Goal: Answer question/provide support

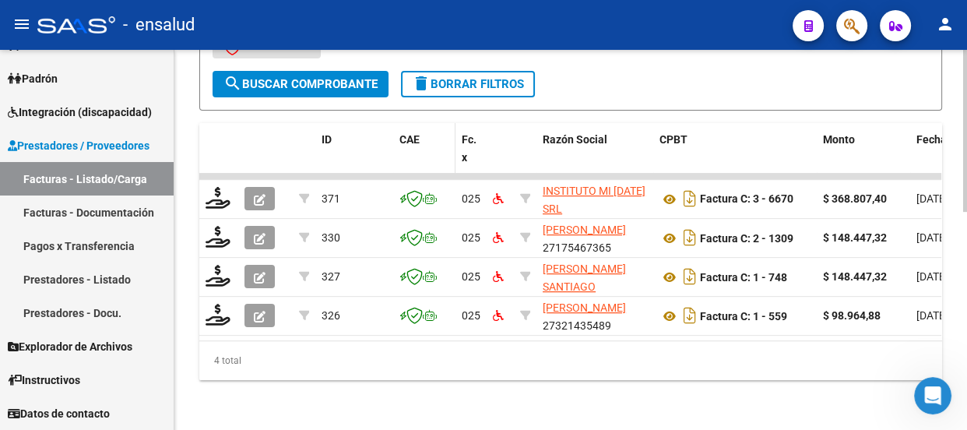
scroll to position [2, 0]
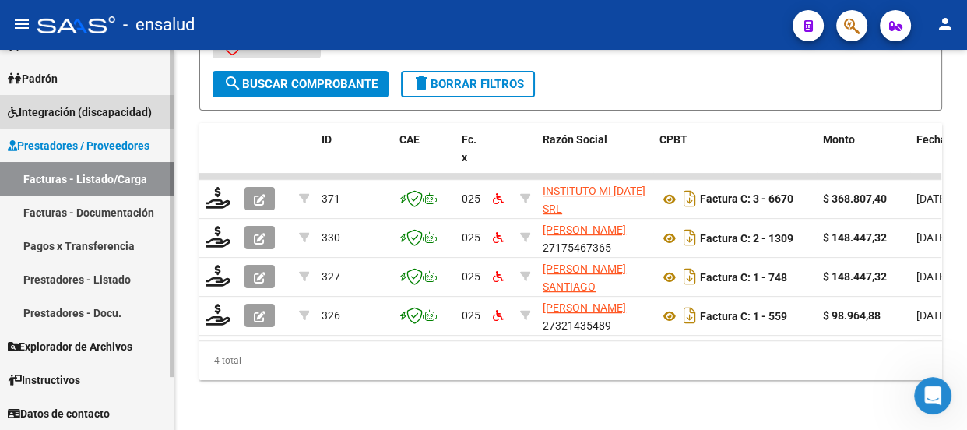
click at [93, 111] on span "Integración (discapacidad)" at bounding box center [80, 112] width 144 height 17
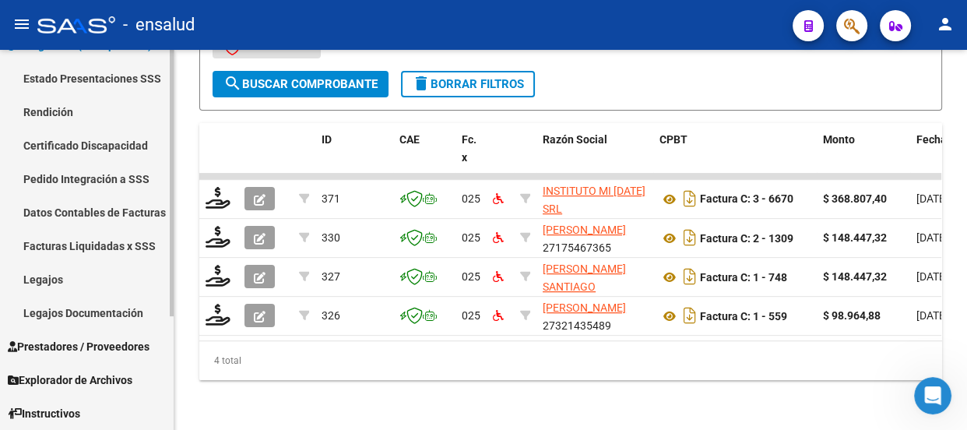
scroll to position [162, 0]
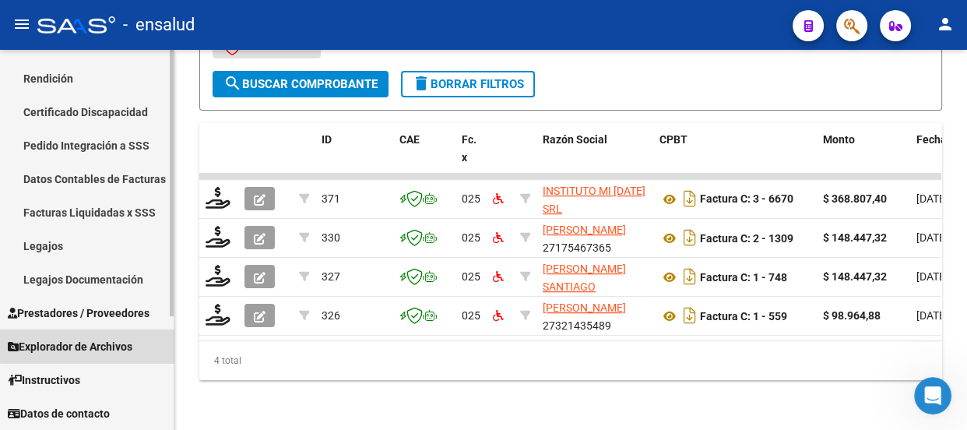
click at [100, 343] on span "Explorador de Archivos" at bounding box center [70, 346] width 125 height 17
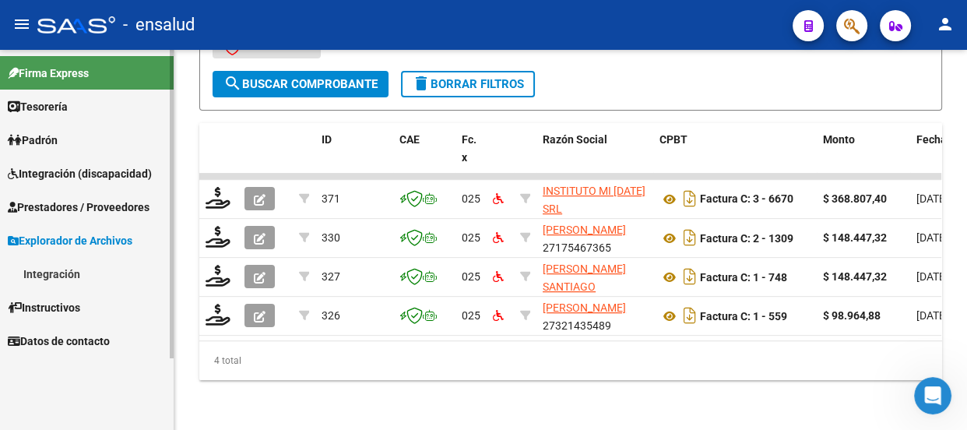
scroll to position [0, 0]
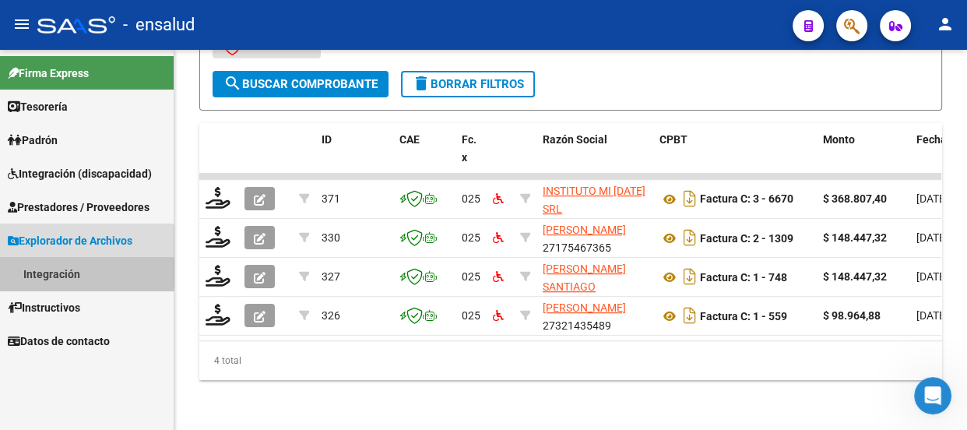
click at [65, 272] on link "Integración" at bounding box center [87, 273] width 174 height 33
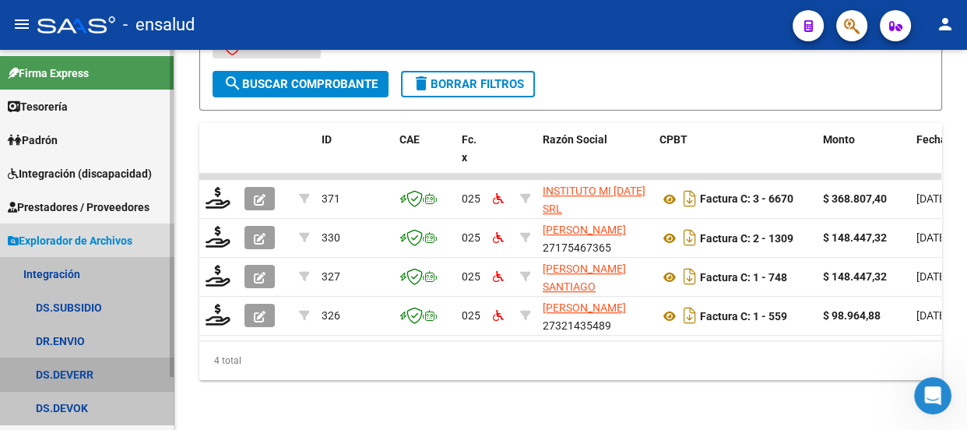
click at [90, 371] on link "DS.DEVERR" at bounding box center [87, 373] width 174 height 33
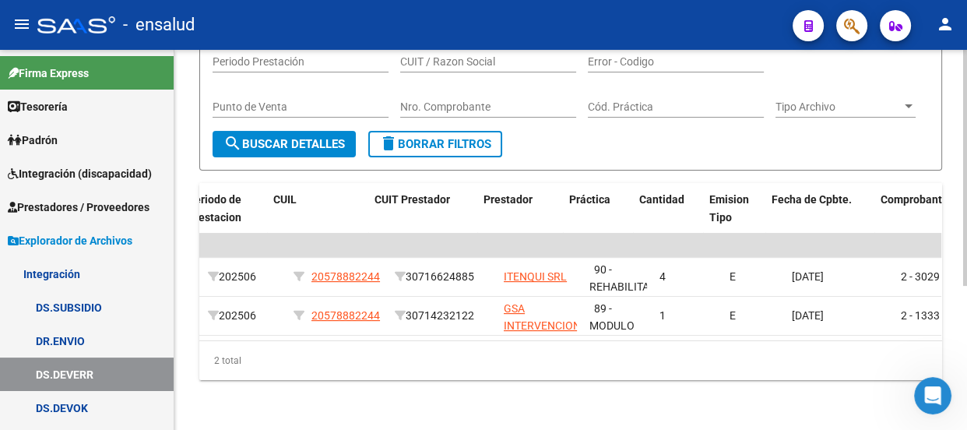
scroll to position [0, 725]
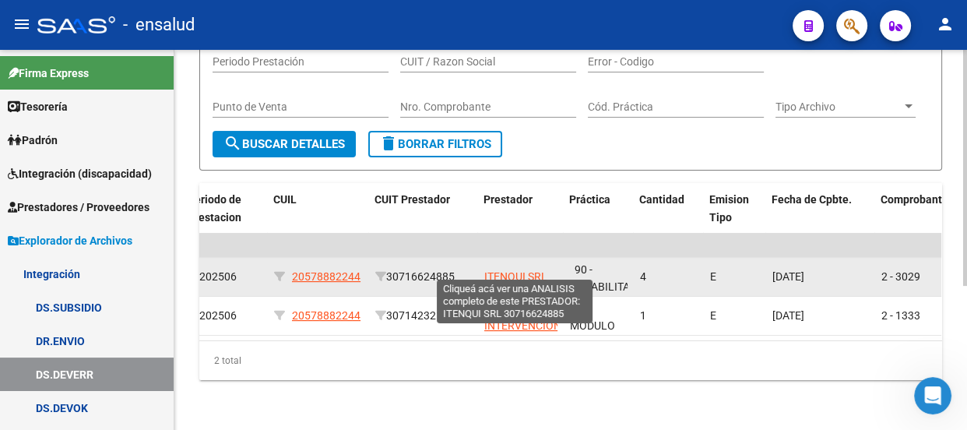
click at [511, 270] on span "ITENQUI SRL" at bounding box center [515, 276] width 63 height 12
type textarea "30716624885"
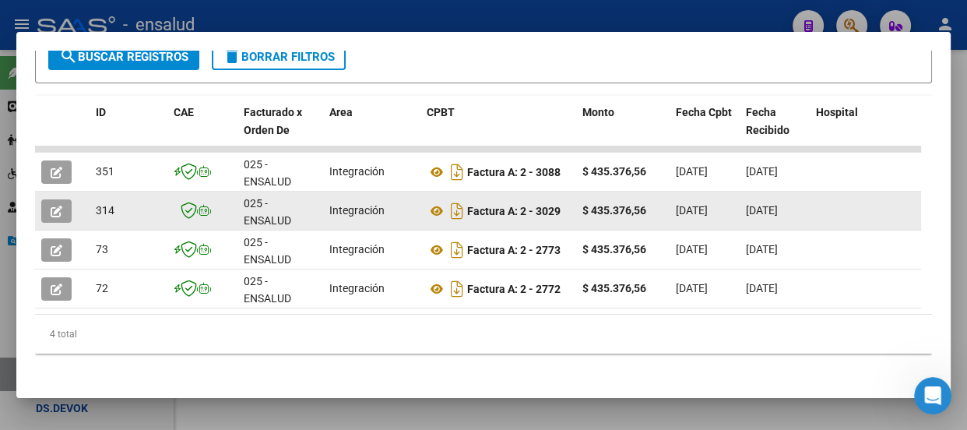
scroll to position [336, 0]
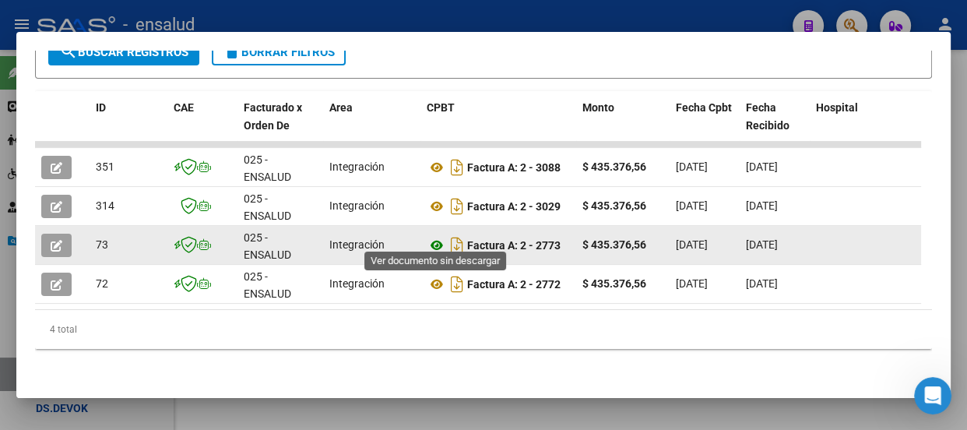
click at [433, 236] on icon at bounding box center [437, 245] width 20 height 19
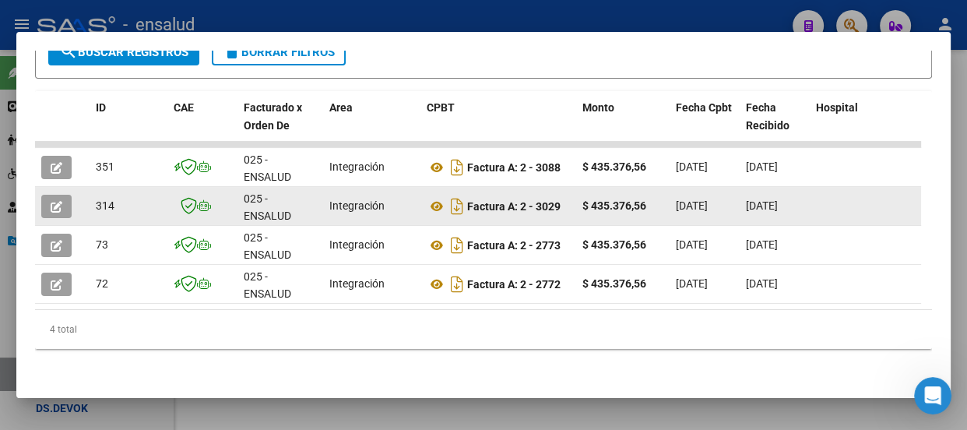
click at [54, 201] on icon "button" at bounding box center [57, 207] width 12 height 12
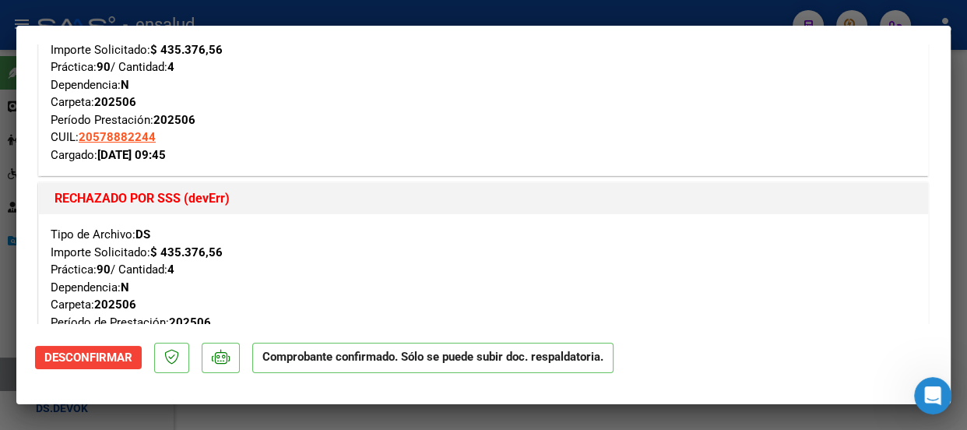
scroll to position [141, 0]
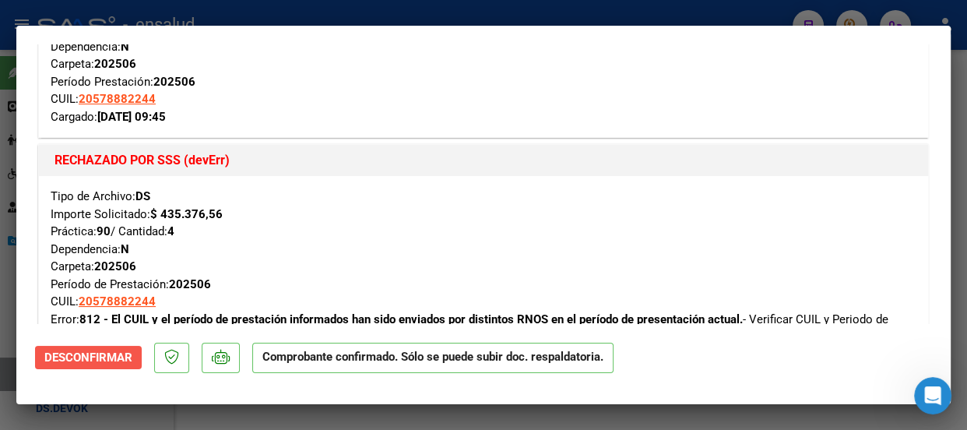
click at [101, 358] on span "Desconfirmar" at bounding box center [88, 357] width 88 height 14
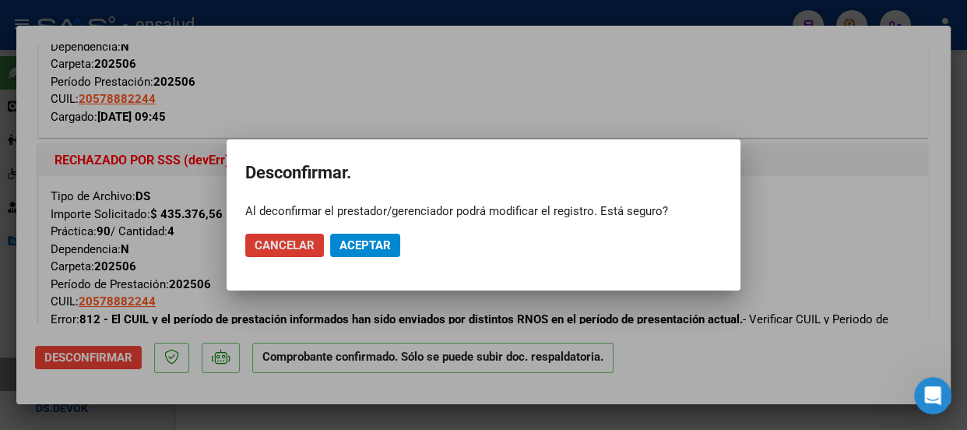
click at [272, 246] on span "Cancelar" at bounding box center [285, 245] width 60 height 14
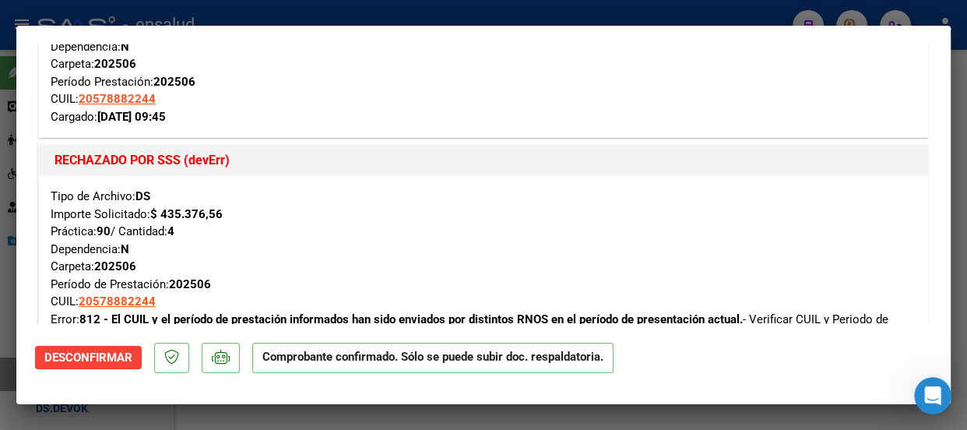
click at [935, 394] on icon "Abrir Intercom Messenger" at bounding box center [933, 396] width 26 height 26
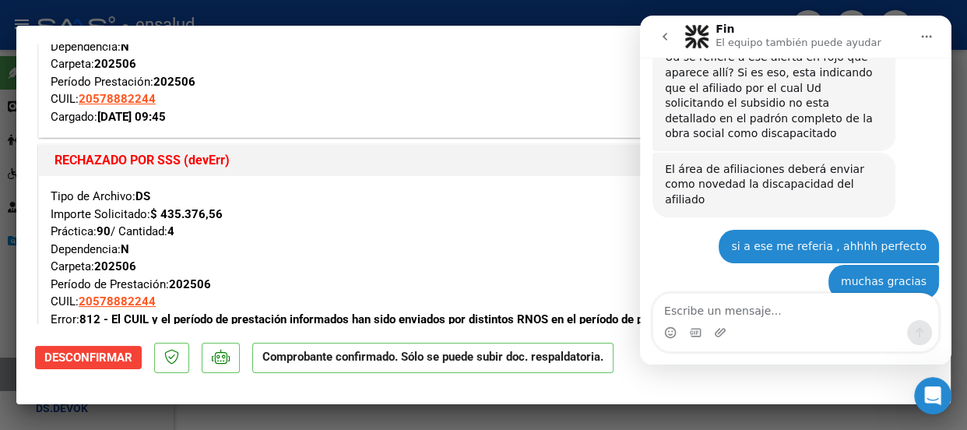
scroll to position [0, 0]
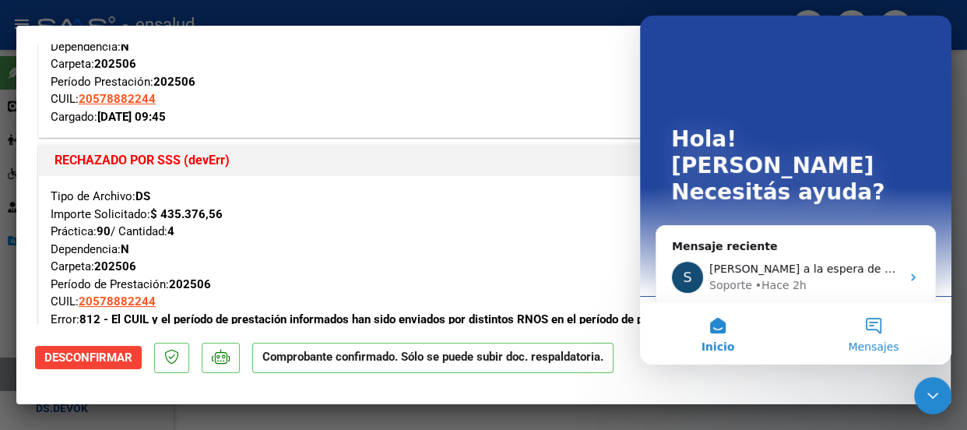
click at [874, 326] on button "Mensajes" at bounding box center [874, 333] width 156 height 62
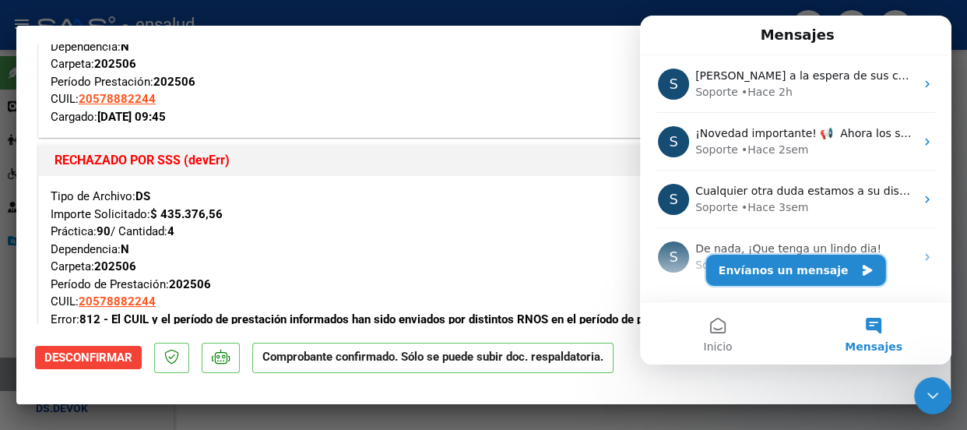
click at [789, 268] on button "Envíanos un mensaje" at bounding box center [796, 270] width 180 height 31
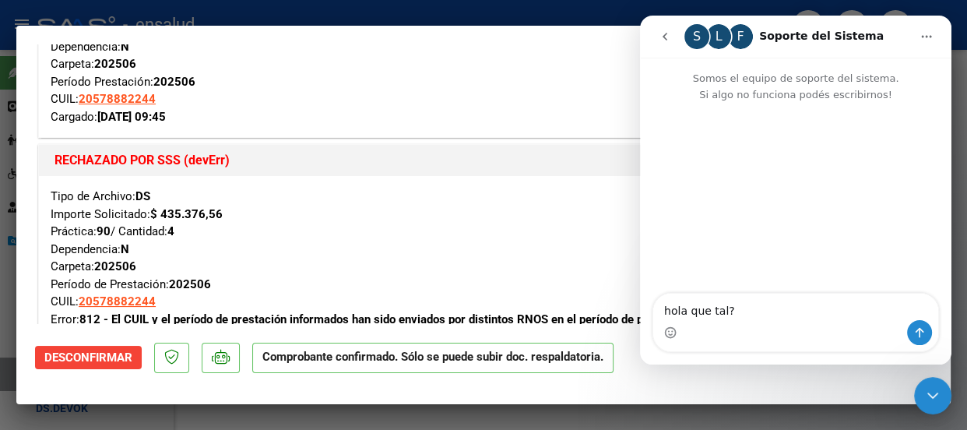
type textarea "hola que tal?"
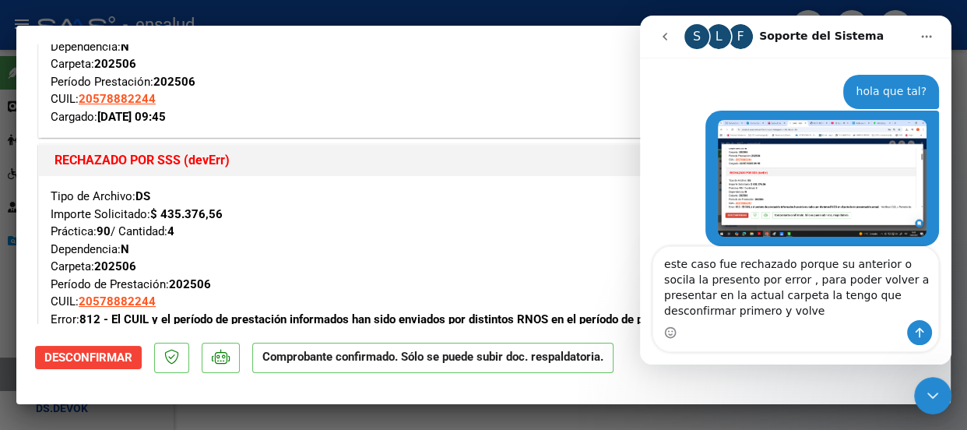
scroll to position [62, 0]
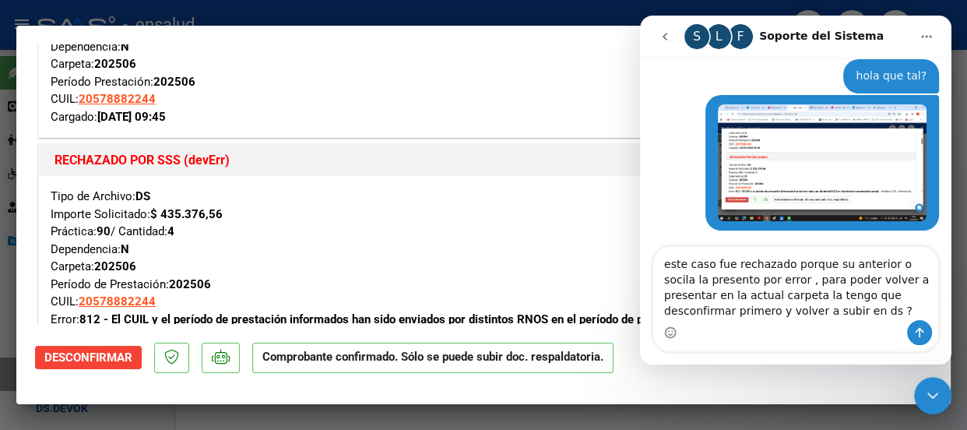
type textarea "este caso fue rechazado porque su anterior o socila la presento por error , par…"
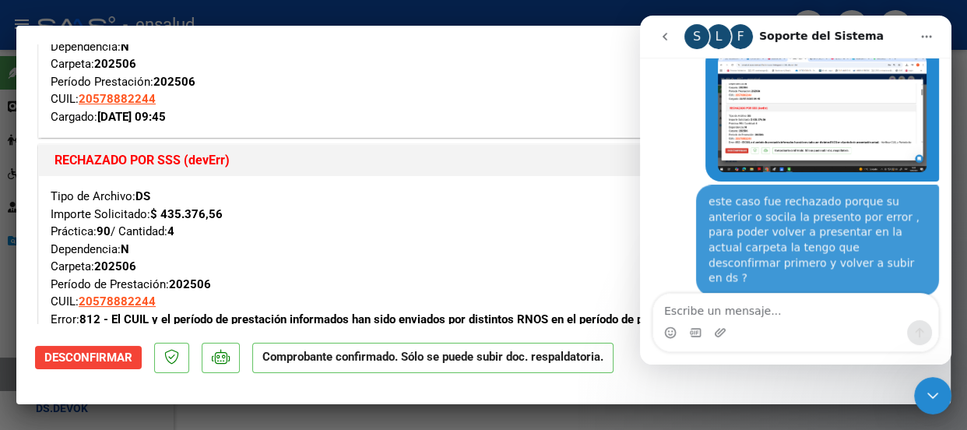
scroll to position [112, 0]
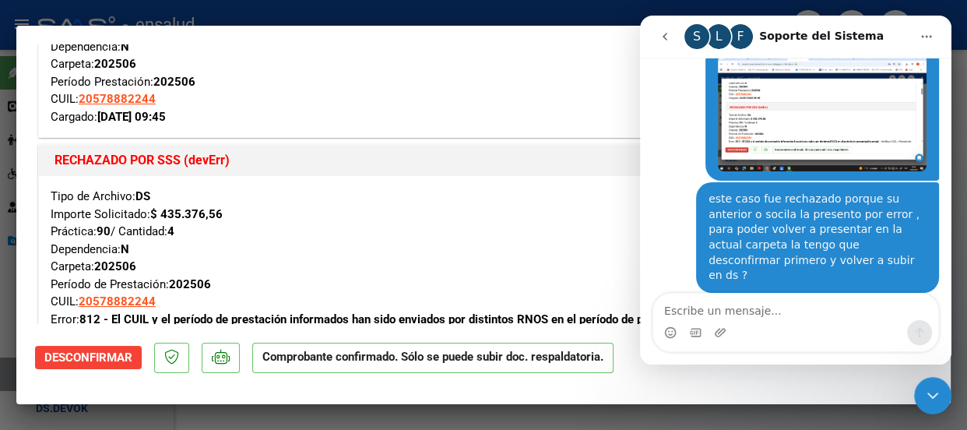
click at [692, 311] on textarea "Escribe un mensaje..." at bounding box center [795, 306] width 285 height 26
type textarea "*obra social"
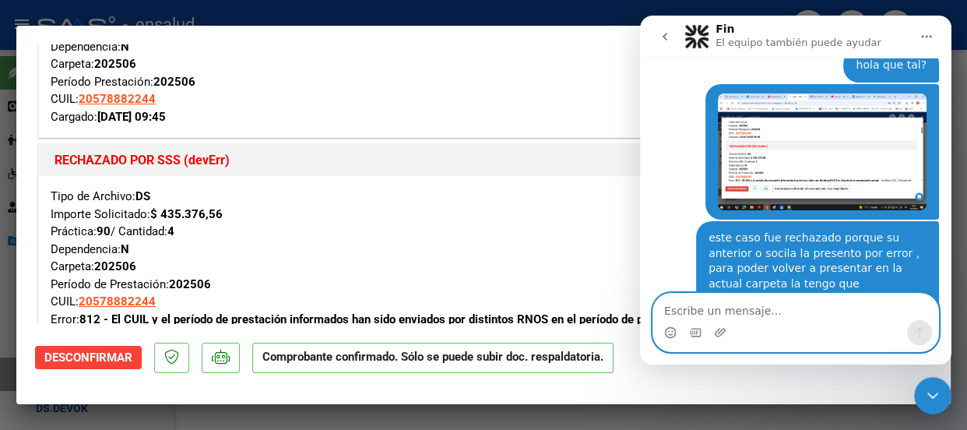
scroll to position [0, 0]
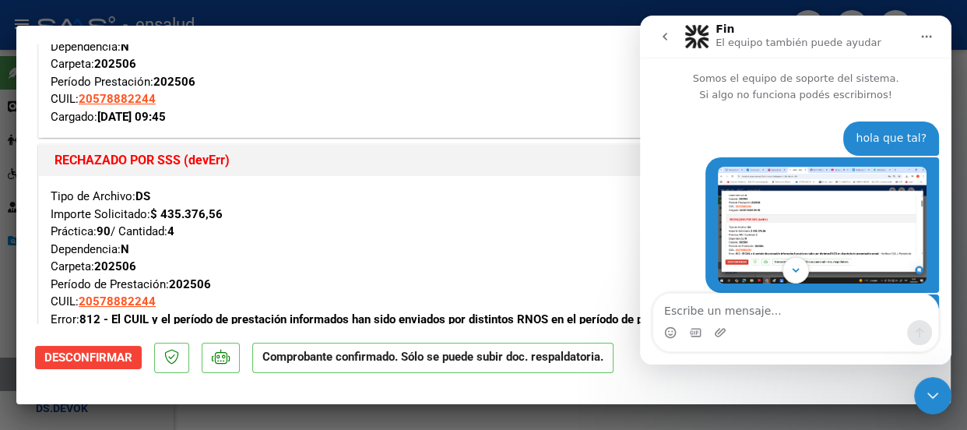
click at [935, 396] on icon "Cerrar Intercom Messenger" at bounding box center [932, 395] width 19 height 19
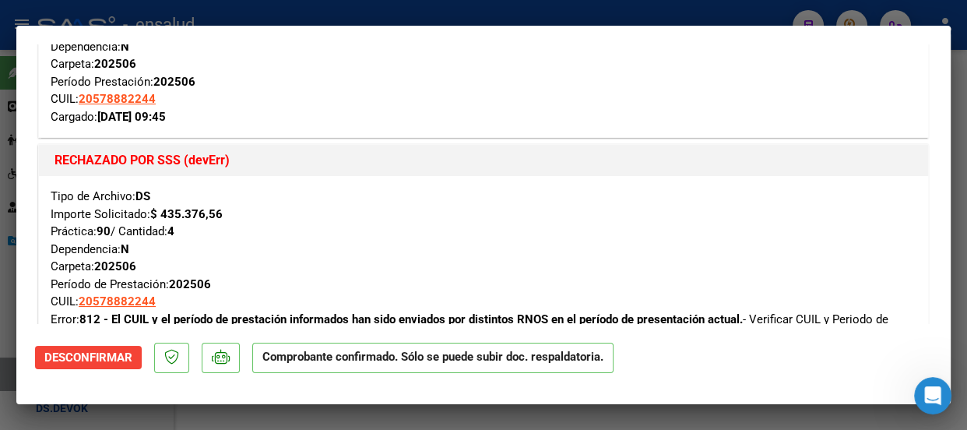
click at [935, 396] on icon "Abrir Intercom Messenger" at bounding box center [932, 395] width 11 height 12
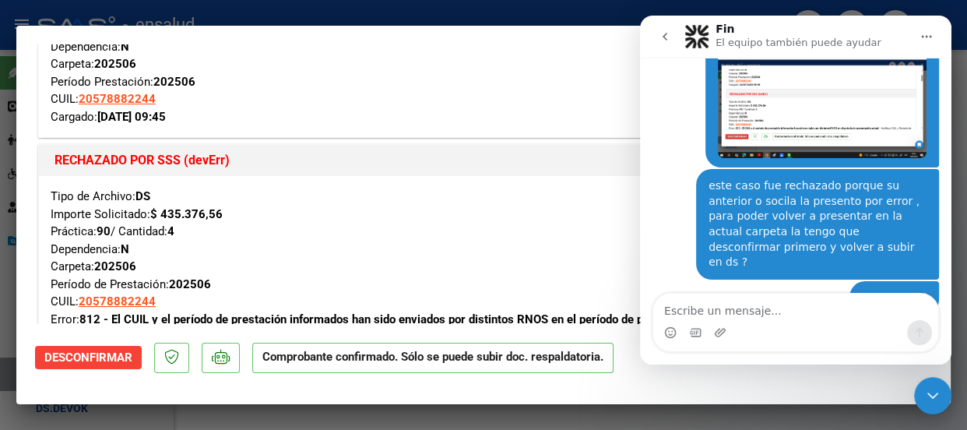
scroll to position [148, 0]
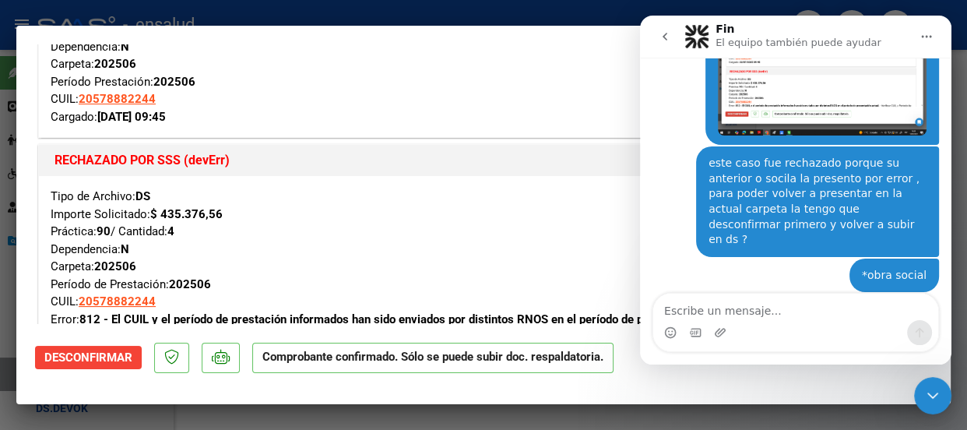
click at [413, 2] on div at bounding box center [483, 215] width 967 height 430
type input "$ 0,00"
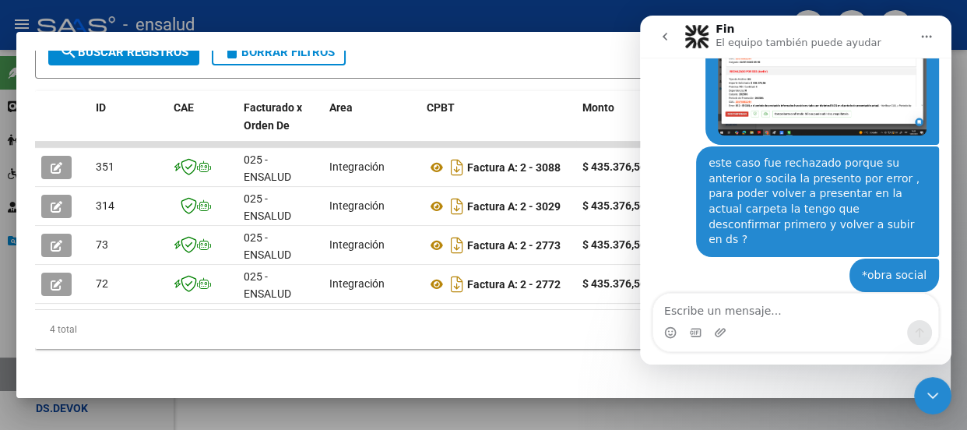
click at [413, 2] on div at bounding box center [483, 215] width 967 height 430
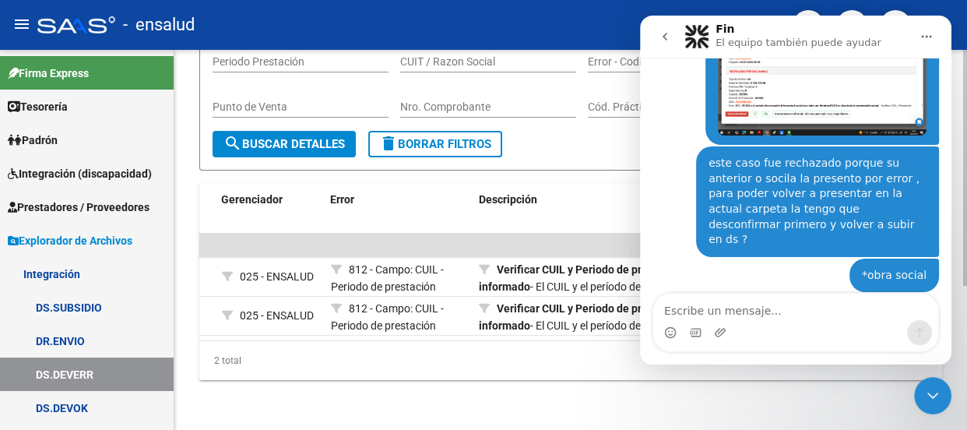
scroll to position [0, 0]
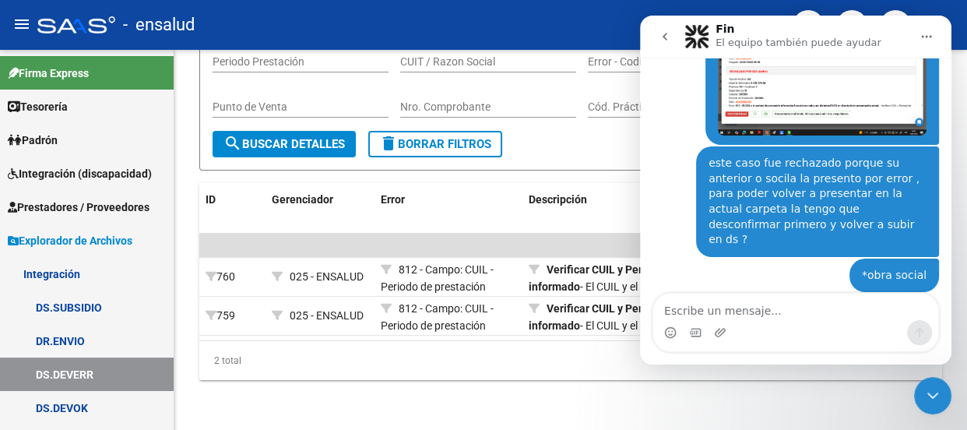
click at [936, 397] on icon "Cerrar Intercom Messenger" at bounding box center [932, 395] width 19 height 19
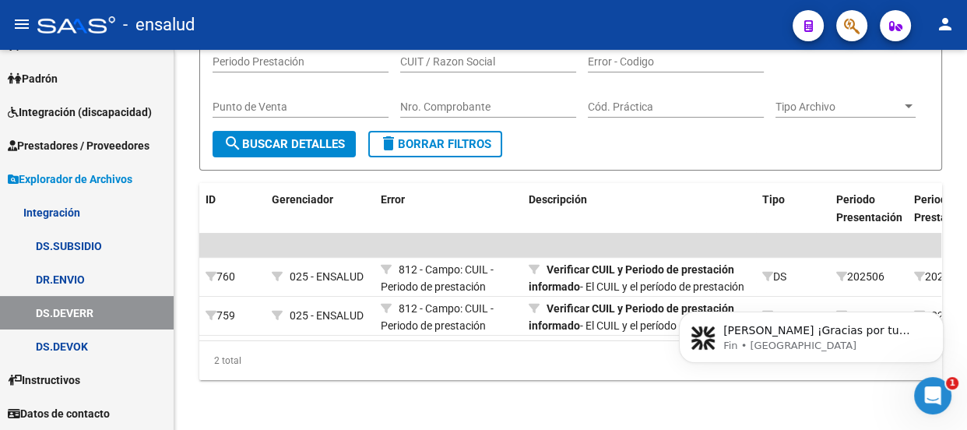
scroll to position [241, 0]
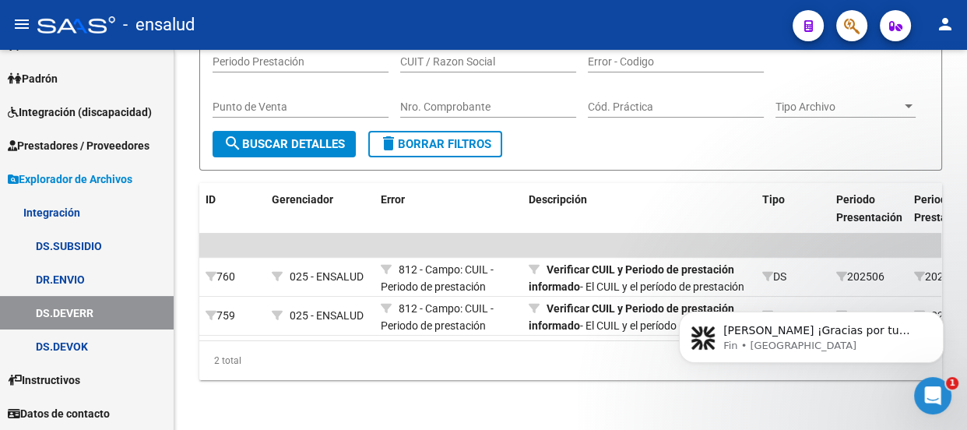
click at [938, 395] on icon "Abrir Intercom Messenger" at bounding box center [933, 396] width 26 height 26
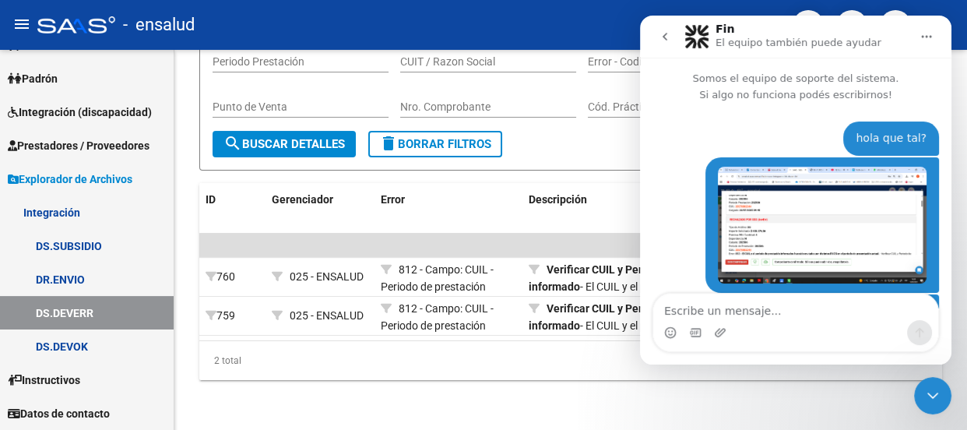
scroll to position [2, 0]
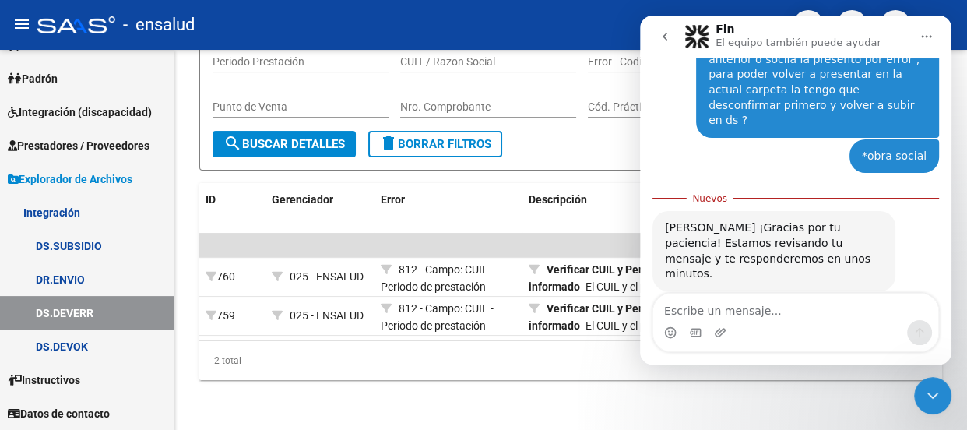
click at [935, 393] on icon "Cerrar Intercom Messenger" at bounding box center [932, 395] width 19 height 19
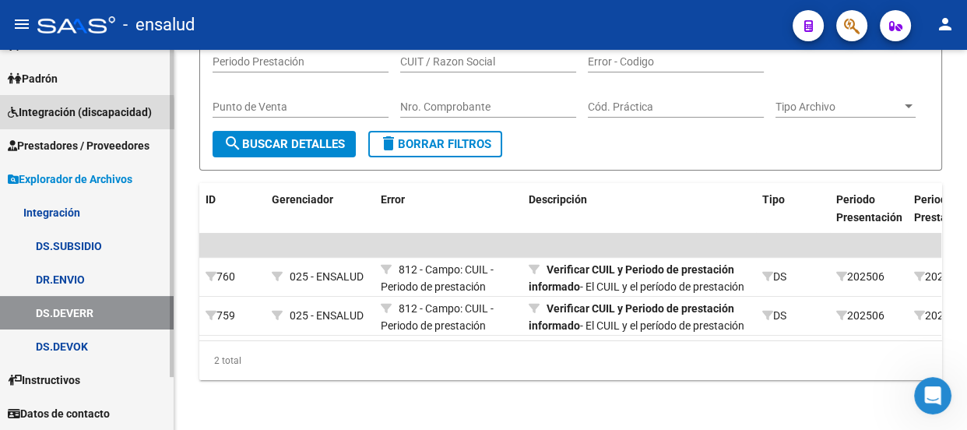
click at [64, 117] on span "Integración (discapacidad)" at bounding box center [80, 112] width 144 height 17
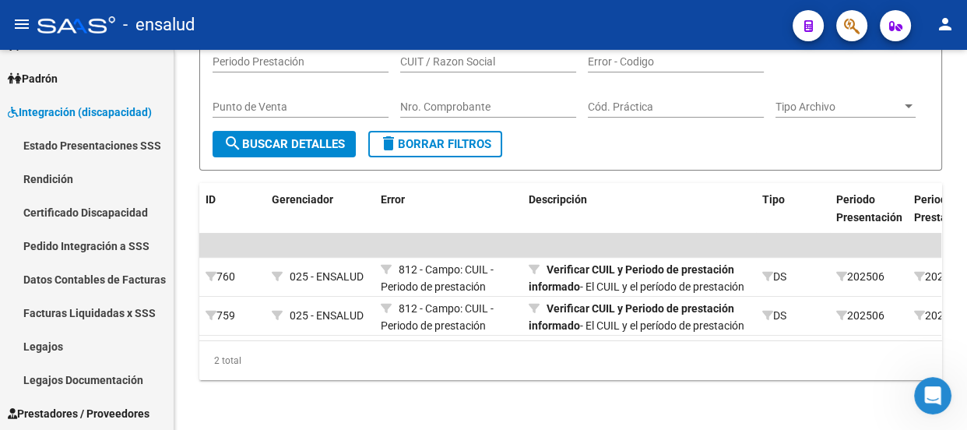
click at [927, 394] on icon "Abrir Intercom Messenger" at bounding box center [933, 396] width 26 height 26
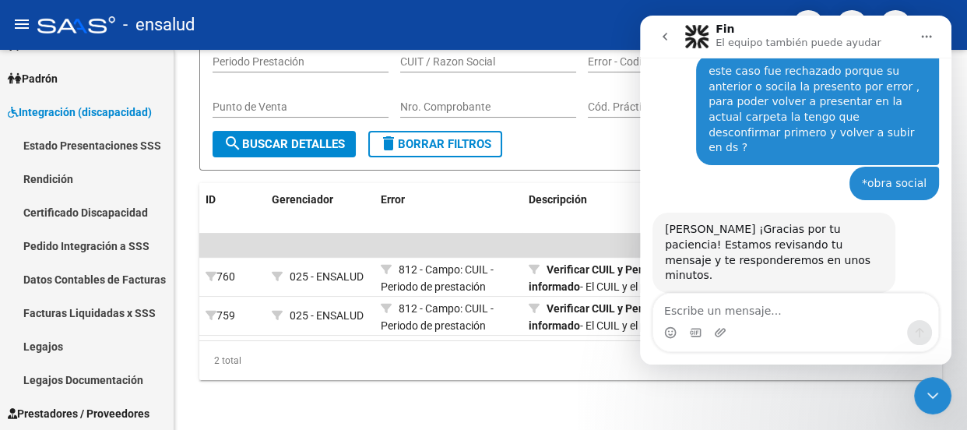
scroll to position [241, 0]
click at [929, 394] on icon "Cerrar Intercom Messenger" at bounding box center [932, 395] width 11 height 6
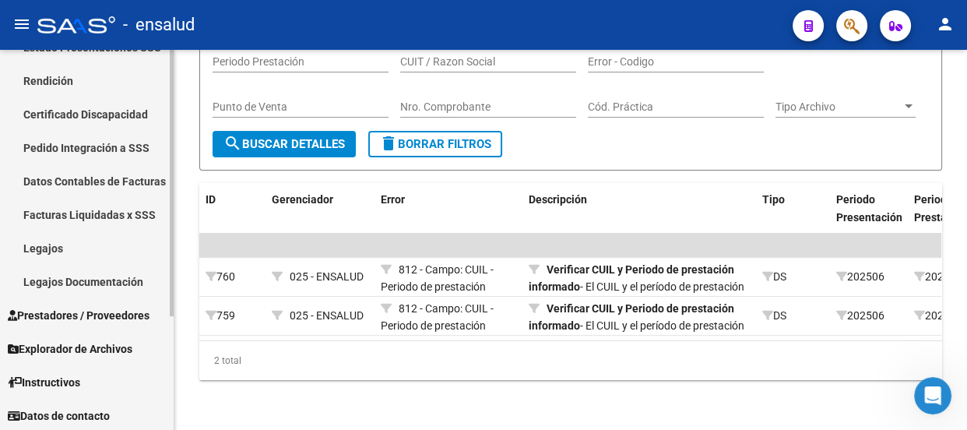
scroll to position [162, 0]
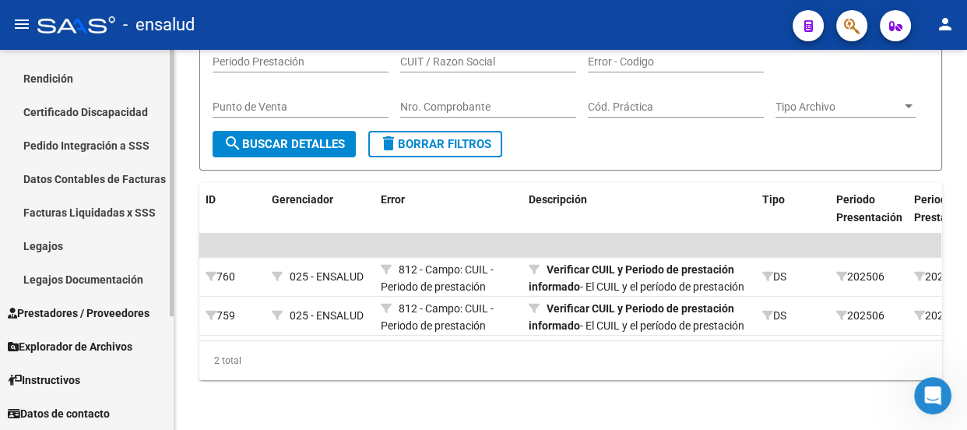
click at [72, 314] on span "Prestadores / Proveedores" at bounding box center [79, 312] width 142 height 17
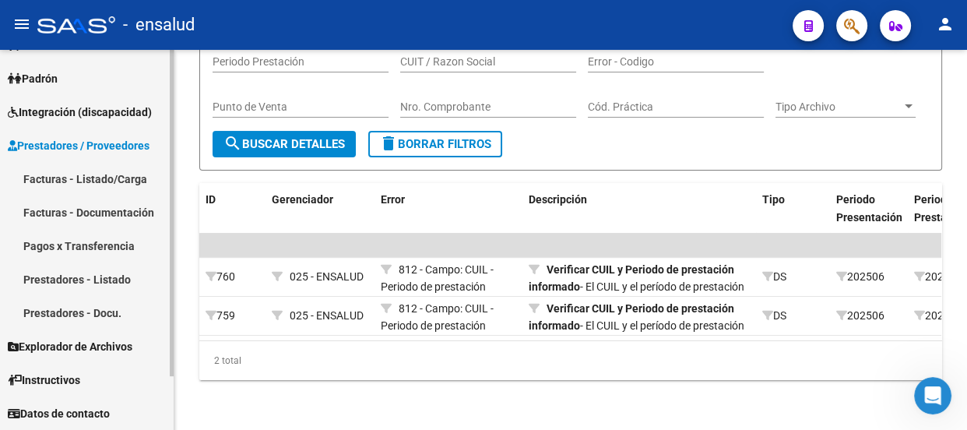
scroll to position [61, 0]
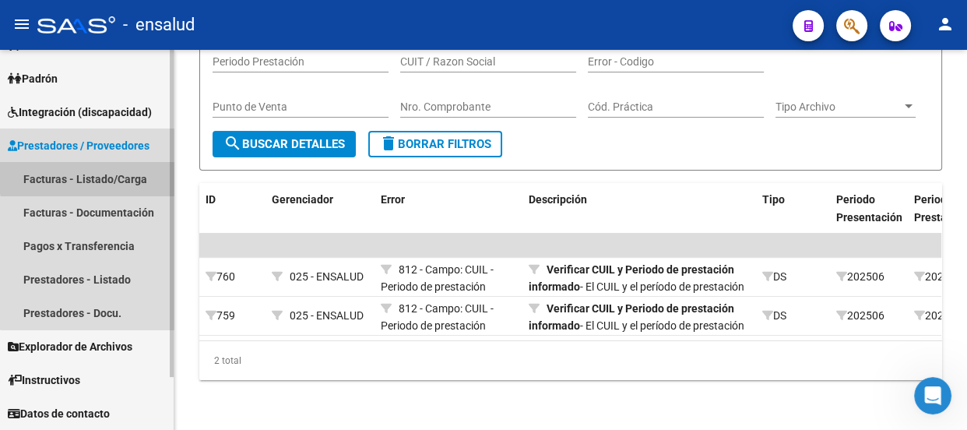
click at [93, 177] on link "Facturas - Listado/Carga" at bounding box center [87, 178] width 174 height 33
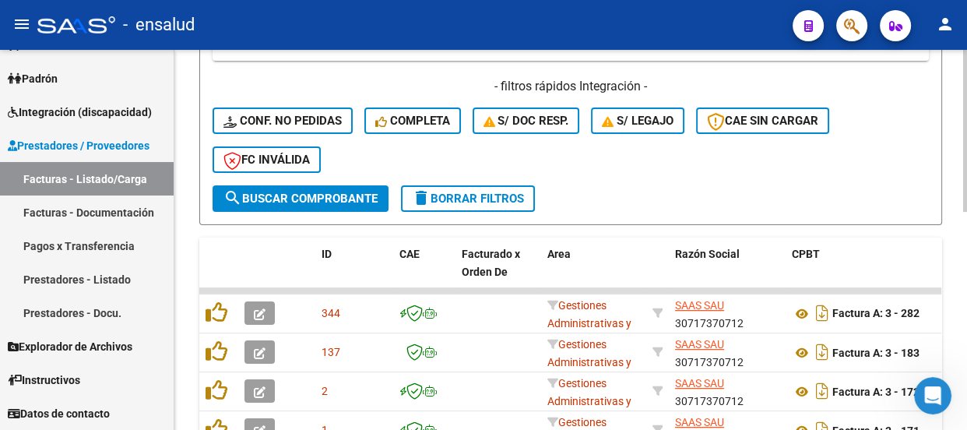
scroll to position [353, 0]
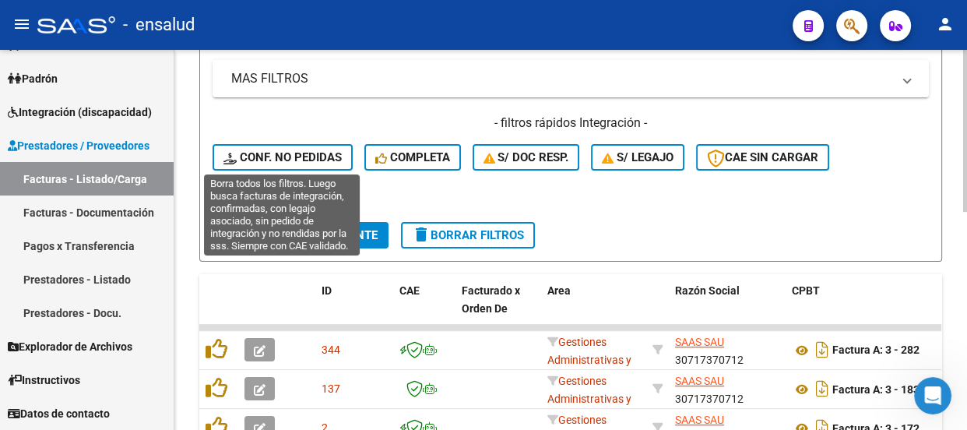
click at [287, 155] on span "Conf. no pedidas" at bounding box center [282, 157] width 118 height 14
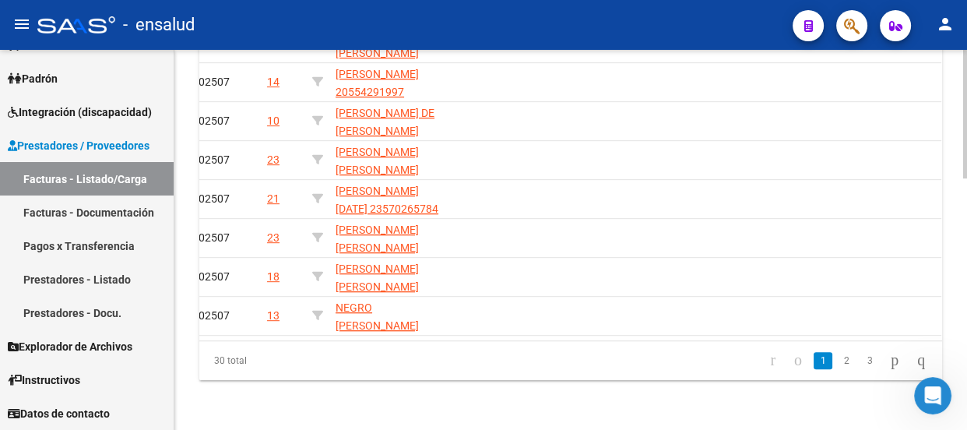
scroll to position [0, 1031]
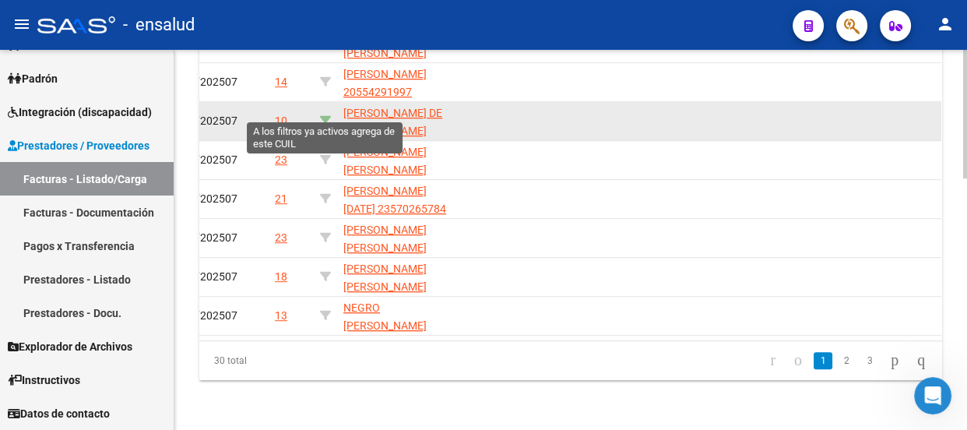
click at [324, 115] on icon at bounding box center [325, 120] width 11 height 11
type input "20574260362"
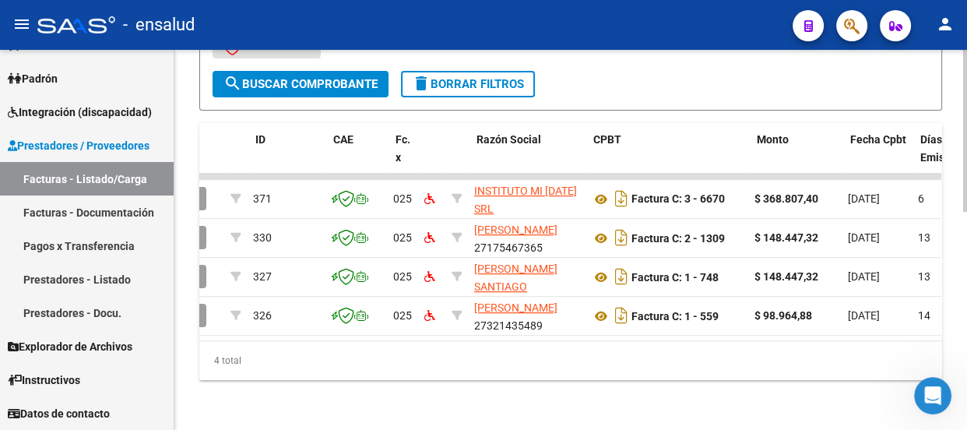
scroll to position [0, 0]
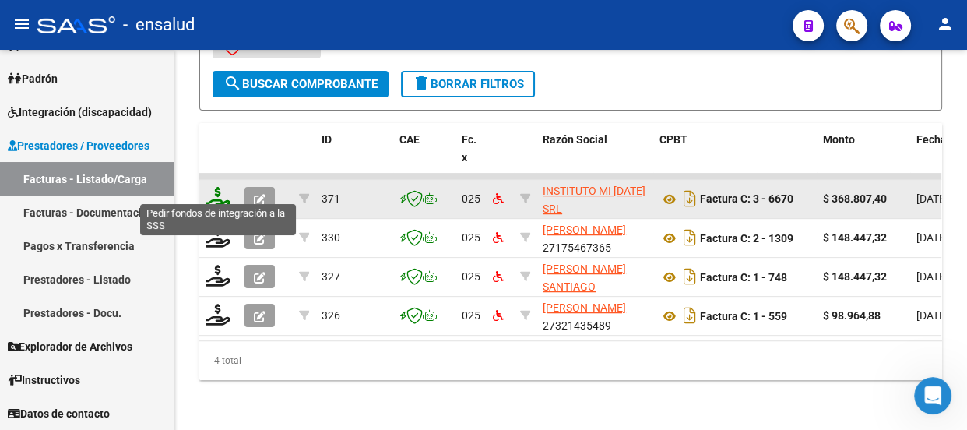
click at [220, 187] on icon at bounding box center [217, 198] width 25 height 22
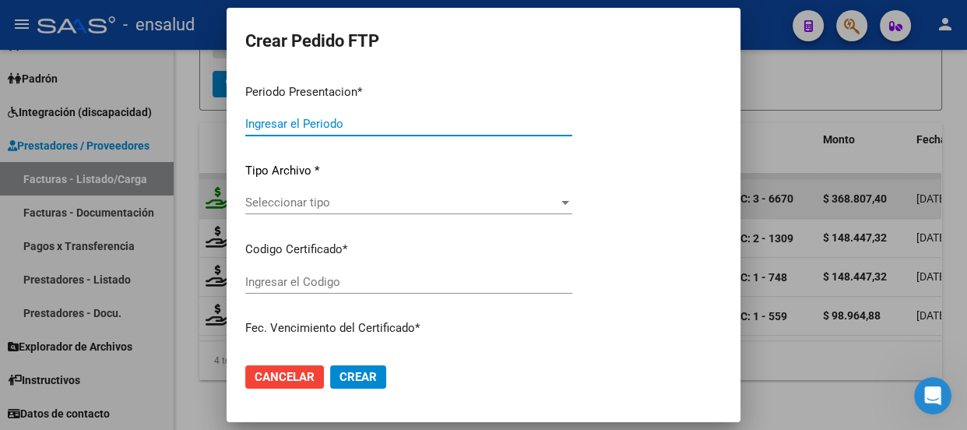
type input "202507"
type input "$ 368.807,40"
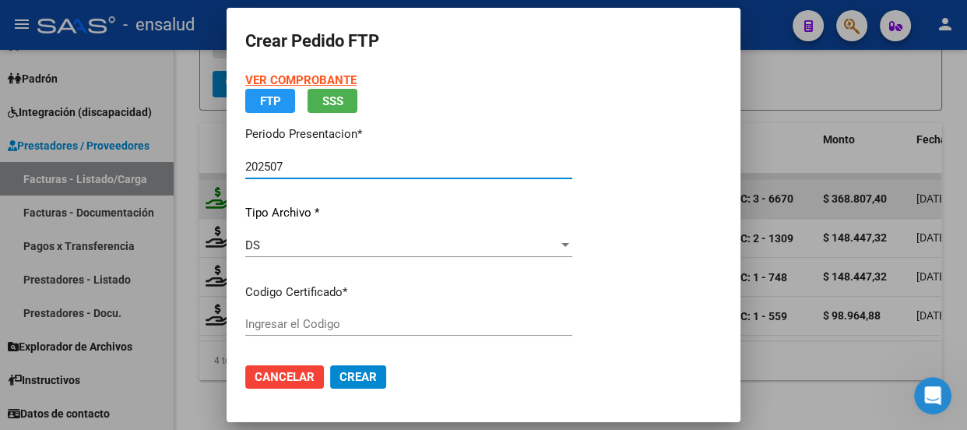
type input "ARG02000574260362022062420270624CBA536"
type input "[DATE]"
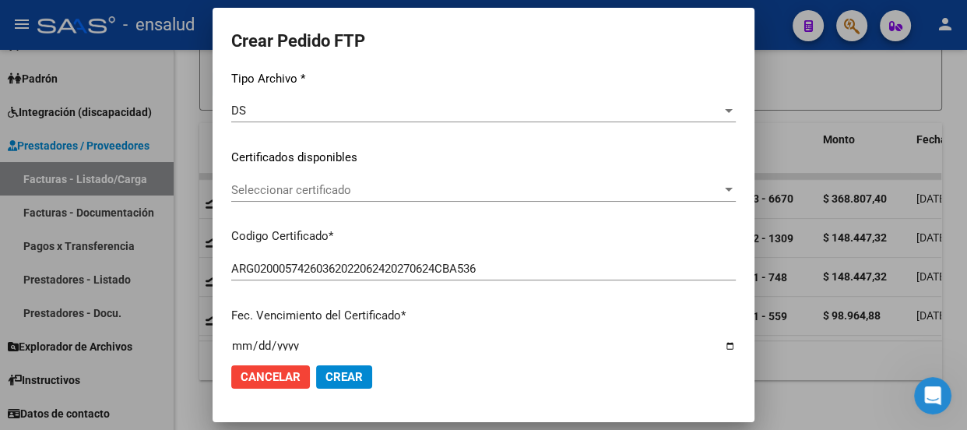
scroll to position [212, 0]
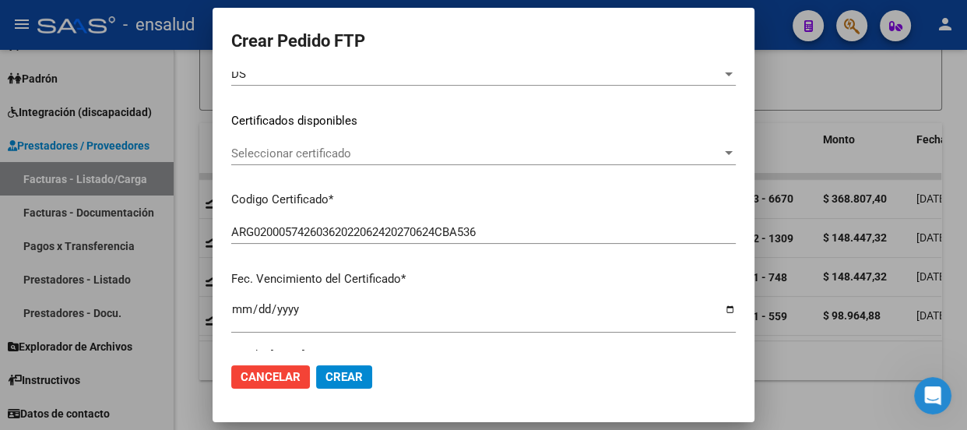
click at [365, 142] on div "Seleccionar certificado Seleccionar certificado" at bounding box center [483, 153] width 504 height 23
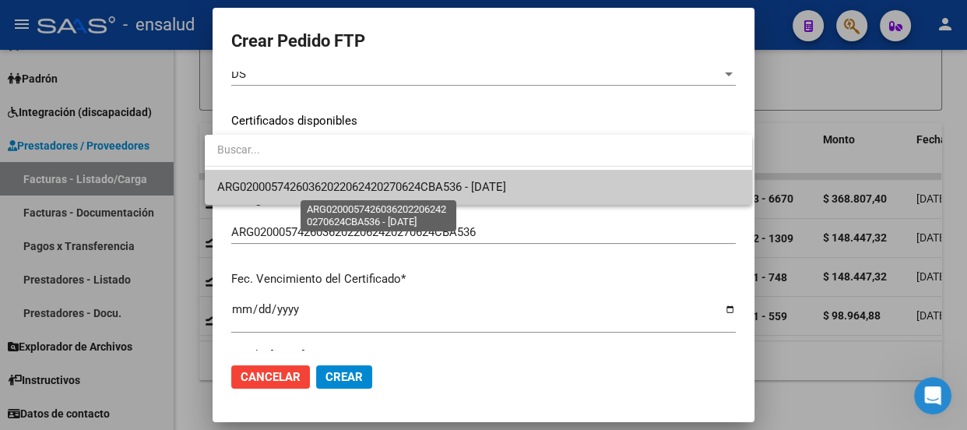
click at [365, 187] on span "ARG02000574260362022062420270624CBA536 - [DATE]" at bounding box center [361, 187] width 289 height 14
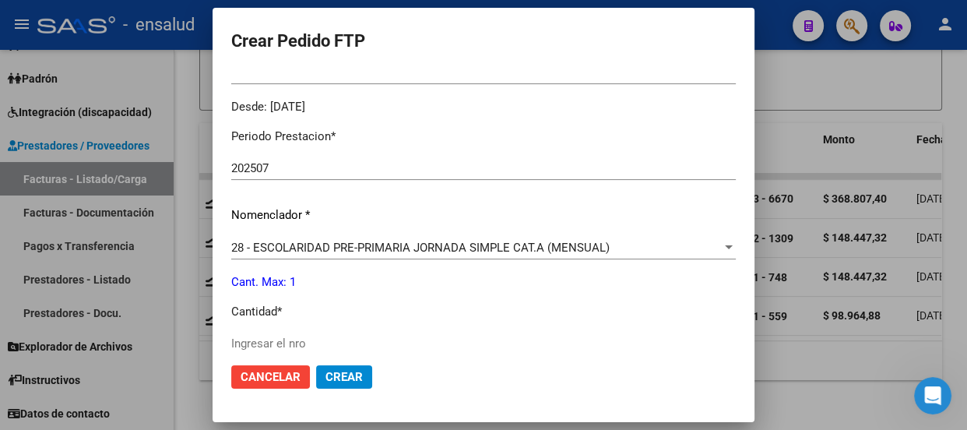
scroll to position [495, 0]
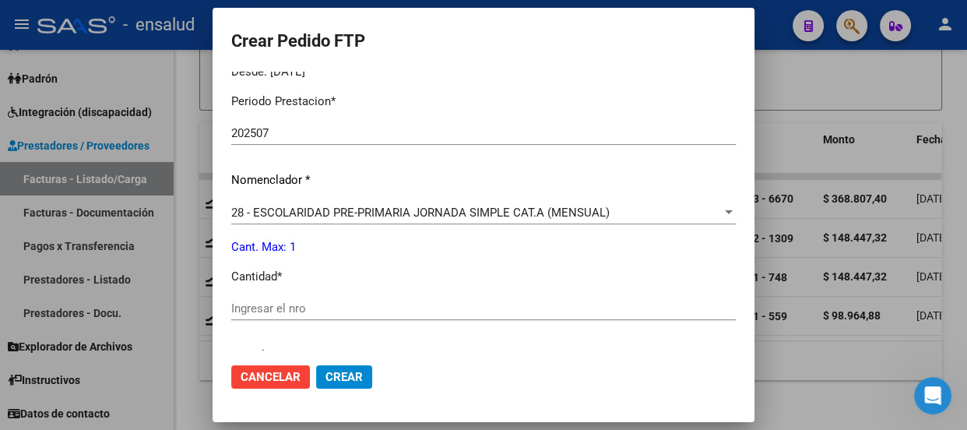
click at [265, 305] on input "Ingresar el nro" at bounding box center [483, 308] width 504 height 14
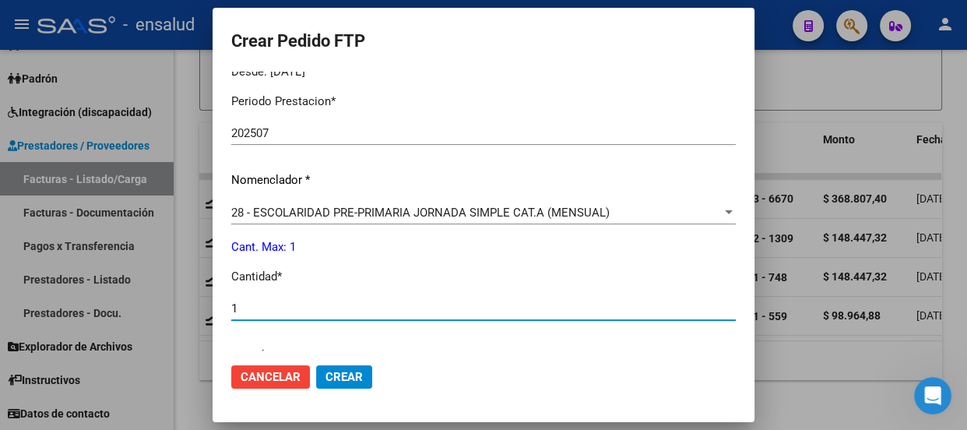
type input "1"
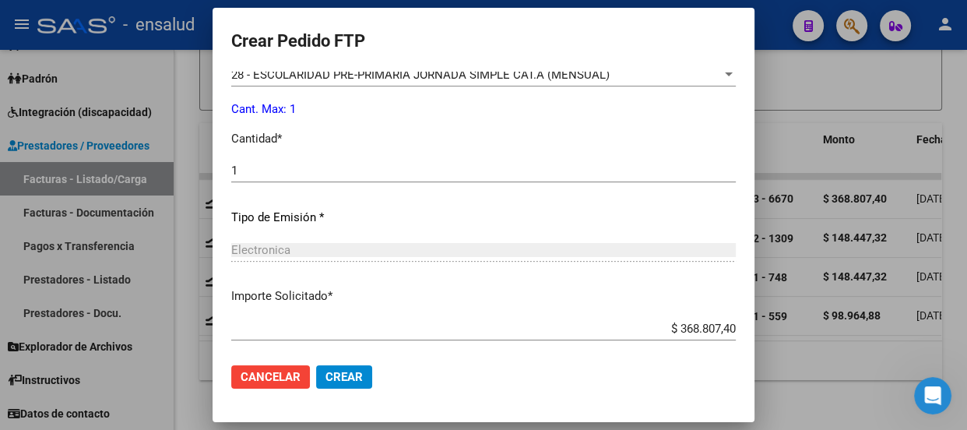
scroll to position [715, 0]
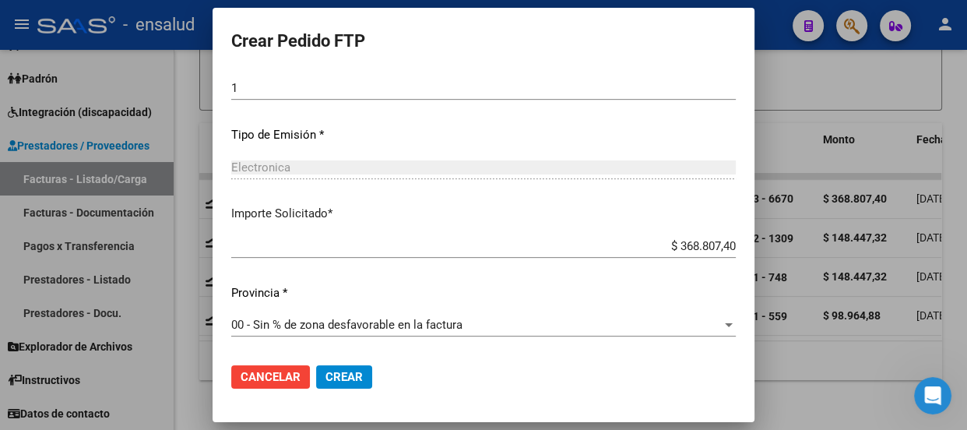
click at [333, 377] on span "Crear" at bounding box center [343, 377] width 37 height 14
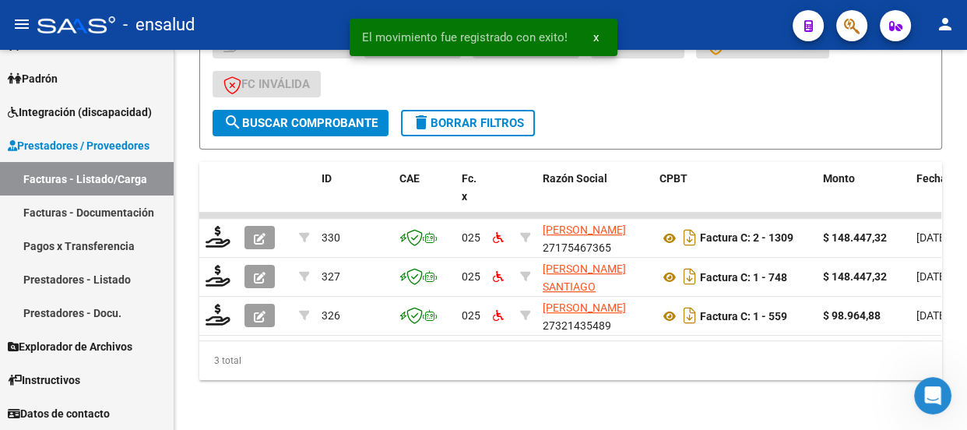
scroll to position [474, 0]
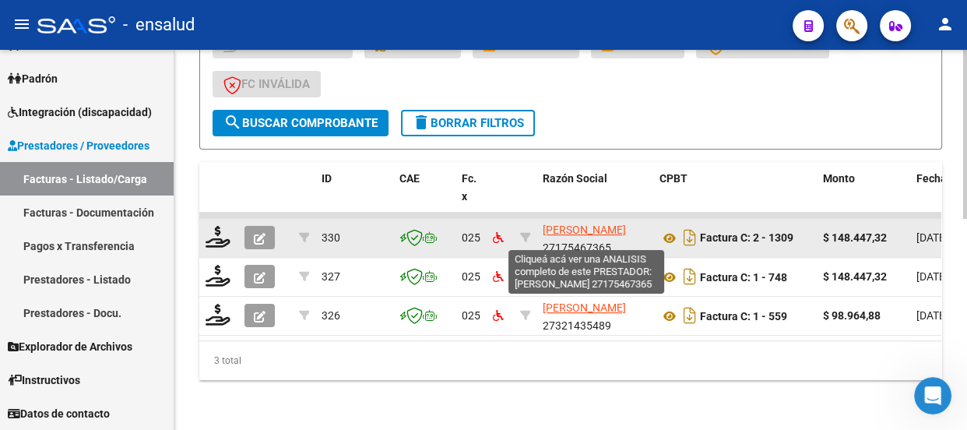
click at [567, 223] on span "[PERSON_NAME]" at bounding box center [584, 229] width 83 height 12
type textarea "27175467365"
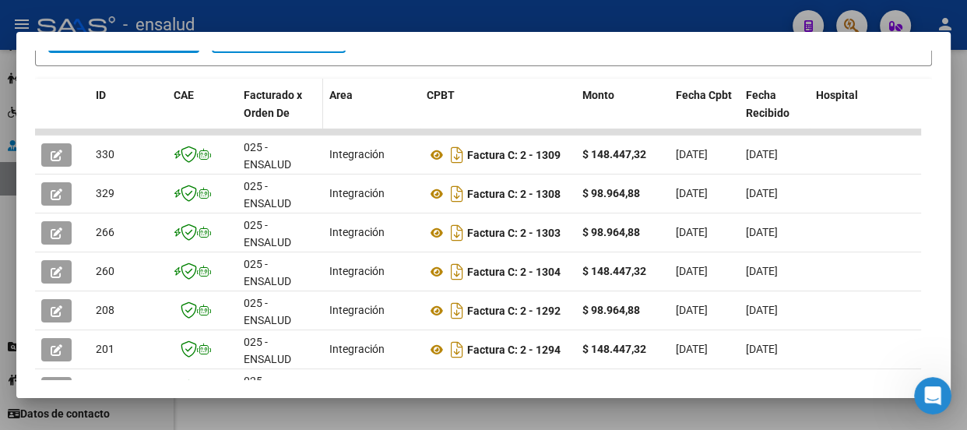
scroll to position [424, 0]
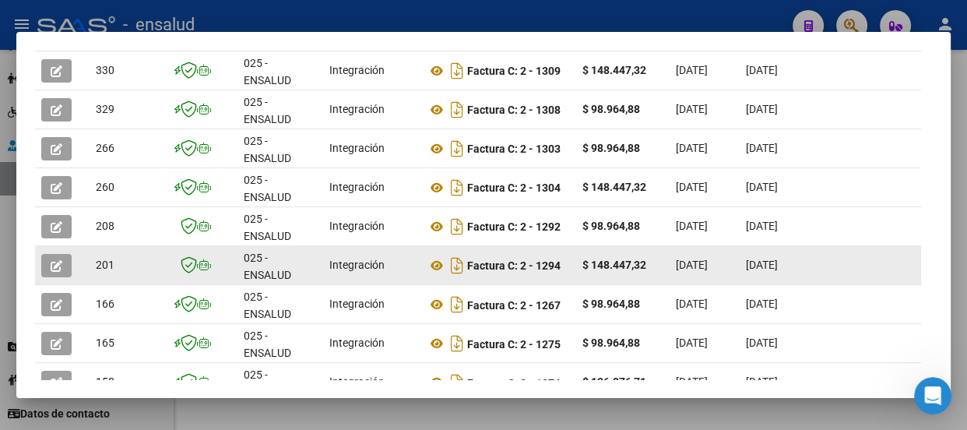
click at [61, 263] on icon "button" at bounding box center [57, 266] width 12 height 12
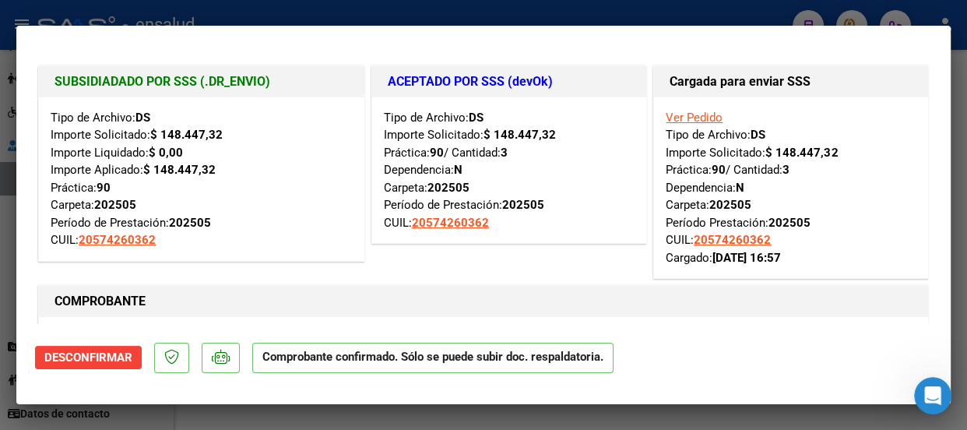
click at [522, 16] on div at bounding box center [483, 215] width 967 height 430
type input "$ 0,00"
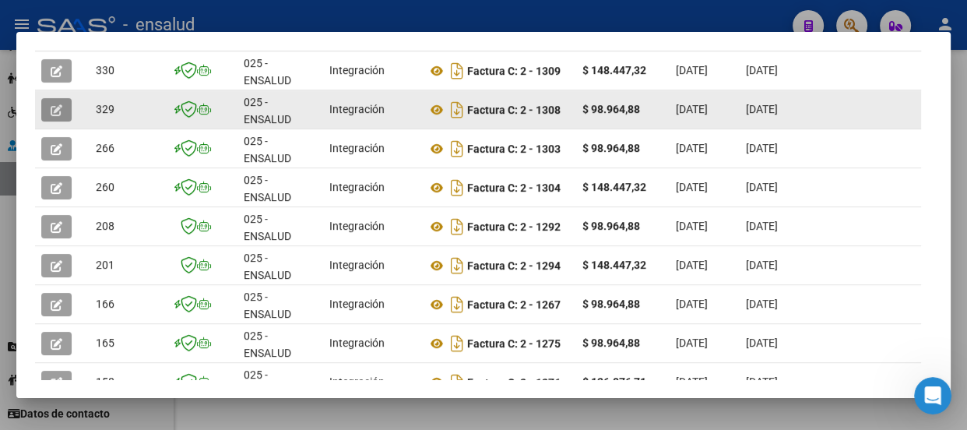
click at [51, 106] on icon "button" at bounding box center [57, 110] width 12 height 12
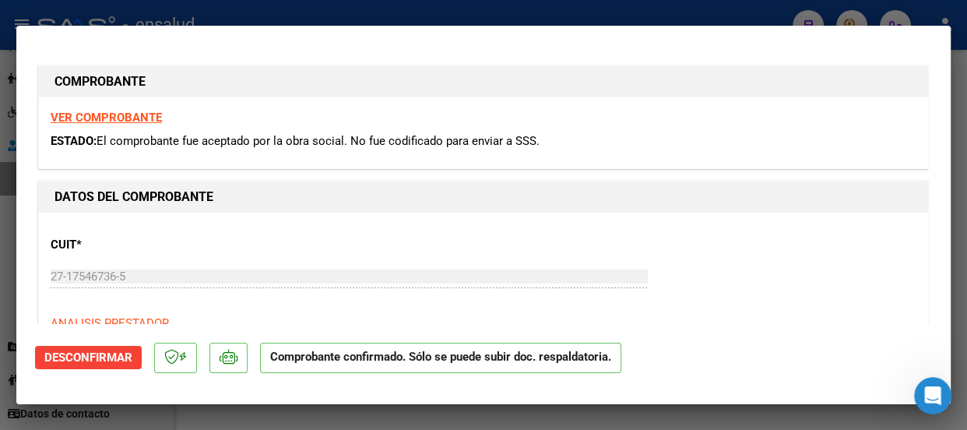
click at [441, 14] on div at bounding box center [483, 215] width 967 height 430
type input "$ 0,00"
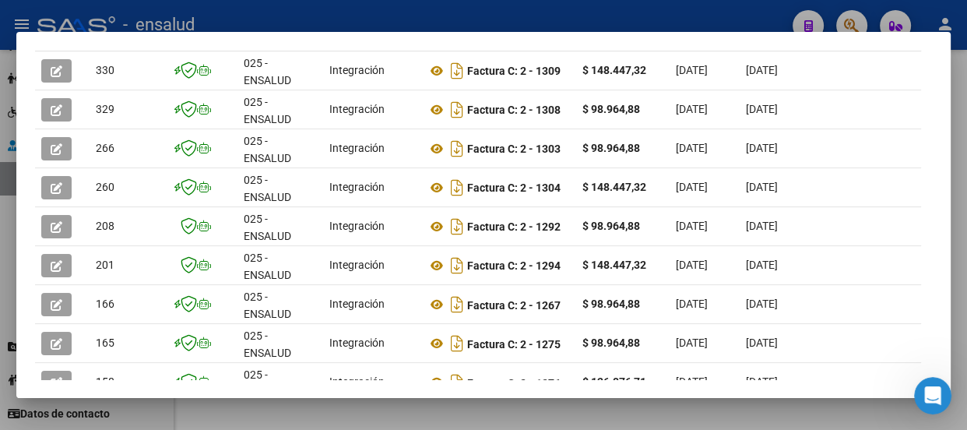
click at [436, 9] on div at bounding box center [483, 215] width 967 height 430
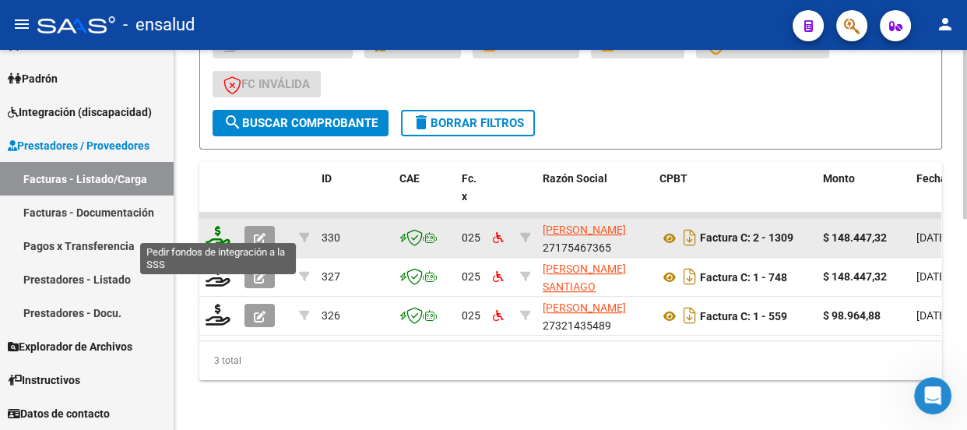
click at [218, 228] on icon at bounding box center [217, 237] width 25 height 22
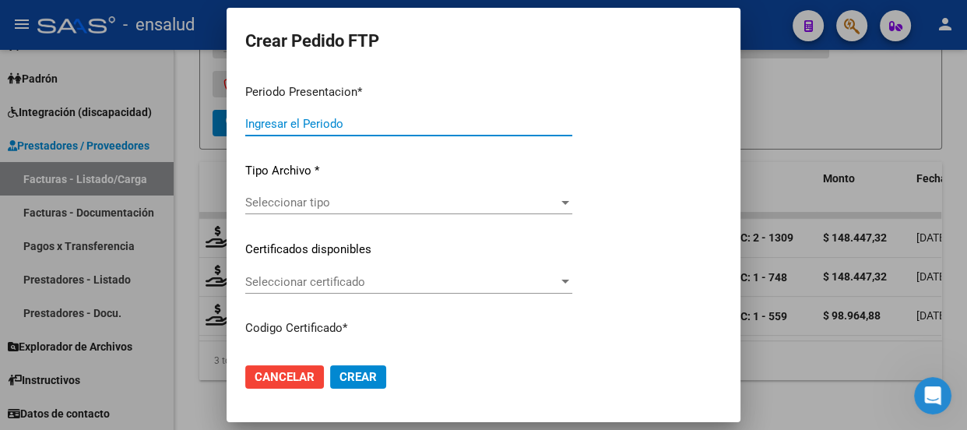
type input "202507"
type input "$ 148.447,32"
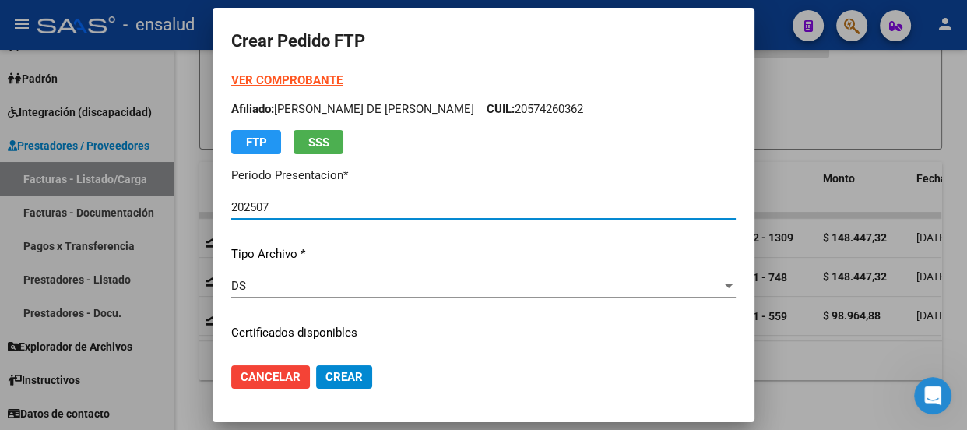
type input "ARG02000574260362022062420270624CBA536"
type input "[DATE]"
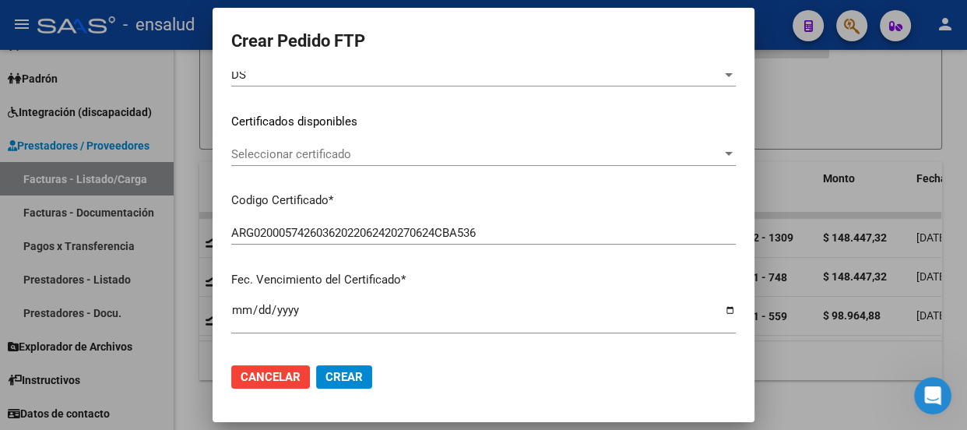
scroll to position [212, 0]
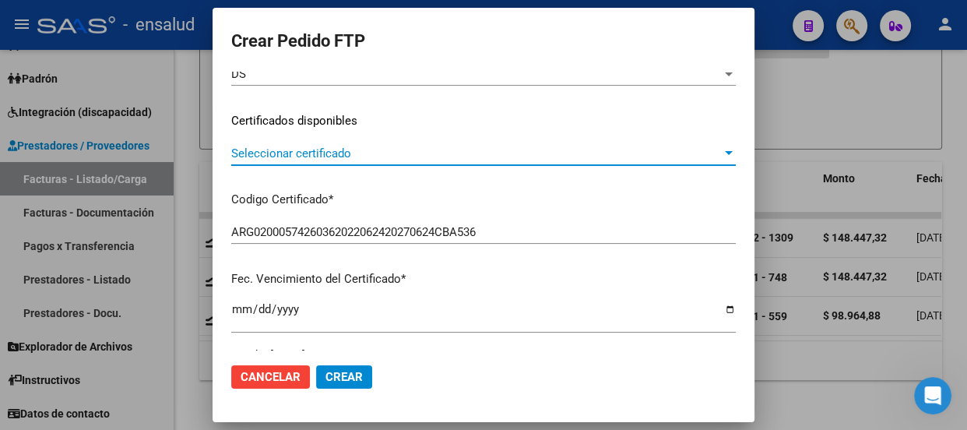
click at [401, 154] on span "Seleccionar certificado" at bounding box center [476, 153] width 490 height 14
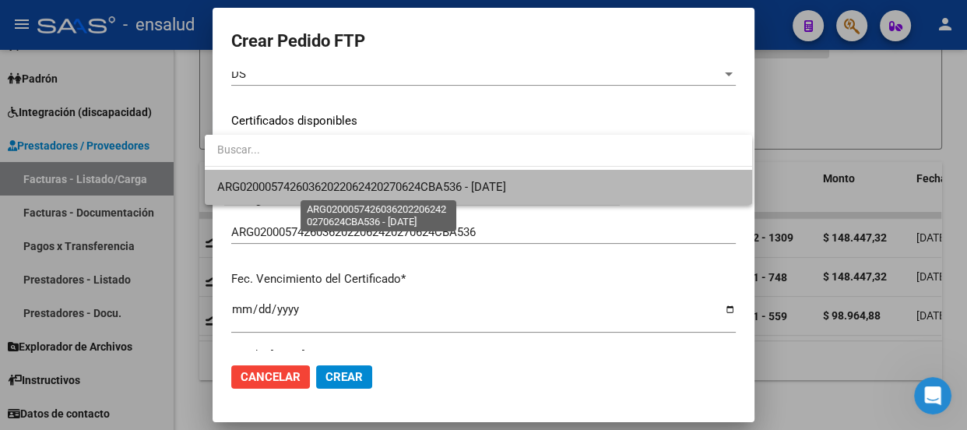
click at [389, 181] on span "ARG02000574260362022062420270624CBA536 - [DATE]" at bounding box center [361, 187] width 289 height 14
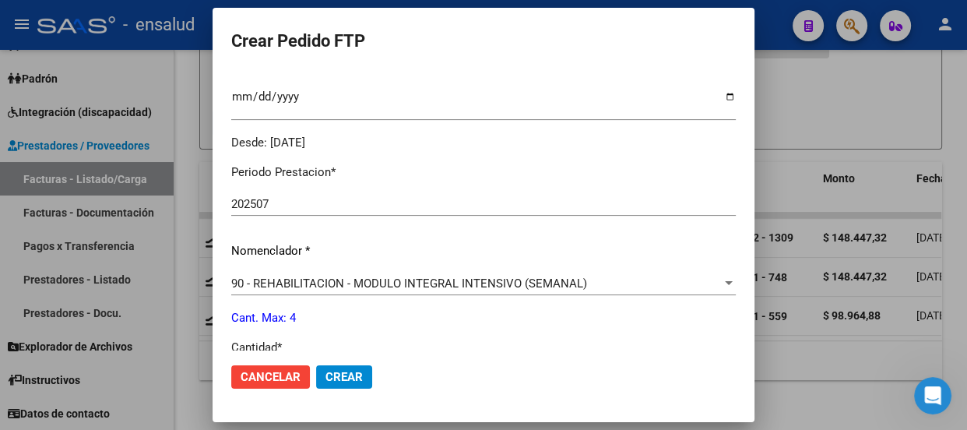
scroll to position [566, 0]
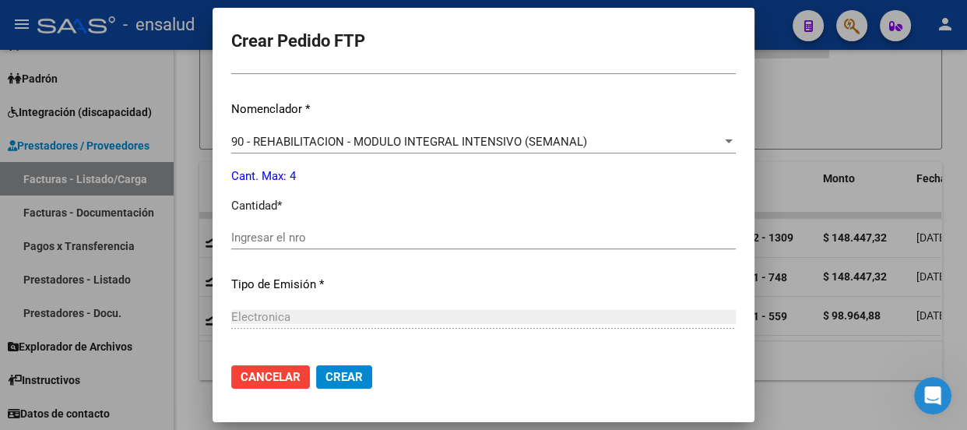
click at [261, 235] on input "Ingresar el nro" at bounding box center [483, 237] width 504 height 14
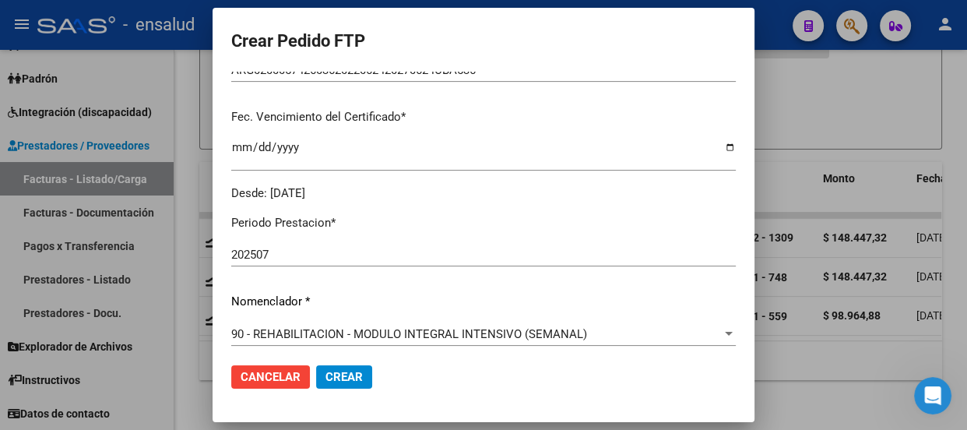
scroll to position [433, 0]
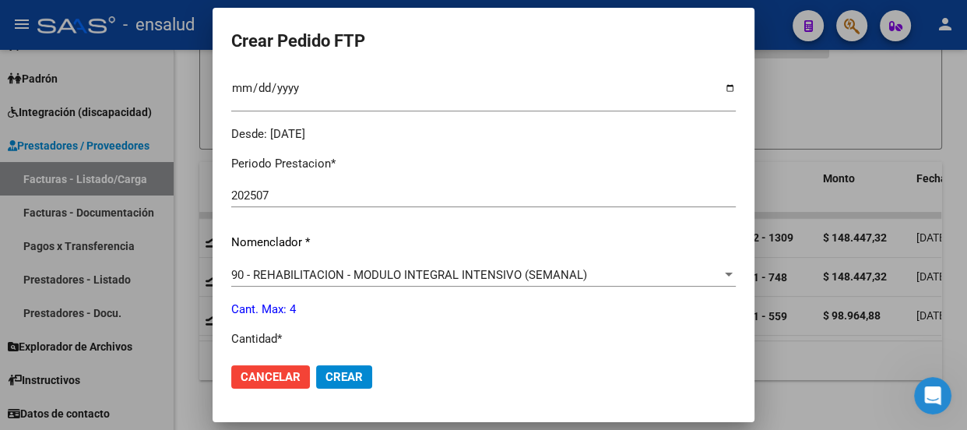
type input "3"
click at [335, 376] on span "Crear" at bounding box center [343, 377] width 37 height 14
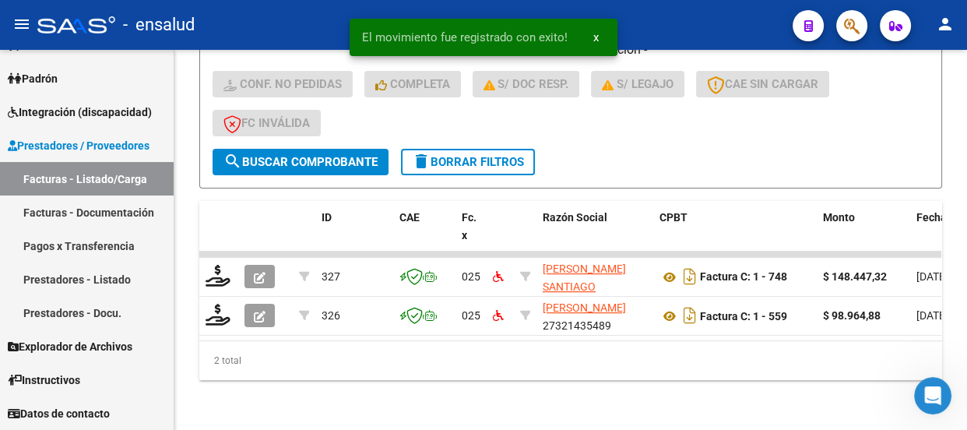
scroll to position [435, 0]
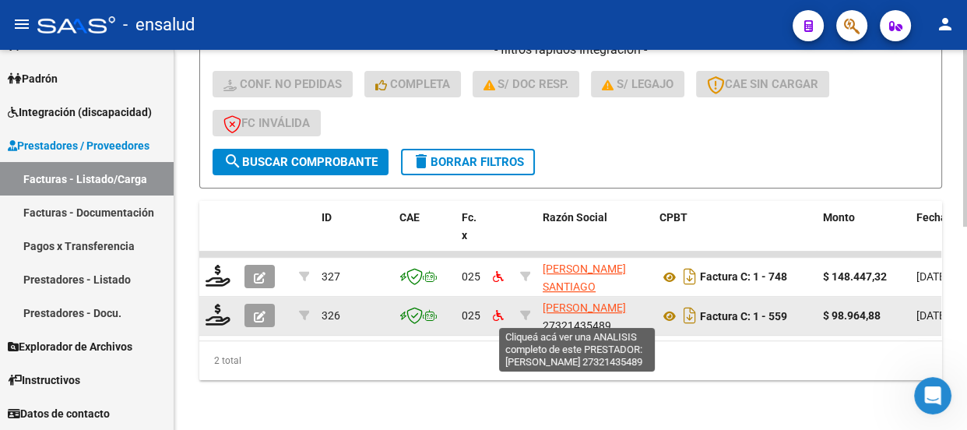
click at [576, 301] on span "[PERSON_NAME]" at bounding box center [584, 307] width 83 height 12
type textarea "27321435489"
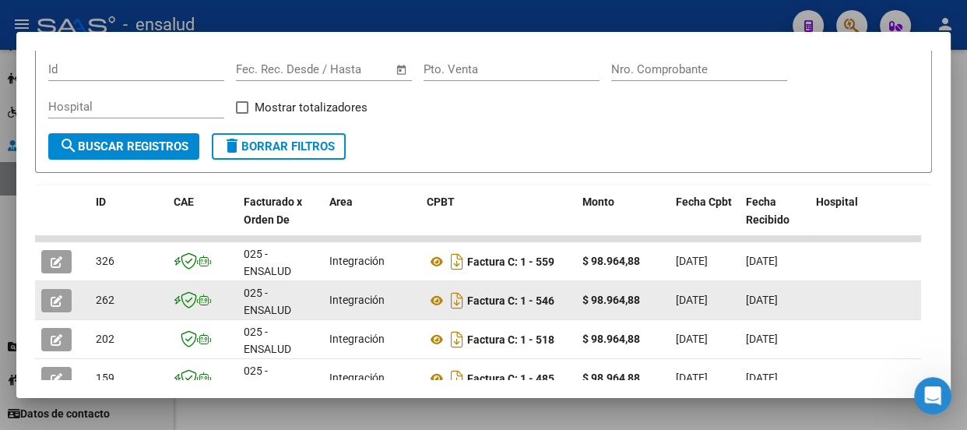
scroll to position [283, 0]
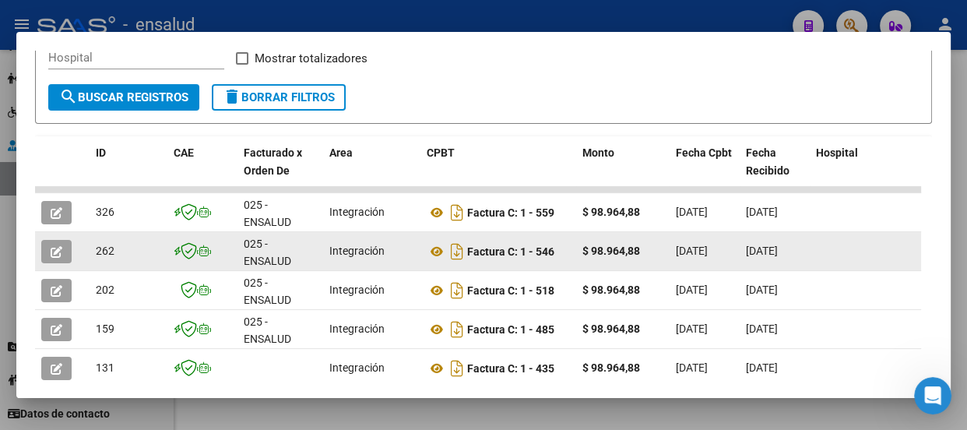
click at [54, 249] on icon "button" at bounding box center [57, 252] width 12 height 12
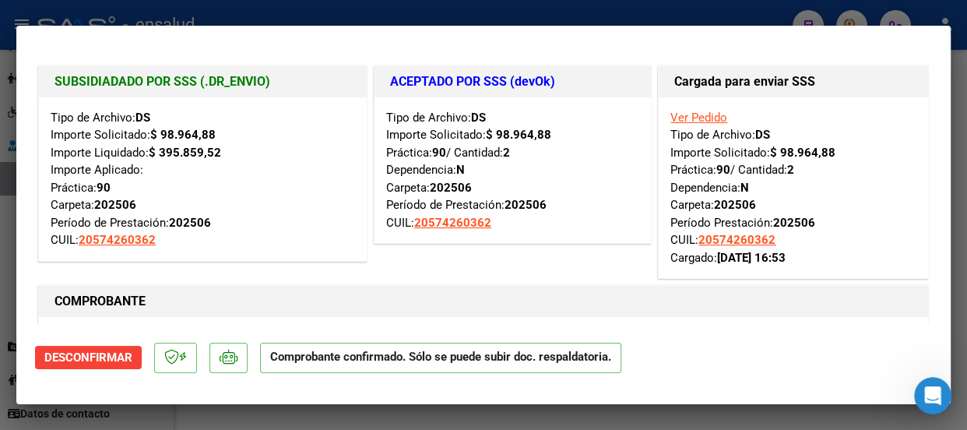
click at [476, 13] on div at bounding box center [483, 215] width 967 height 430
type input "$ 0,00"
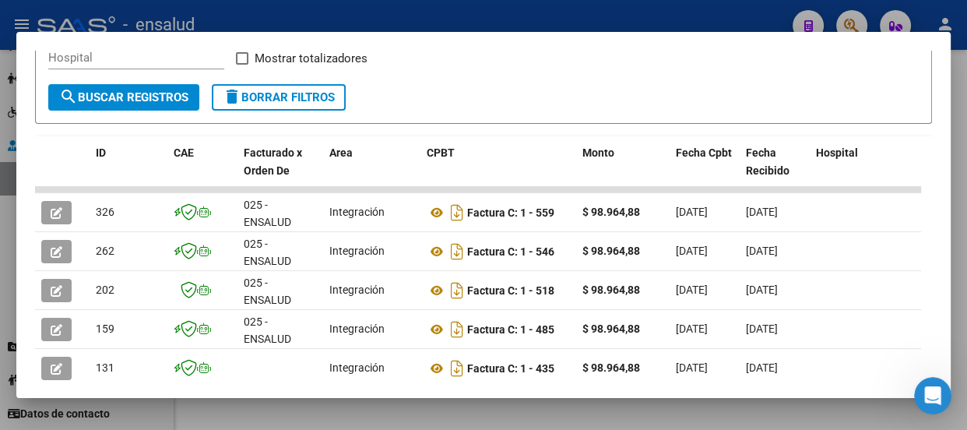
click at [476, 13] on div at bounding box center [483, 215] width 967 height 430
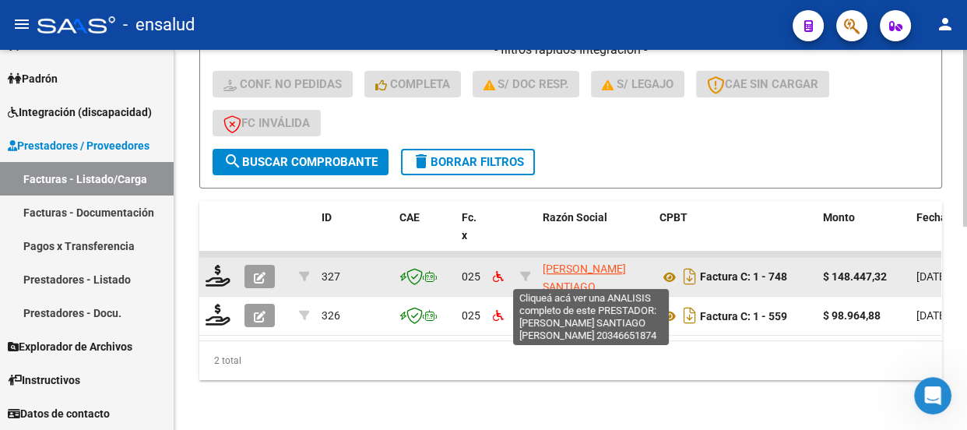
click at [561, 270] on span "[PERSON_NAME] SANTIAGO [PERSON_NAME]" at bounding box center [584, 286] width 83 height 48
type textarea "20346651874"
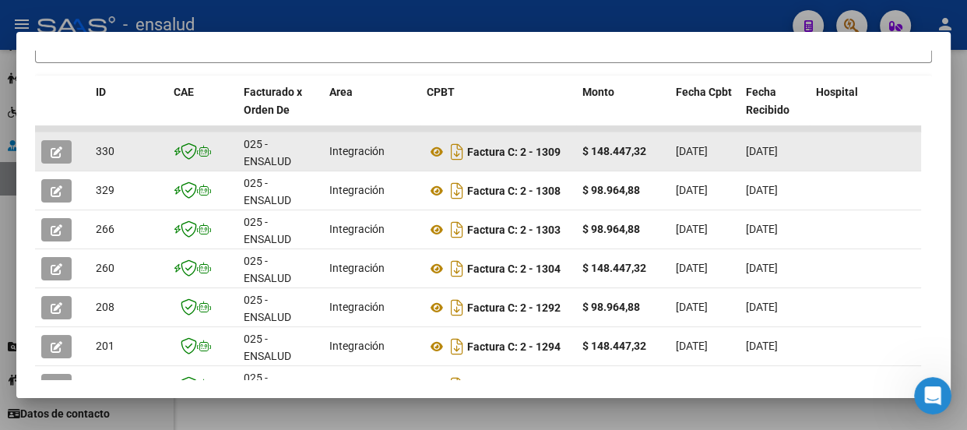
scroll to position [353, 0]
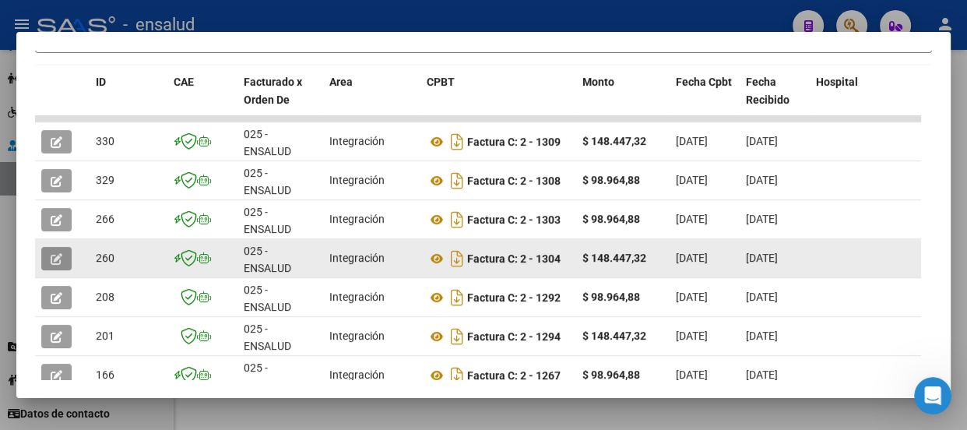
click at [62, 259] on icon "button" at bounding box center [57, 259] width 12 height 12
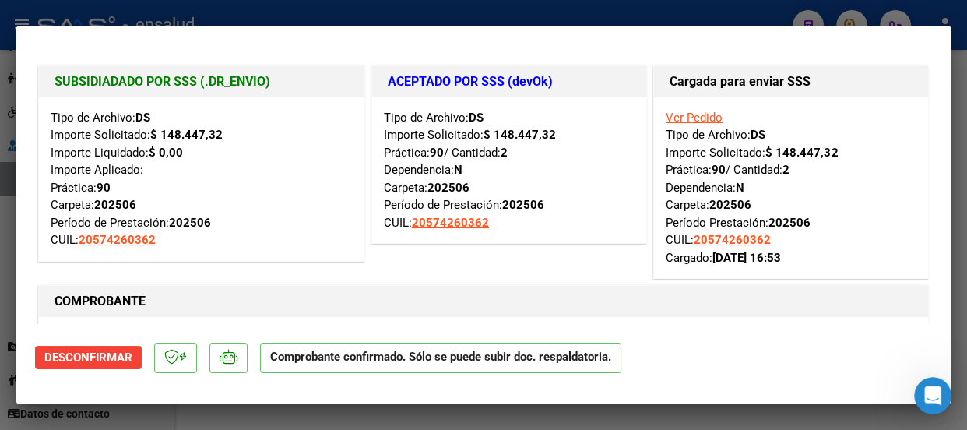
click at [582, 12] on div at bounding box center [483, 215] width 967 height 430
type input "$ 0,00"
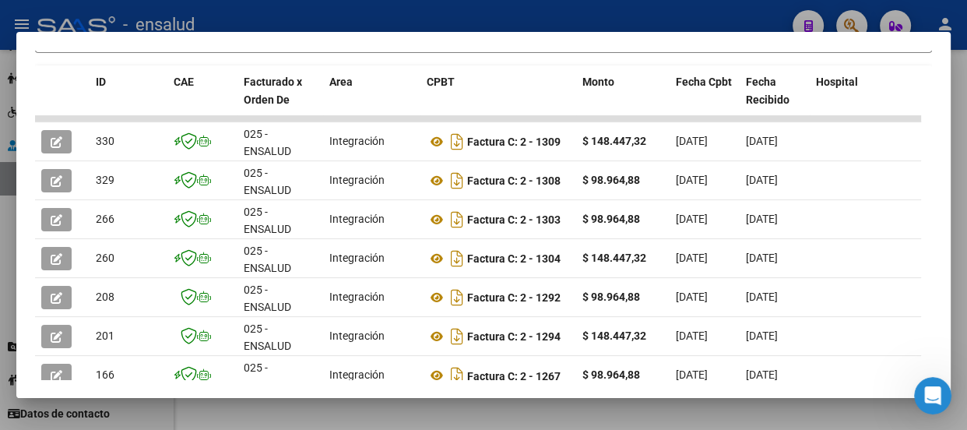
click at [582, 12] on div at bounding box center [483, 215] width 967 height 430
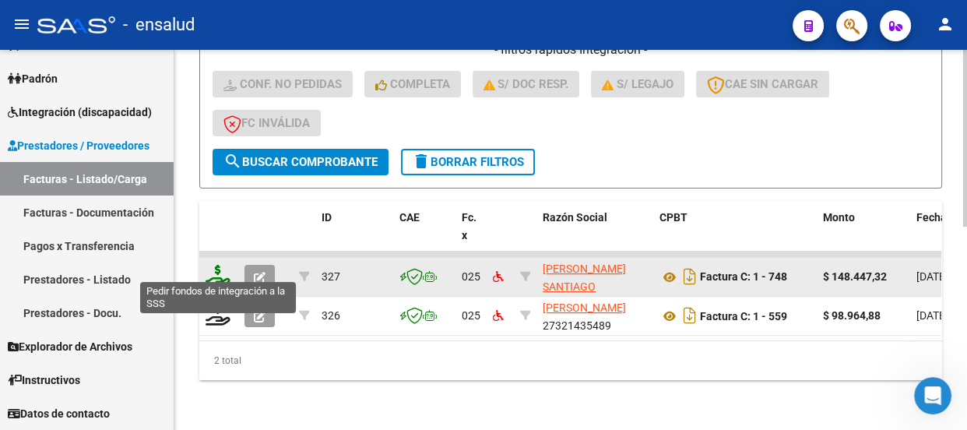
click at [217, 266] on icon at bounding box center [217, 276] width 25 height 22
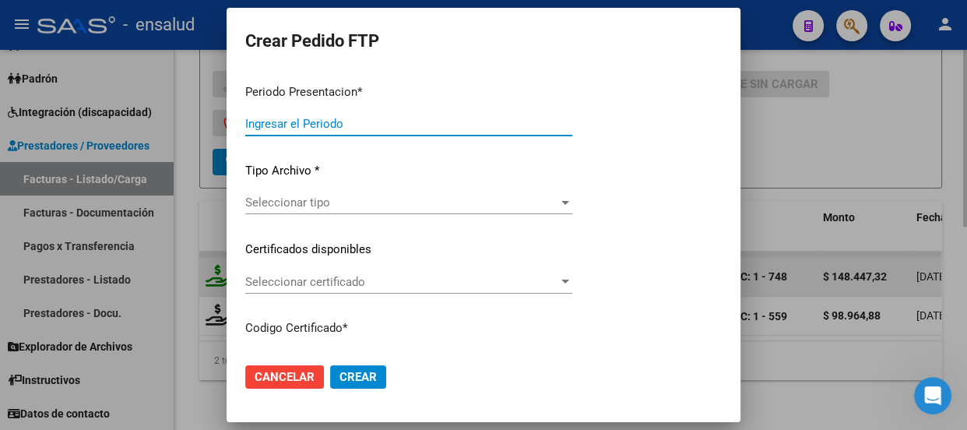
type input "202507"
type input "$ 148.447,32"
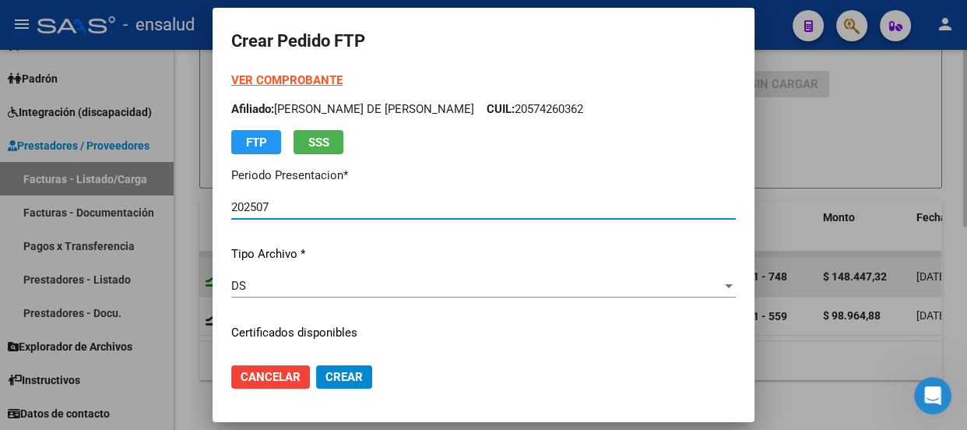
type input "ARG02000574260362022062420270624CBA536"
type input "[DATE]"
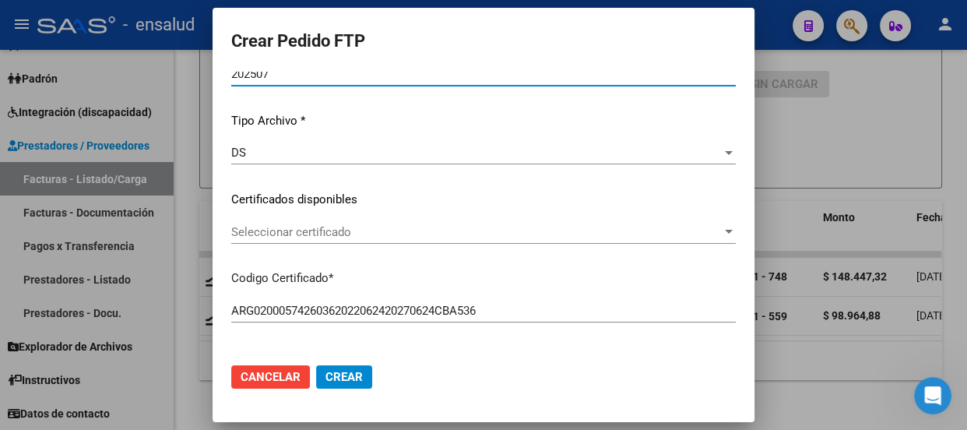
scroll to position [212, 0]
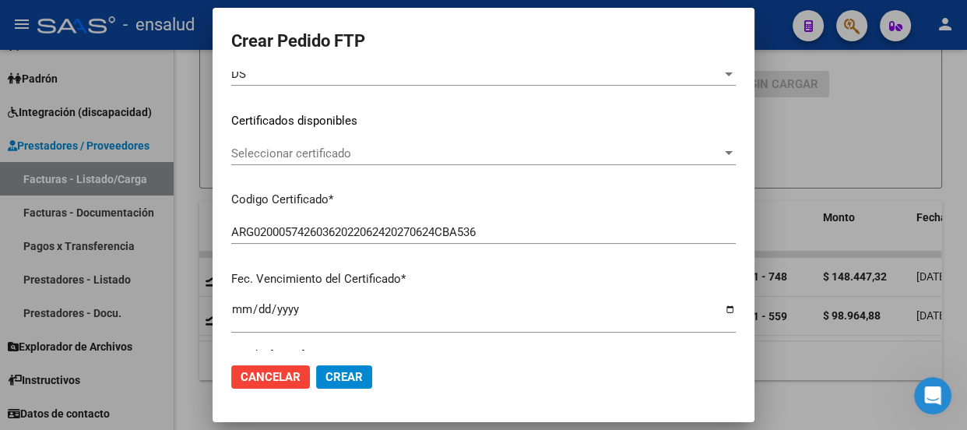
click at [337, 144] on div "Seleccionar certificado Seleccionar certificado" at bounding box center [483, 153] width 504 height 23
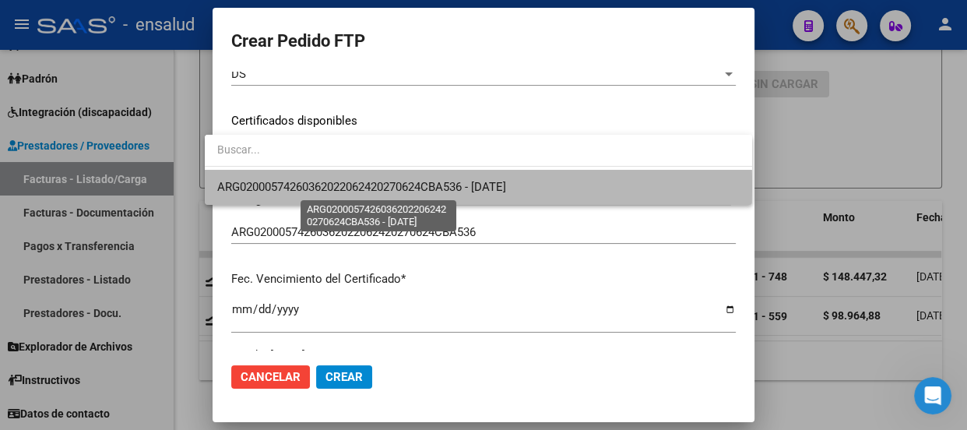
click at [346, 186] on span "ARG02000574260362022062420270624CBA536 - [DATE]" at bounding box center [361, 187] width 289 height 14
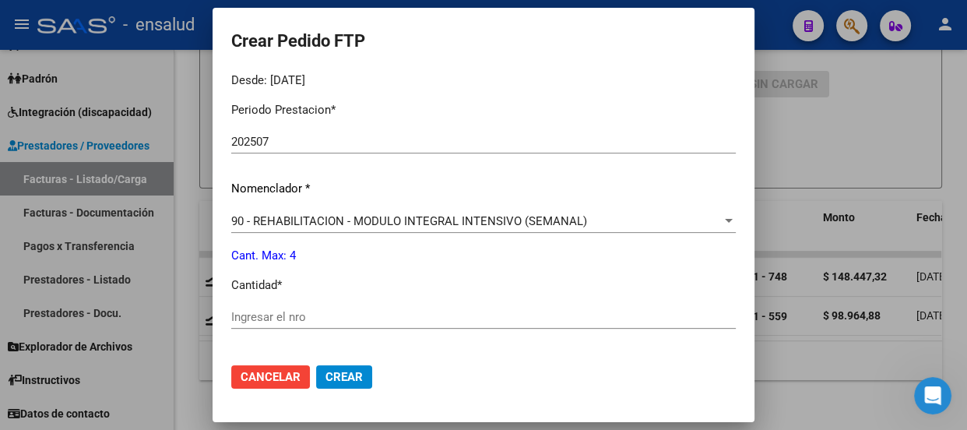
scroll to position [566, 0]
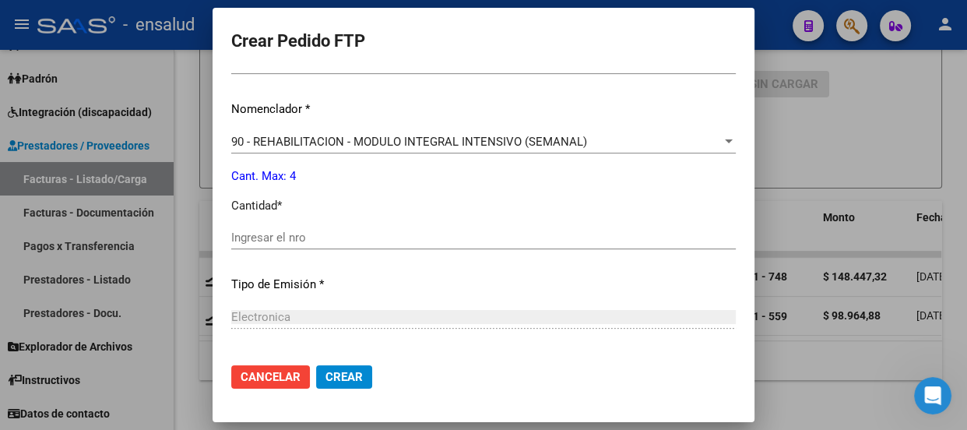
click at [265, 234] on input "Ingresar el nro" at bounding box center [483, 237] width 504 height 14
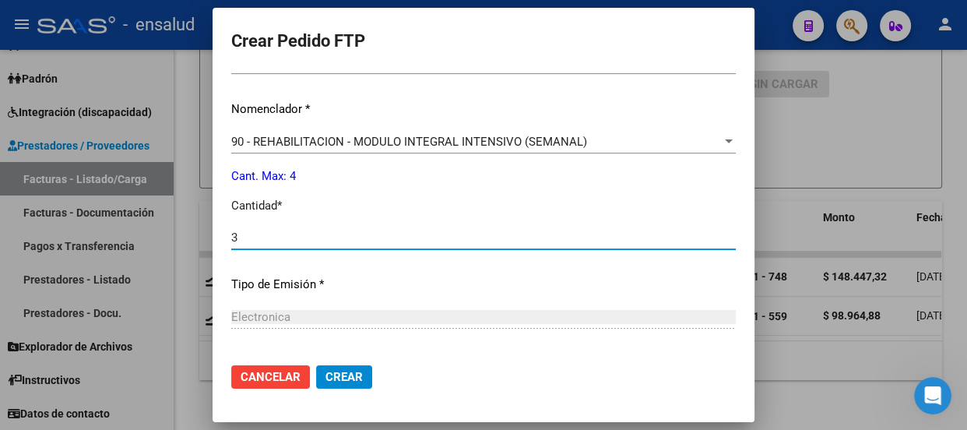
type input "3"
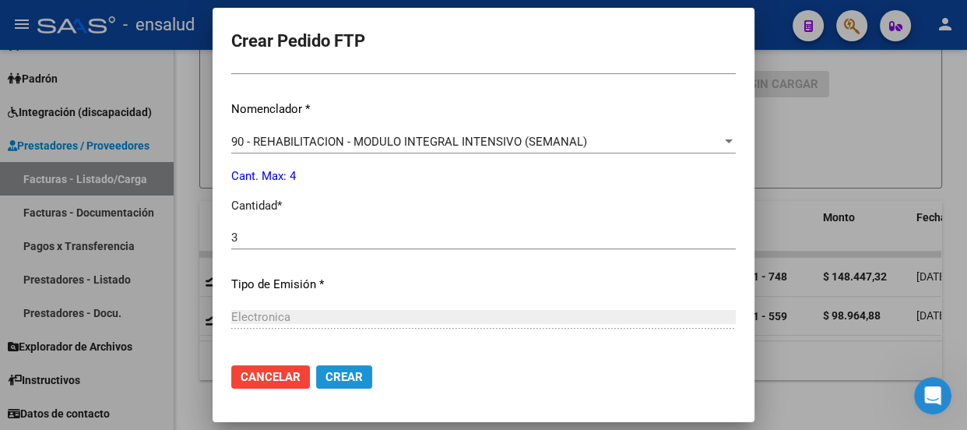
click at [335, 381] on span "Crear" at bounding box center [343, 377] width 37 height 14
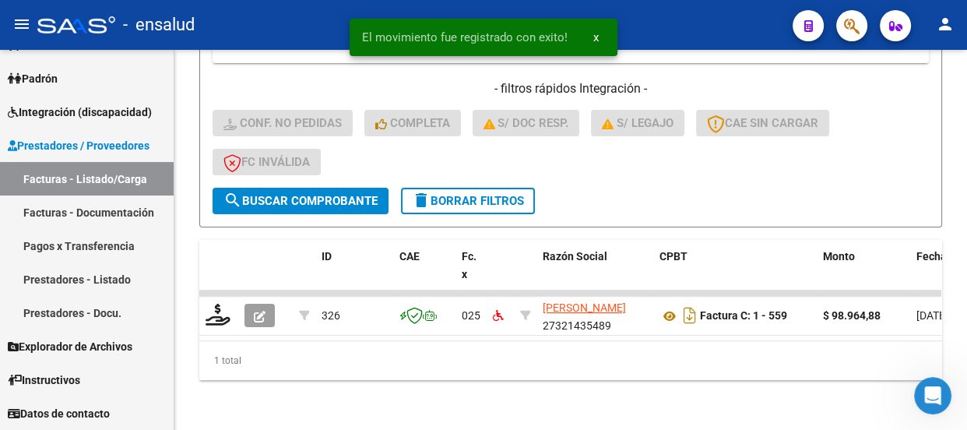
scroll to position [396, 0]
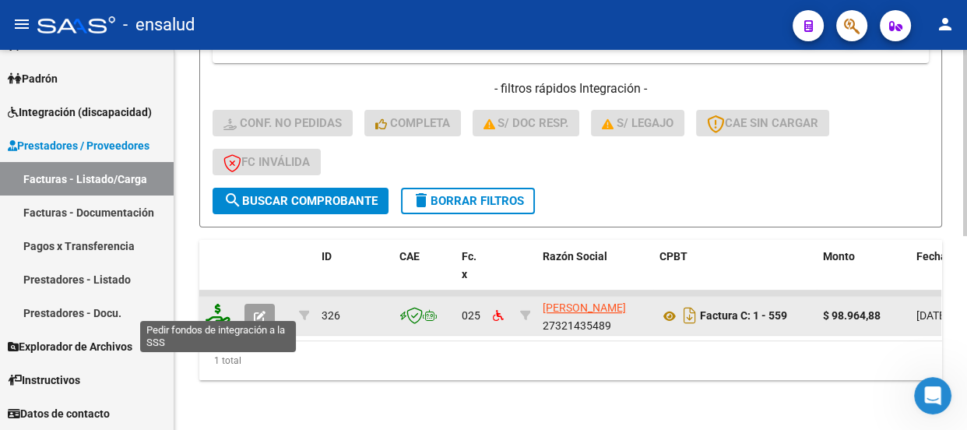
click at [214, 307] on icon at bounding box center [217, 315] width 25 height 22
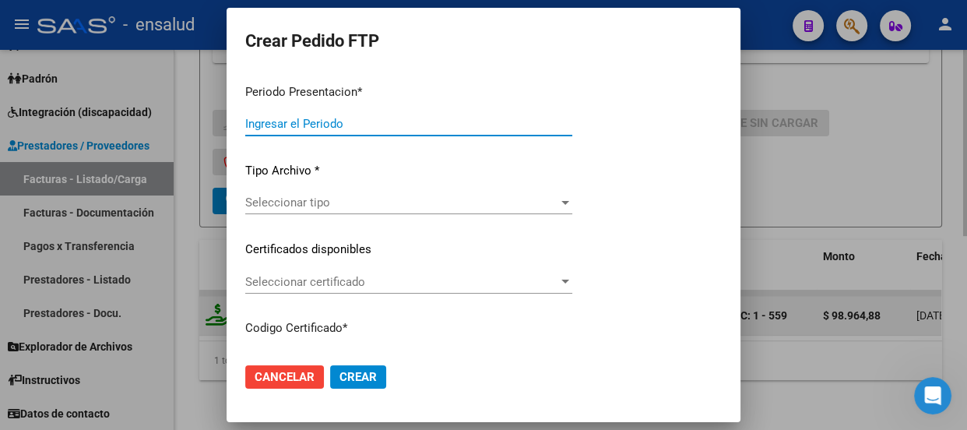
type input "202507"
type input "$ 98.964,88"
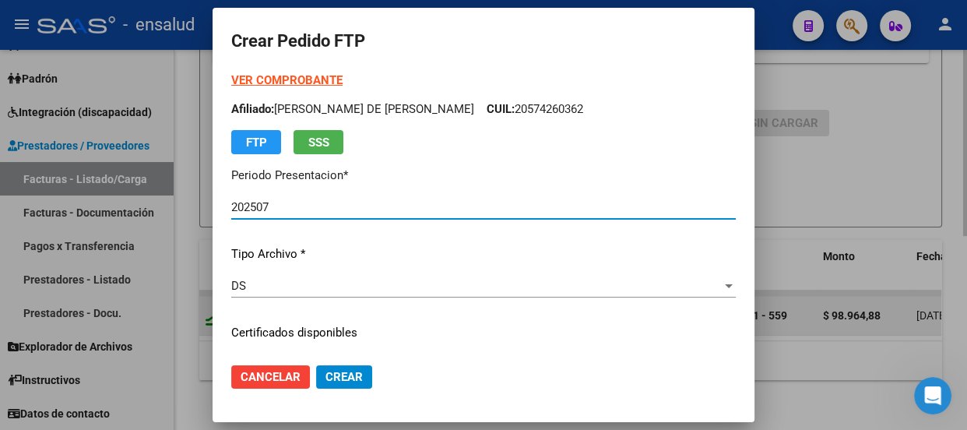
type input "ARG02000574260362022062420270624CBA536"
type input "[DATE]"
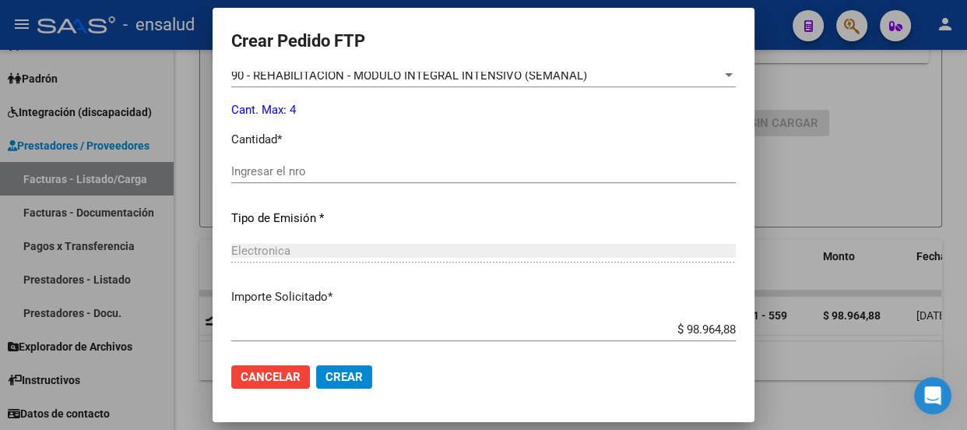
scroll to position [637, 0]
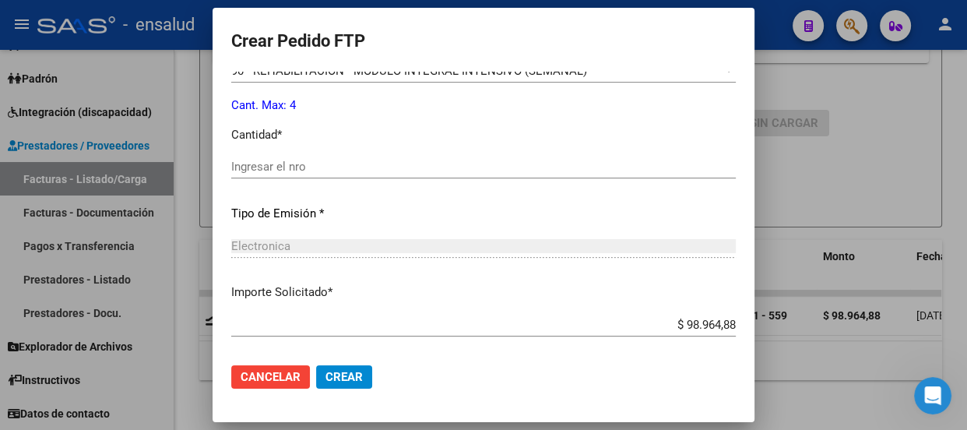
click at [249, 160] on input "Ingresar el nro" at bounding box center [483, 167] width 504 height 14
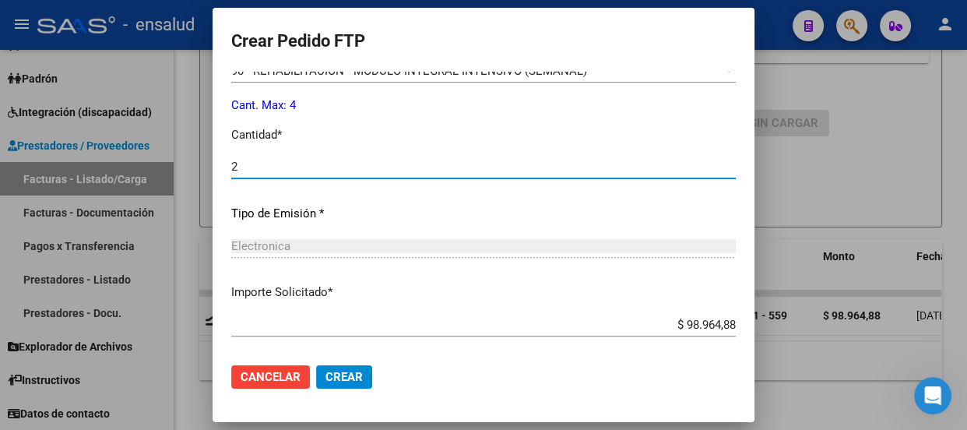
type input "2"
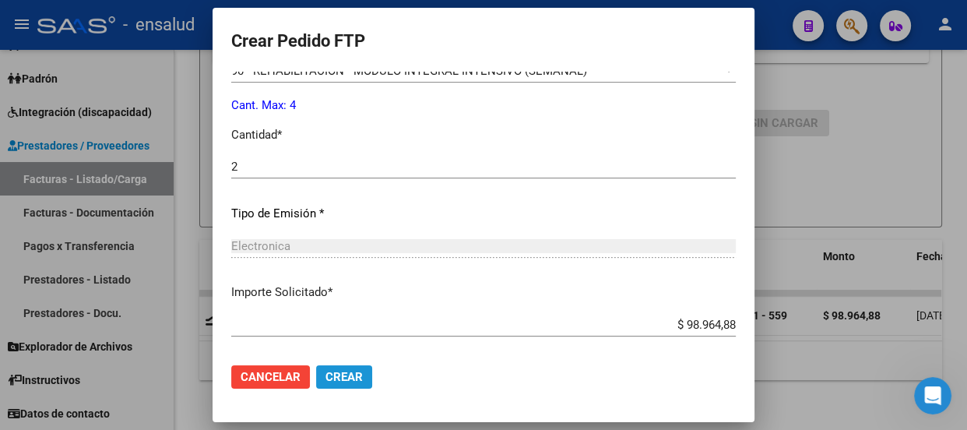
click at [326, 380] on span "Crear" at bounding box center [343, 377] width 37 height 14
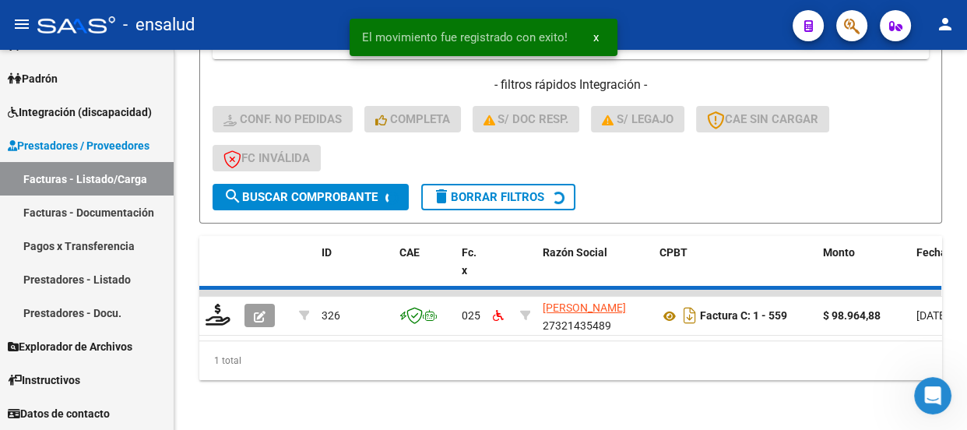
scroll to position [374, 0]
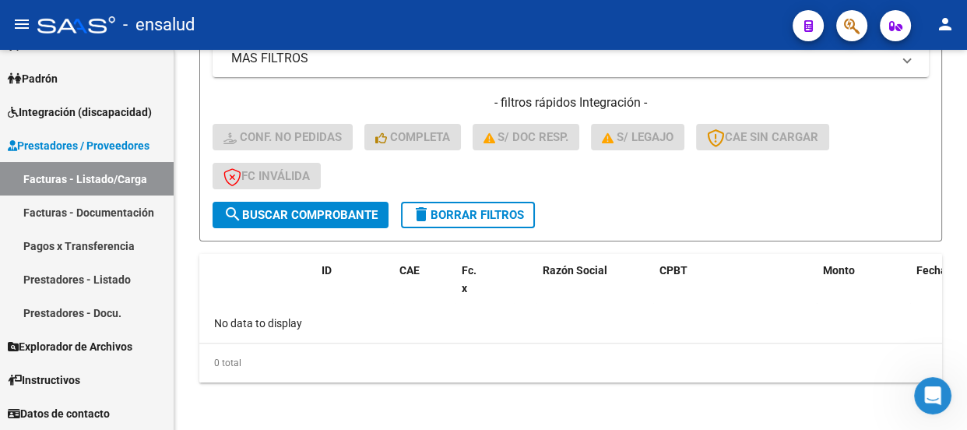
click at [932, 395] on icon "Abrir Intercom Messenger" at bounding box center [933, 396] width 26 height 26
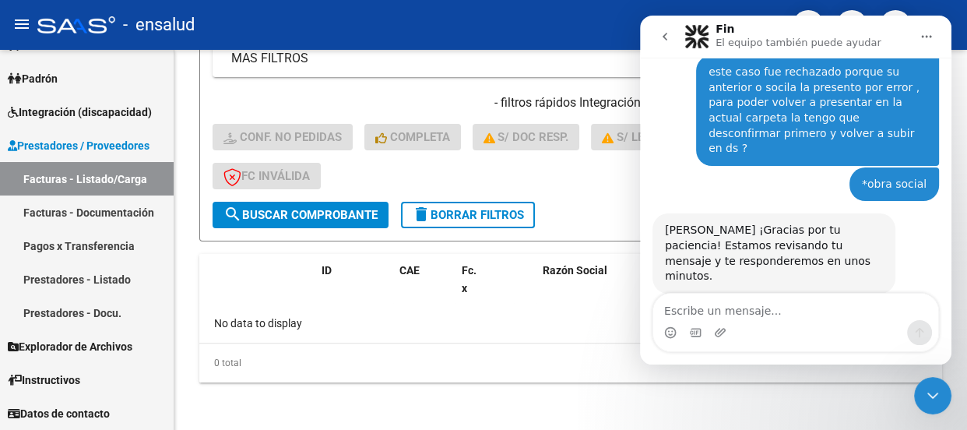
scroll to position [241, 0]
click at [932, 394] on icon "Cerrar Intercom Messenger" at bounding box center [932, 395] width 19 height 19
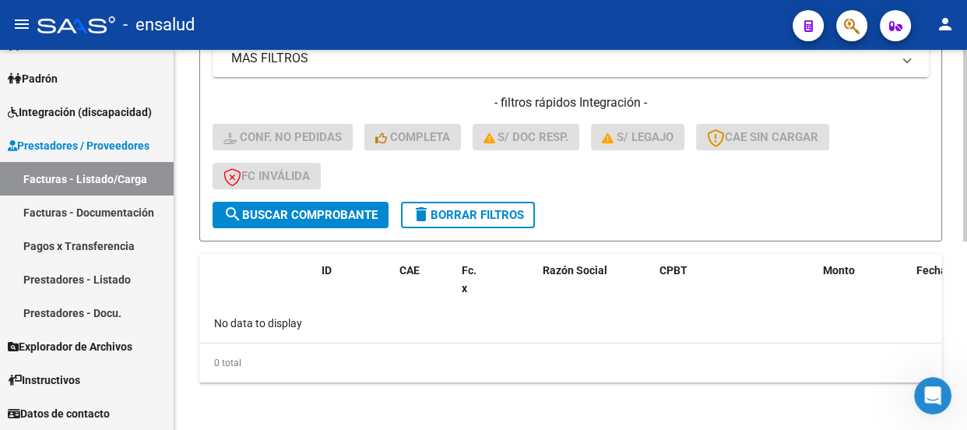
click at [506, 219] on button "delete Borrar Filtros" at bounding box center [468, 215] width 134 height 26
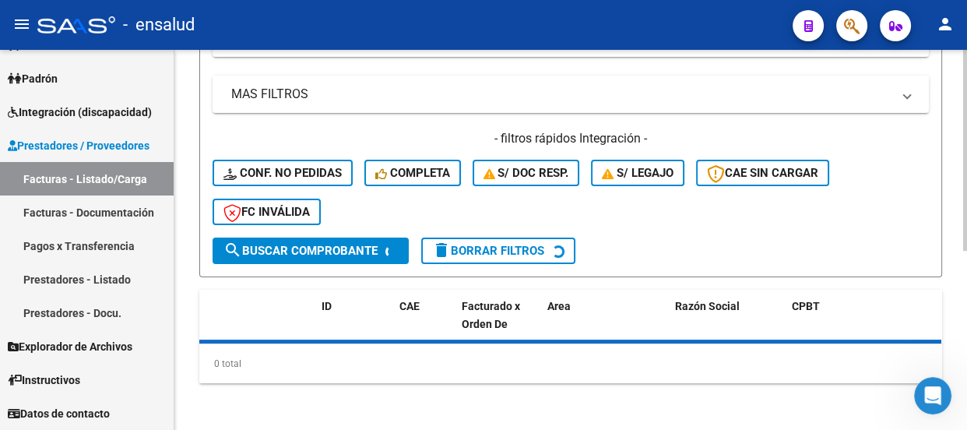
scroll to position [374, 0]
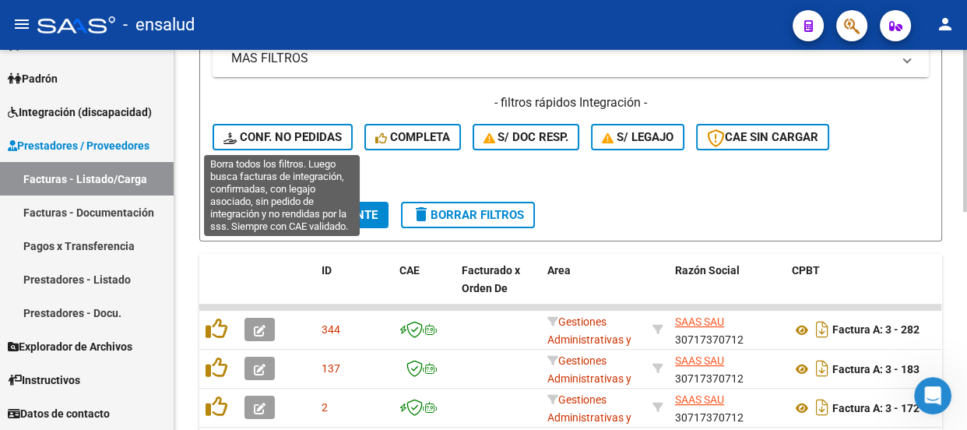
click at [317, 136] on span "Conf. no pedidas" at bounding box center [282, 137] width 118 height 14
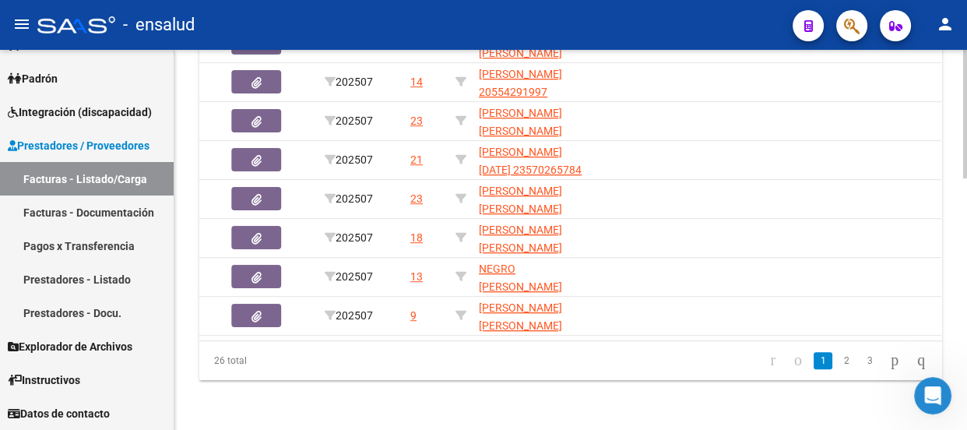
scroll to position [0, 994]
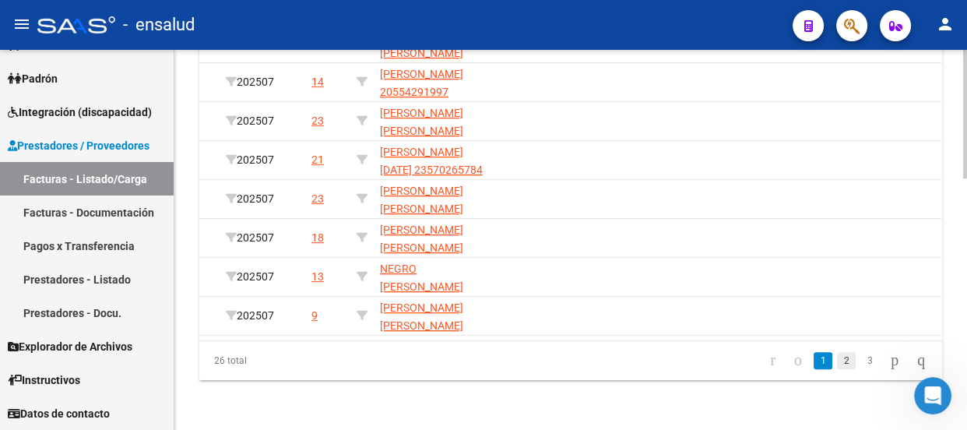
click at [837, 365] on link "2" at bounding box center [846, 360] width 19 height 17
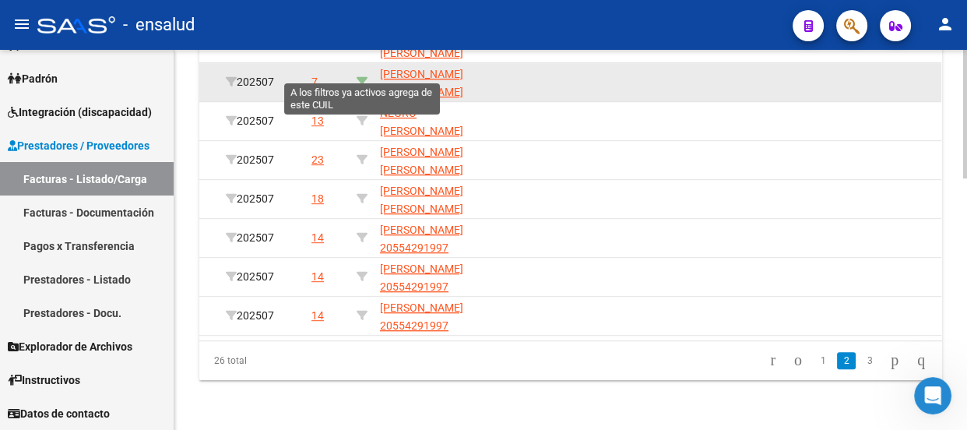
click at [357, 76] on icon at bounding box center [361, 81] width 11 height 11
type input "20564773590"
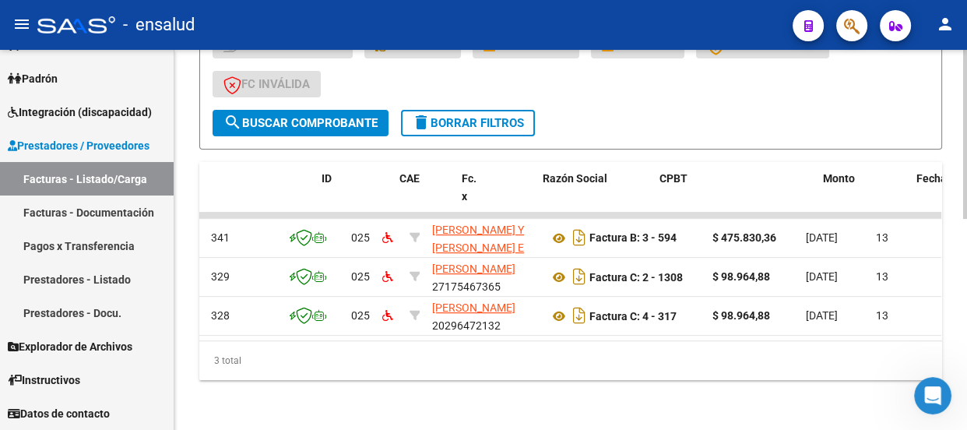
scroll to position [0, 0]
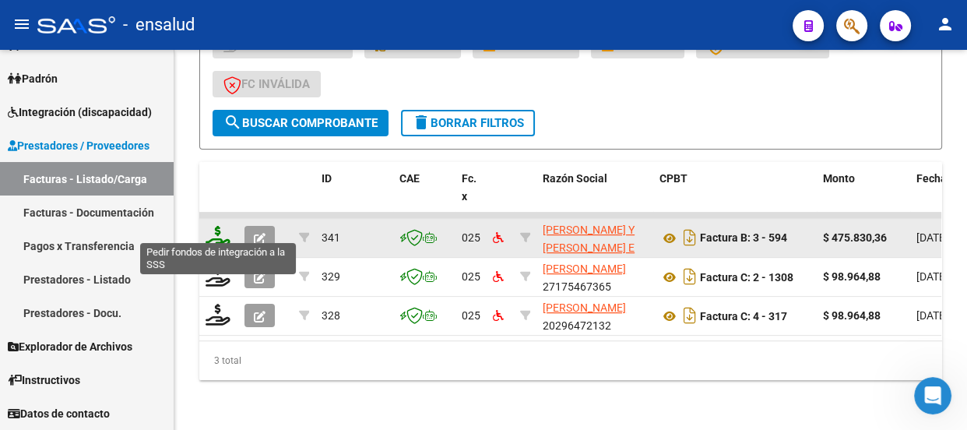
click at [215, 228] on icon at bounding box center [217, 237] width 25 height 22
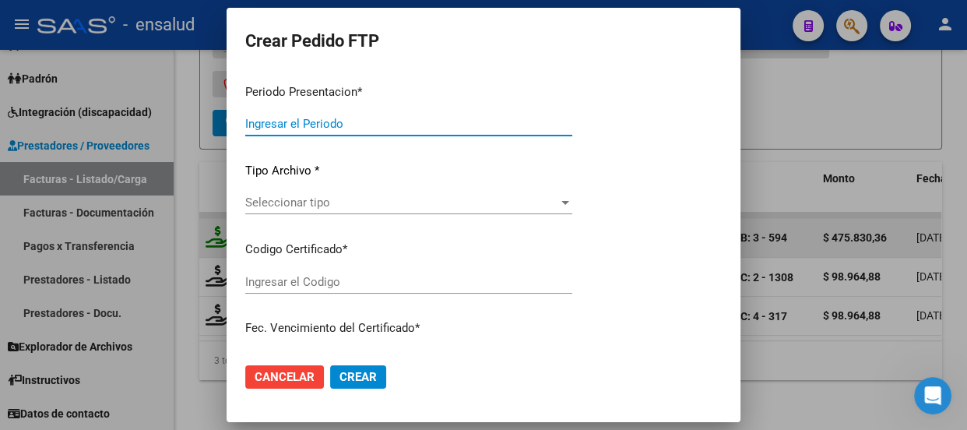
type input "202507"
type input "$ 475.830,36"
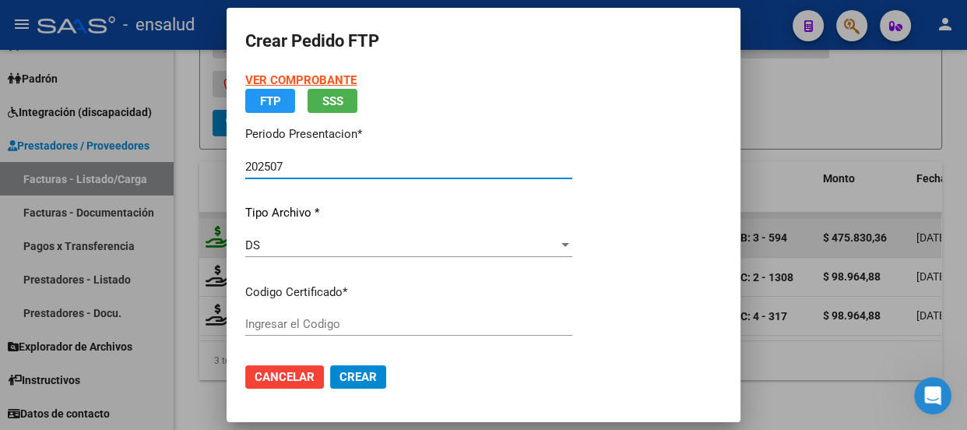
type input "ARG02000564773592024022220290222CBA536"
type input "[DATE]"
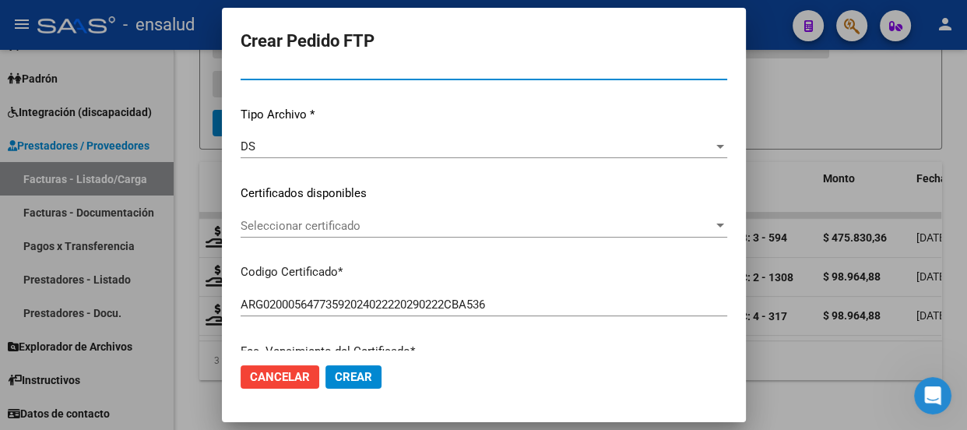
scroll to position [212, 0]
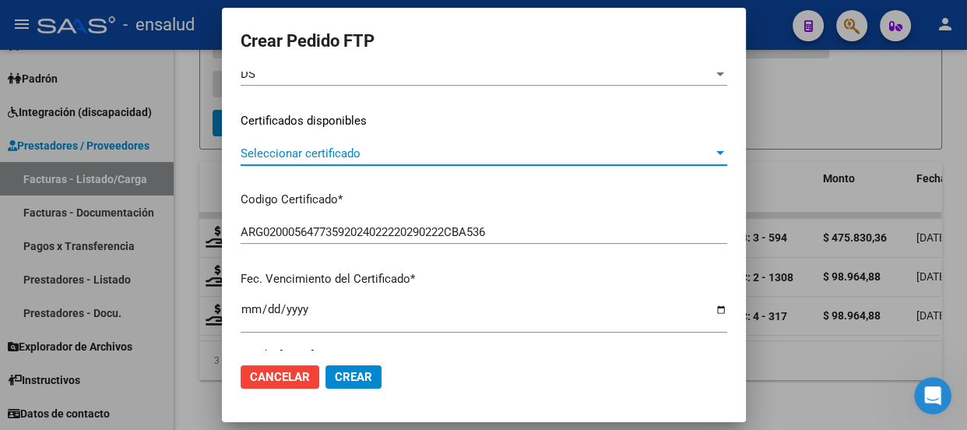
click at [498, 149] on span "Seleccionar certificado" at bounding box center [477, 153] width 472 height 14
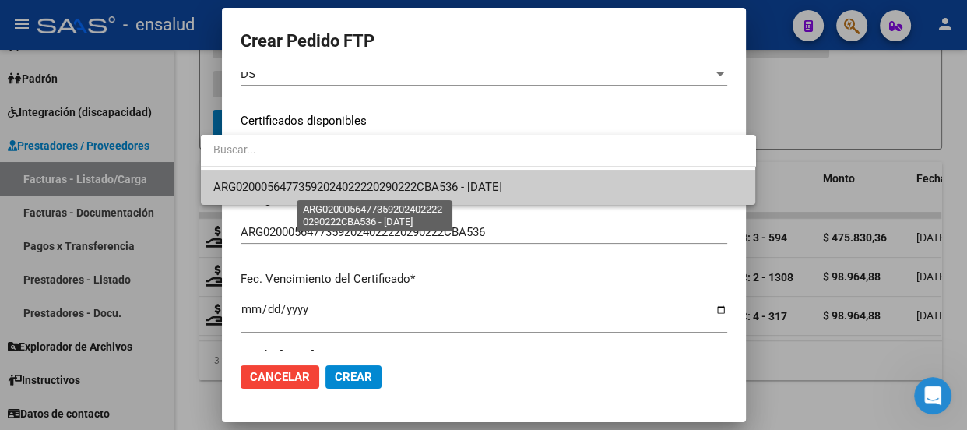
click at [458, 186] on span "ARG02000564773592024022220290222CBA536 - [DATE]" at bounding box center [357, 187] width 289 height 14
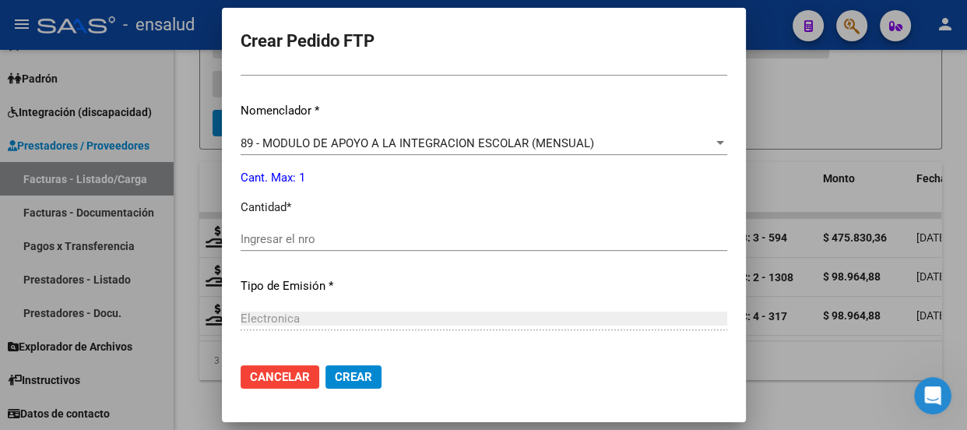
scroll to position [566, 0]
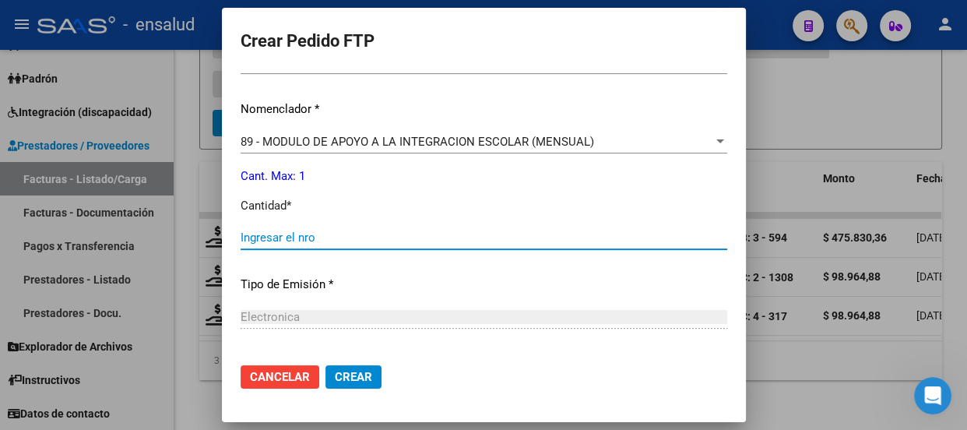
drag, startPoint x: 266, startPoint y: 234, endPoint x: 266, endPoint y: 222, distance: 11.7
click at [266, 226] on div "Ingresar el nro" at bounding box center [484, 237] width 486 height 23
type input "1"
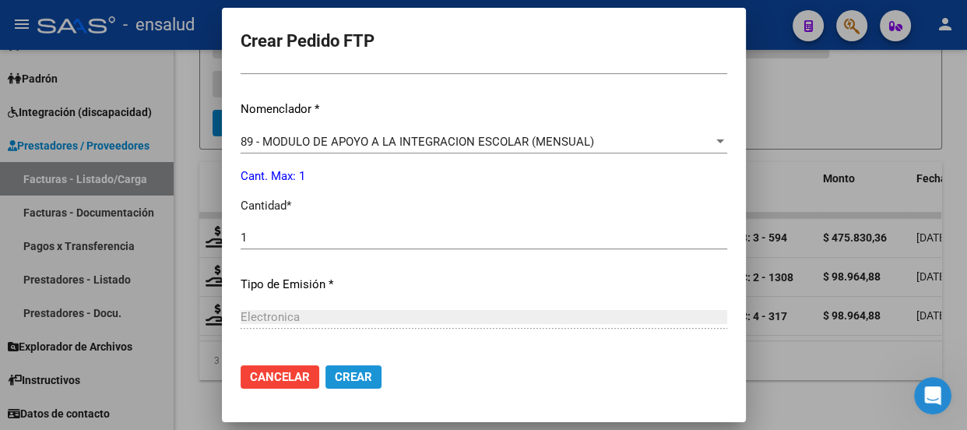
click at [335, 376] on span "Crear" at bounding box center [353, 377] width 37 height 14
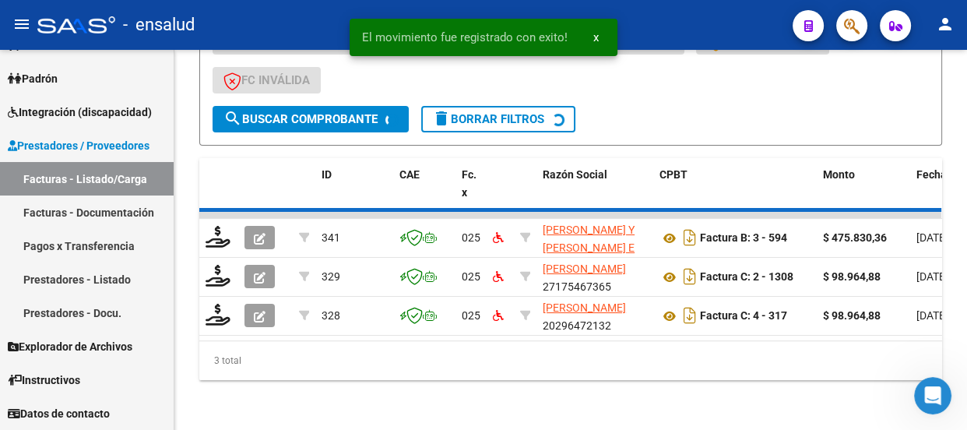
scroll to position [435, 0]
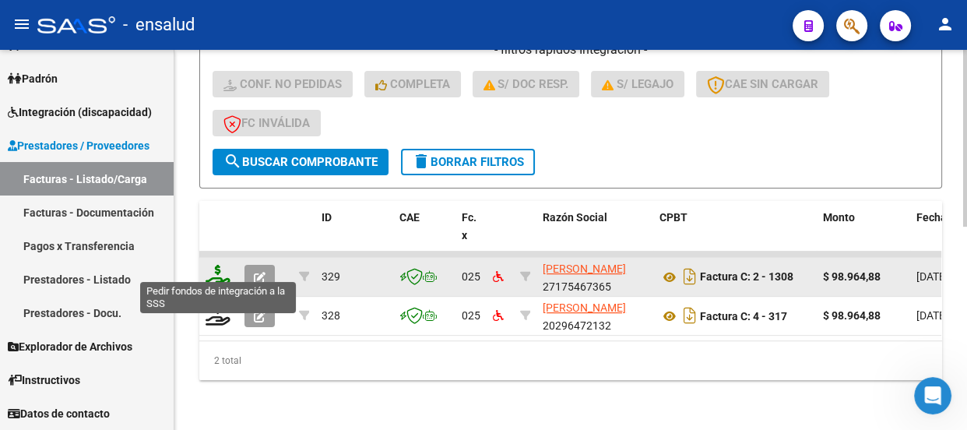
click at [210, 265] on icon at bounding box center [217, 276] width 25 height 22
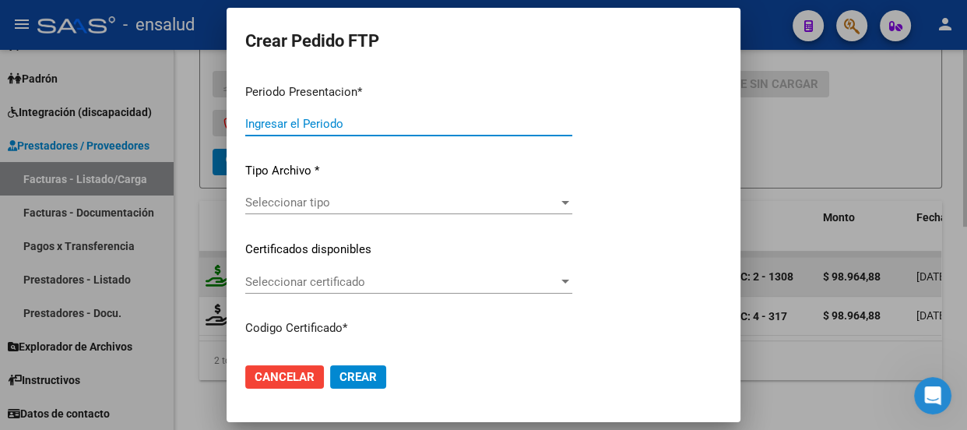
type input "202507"
type input "$ 98.964,88"
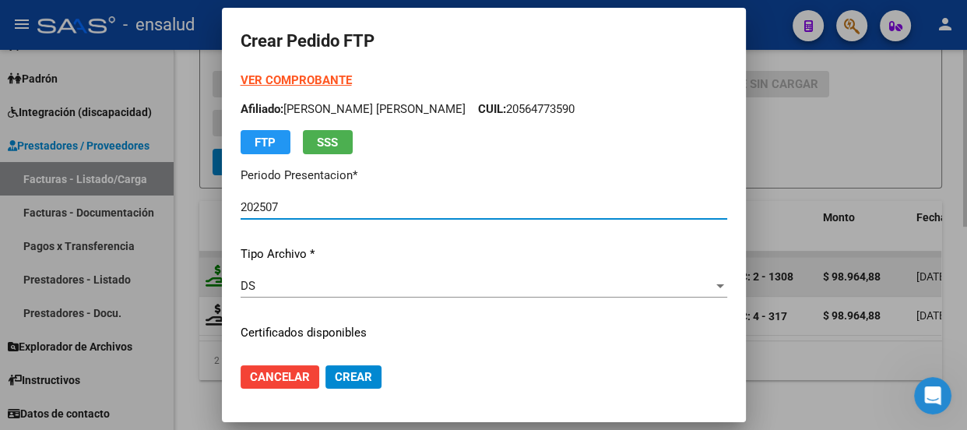
type input "ARG02000564773592024022220290222CBA536"
type input "[DATE]"
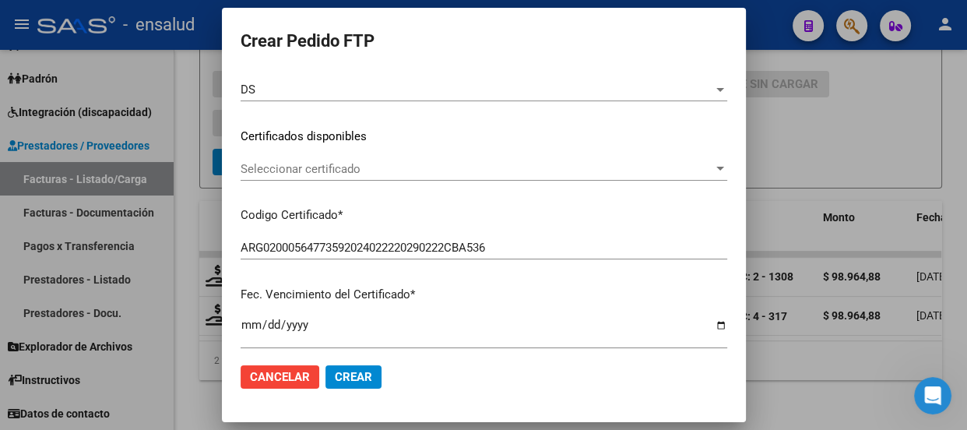
scroll to position [212, 0]
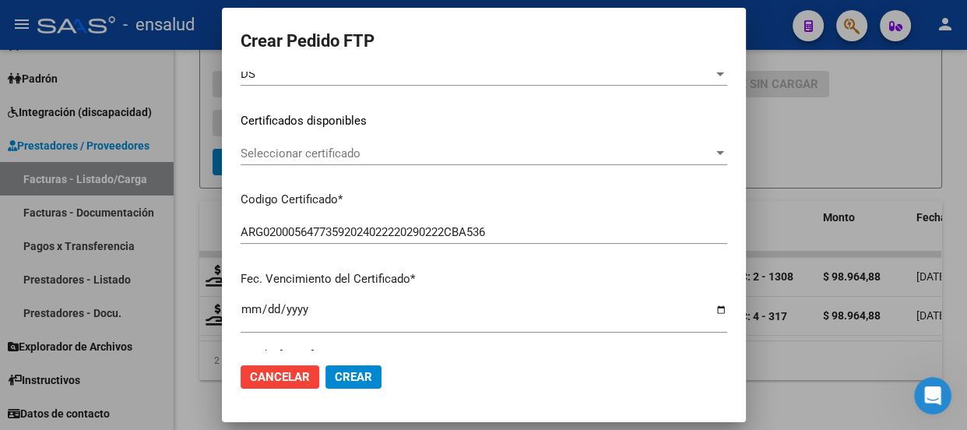
click at [474, 160] on div "Seleccionar certificado Seleccionar certificado" at bounding box center [484, 153] width 486 height 23
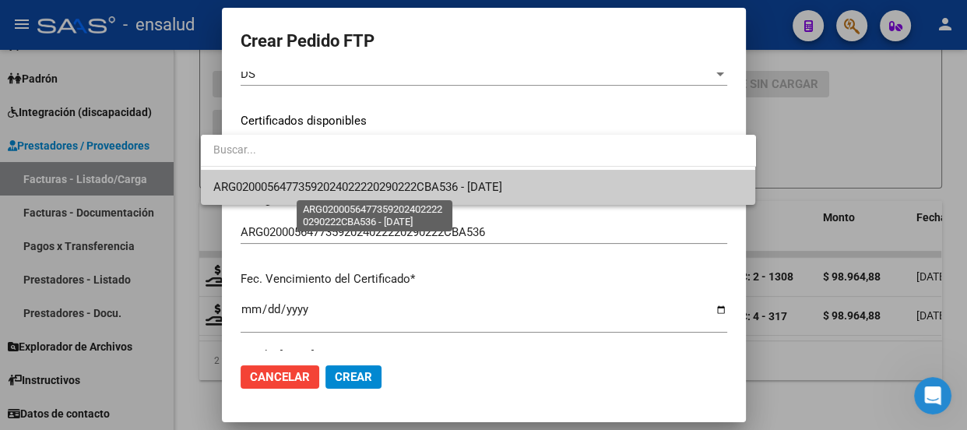
click at [441, 191] on span "ARG02000564773592024022220290222CBA536 - [DATE]" at bounding box center [357, 187] width 289 height 14
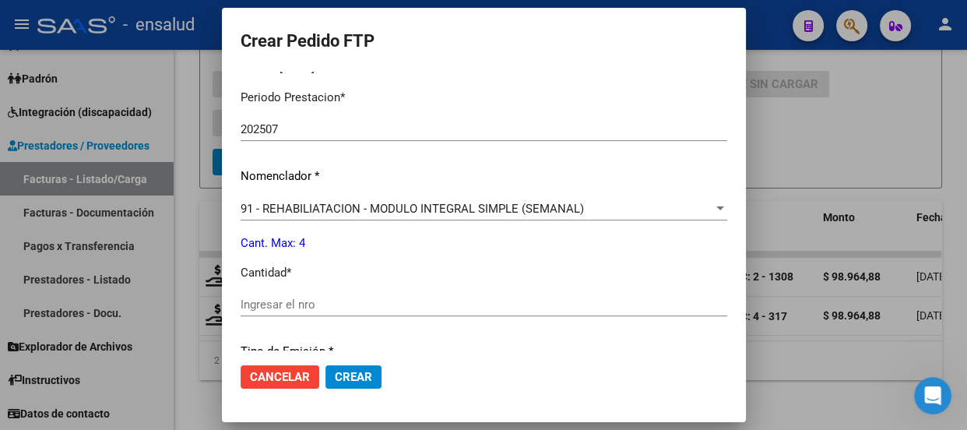
scroll to position [495, 0]
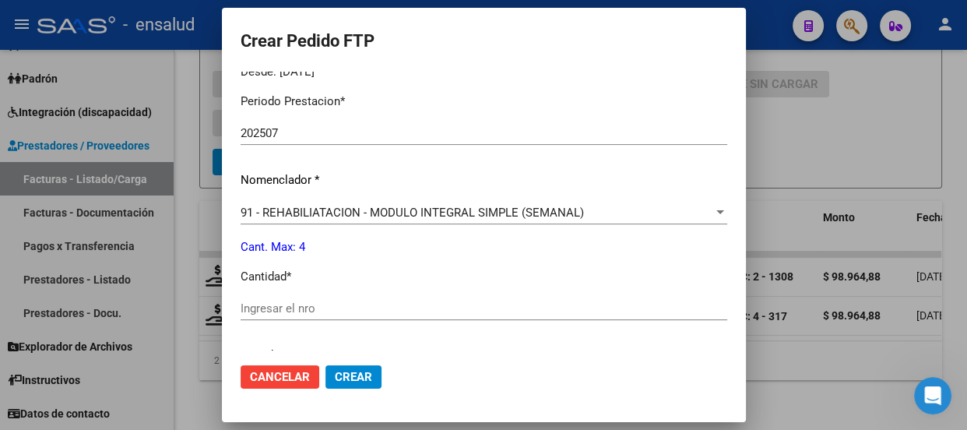
click at [275, 305] on input "Ingresar el nro" at bounding box center [484, 308] width 486 height 14
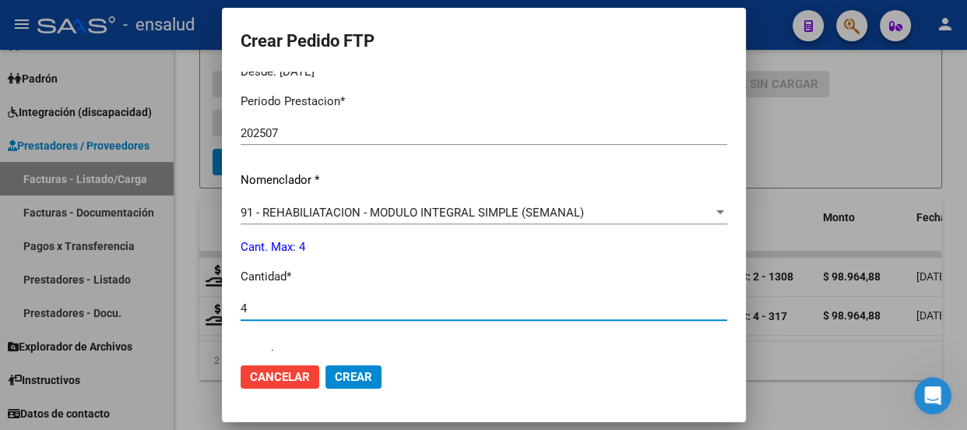
type input "4"
click at [335, 374] on span "Crear" at bounding box center [353, 377] width 37 height 14
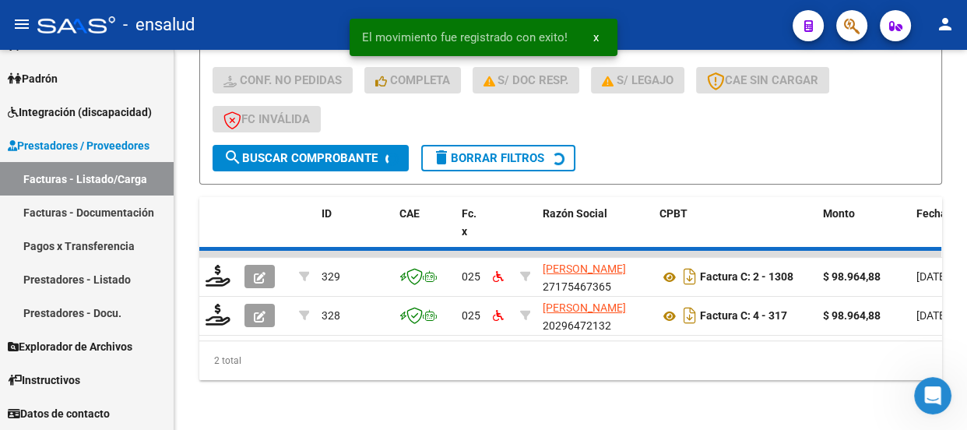
scroll to position [396, 0]
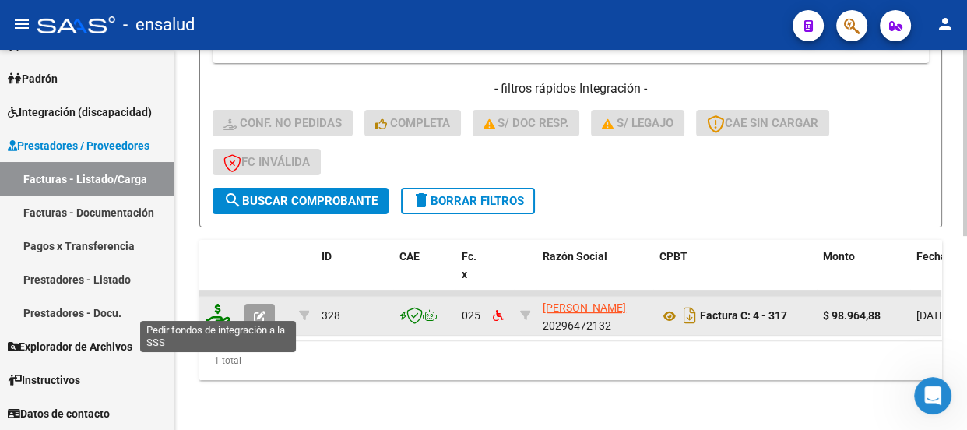
click at [217, 310] on icon at bounding box center [217, 315] width 25 height 22
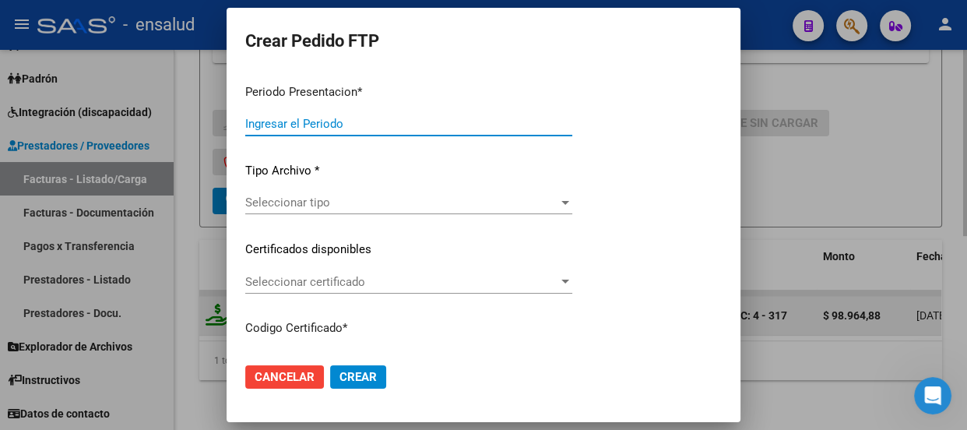
type input "202507"
type input "$ 98.964,88"
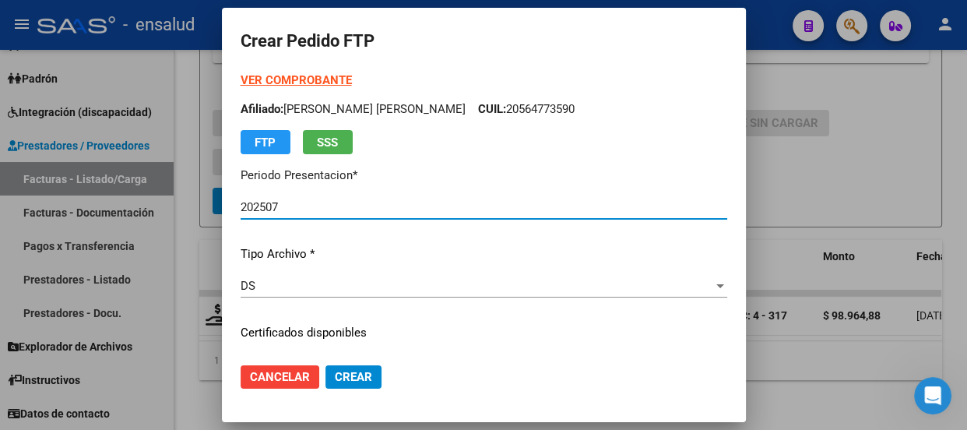
type input "ARG02000564773592024022220290222CBA536"
type input "[DATE]"
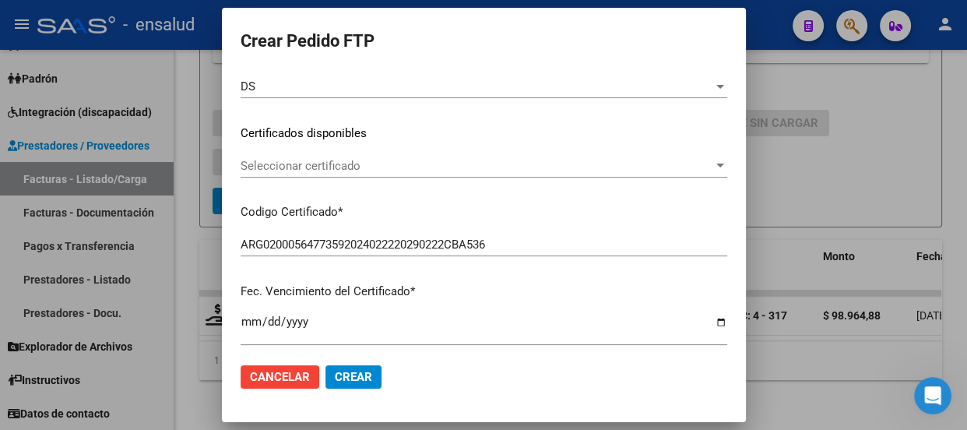
scroll to position [212, 0]
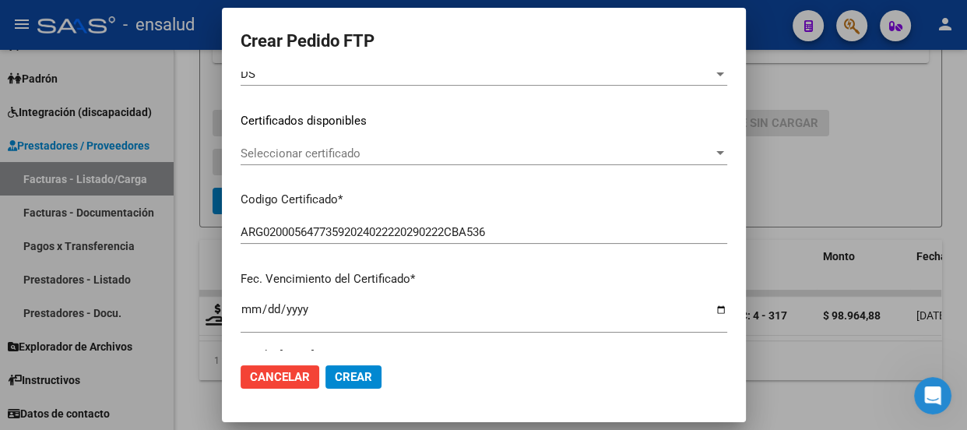
click at [490, 148] on span "Seleccionar certificado" at bounding box center [477, 153] width 472 height 14
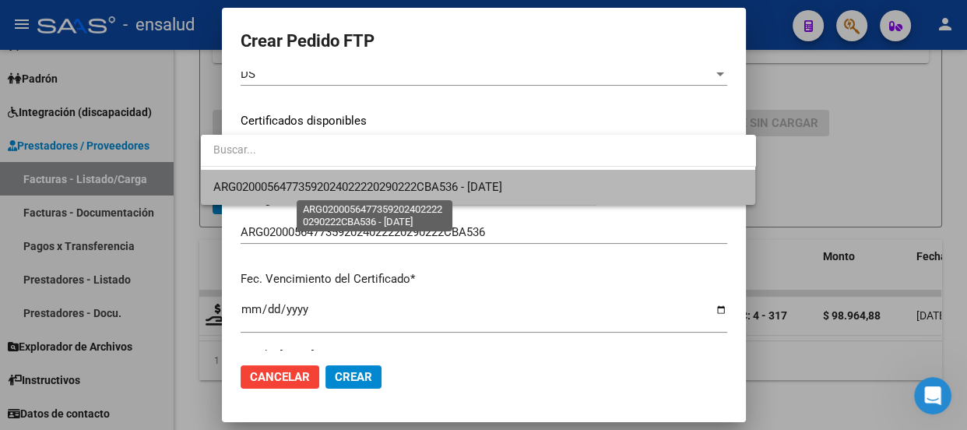
click at [486, 184] on span "ARG02000564773592024022220290222CBA536 - [DATE]" at bounding box center [357, 187] width 289 height 14
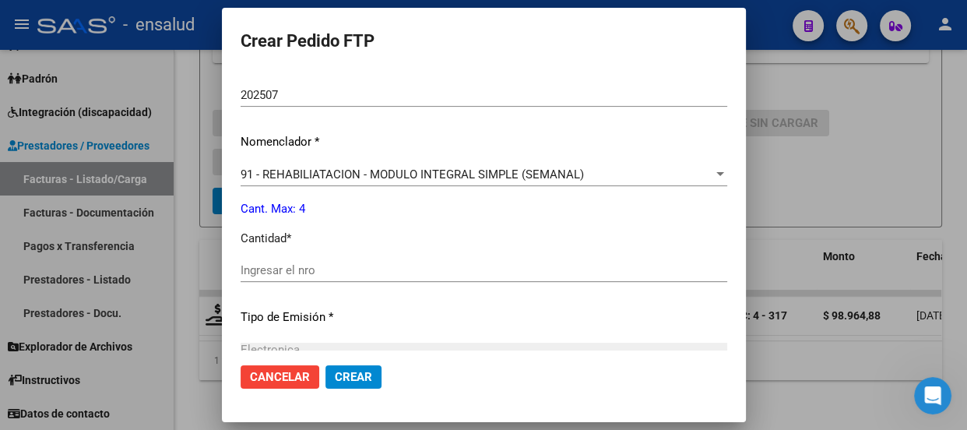
scroll to position [566, 0]
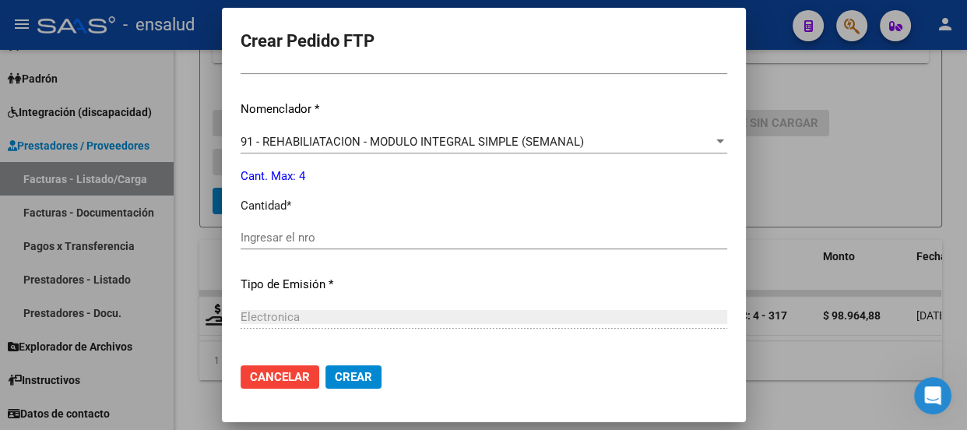
click at [272, 238] on input "Ingresar el nro" at bounding box center [484, 237] width 486 height 14
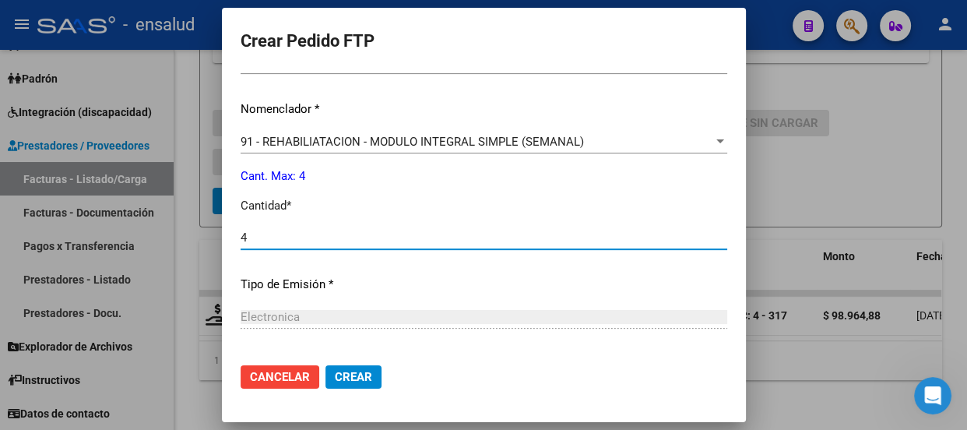
scroll to position [300, 0]
type input "4"
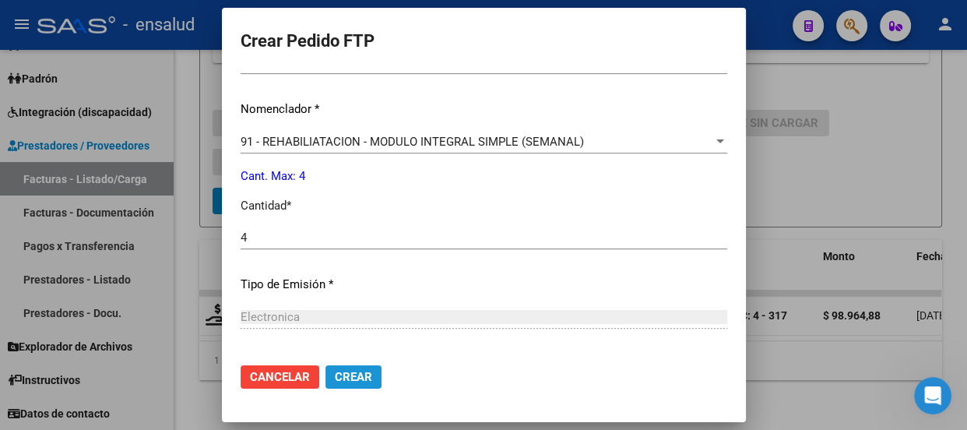
click at [341, 378] on span "Crear" at bounding box center [353, 377] width 37 height 14
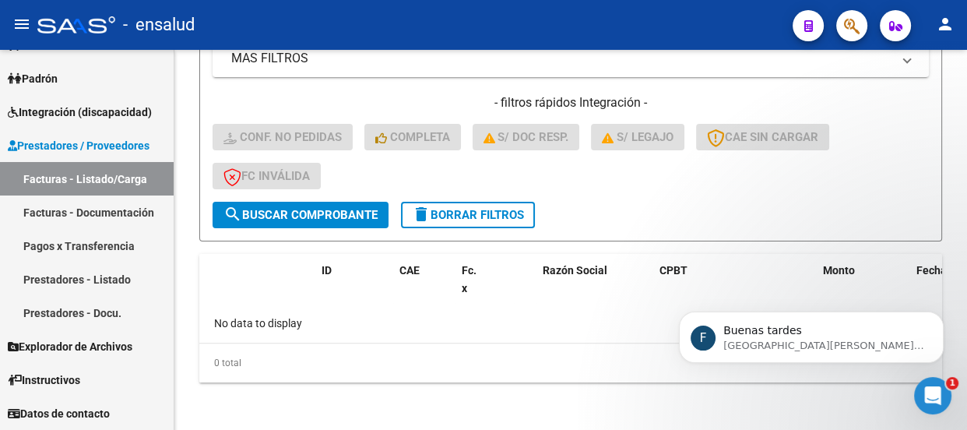
scroll to position [286, 0]
click at [936, 392] on icon "Abrir Intercom Messenger" at bounding box center [933, 396] width 26 height 26
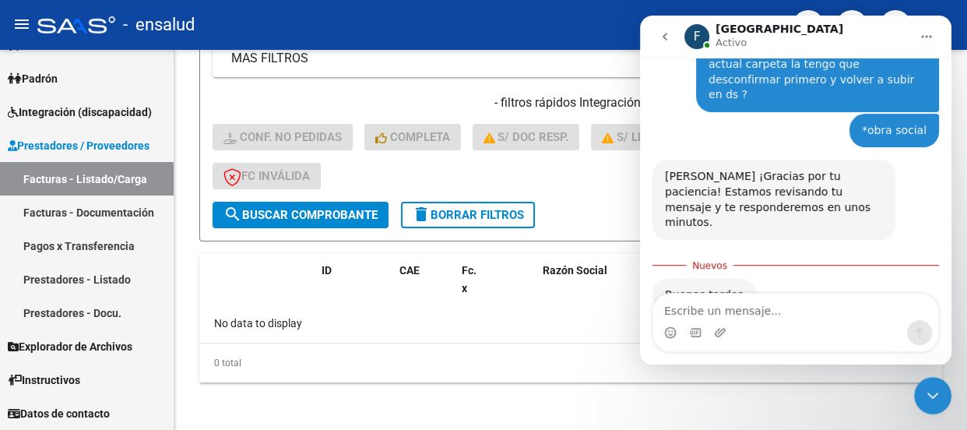
scroll to position [311, 0]
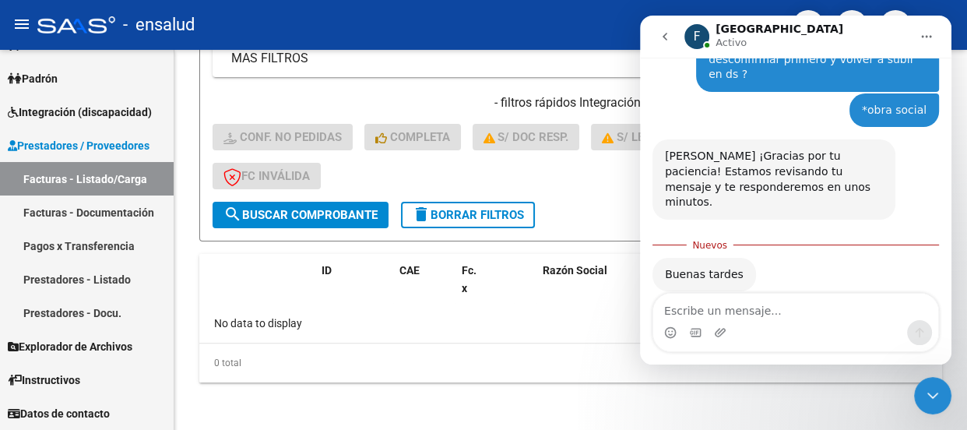
click at [686, 314] on textarea "Escribe un mensaje..." at bounding box center [795, 306] width 285 height 26
type textarea "buenas tardes"
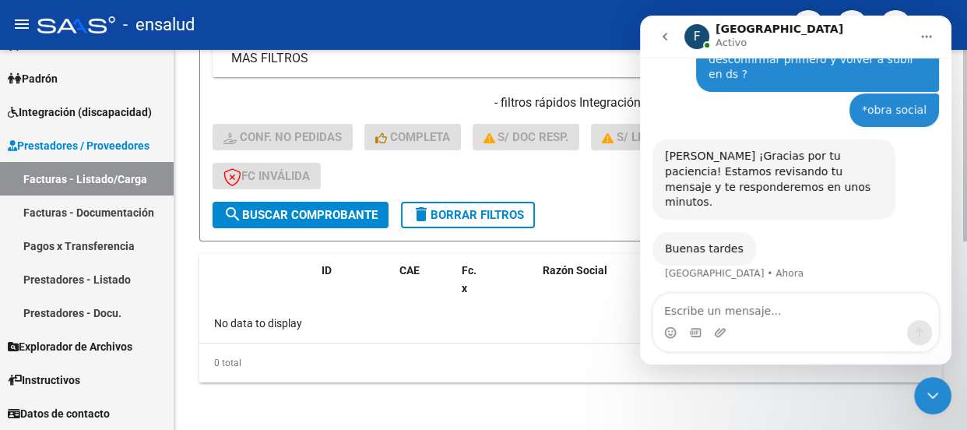
scroll to position [333, 0]
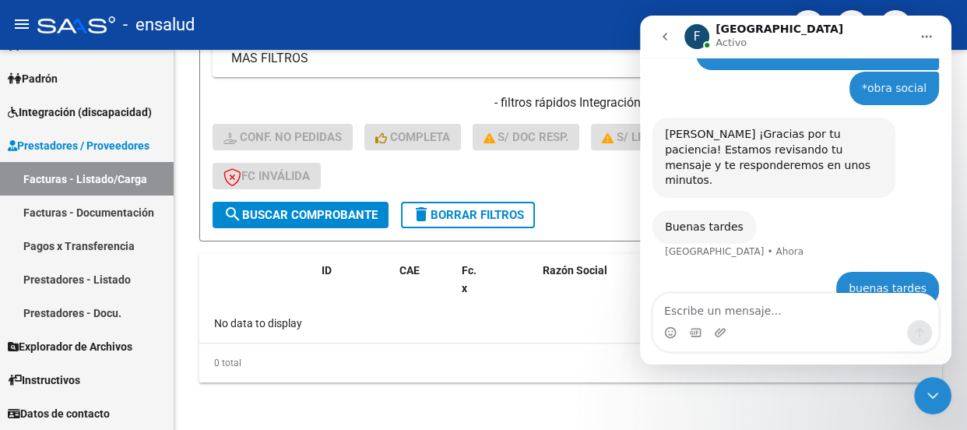
click at [932, 395] on icon "Cerrar Intercom Messenger" at bounding box center [932, 395] width 19 height 19
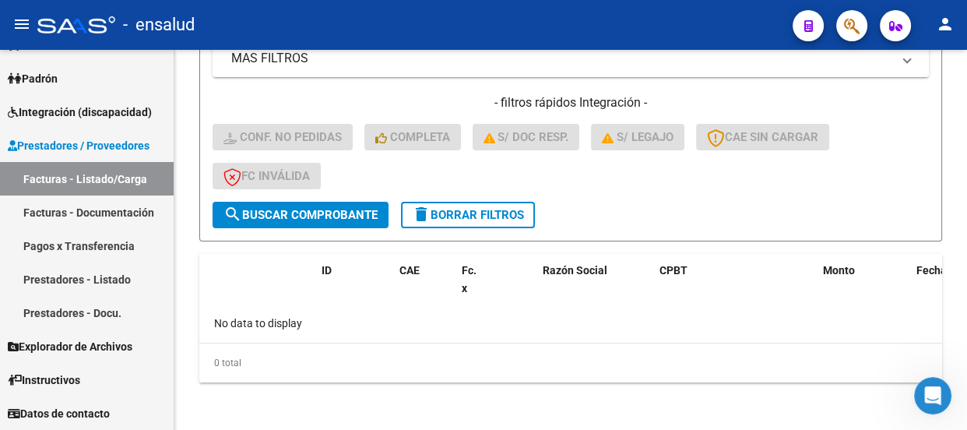
scroll to position [392, 0]
click at [480, 212] on span "delete Borrar Filtros" at bounding box center [468, 215] width 112 height 14
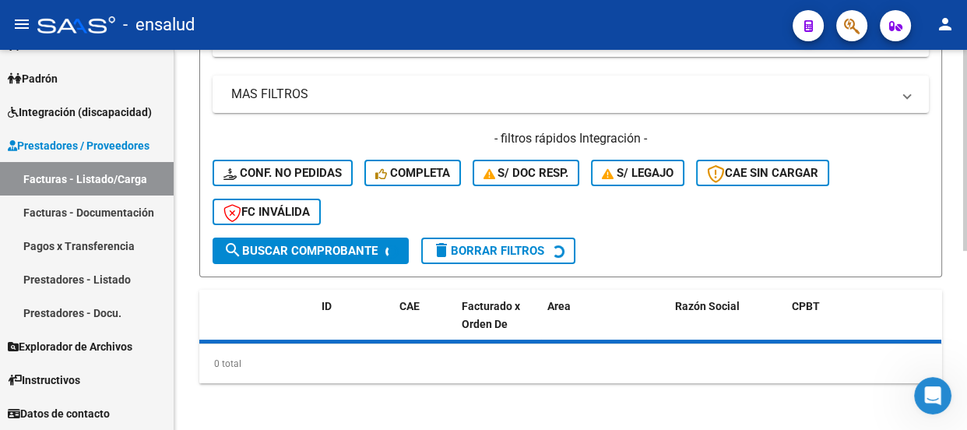
scroll to position [374, 0]
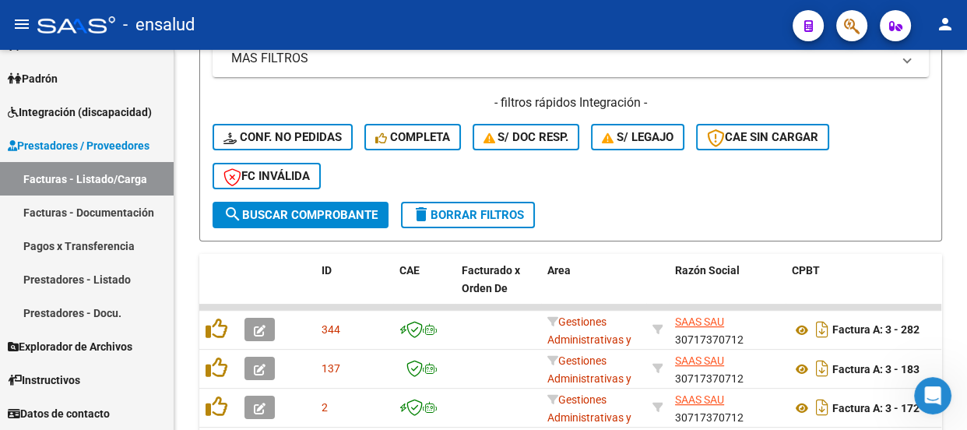
click at [932, 396] on icon "Abrir Intercom Messenger" at bounding box center [933, 396] width 26 height 26
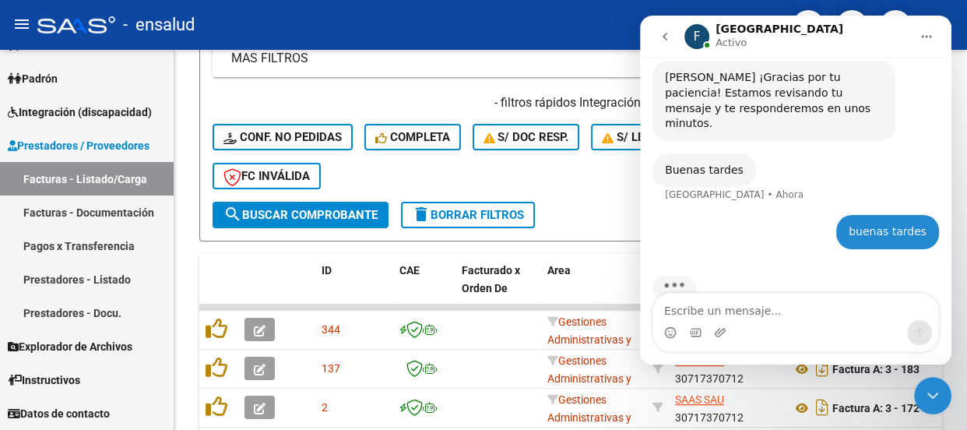
scroll to position [392, 0]
click at [262, 266] on datatable-header-cell at bounding box center [265, 288] width 54 height 68
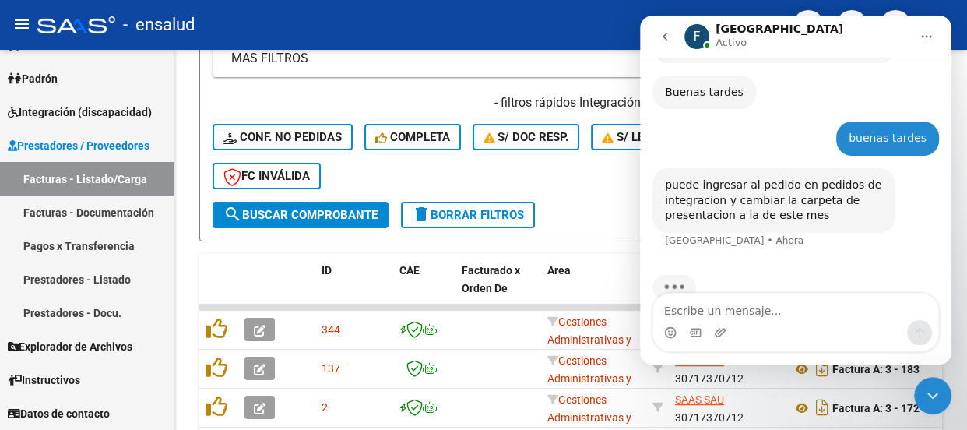
scroll to position [409, 0]
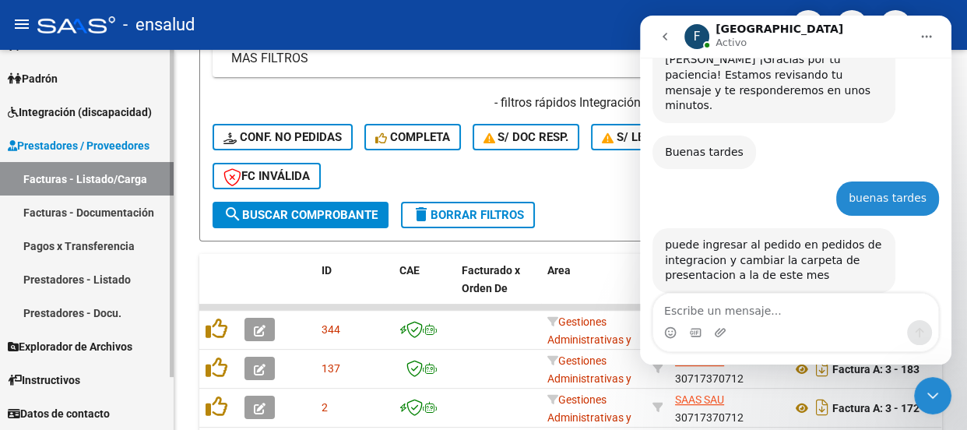
click at [116, 105] on span "Integración (discapacidad)" at bounding box center [80, 112] width 144 height 17
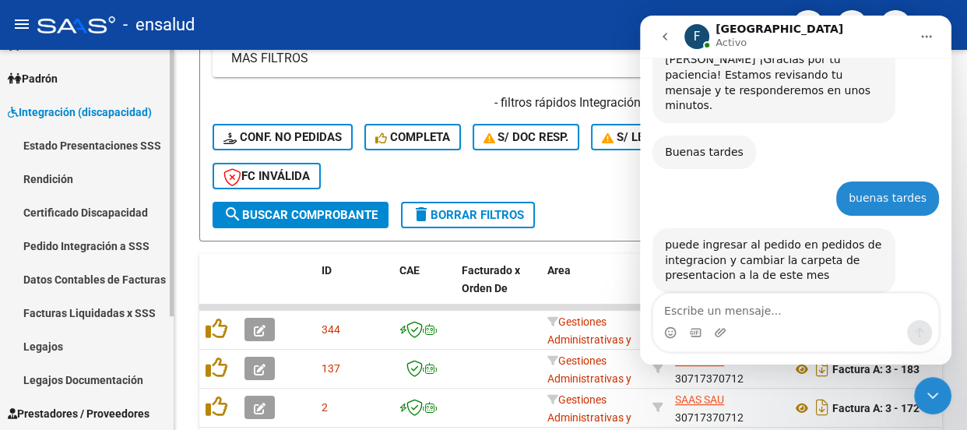
click at [85, 242] on link "Pedido Integración a SSS" at bounding box center [87, 245] width 174 height 33
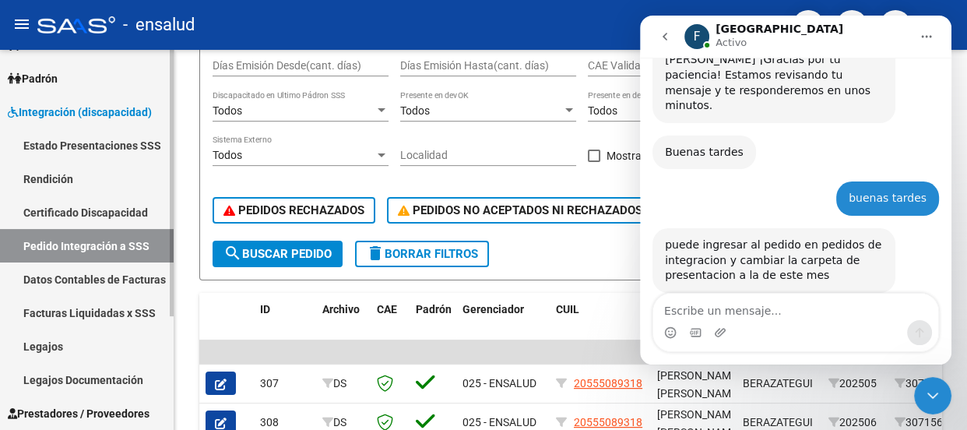
scroll to position [374, 0]
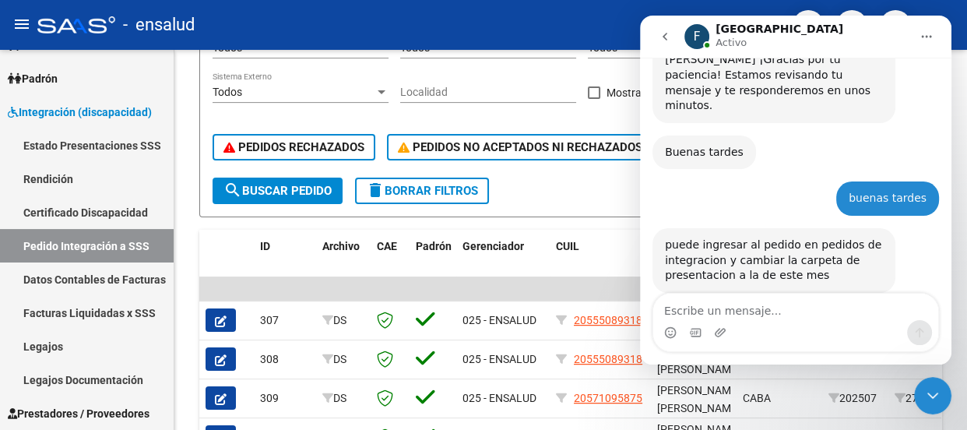
drag, startPoint x: 933, startPoint y: 395, endPoint x: 1618, endPoint y: 760, distance: 776.2
click at [933, 395] on icon "Cerrar Intercom Messenger" at bounding box center [932, 395] width 19 height 19
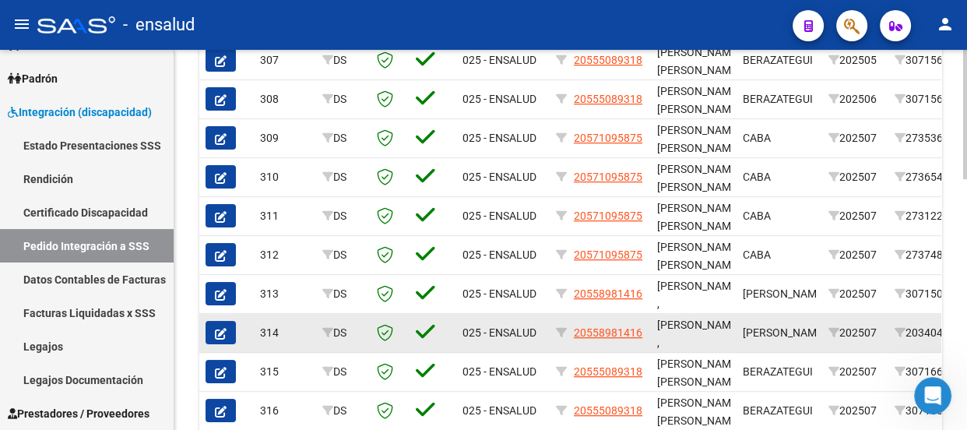
scroll to position [736, 0]
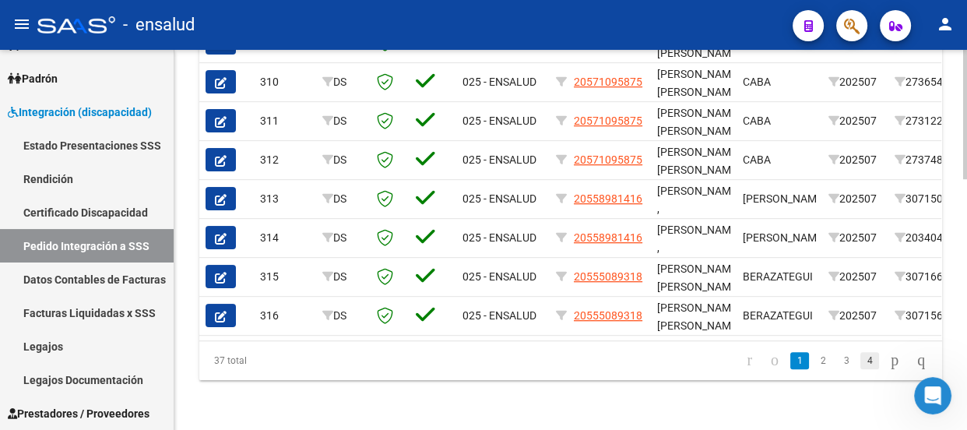
click at [860, 360] on link "4" at bounding box center [869, 360] width 19 height 17
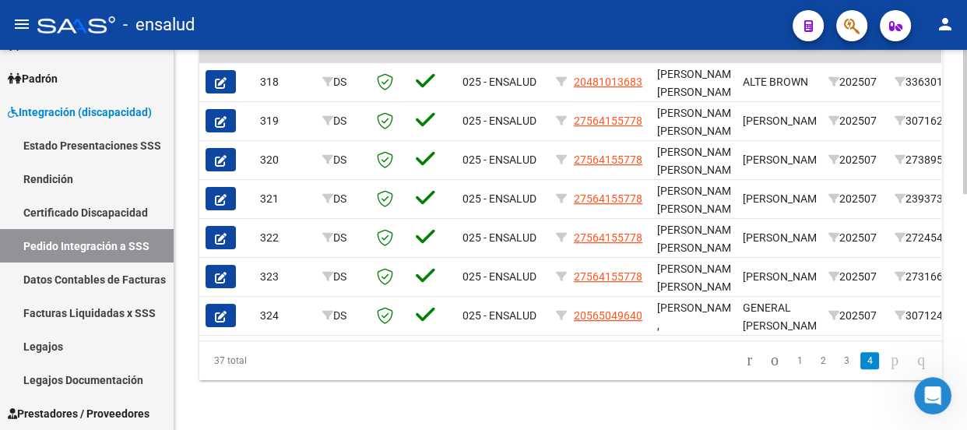
scroll to position [620, 0]
click at [837, 365] on link "3" at bounding box center [846, 360] width 19 height 17
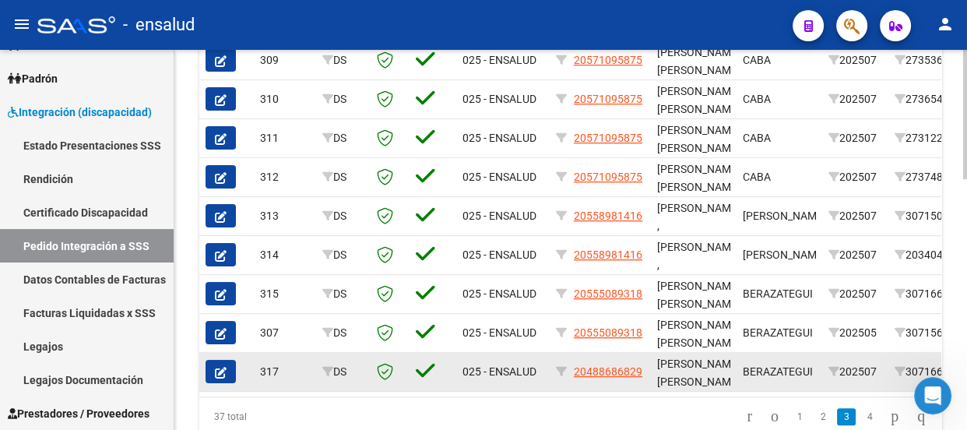
scroll to position [736, 0]
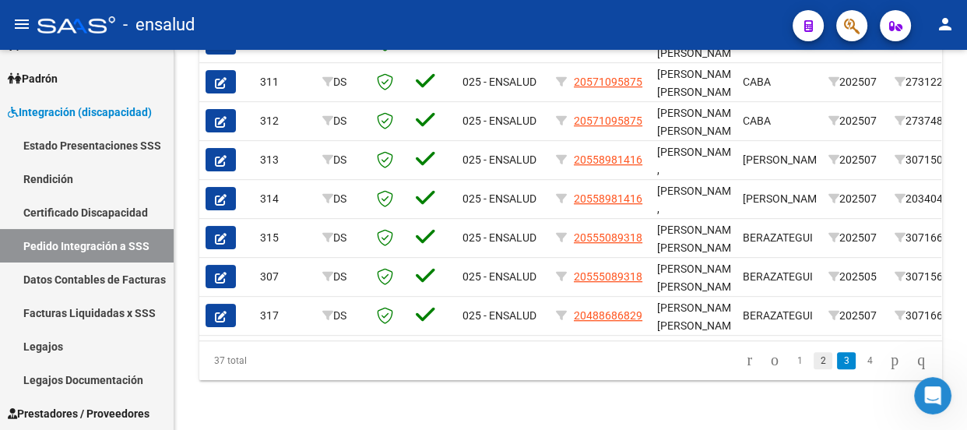
click at [813, 360] on link "2" at bounding box center [822, 360] width 19 height 17
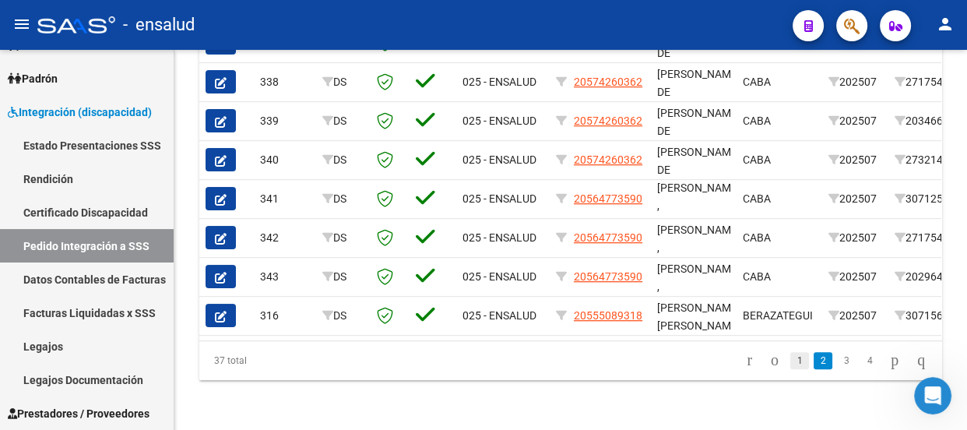
click at [790, 357] on link "1" at bounding box center [799, 360] width 19 height 17
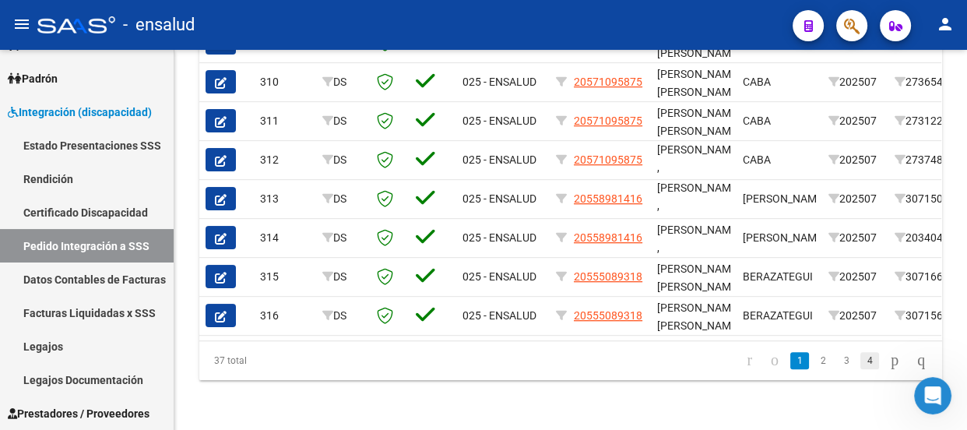
click at [860, 360] on link "4" at bounding box center [869, 360] width 19 height 17
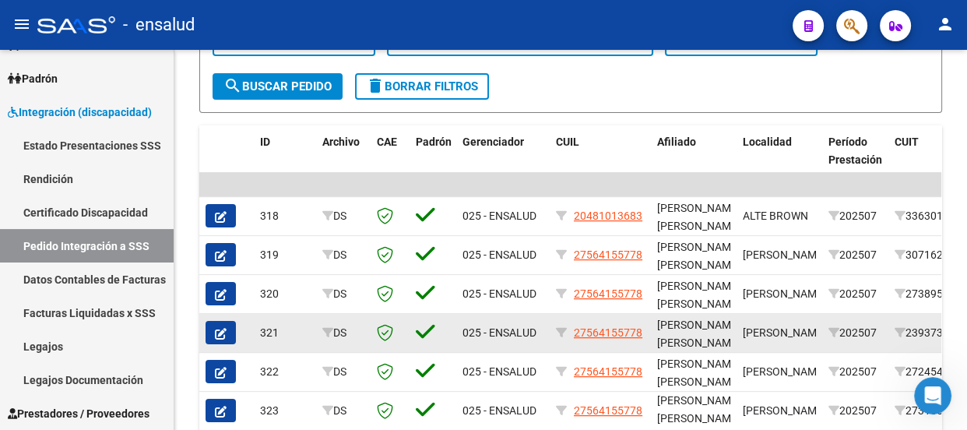
scroll to position [620, 0]
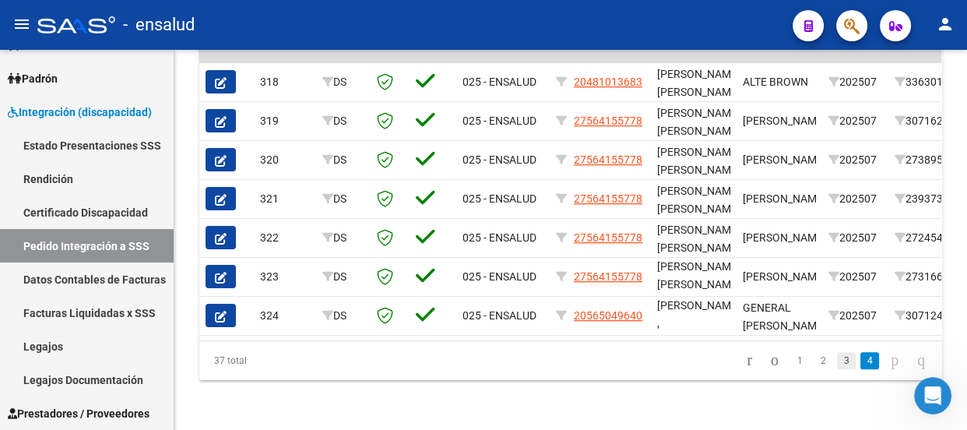
click at [837, 360] on link "3" at bounding box center [846, 360] width 19 height 17
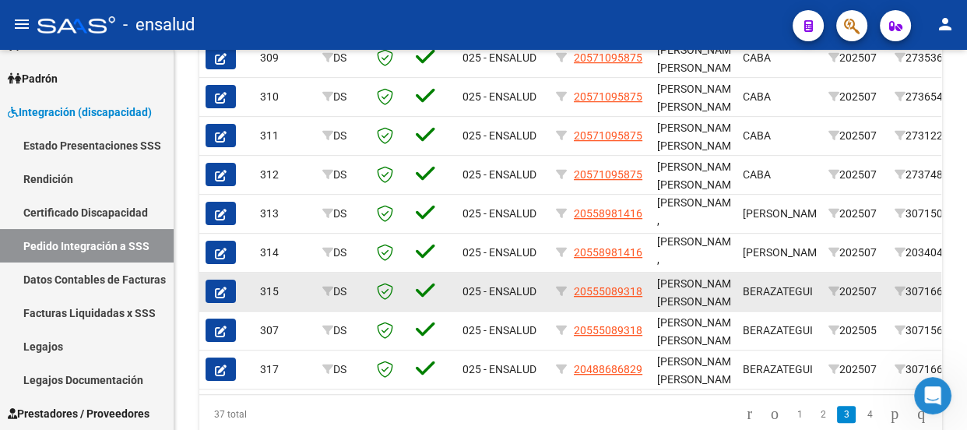
scroll to position [690, 0]
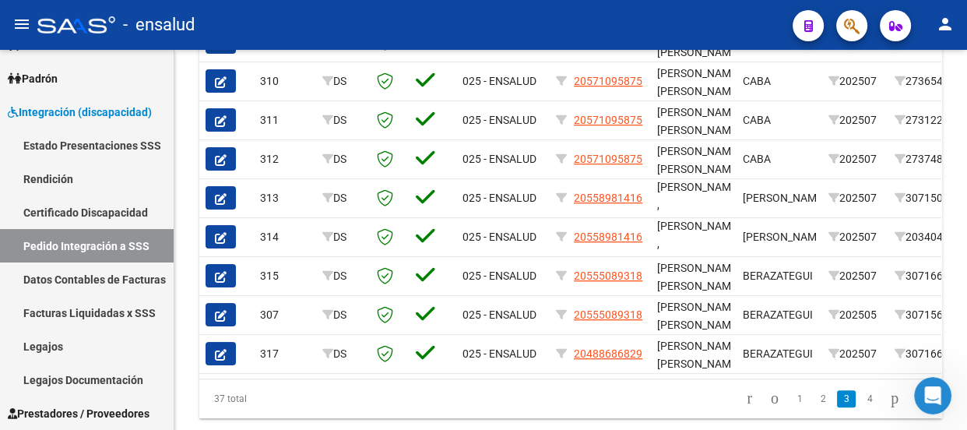
click at [927, 391] on icon "Abrir Intercom Messenger" at bounding box center [933, 396] width 26 height 26
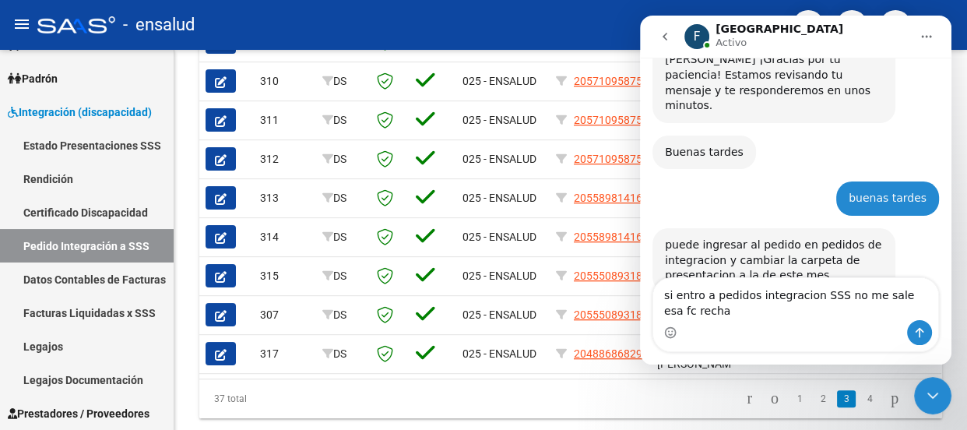
scroll to position [425, 0]
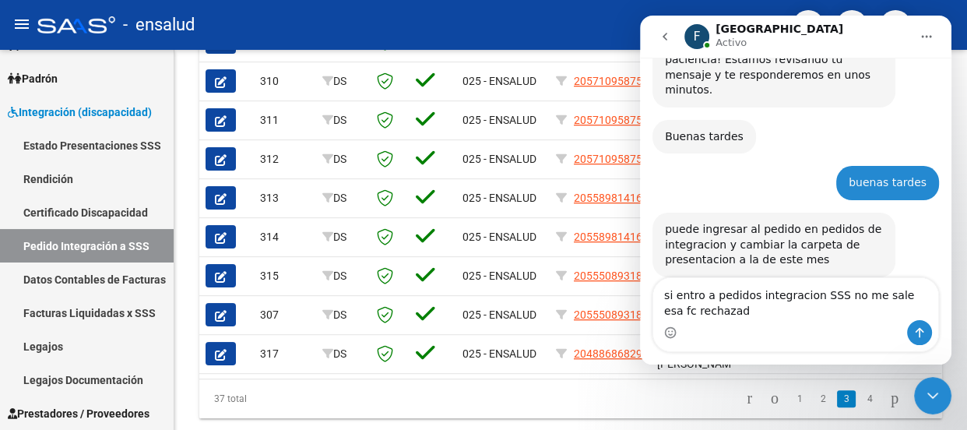
type textarea "si entro a pedidos integracion SSS no me sale esa fc rechazada"
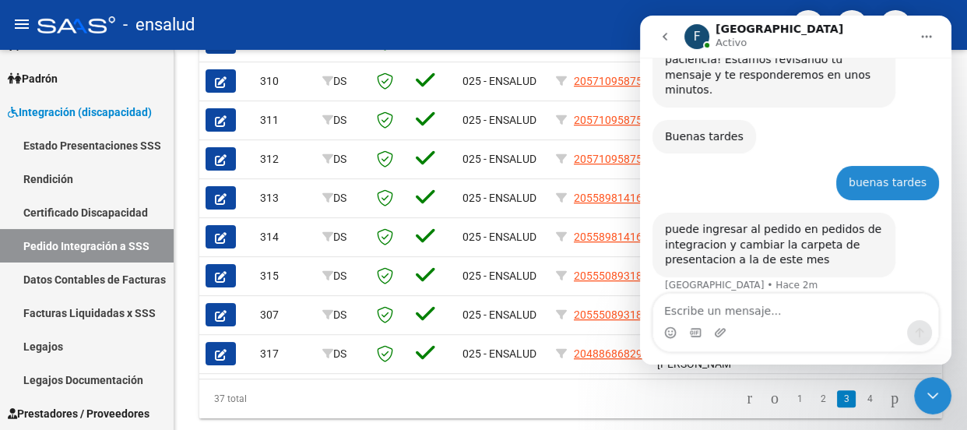
scroll to position [471, 0]
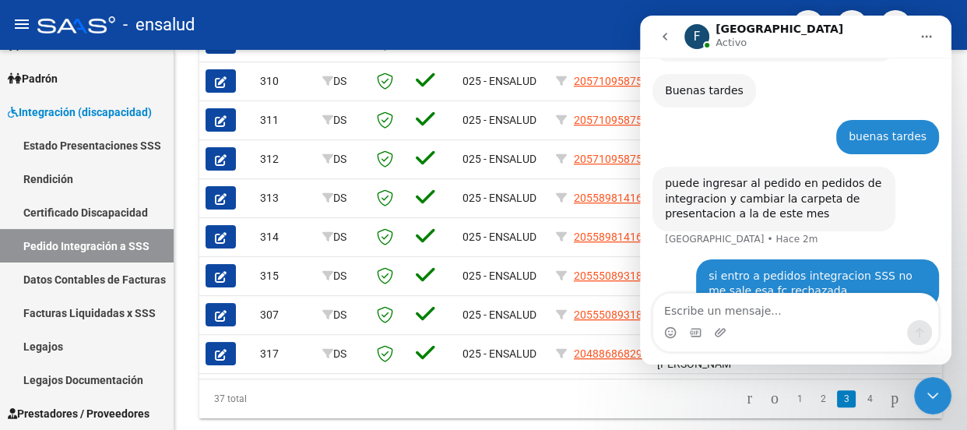
click at [936, 391] on icon "Cerrar Intercom Messenger" at bounding box center [932, 395] width 19 height 19
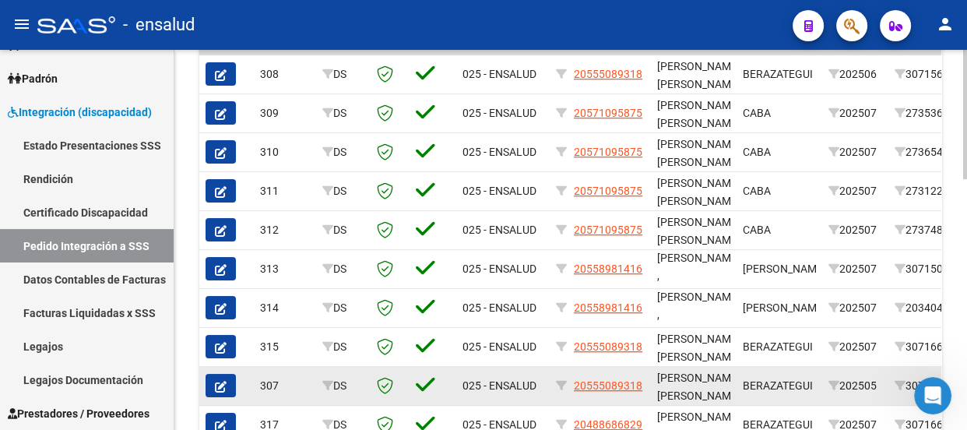
scroll to position [690, 0]
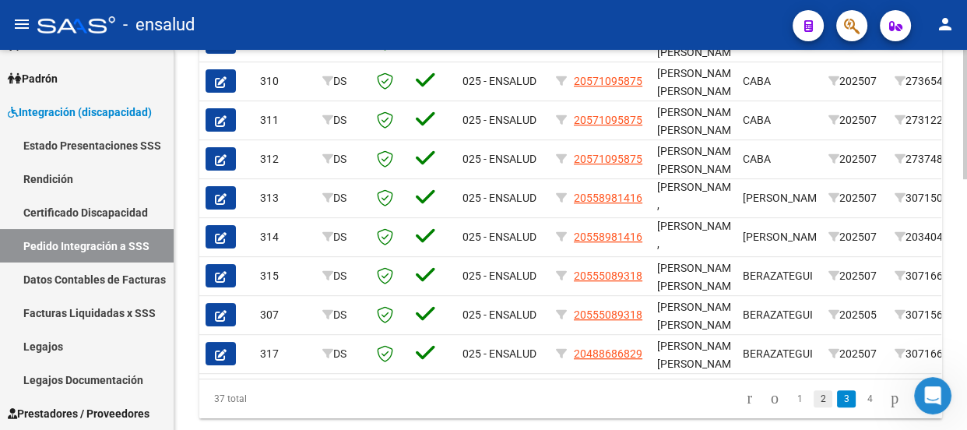
click at [813, 406] on link "2" at bounding box center [822, 398] width 19 height 17
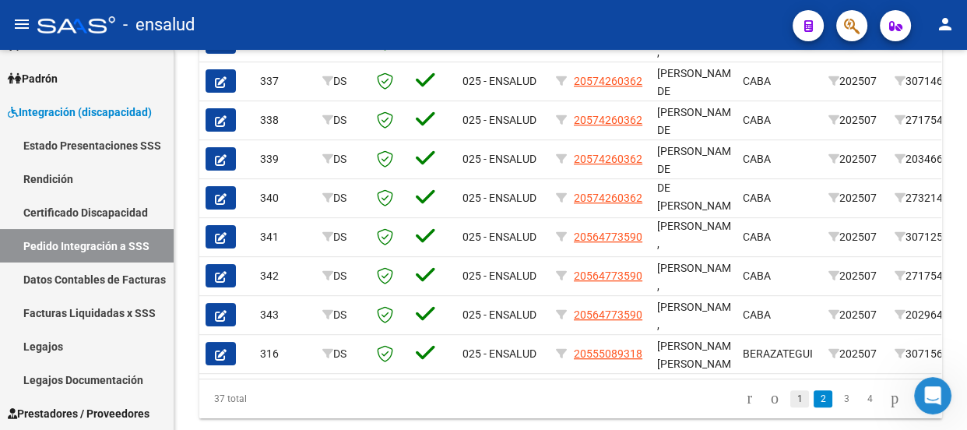
click at [790, 406] on link "1" at bounding box center [799, 398] width 19 height 17
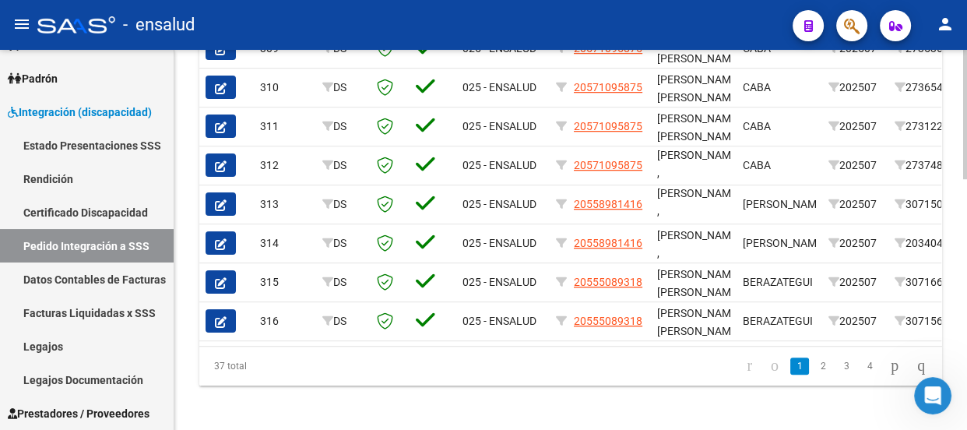
scroll to position [736, 0]
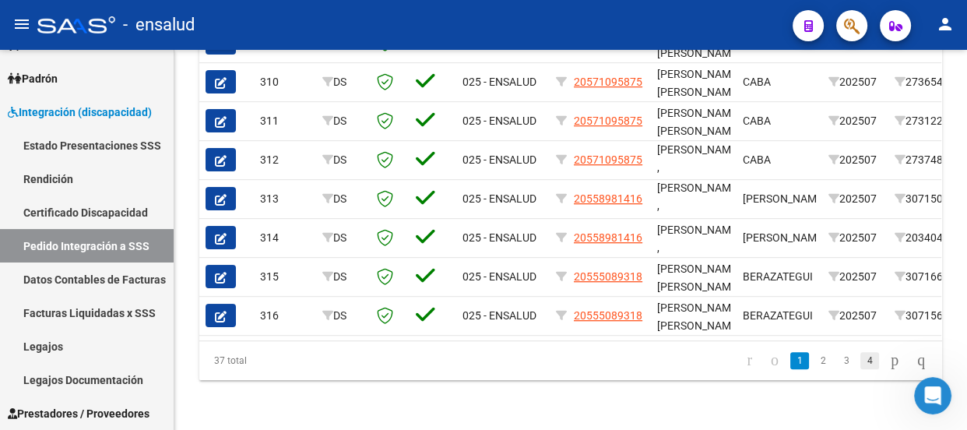
click at [860, 363] on link "4" at bounding box center [869, 360] width 19 height 17
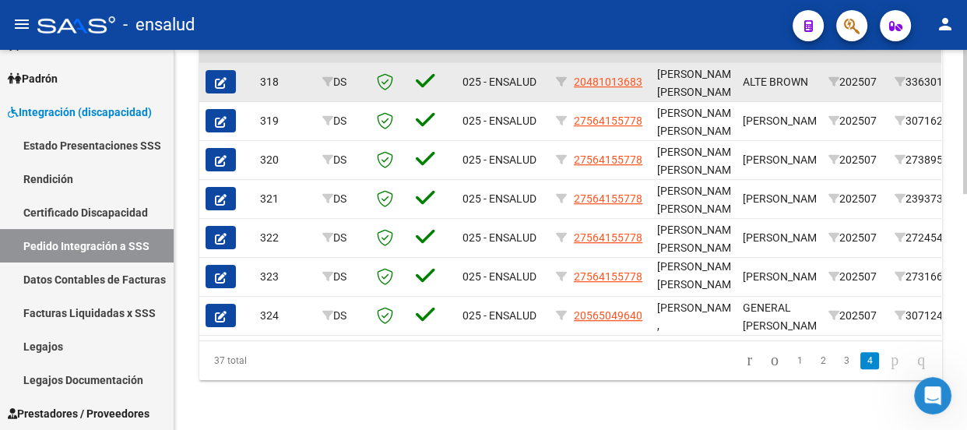
scroll to position [620, 0]
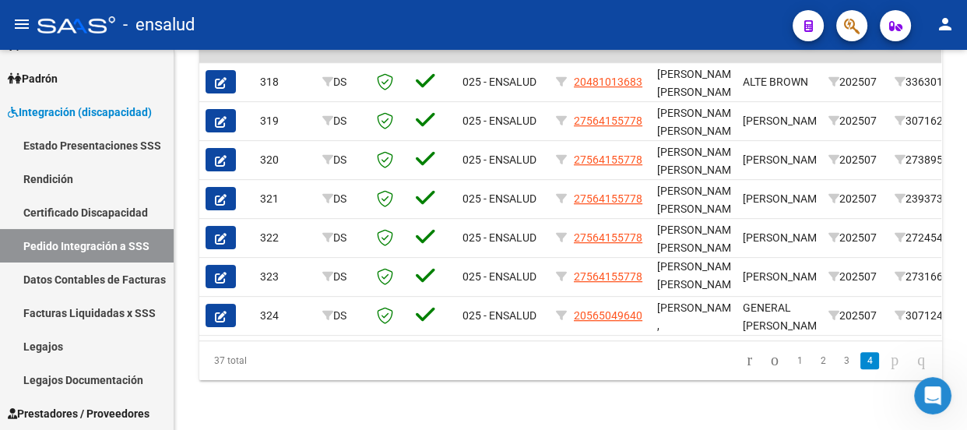
click at [930, 399] on icon "Abrir Intercom Messenger" at bounding box center [933, 396] width 26 height 26
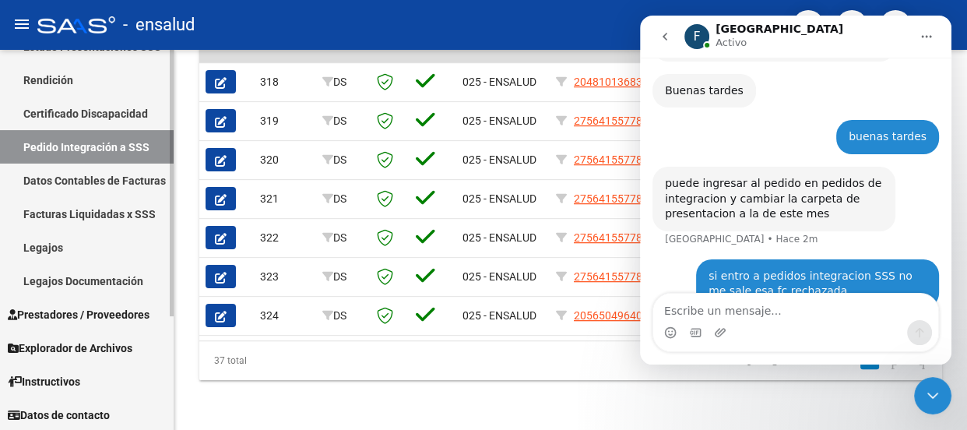
scroll to position [162, 0]
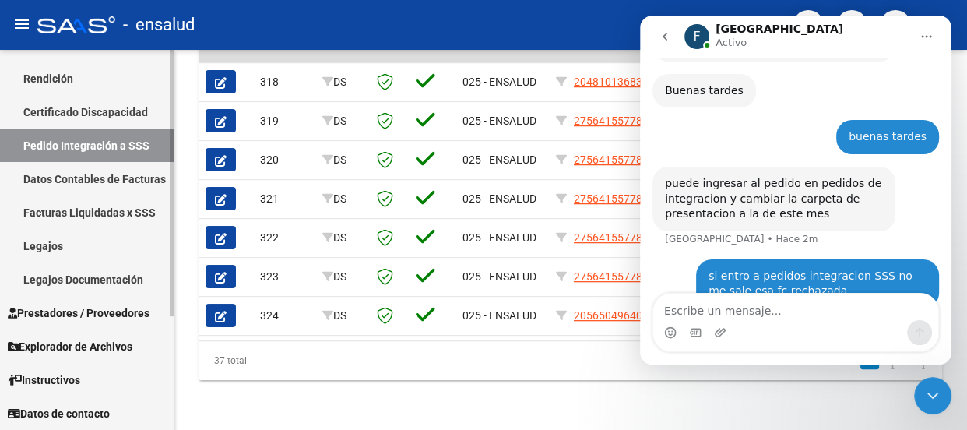
click at [72, 343] on span "Explorador de Archivos" at bounding box center [70, 346] width 125 height 17
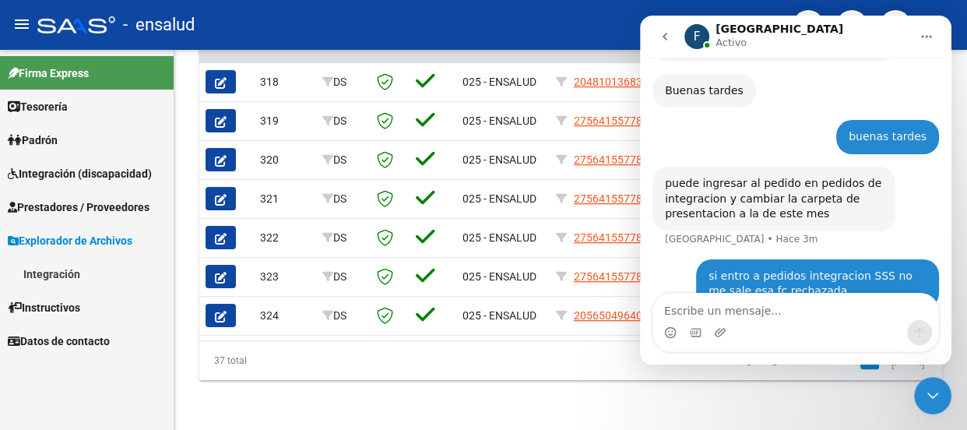
scroll to position [0, 0]
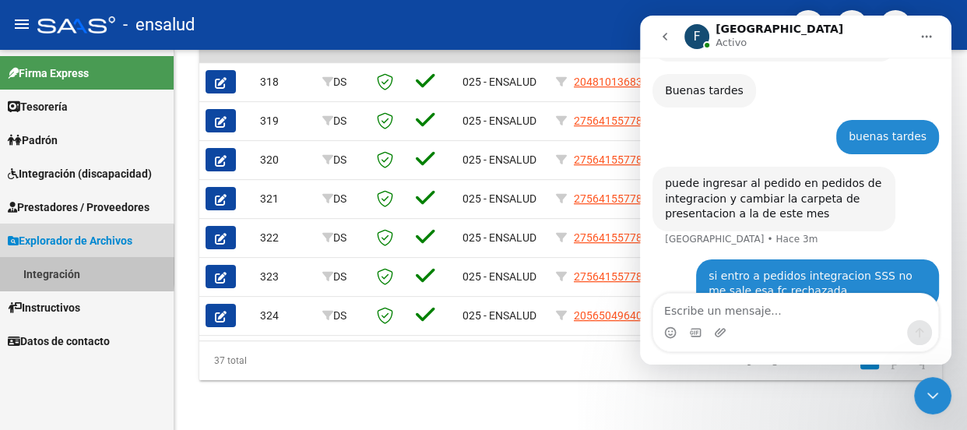
click at [65, 271] on link "Integración" at bounding box center [87, 273] width 174 height 33
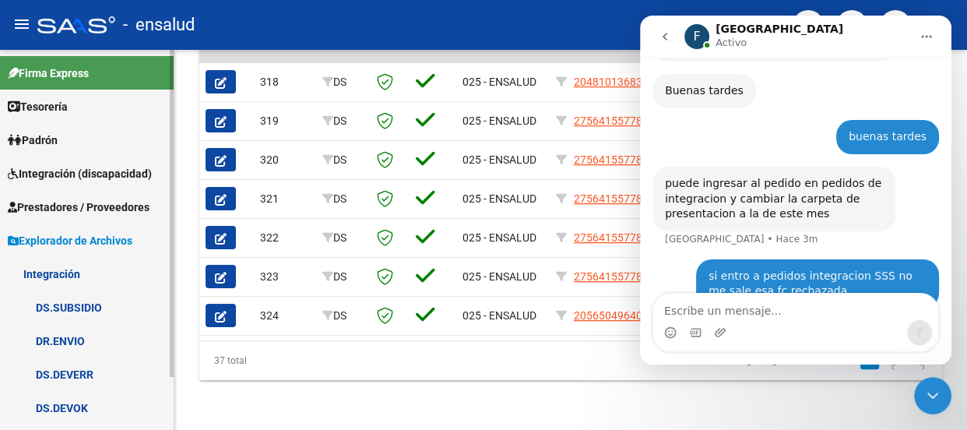
click at [69, 373] on link "DS.DEVERR" at bounding box center [87, 373] width 174 height 33
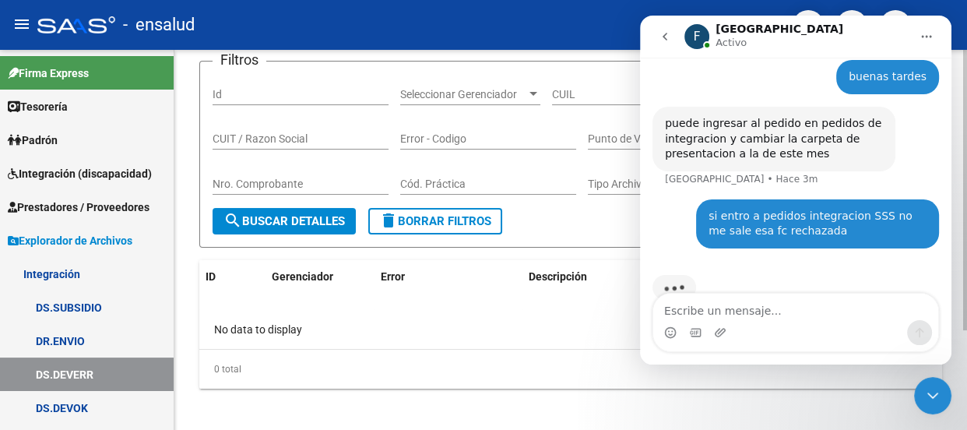
scroll to position [135, 0]
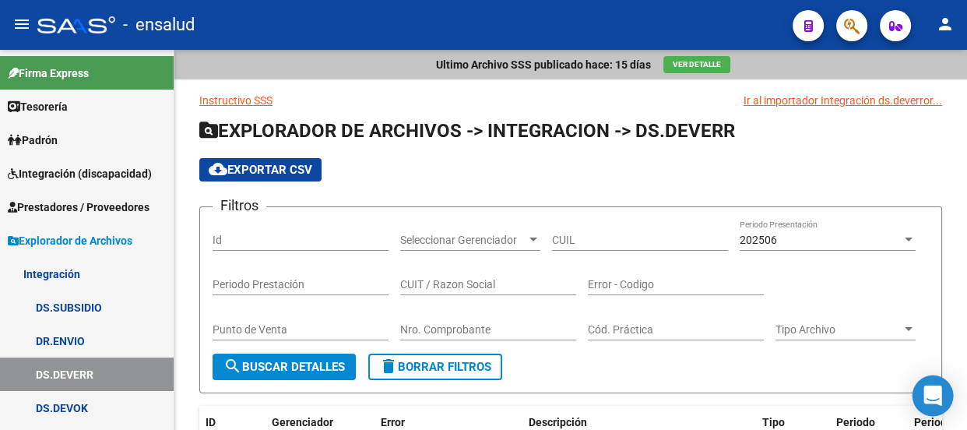
click at [936, 393] on icon "Open Intercom Messenger" at bounding box center [932, 395] width 18 height 20
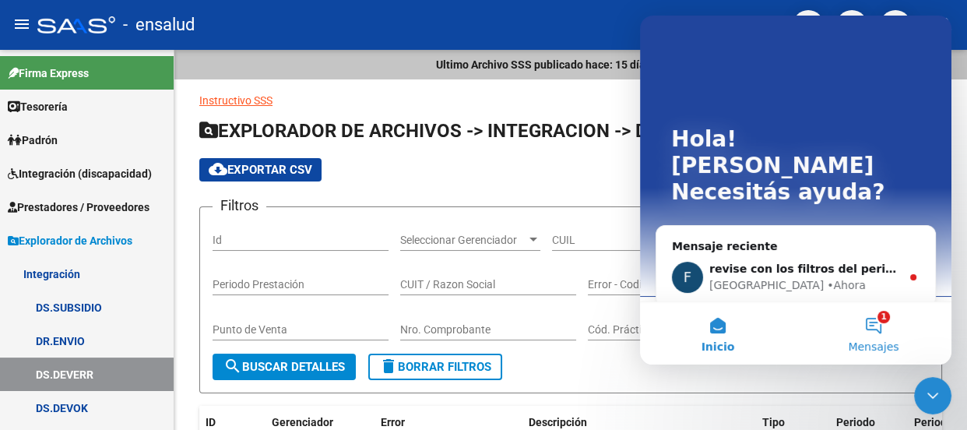
click at [869, 327] on button "1 Mensajes" at bounding box center [874, 333] width 156 height 62
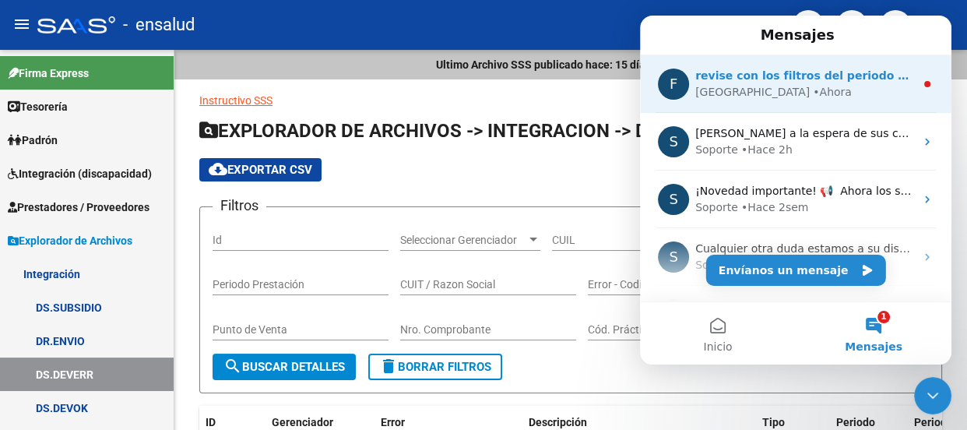
click at [813, 86] on div "• Ahora" at bounding box center [832, 92] width 39 height 16
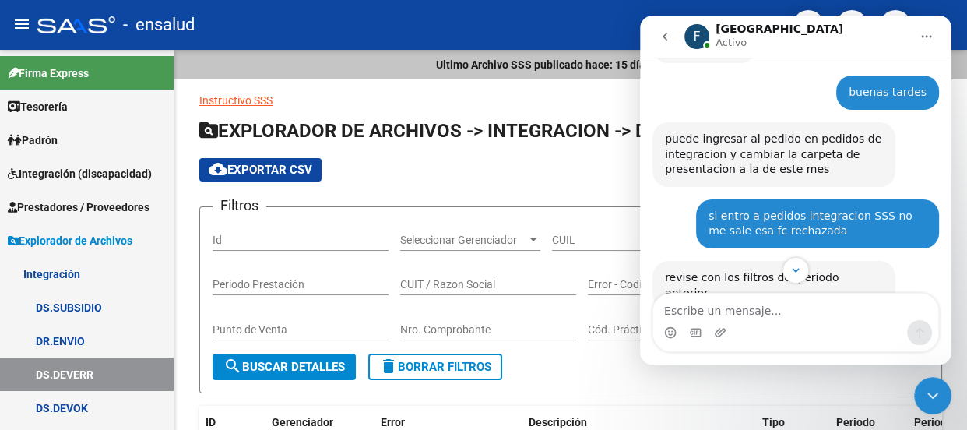
scroll to position [518, 0]
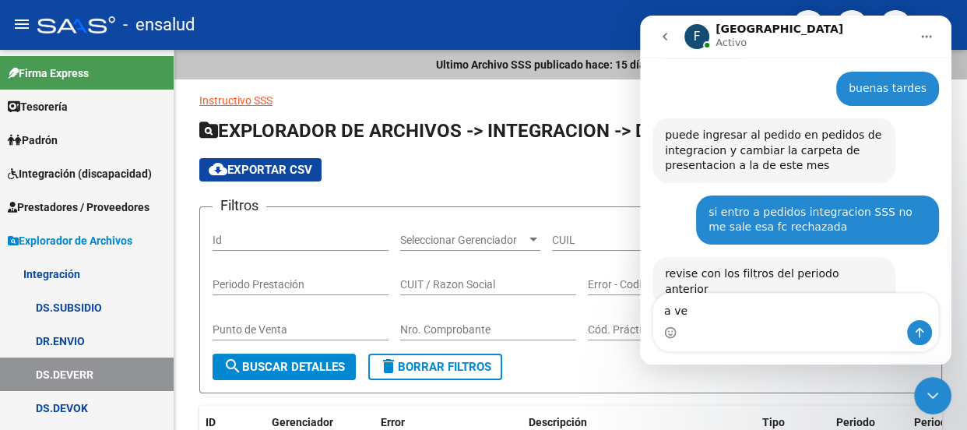
type textarea "a ver"
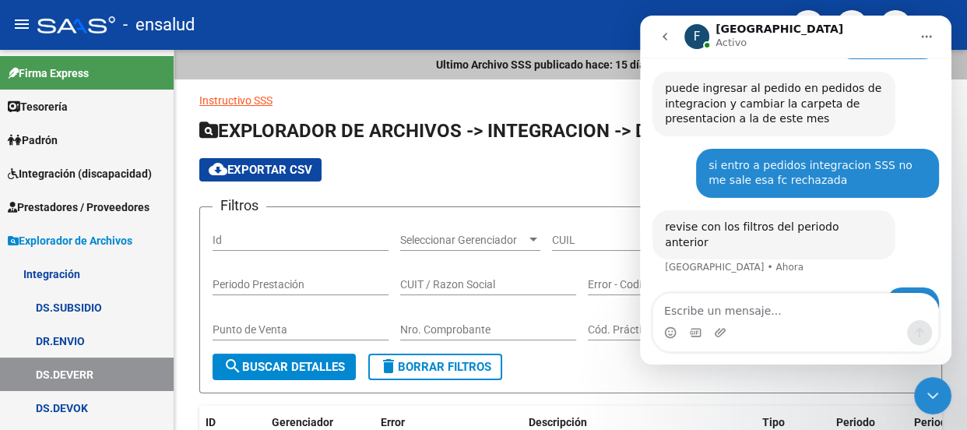
click at [931, 396] on icon "Cerrar Intercom Messenger" at bounding box center [932, 395] width 11 height 6
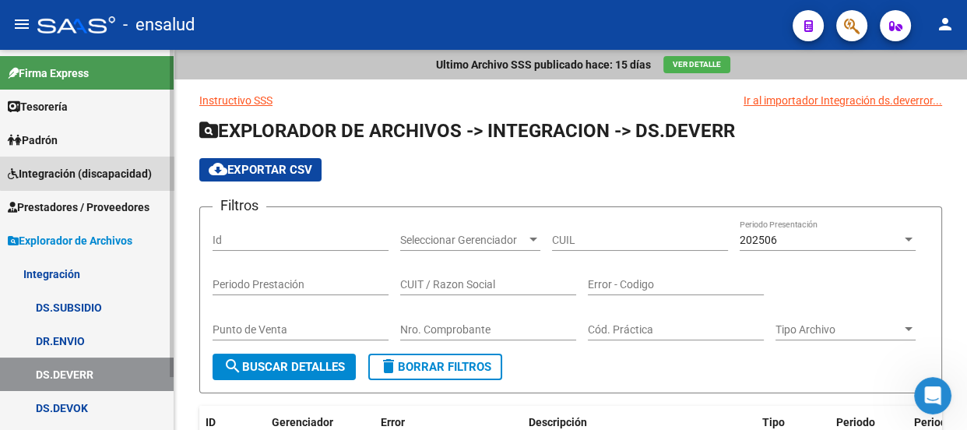
click at [92, 169] on span "Integración (discapacidad)" at bounding box center [80, 173] width 144 height 17
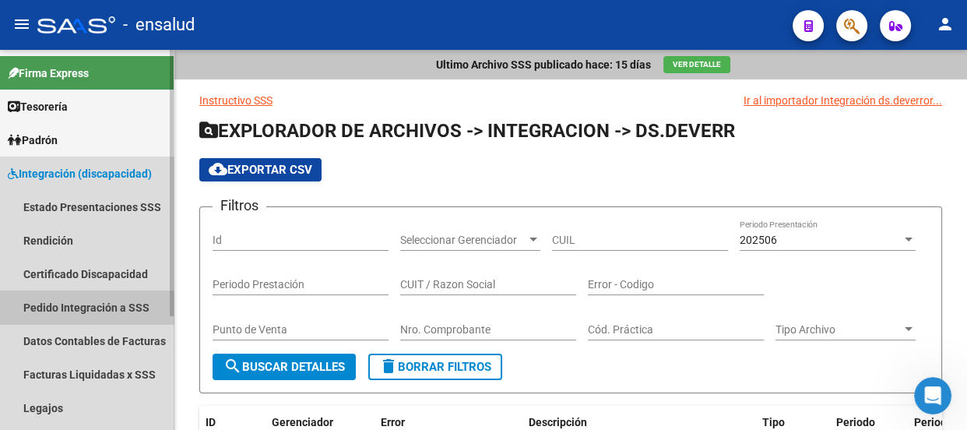
click at [100, 307] on link "Pedido Integración a SSS" at bounding box center [87, 306] width 174 height 33
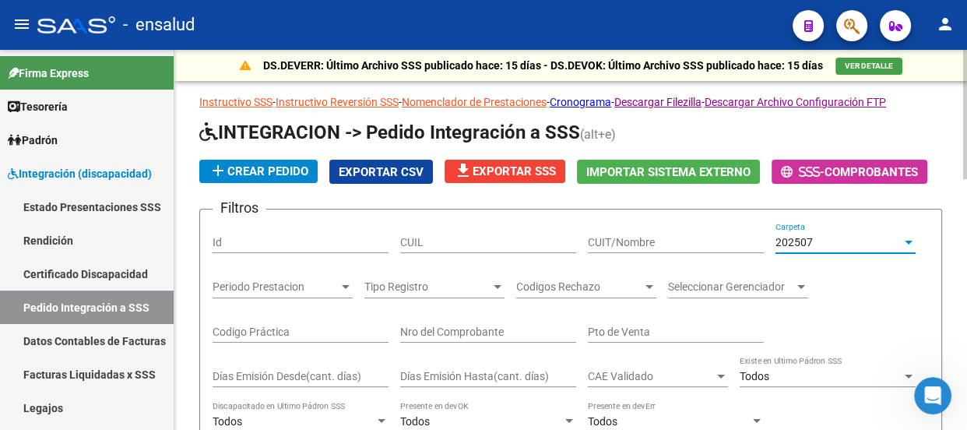
click at [909, 241] on div at bounding box center [908, 243] width 8 height 4
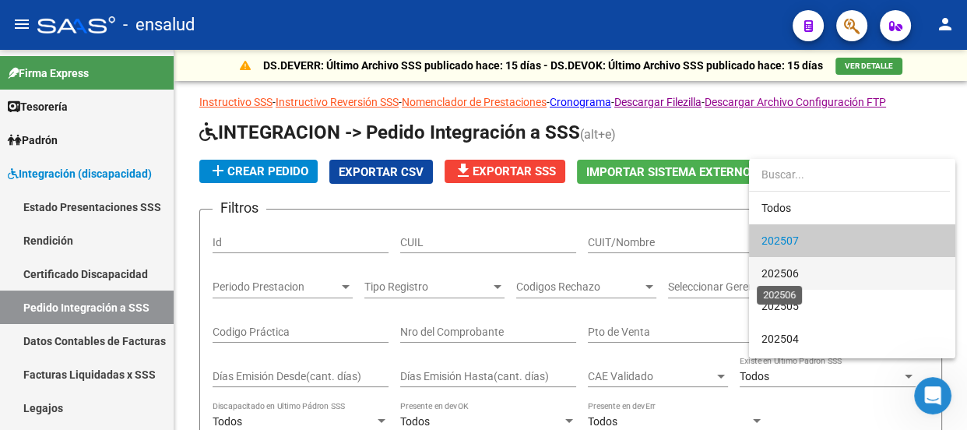
click at [791, 272] on span "202506" at bounding box center [779, 273] width 37 height 12
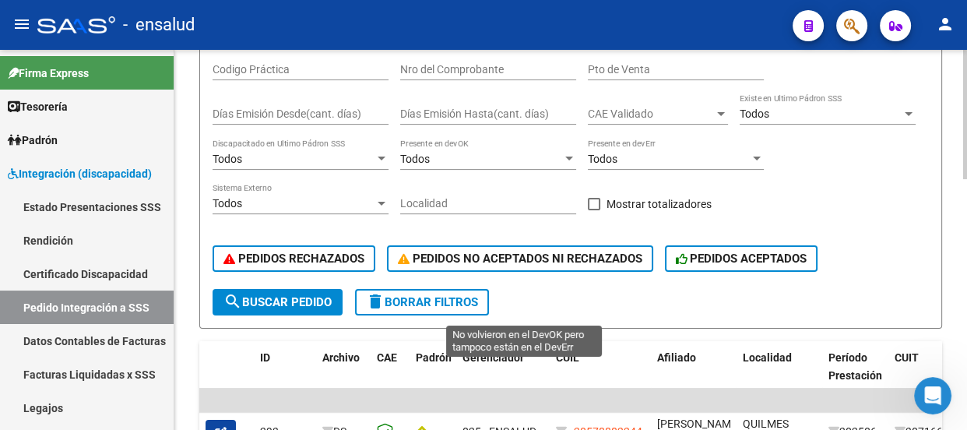
scroll to position [283, 0]
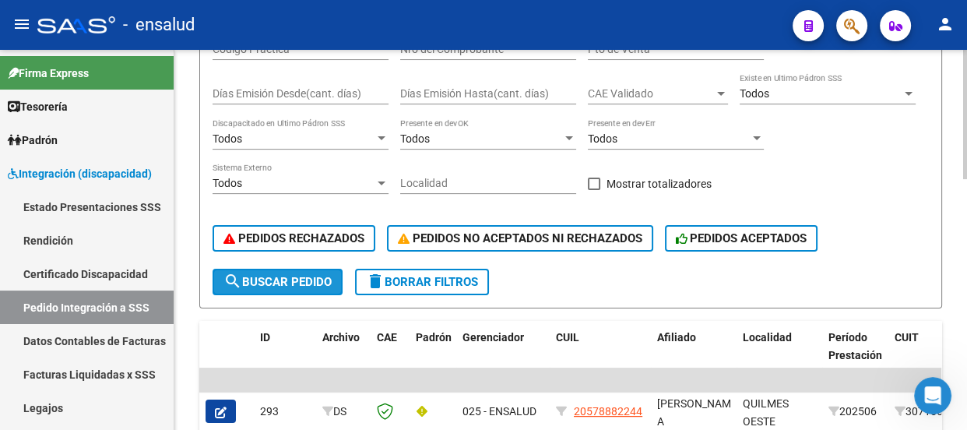
click at [284, 280] on span "search Buscar Pedido" at bounding box center [277, 282] width 108 height 14
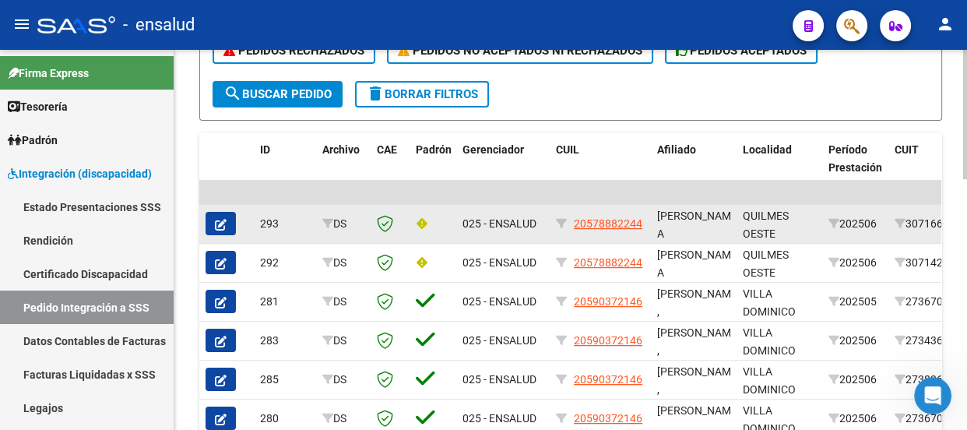
scroll to position [495, 0]
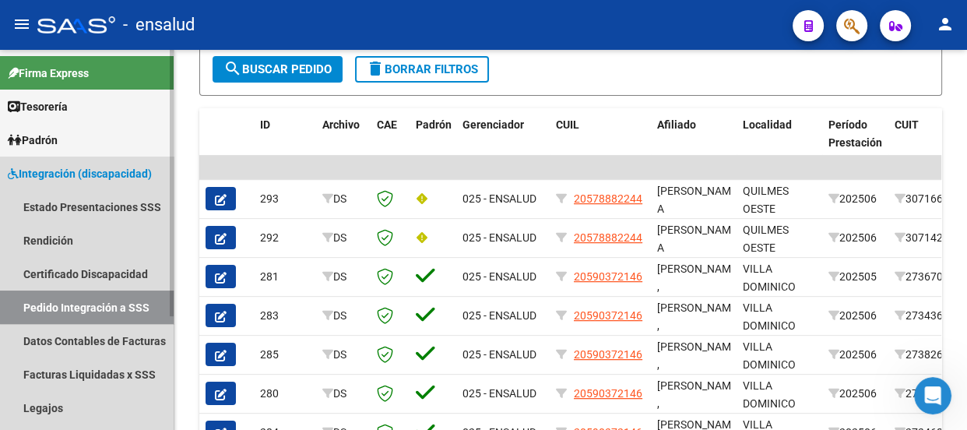
click at [97, 307] on link "Pedido Integración a SSS" at bounding box center [87, 306] width 174 height 33
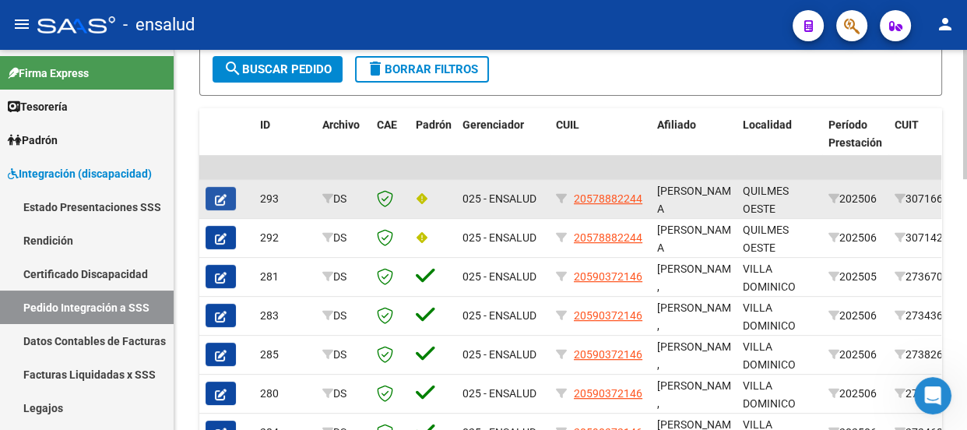
click at [223, 194] on icon "button" at bounding box center [221, 200] width 12 height 12
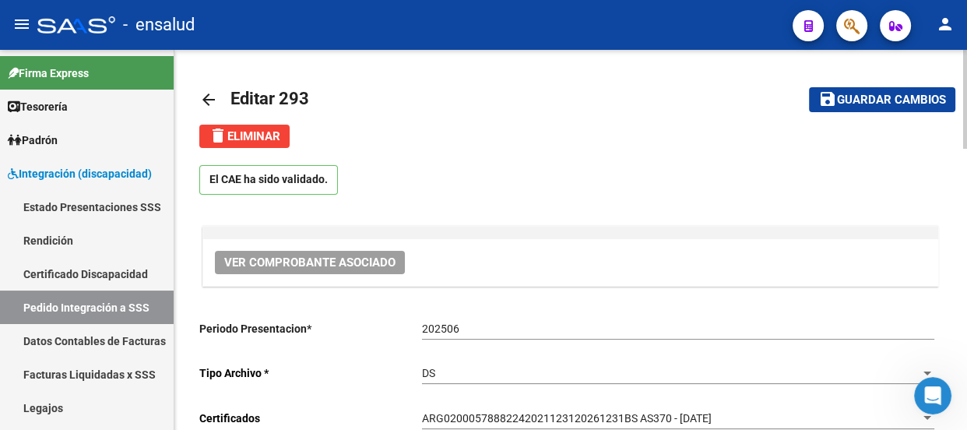
scroll to position [141, 0]
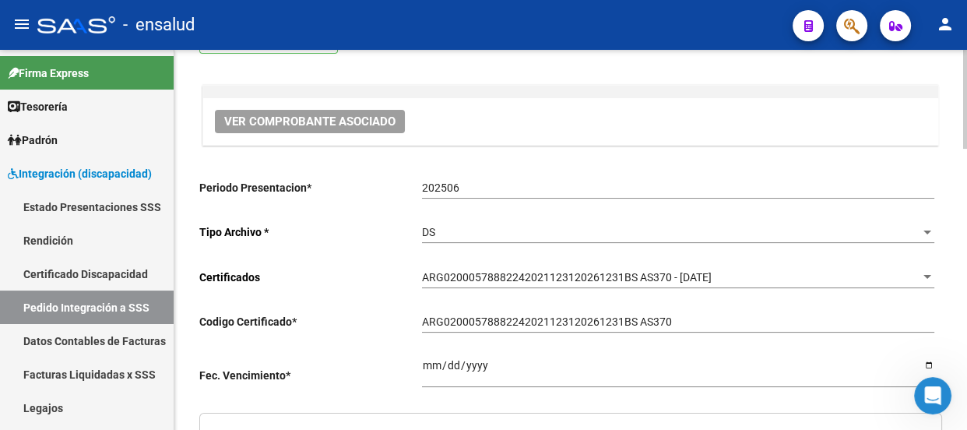
type input "20578882244"
click at [929, 395] on icon "Abrir Intercom Messenger" at bounding box center [933, 396] width 26 height 26
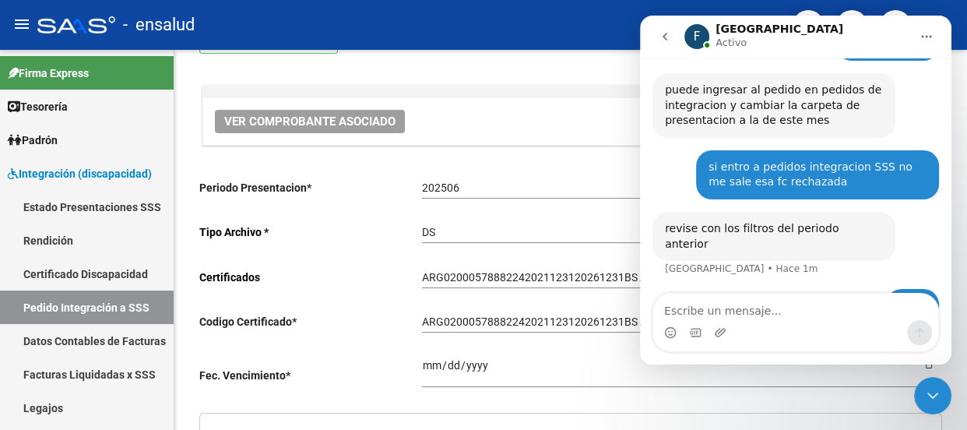
scroll to position [701, 0]
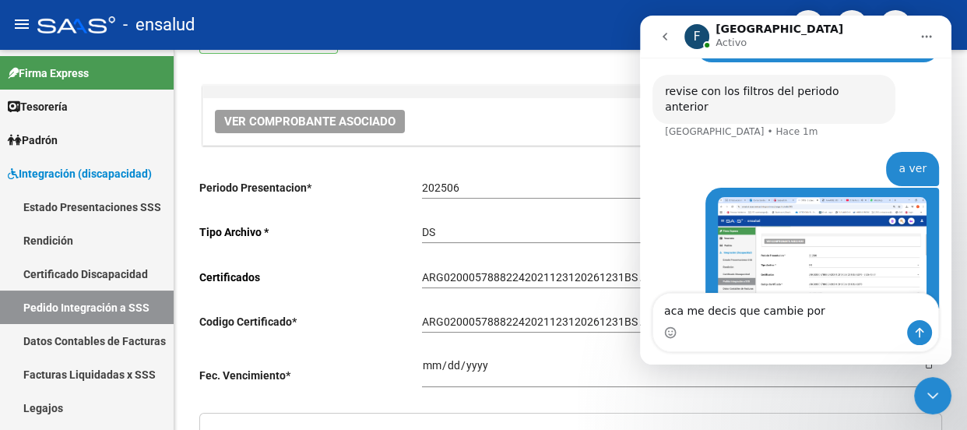
type textarea "aca me decis que cambie por 7"
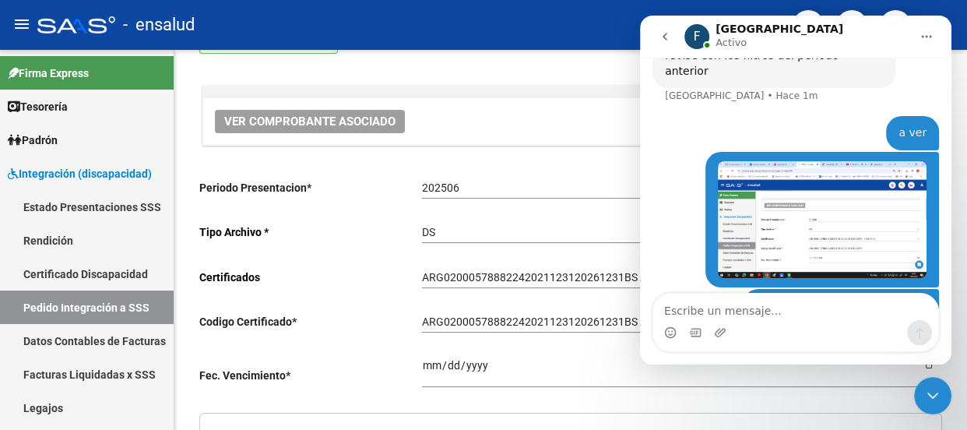
type textarea "?"
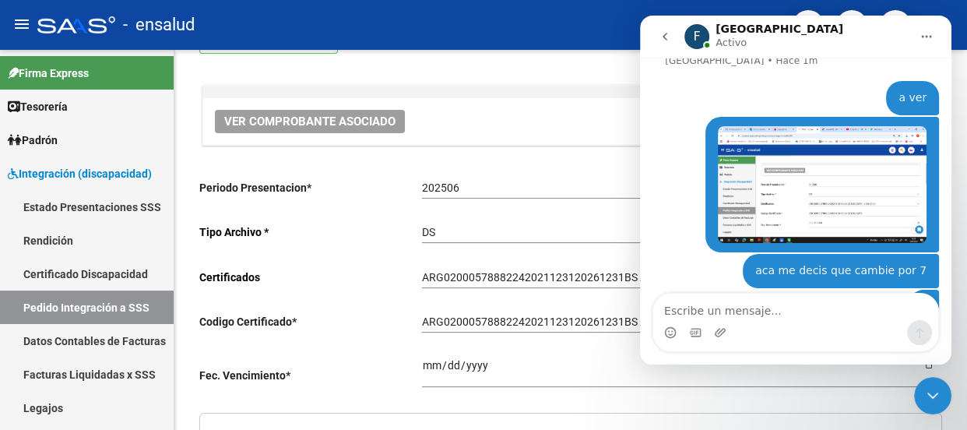
click at [935, 395] on icon "Cerrar Intercom Messenger" at bounding box center [932, 395] width 11 height 6
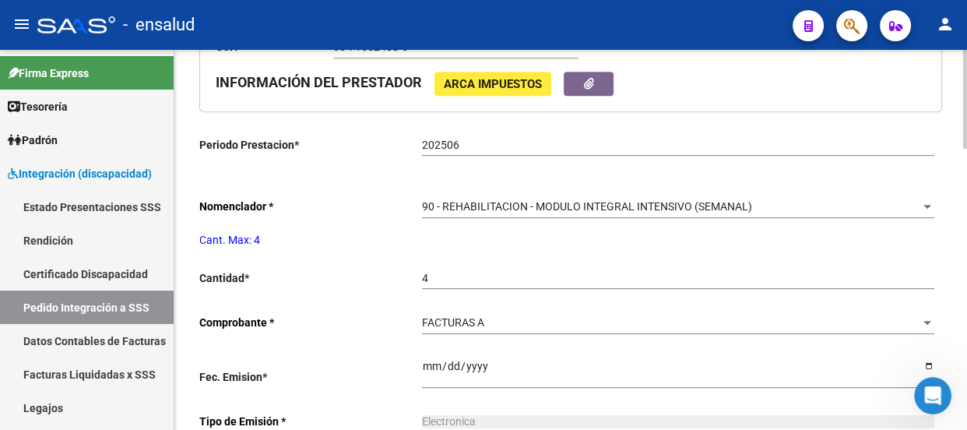
scroll to position [708, 0]
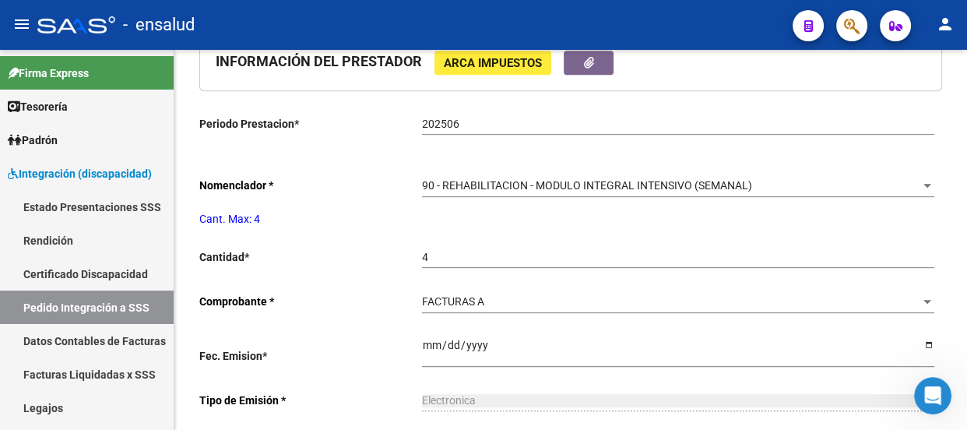
drag, startPoint x: 932, startPoint y: 392, endPoint x: 1818, endPoint y: 775, distance: 965.3
click at [932, 392] on icon "Abrir Intercom Messenger" at bounding box center [932, 395] width 11 height 12
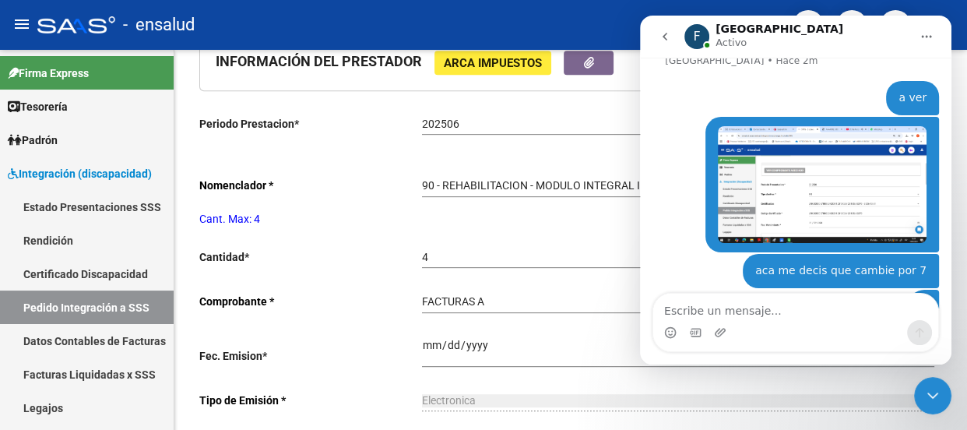
scroll to position [910, 0]
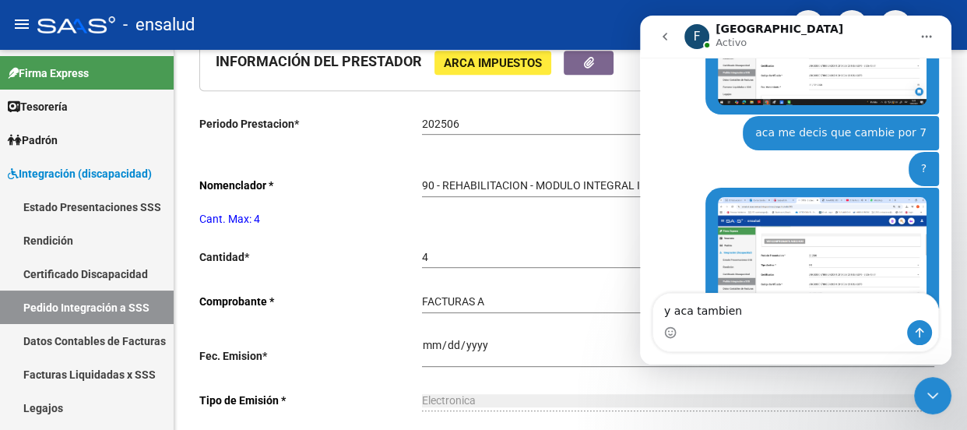
type textarea "y aca tambien?"
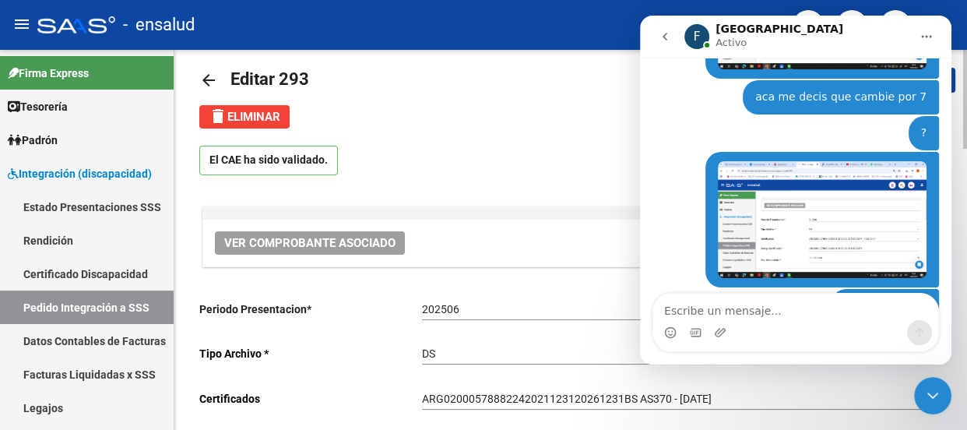
scroll to position [0, 0]
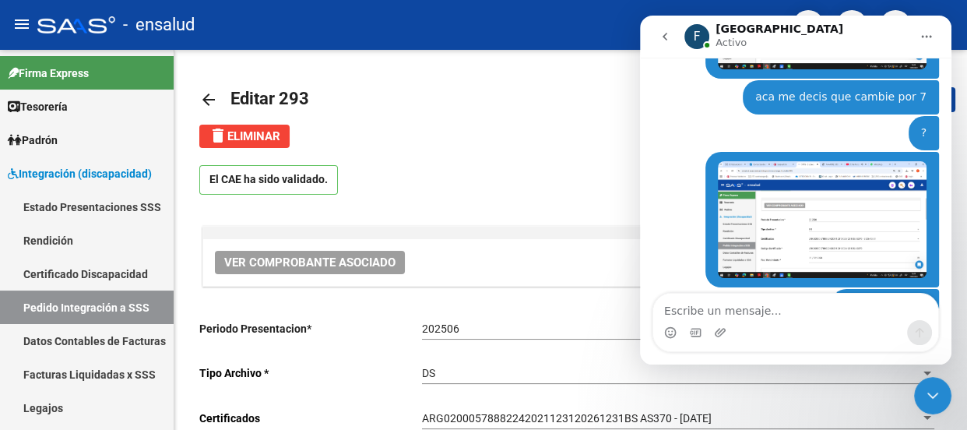
click at [929, 390] on icon "Cerrar Intercom Messenger" at bounding box center [932, 395] width 19 height 19
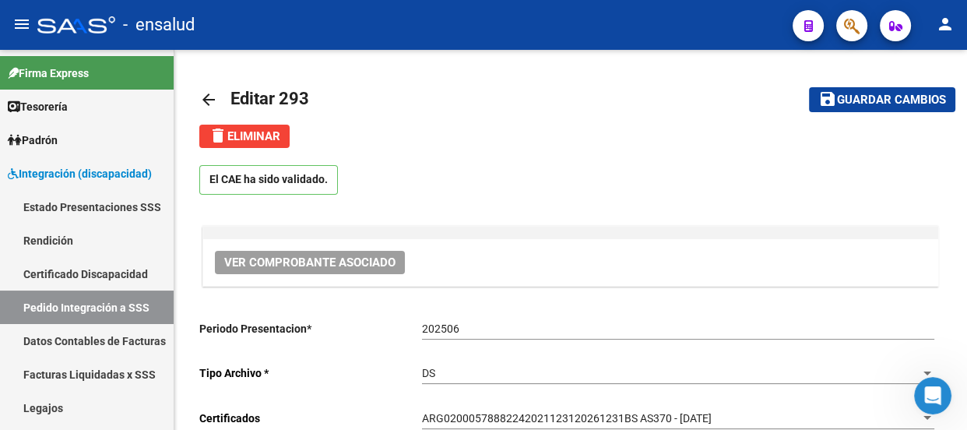
click at [927, 394] on icon "Abrir Intercom Messenger" at bounding box center [933, 396] width 26 height 26
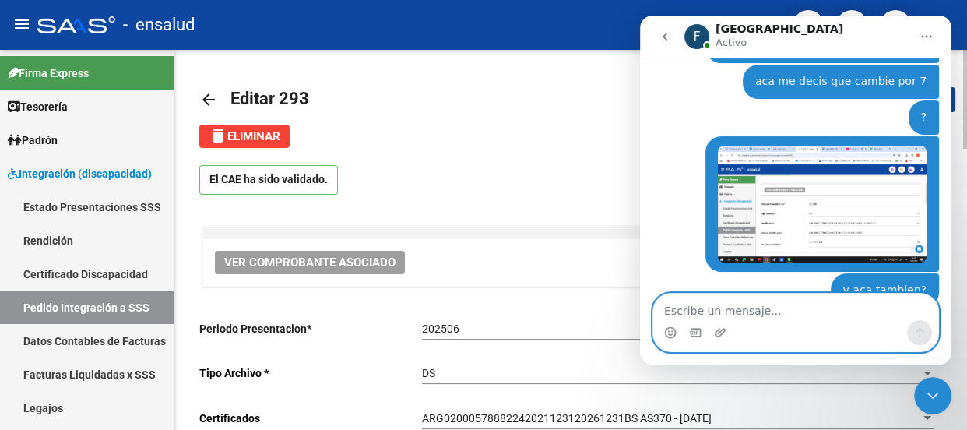
scroll to position [1007, 0]
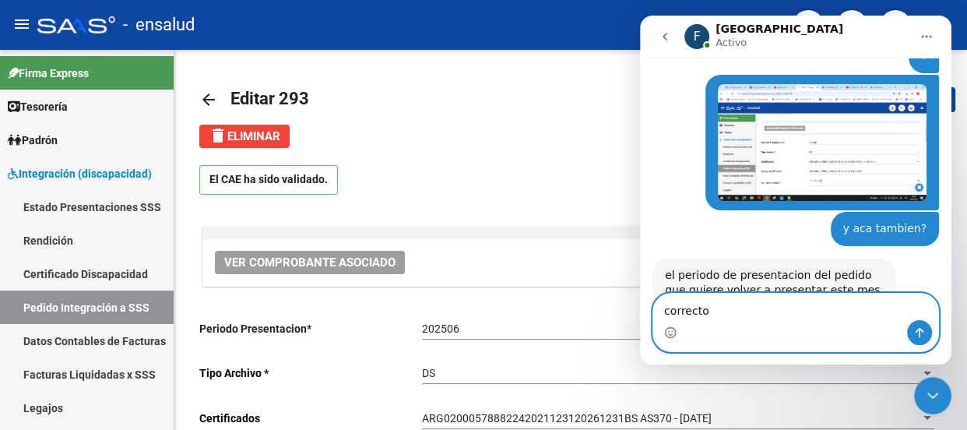
type textarea "correcto"
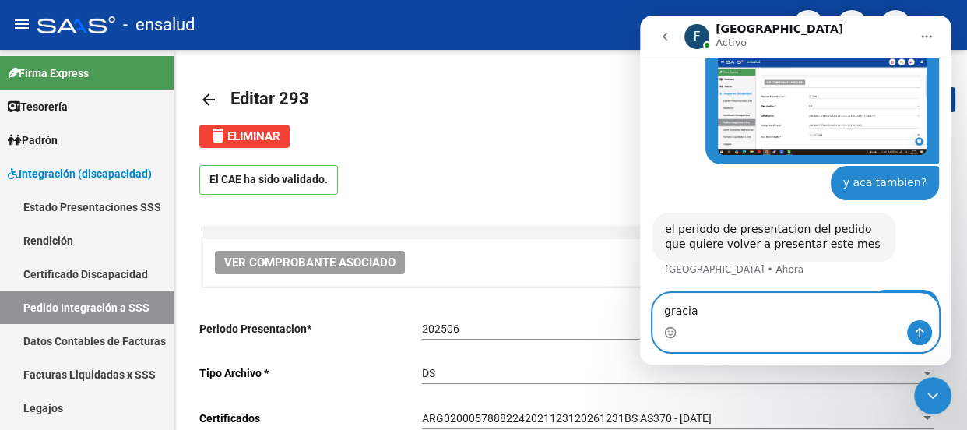
type textarea "gracias"
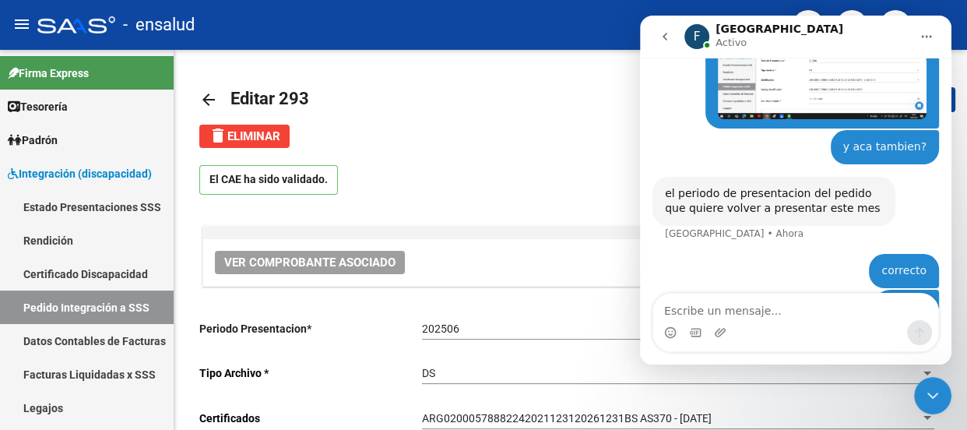
click at [932, 388] on icon "Cerrar Intercom Messenger" at bounding box center [932, 395] width 19 height 19
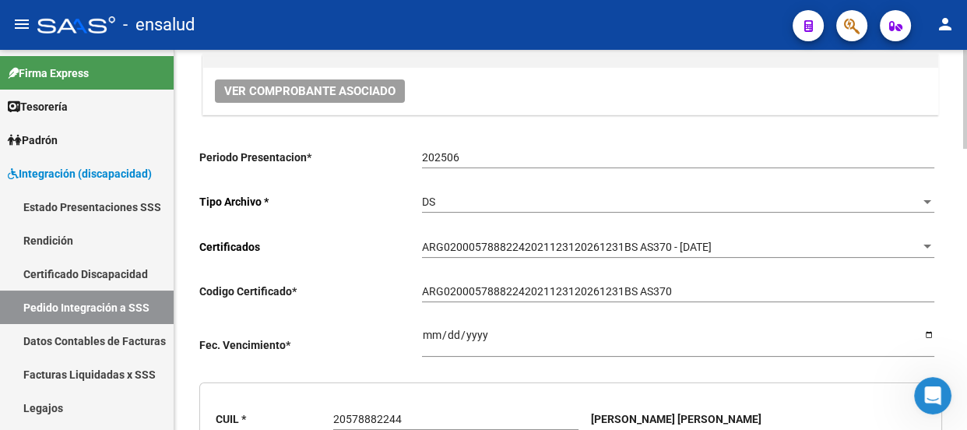
scroll to position [212, 0]
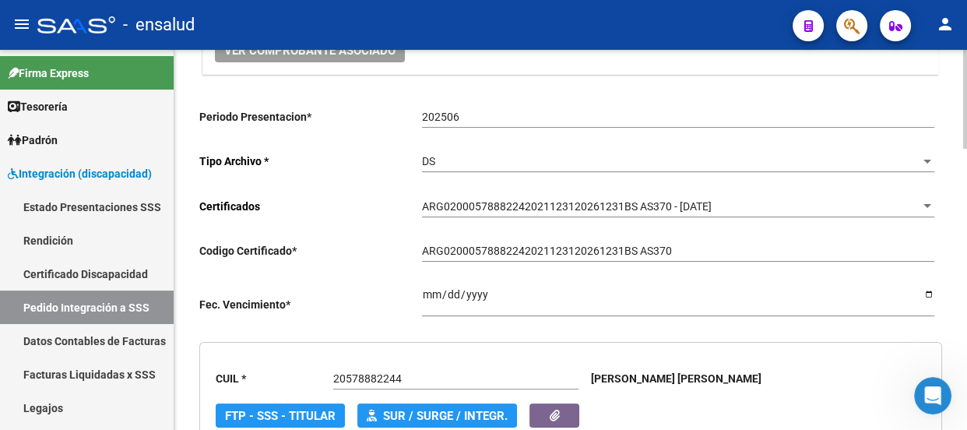
click at [465, 115] on input "202506" at bounding box center [678, 117] width 512 height 13
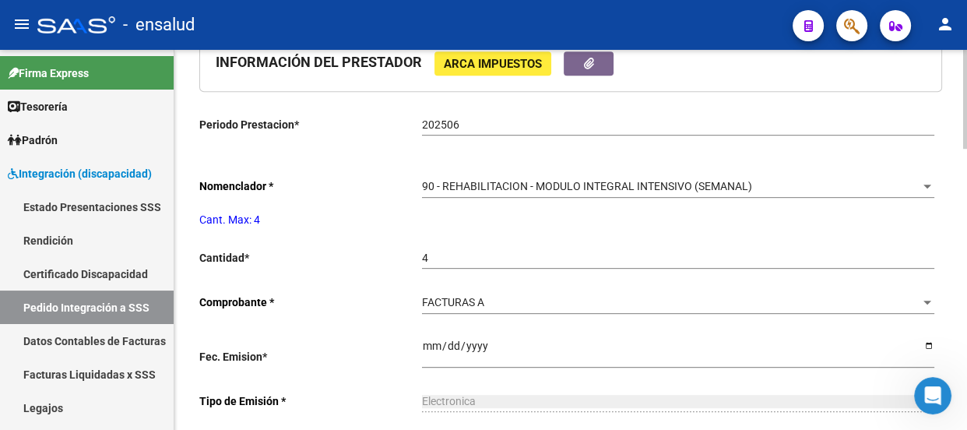
scroll to position [708, 0]
type input "202507"
click at [465, 125] on input "202506" at bounding box center [678, 124] width 512 height 13
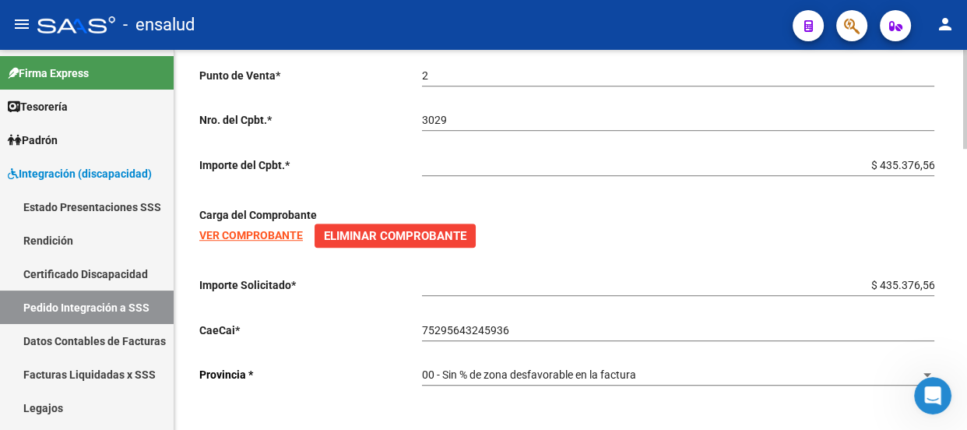
scroll to position [1081, 0]
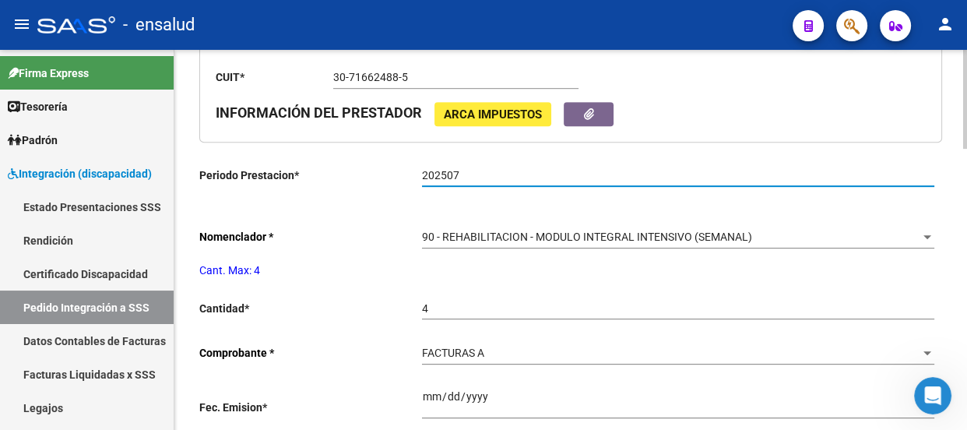
type input "202507"
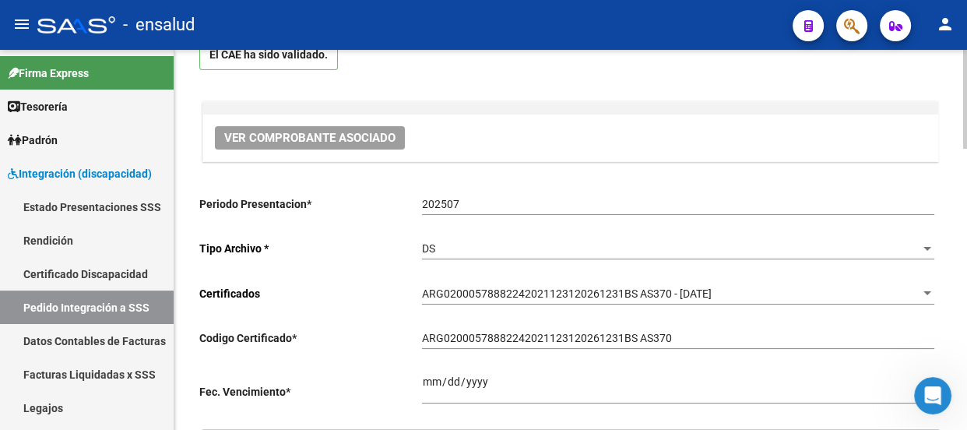
scroll to position [0, 0]
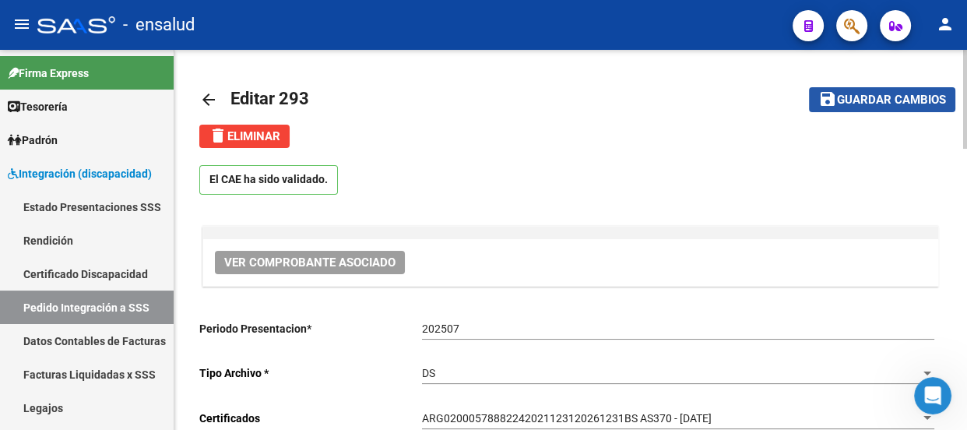
click at [893, 101] on span "Guardar cambios" at bounding box center [891, 100] width 109 height 14
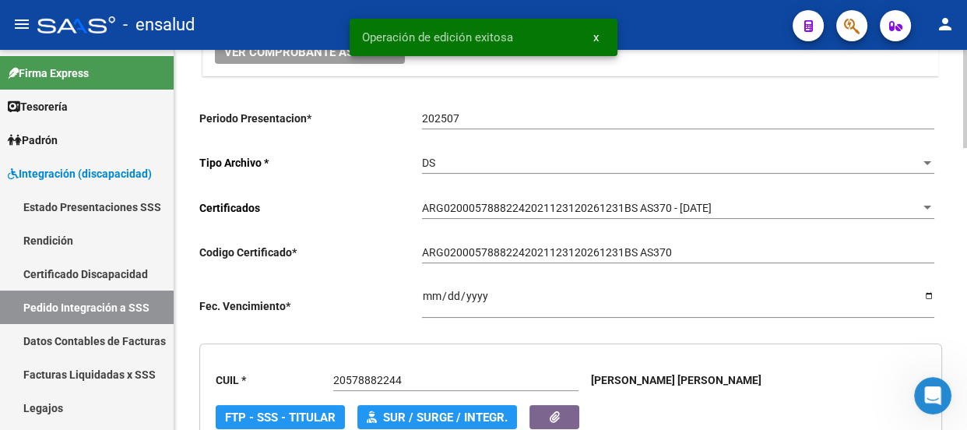
scroll to position [212, 0]
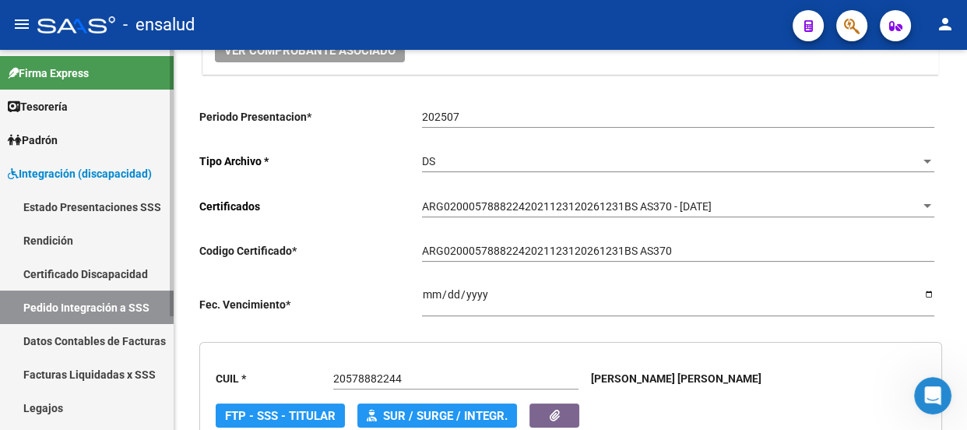
click at [71, 304] on link "Pedido Integración a SSS" at bounding box center [87, 306] width 174 height 33
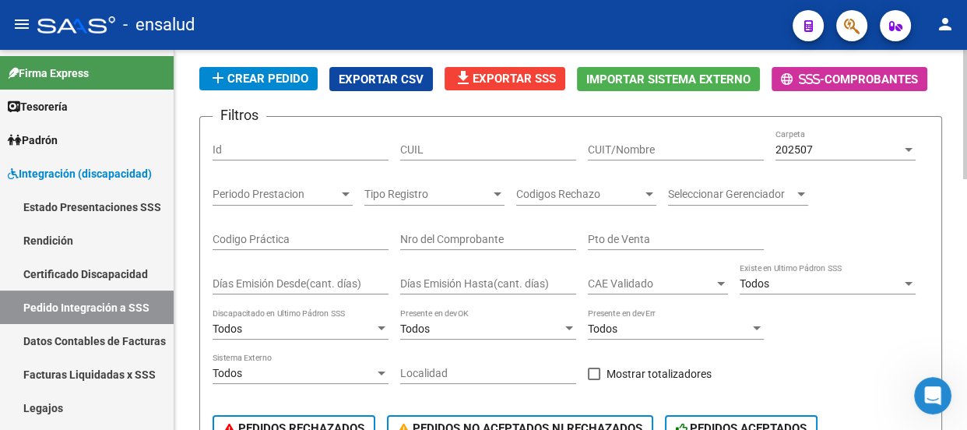
scroll to position [70, 0]
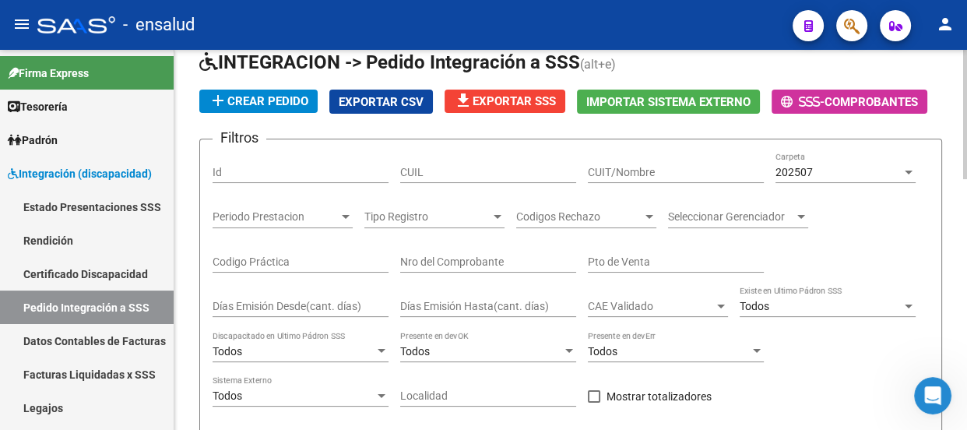
click at [908, 171] on div at bounding box center [908, 172] width 14 height 12
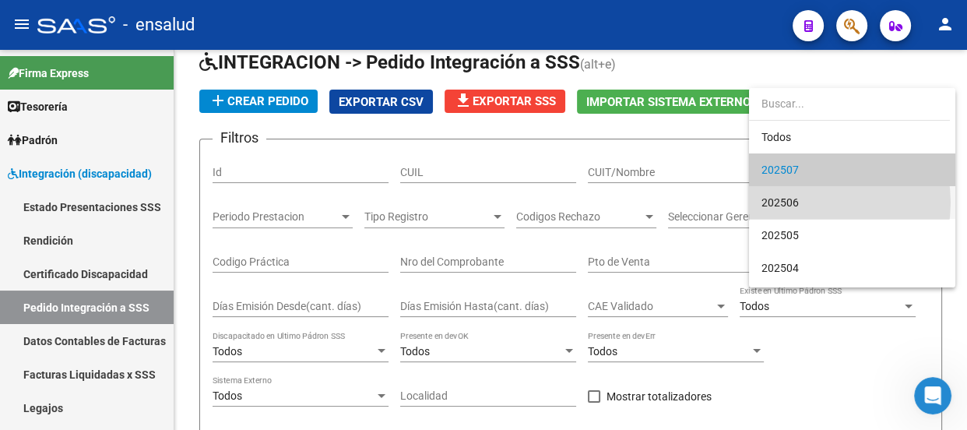
click at [809, 202] on span "202506" at bounding box center [851, 202] width 181 height 33
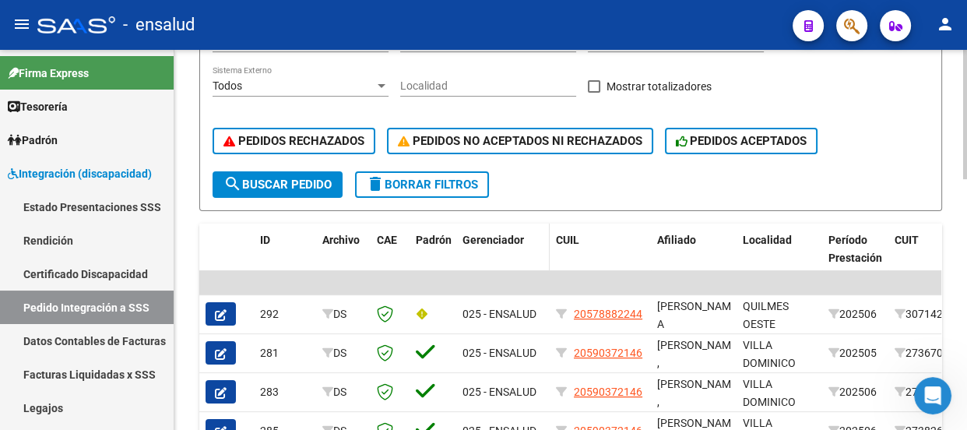
scroll to position [424, 0]
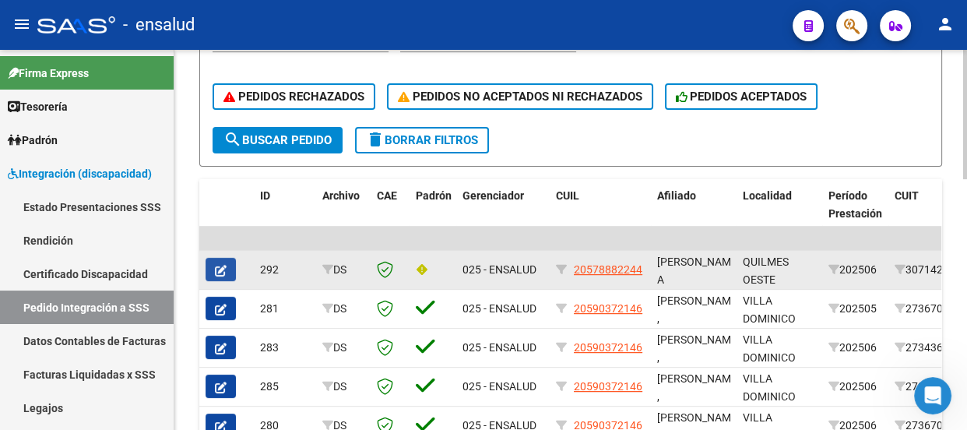
click at [223, 266] on icon "button" at bounding box center [221, 271] width 12 height 12
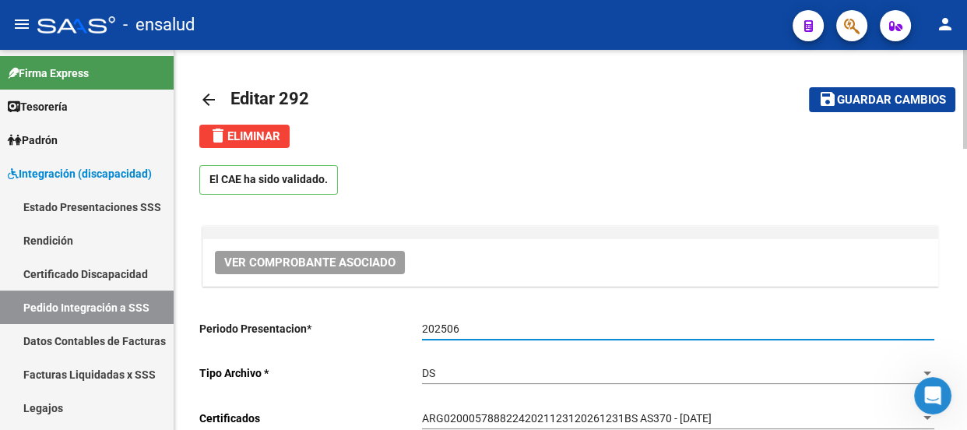
click at [465, 327] on input "202506" at bounding box center [678, 328] width 512 height 13
type input "20578882244"
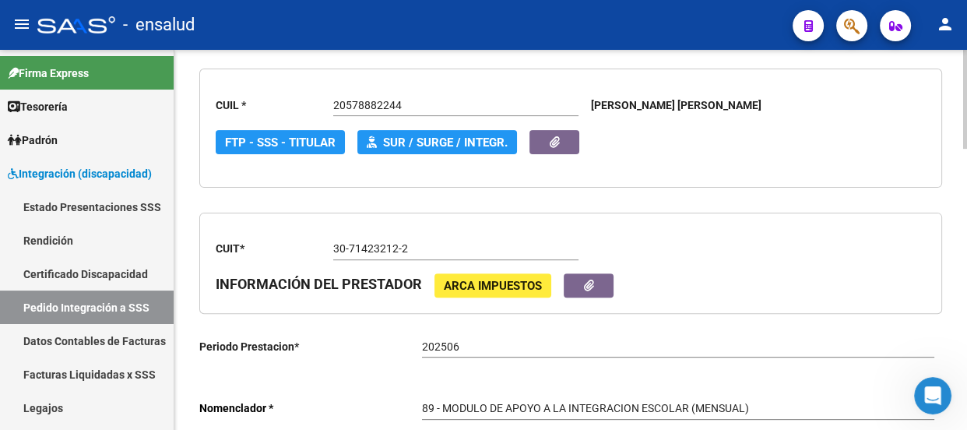
scroll to position [495, 0]
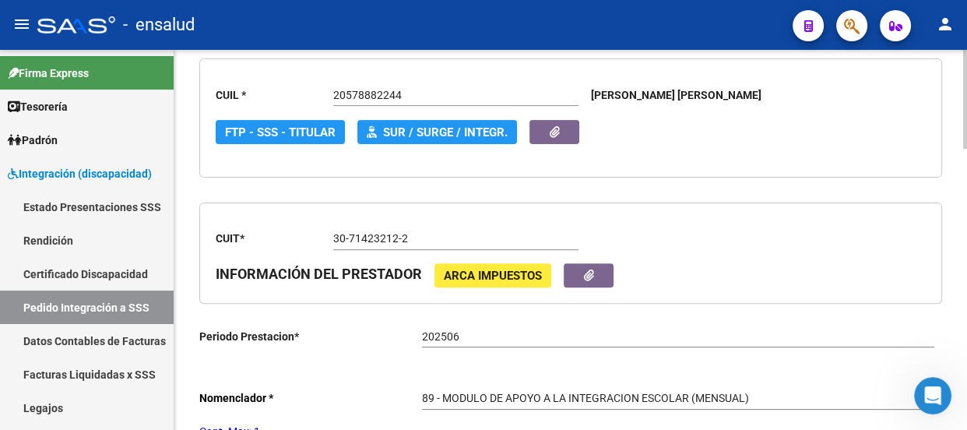
type input "202507"
click at [462, 333] on input "202506" at bounding box center [678, 336] width 512 height 13
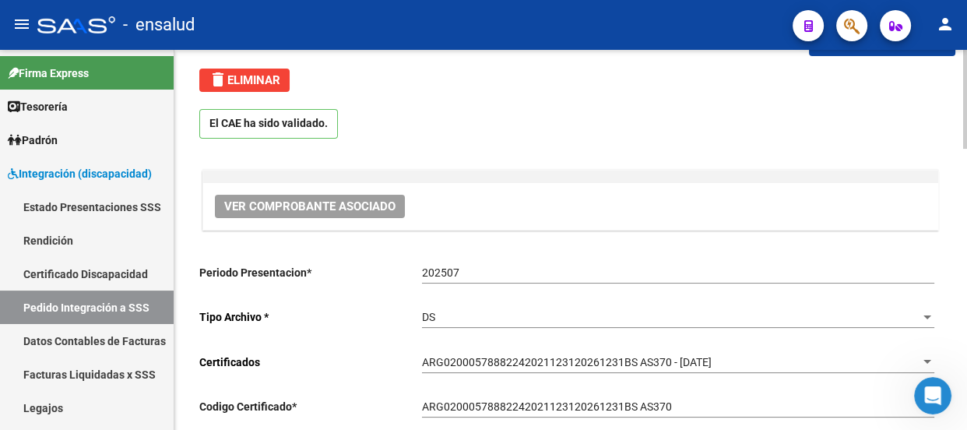
scroll to position [19, 0]
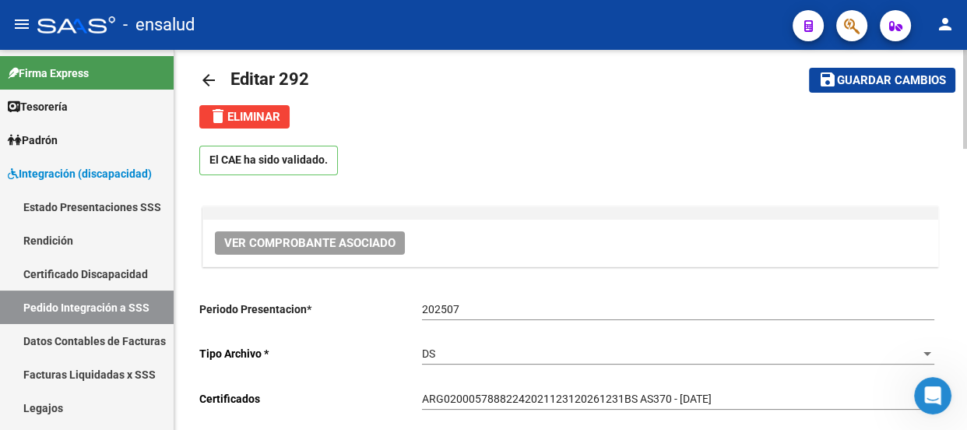
type input "202507"
click at [890, 79] on span "Guardar cambios" at bounding box center [891, 81] width 109 height 14
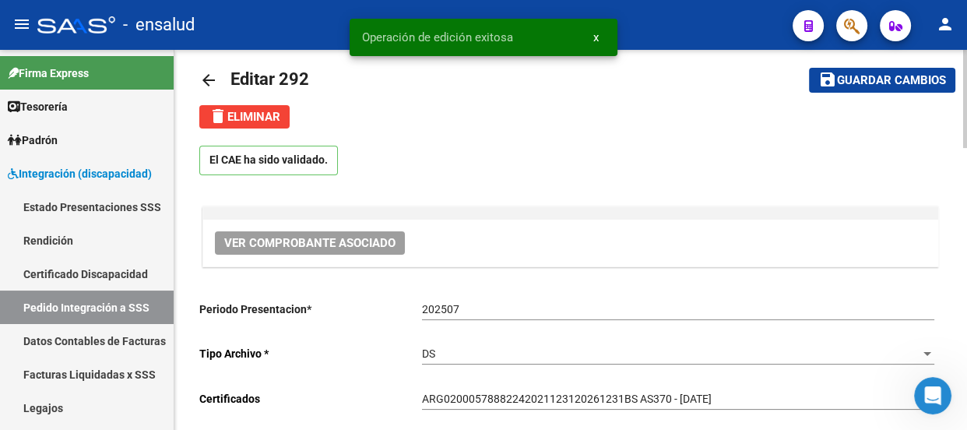
scroll to position [90, 0]
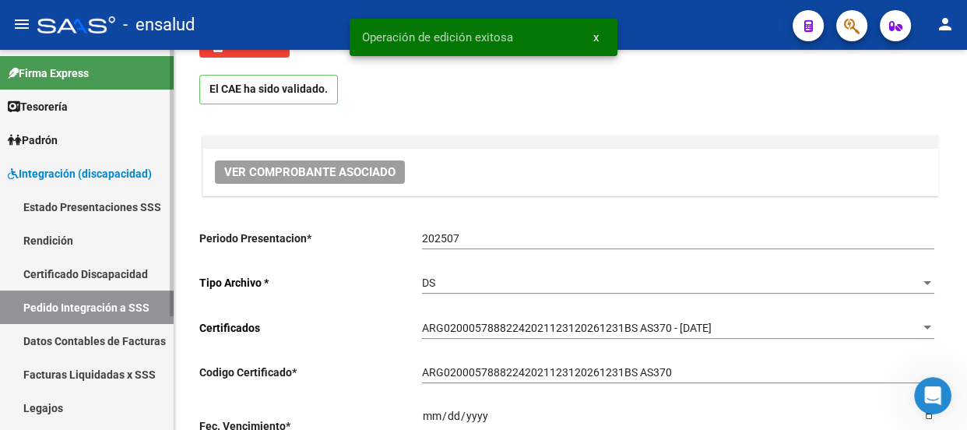
click at [47, 304] on link "Pedido Integración a SSS" at bounding box center [87, 306] width 174 height 33
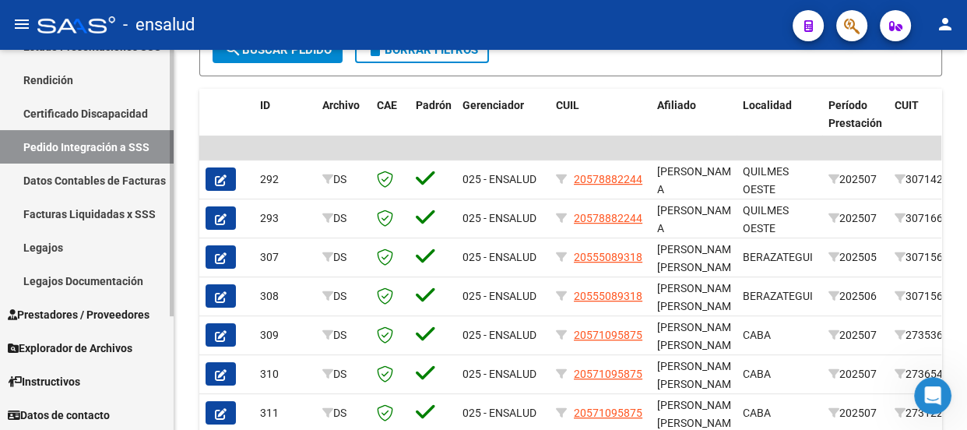
scroll to position [162, 0]
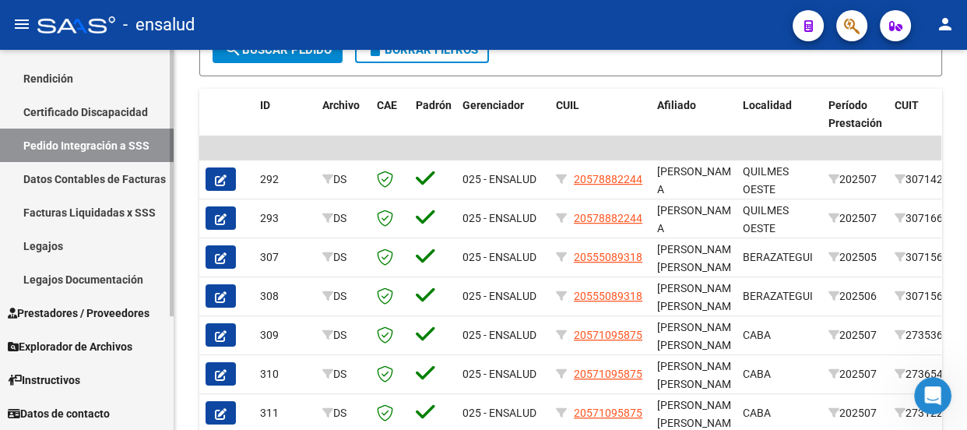
click at [91, 312] on span "Prestadores / Proveedores" at bounding box center [79, 312] width 142 height 17
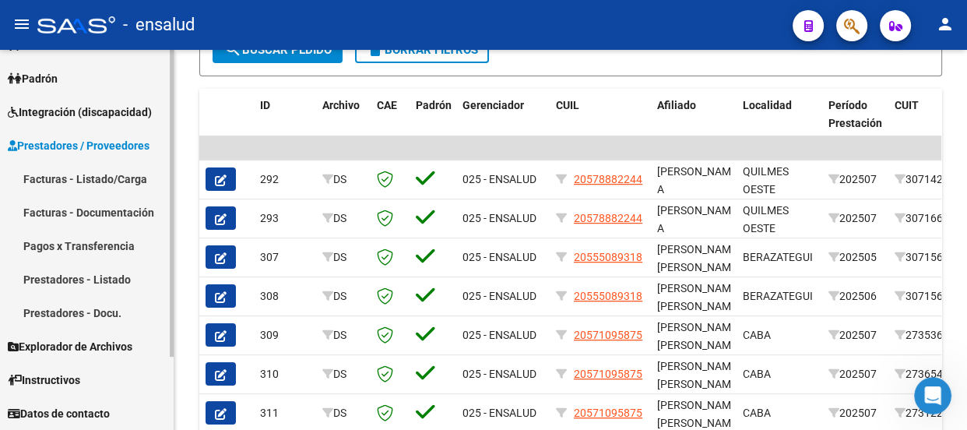
scroll to position [61, 0]
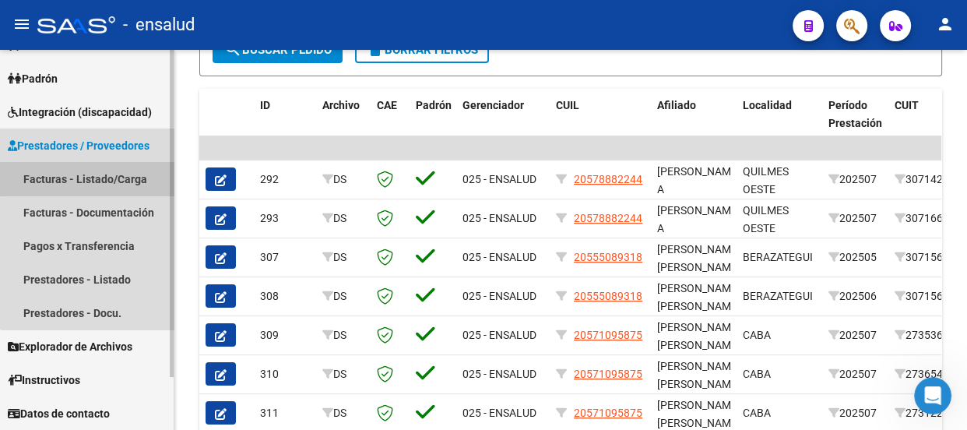
click at [95, 178] on link "Facturas - Listado/Carga" at bounding box center [87, 178] width 174 height 33
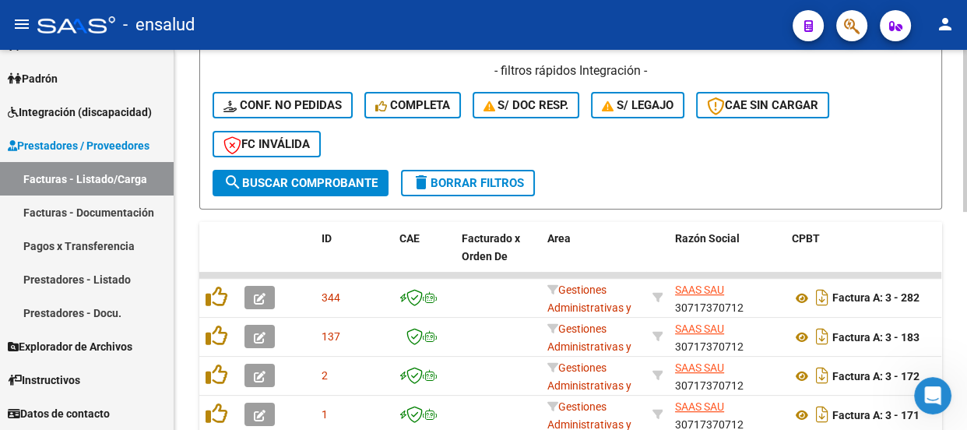
scroll to position [371, 0]
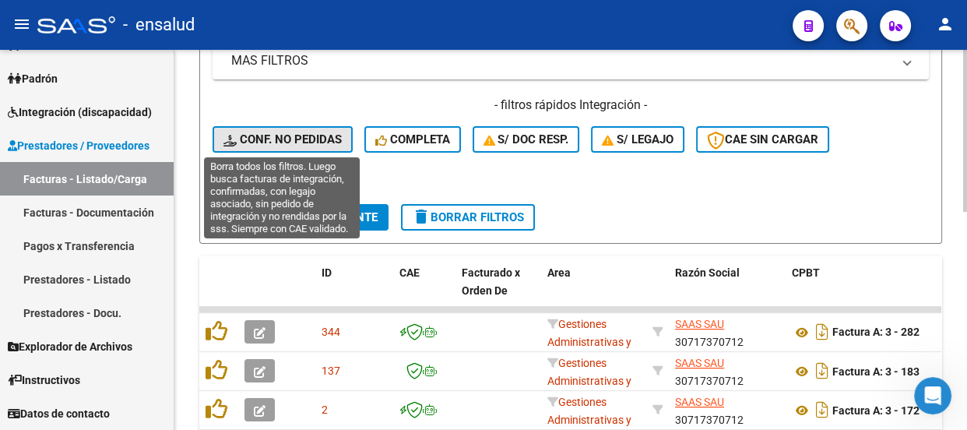
click at [291, 135] on span "Conf. no pedidas" at bounding box center [282, 139] width 118 height 14
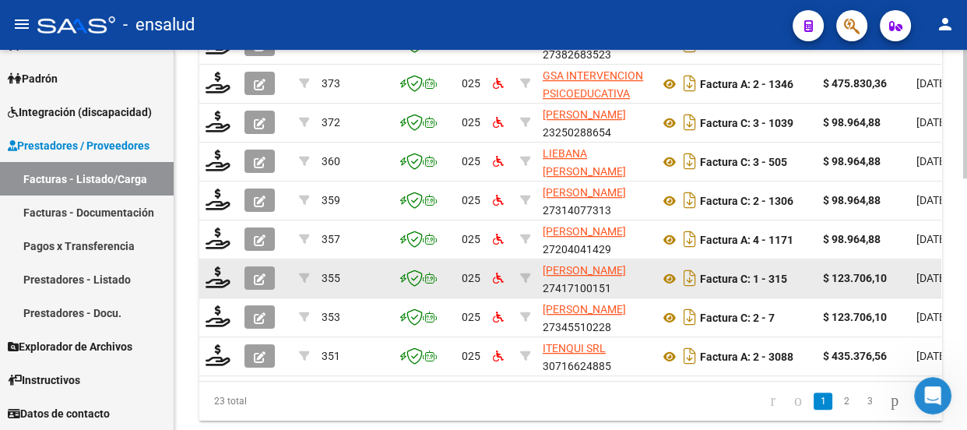
scroll to position [746, 0]
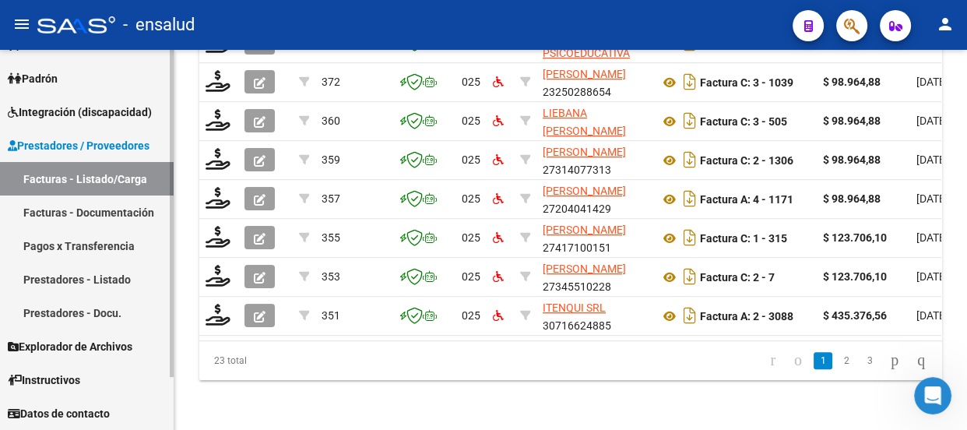
click at [85, 106] on span "Integración (discapacidad)" at bounding box center [80, 112] width 144 height 17
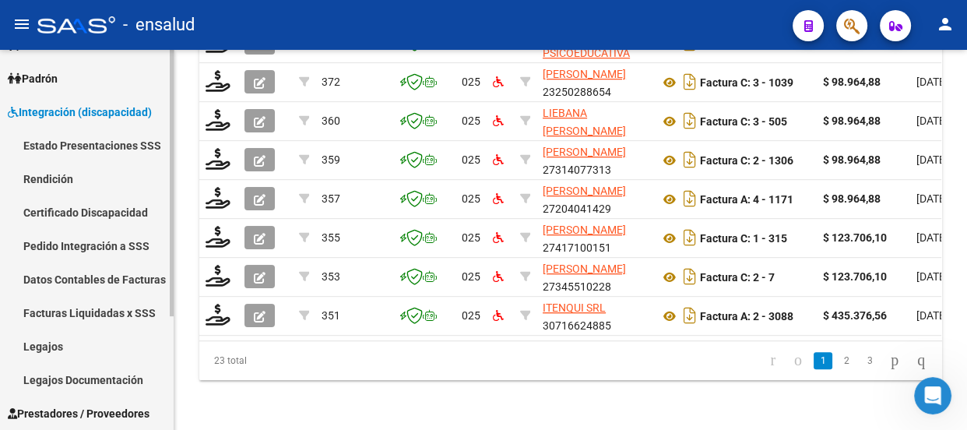
click at [74, 244] on link "Pedido Integración a SSS" at bounding box center [87, 245] width 174 height 33
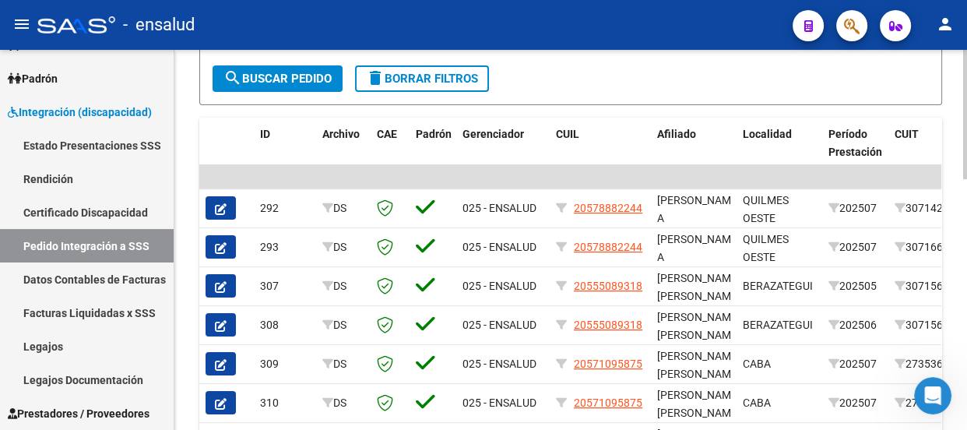
scroll to position [495, 0]
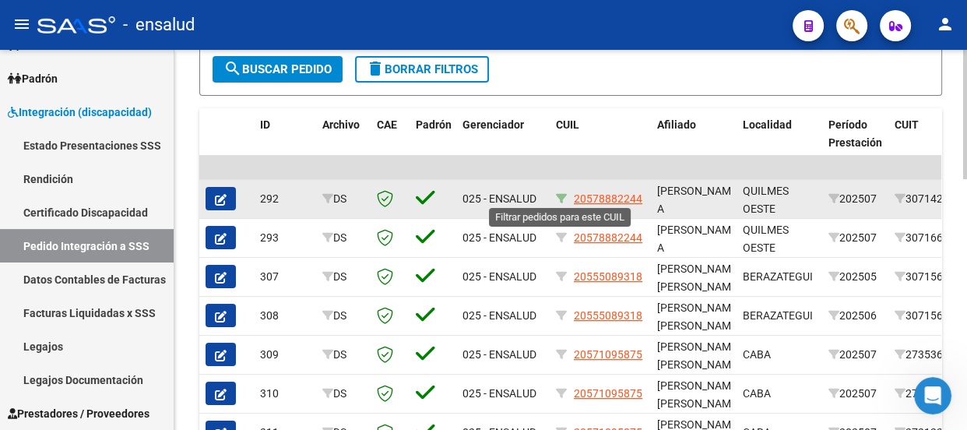
click at [560, 196] on icon at bounding box center [561, 198] width 11 height 11
type input "20578882244"
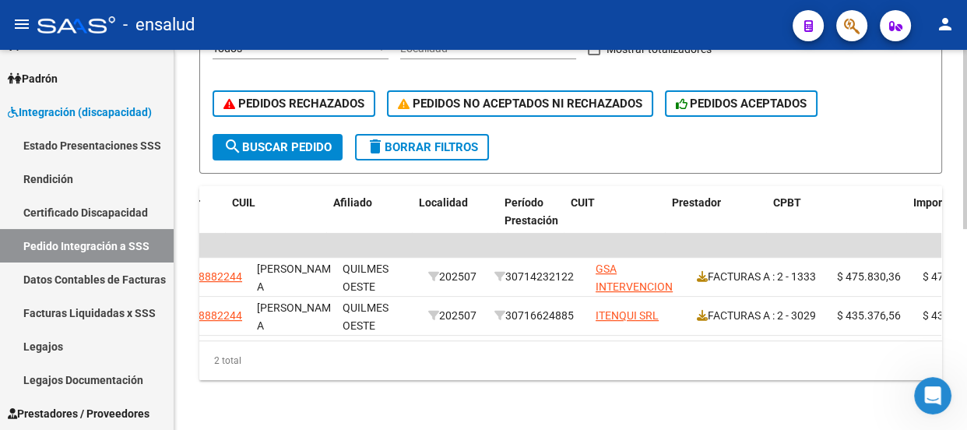
scroll to position [0, 287]
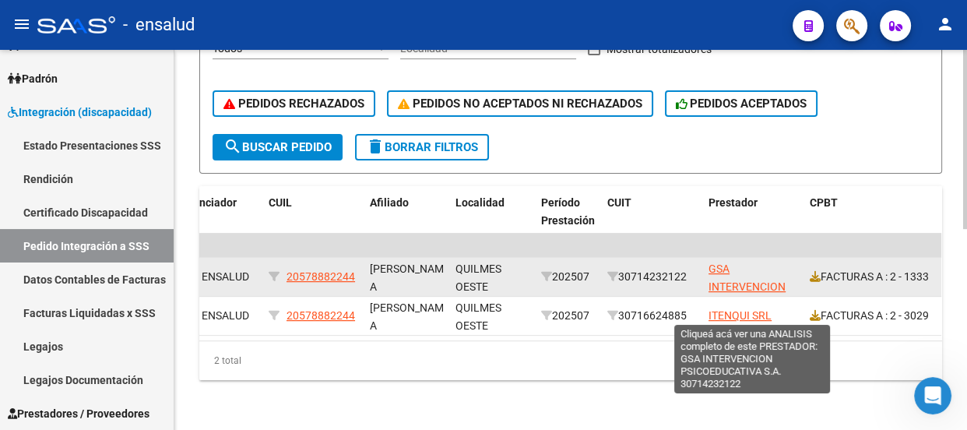
click at [726, 278] on span "GSA INTERVENCION PSICOEDUCATIVA S.A." at bounding box center [751, 294] width 87 height 65
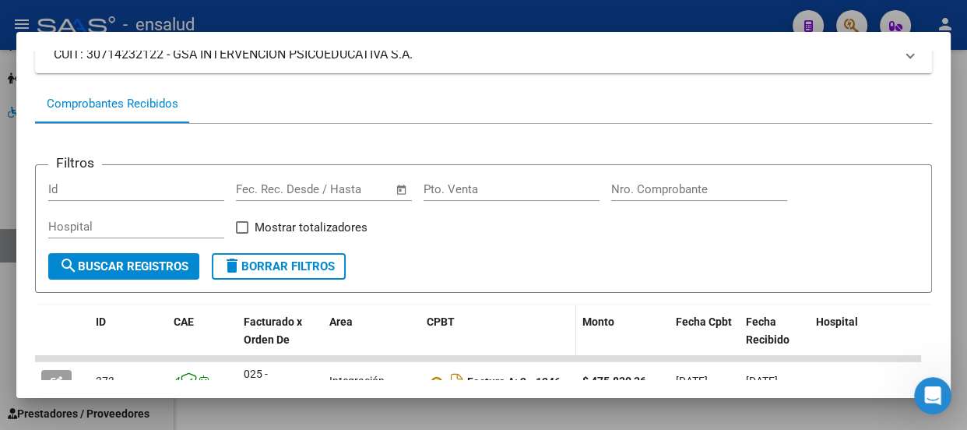
scroll to position [212, 0]
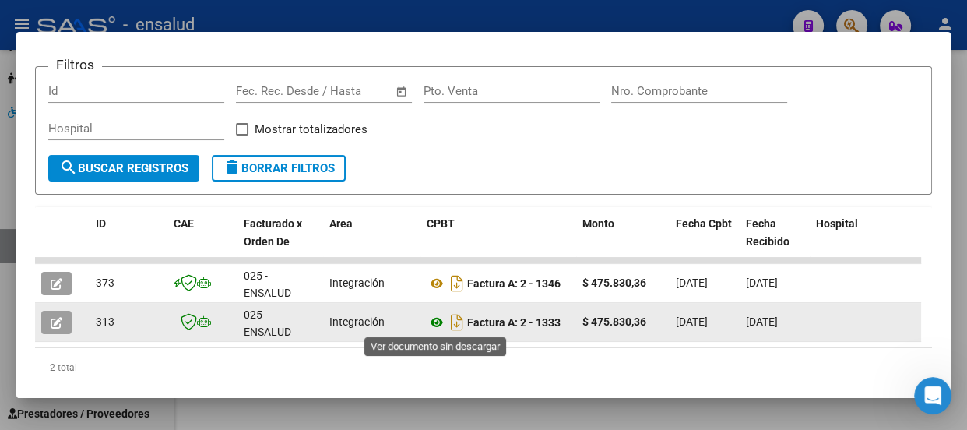
click at [434, 321] on icon at bounding box center [437, 322] width 20 height 19
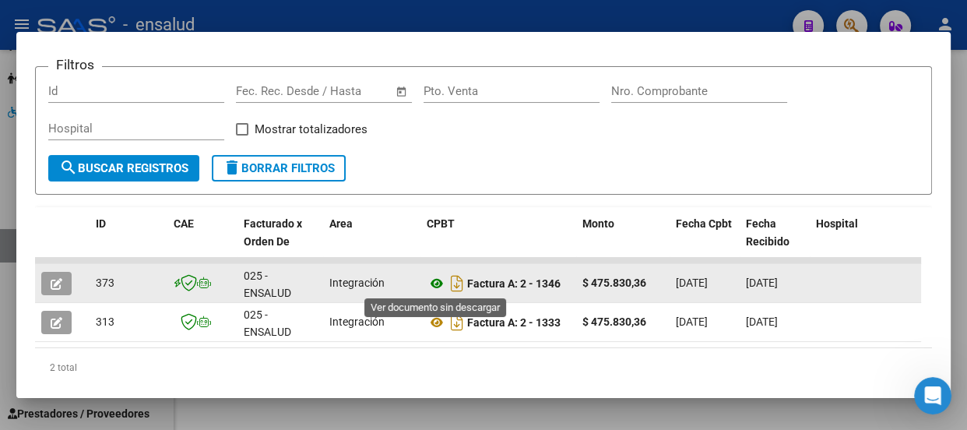
click at [436, 284] on icon at bounding box center [437, 283] width 20 height 19
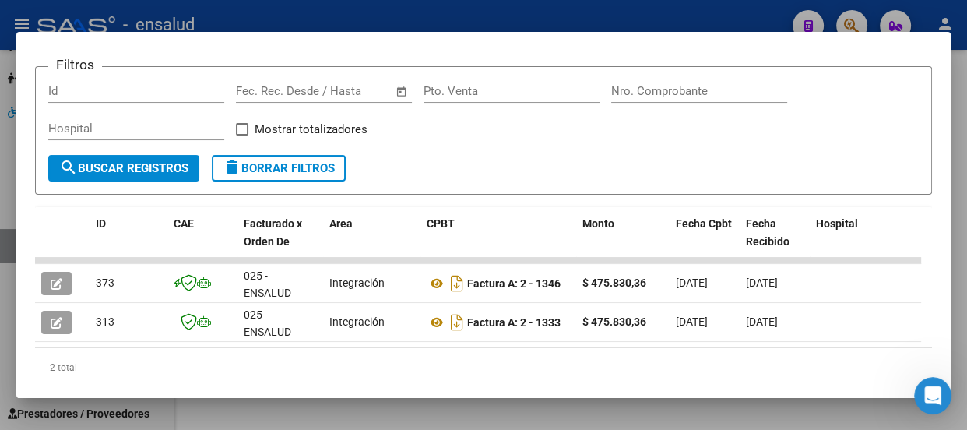
click at [475, 16] on div at bounding box center [483, 215] width 967 height 430
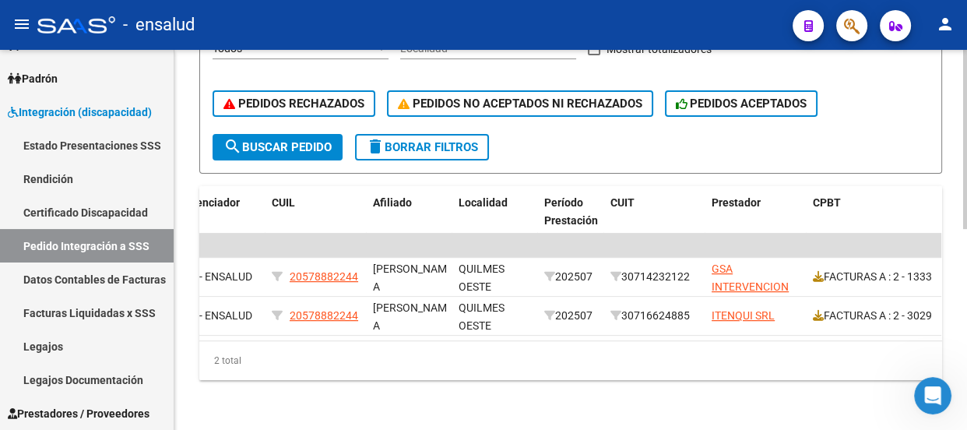
scroll to position [0, 0]
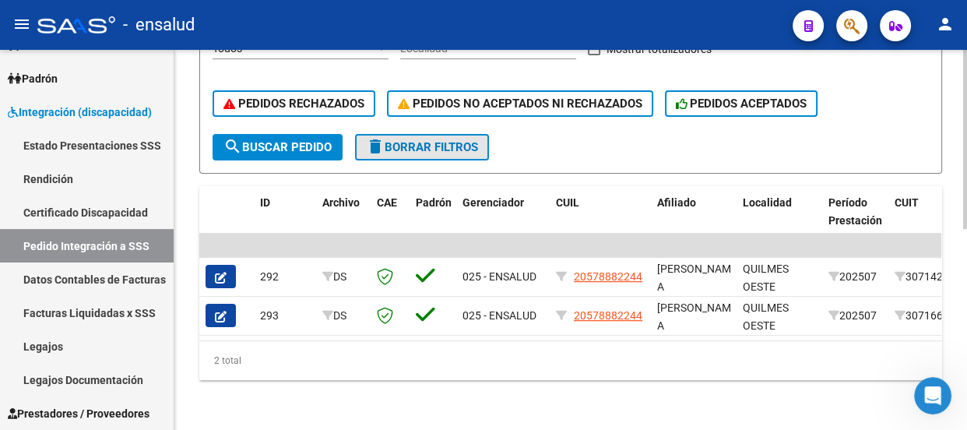
click at [475, 140] on span "delete Borrar Filtros" at bounding box center [422, 147] width 112 height 14
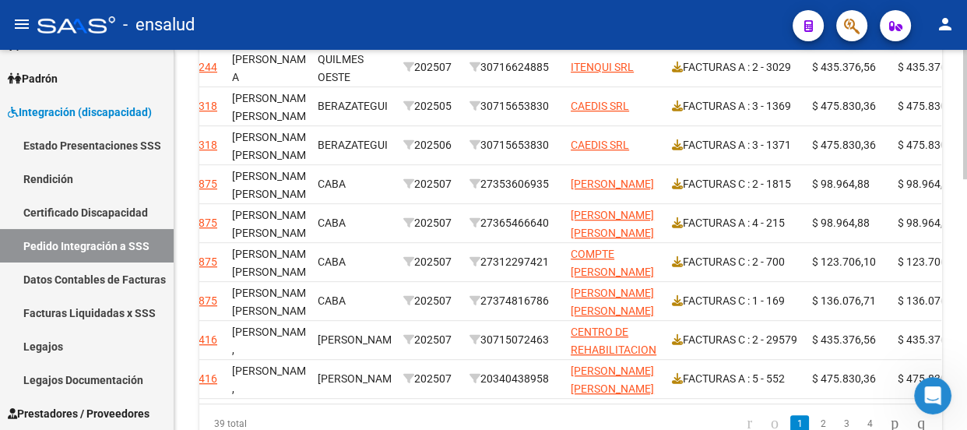
scroll to position [0, 364]
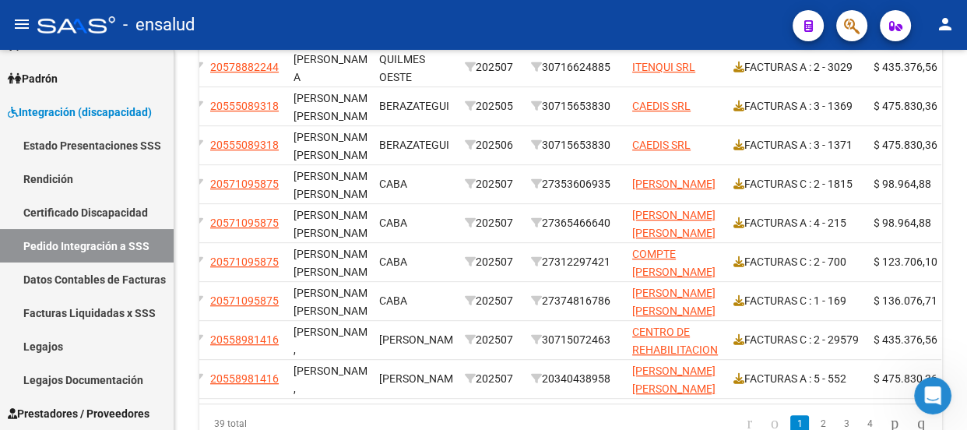
click at [931, 396] on icon "Abrir Intercom Messenger" at bounding box center [933, 396] width 26 height 26
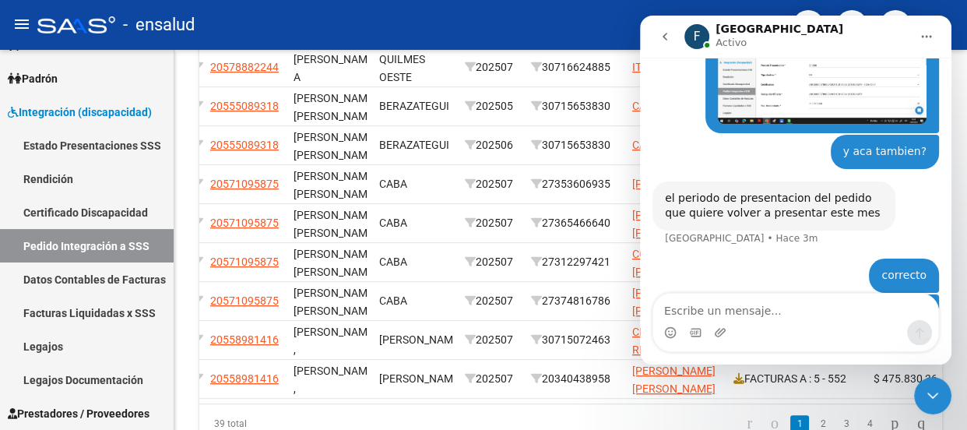
scroll to position [1089, 0]
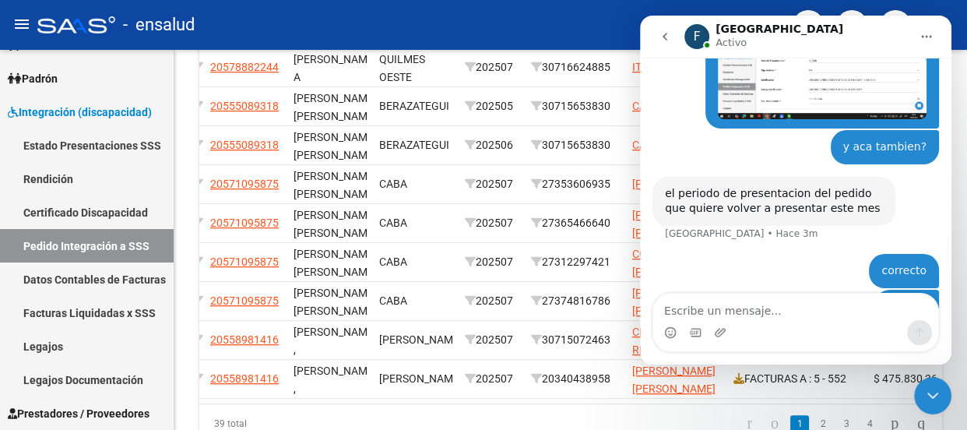
click at [686, 310] on textarea "Escribe un mensaje..." at bounding box center [795, 306] width 285 height 26
type textarea "m"
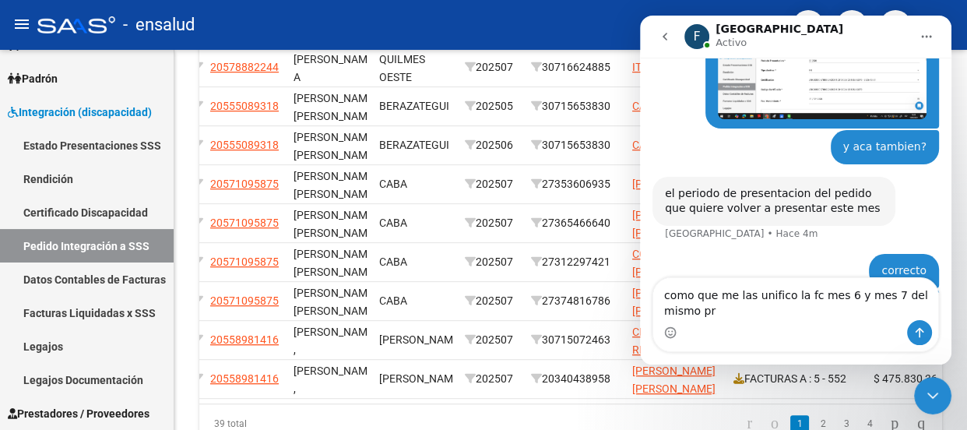
scroll to position [1105, 0]
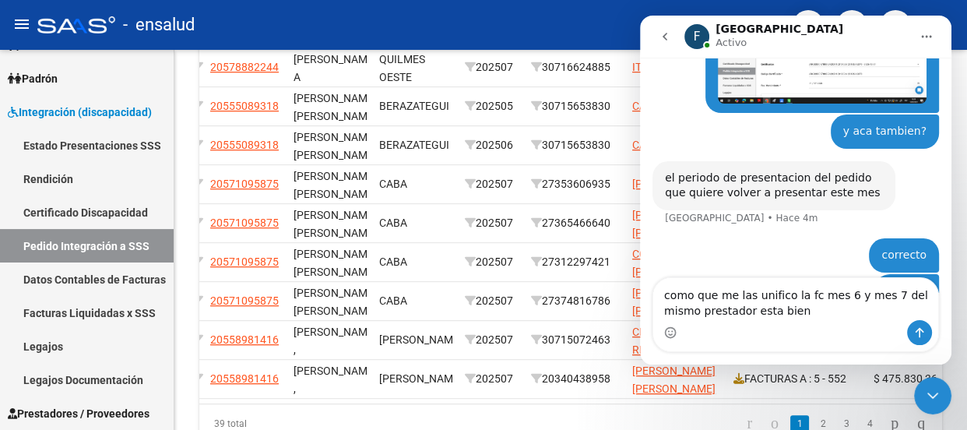
type textarea "como que me las unifico la fc mes 6 y mes 7 del mismo prestador esta bien?"
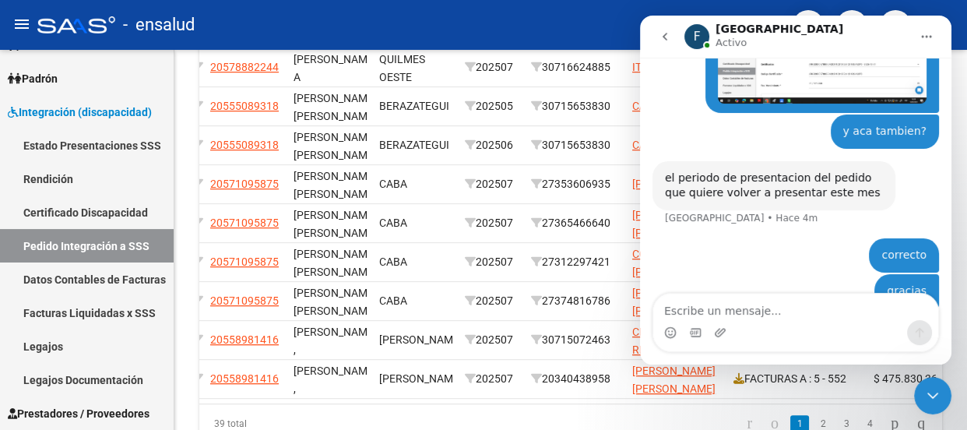
scroll to position [1140, 0]
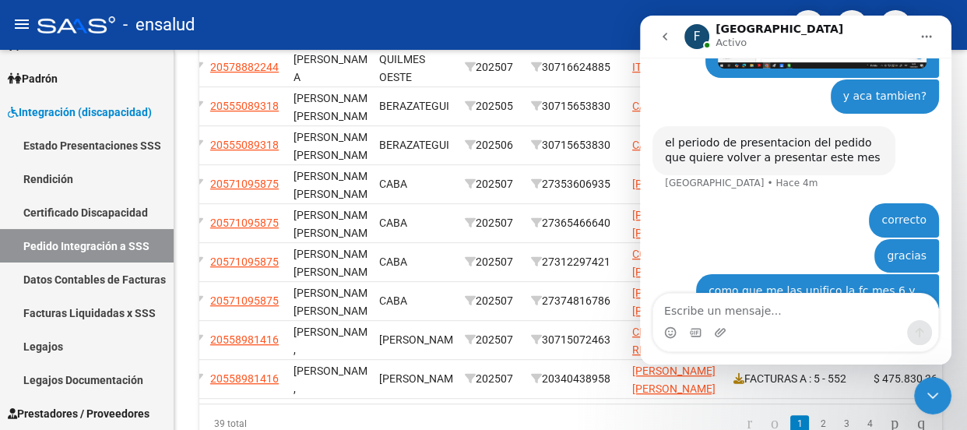
click at [932, 399] on icon "Cerrar Intercom Messenger" at bounding box center [932, 395] width 19 height 19
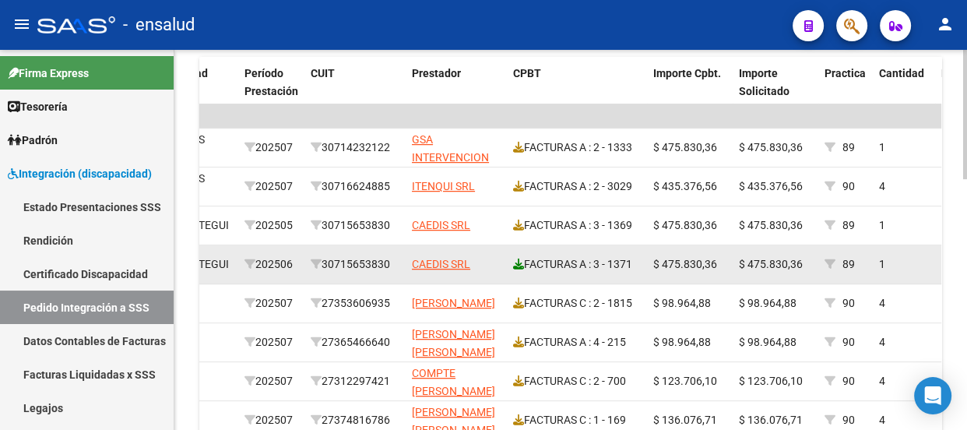
scroll to position [524, 0]
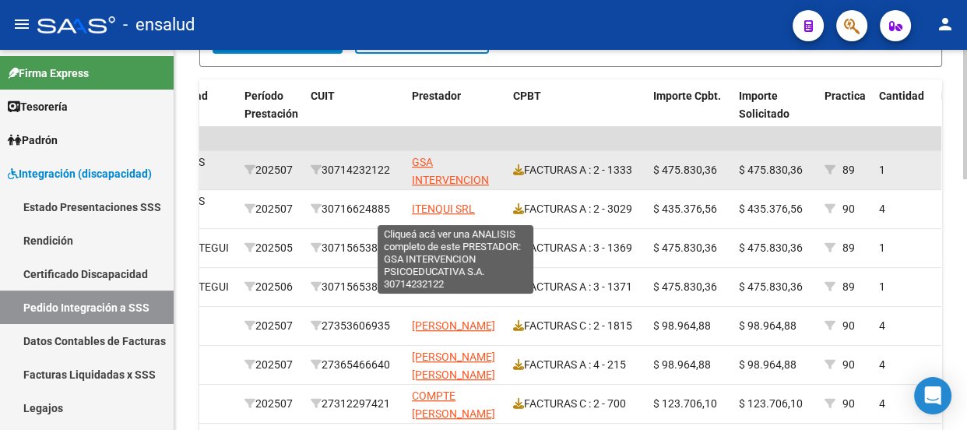
click at [437, 173] on span "GSA INTERVENCION PSICOEDUCATIVA S.A." at bounding box center [455, 188] width 87 height 65
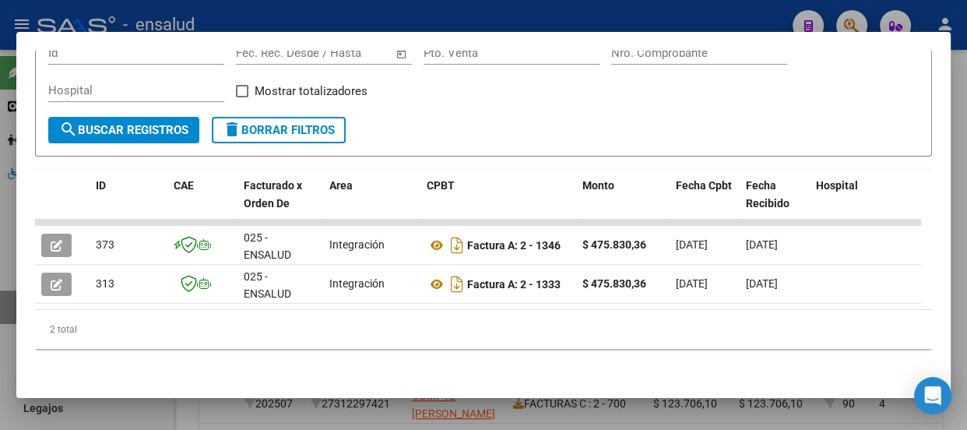
scroll to position [258, 0]
click at [929, 395] on icon "Open Intercom Messenger" at bounding box center [932, 395] width 18 height 20
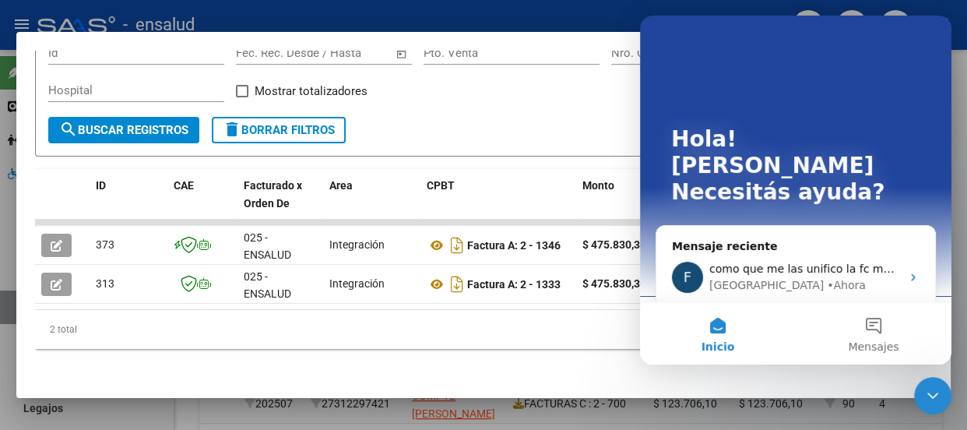
scroll to position [0, 0]
click at [874, 332] on button "Mensajes" at bounding box center [874, 333] width 156 height 62
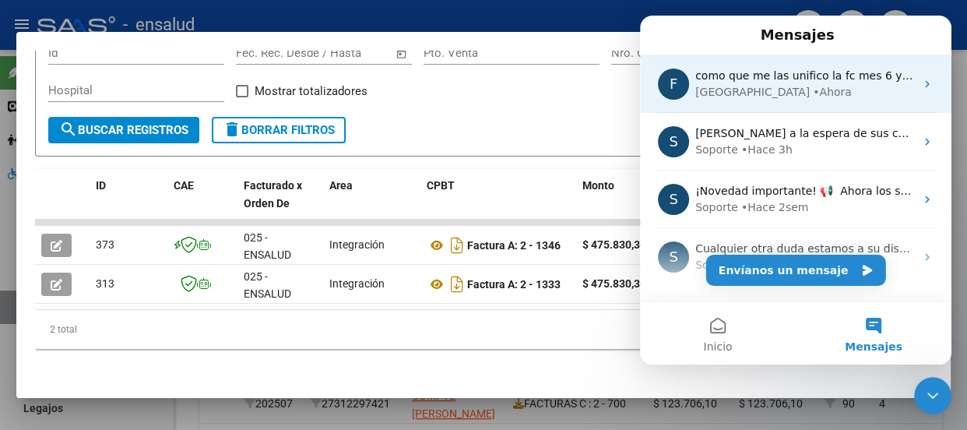
click at [746, 79] on span "como que me las unifico la fc mes 6 y mes 7 del mismo prestador esta bien?" at bounding box center [905, 75] width 420 height 12
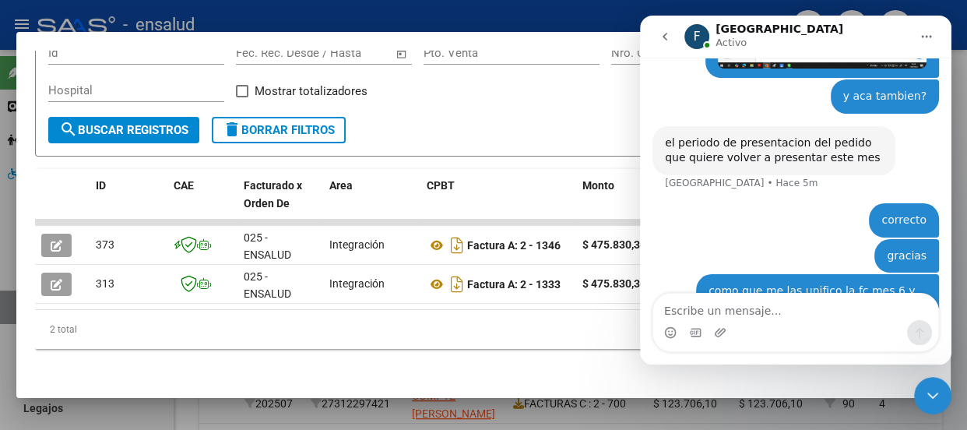
scroll to position [1277, 0]
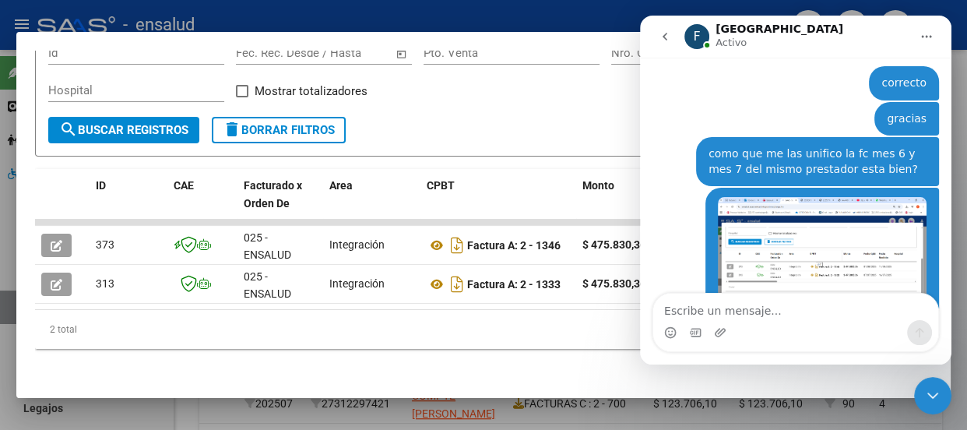
click at [569, 92] on div "Filtros Id Start date – End date Fec. Rec. Desde / Hasta Pto. Venta Nro. Compro…" at bounding box center [483, 79] width 870 height 76
click at [561, 9] on div at bounding box center [483, 215] width 967 height 430
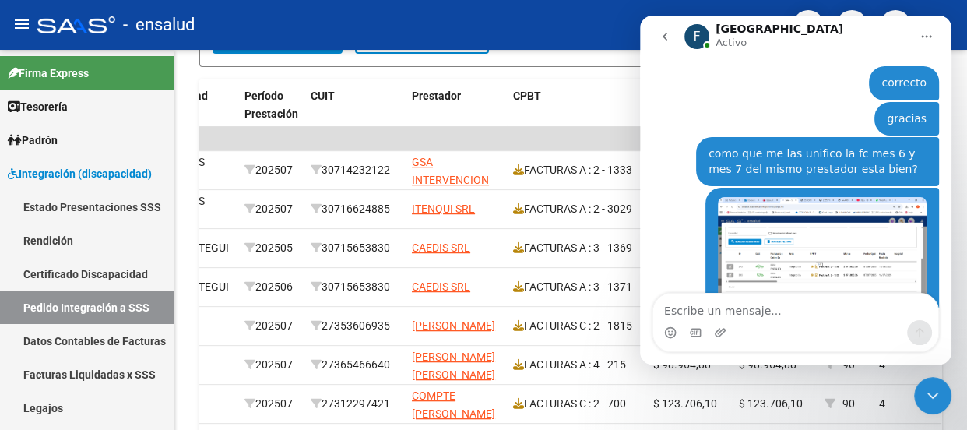
click at [931, 400] on icon "Cerrar Intercom Messenger" at bounding box center [932, 395] width 19 height 19
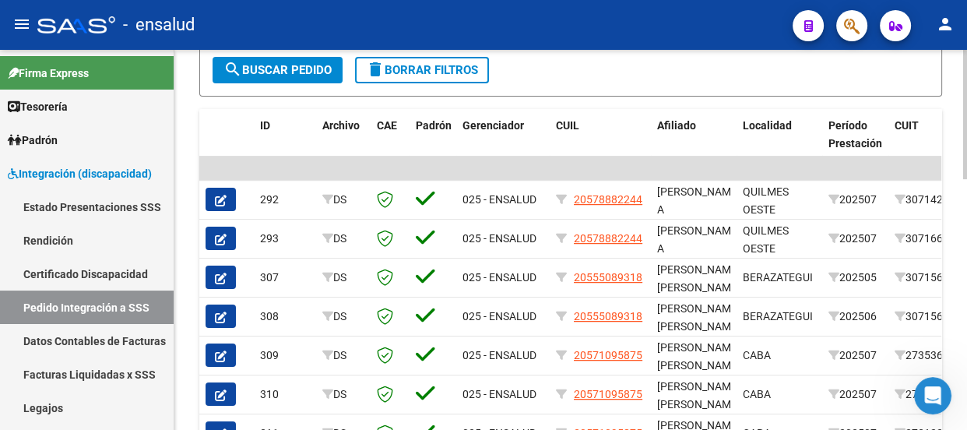
scroll to position [453, 0]
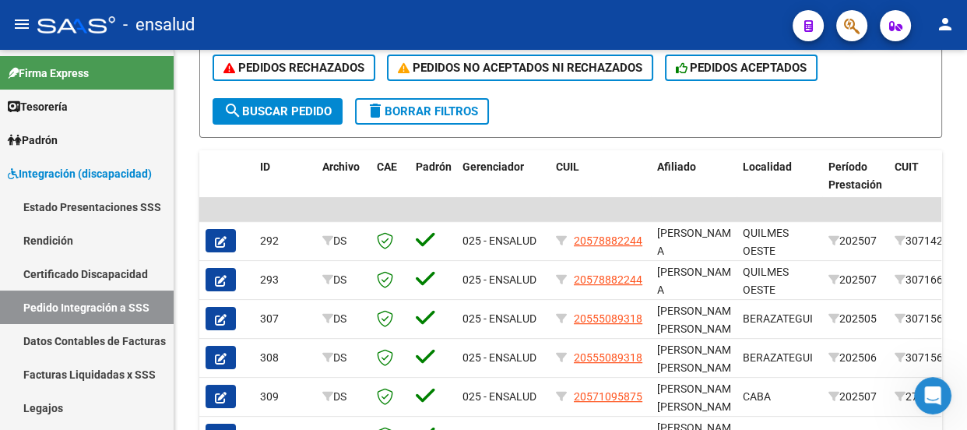
click at [934, 395] on icon "Abrir Intercom Messenger" at bounding box center [932, 395] width 11 height 12
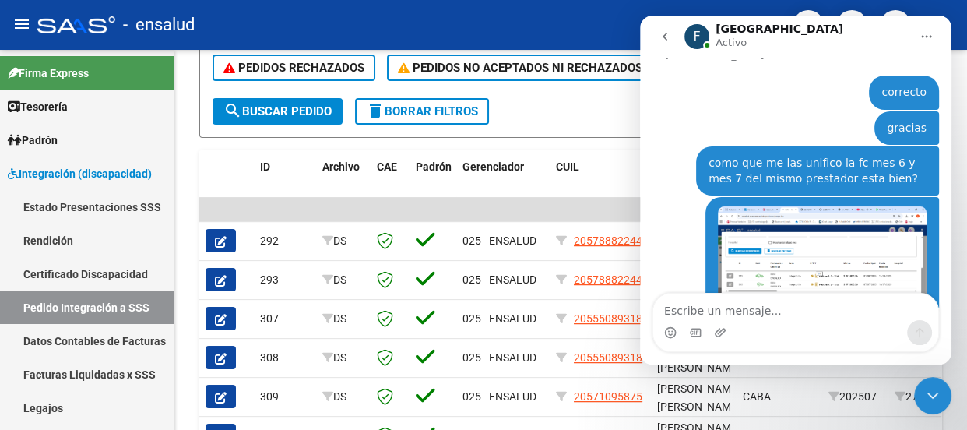
scroll to position [1277, 0]
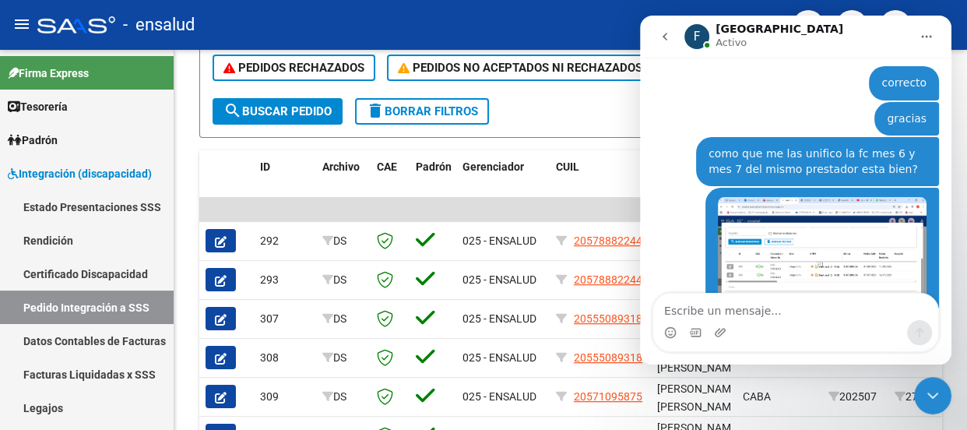
click at [934, 395] on icon "Cerrar Intercom Messenger" at bounding box center [932, 395] width 19 height 19
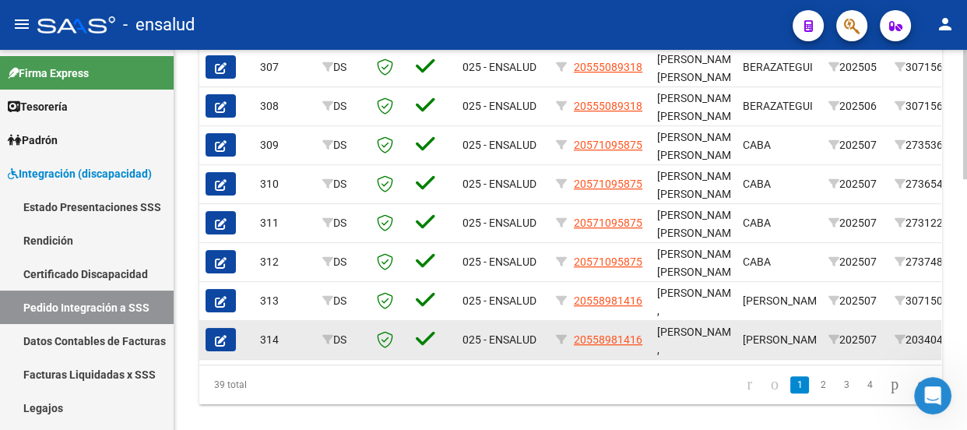
scroll to position [736, 0]
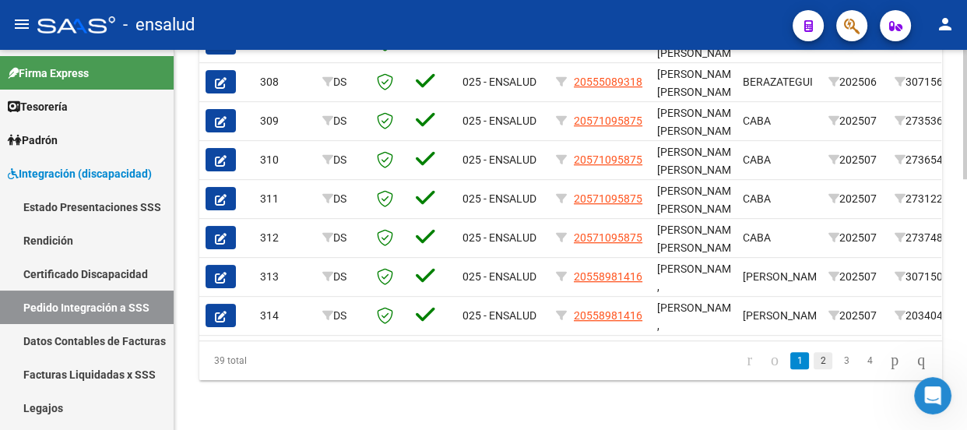
click at [813, 364] on link "2" at bounding box center [822, 360] width 19 height 17
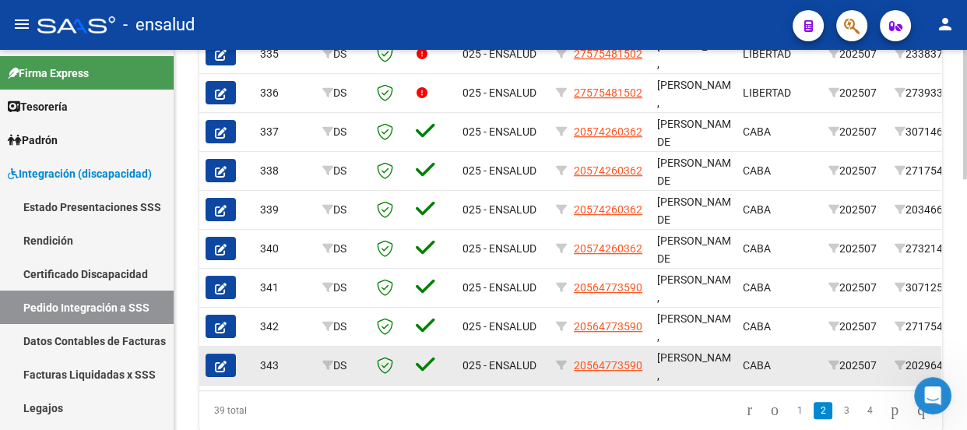
scroll to position [524, 0]
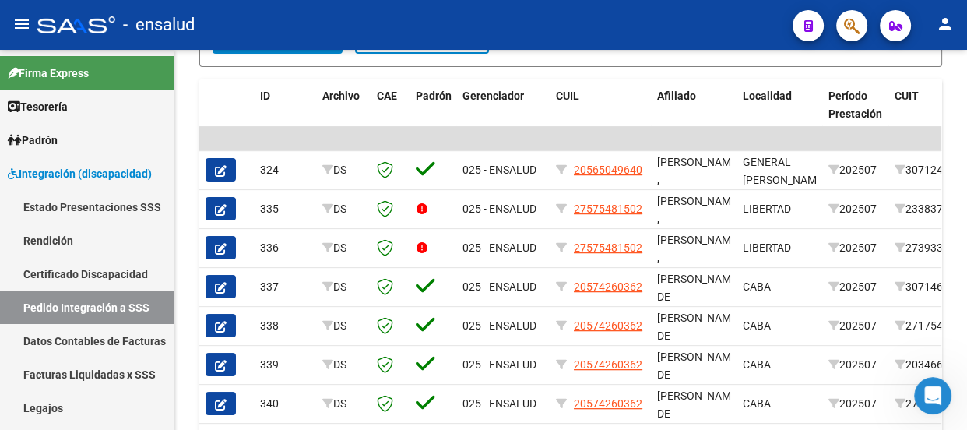
click at [928, 399] on icon "Abrir Intercom Messenger" at bounding box center [933, 396] width 26 height 26
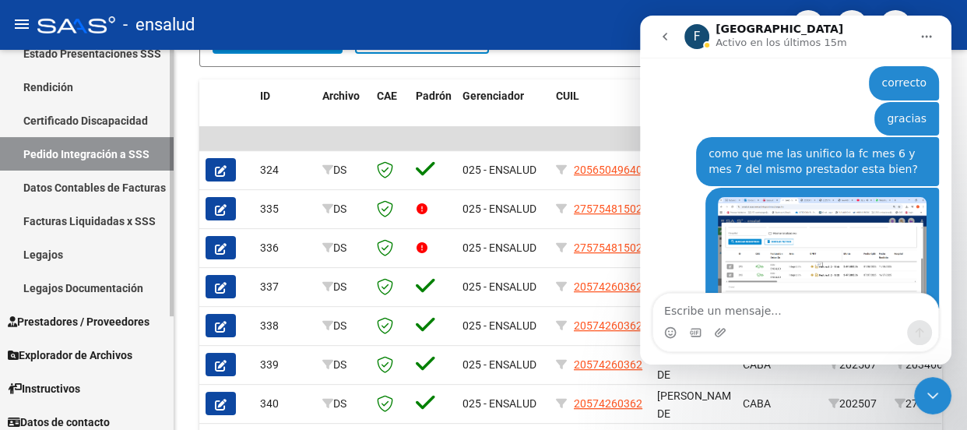
scroll to position [162, 0]
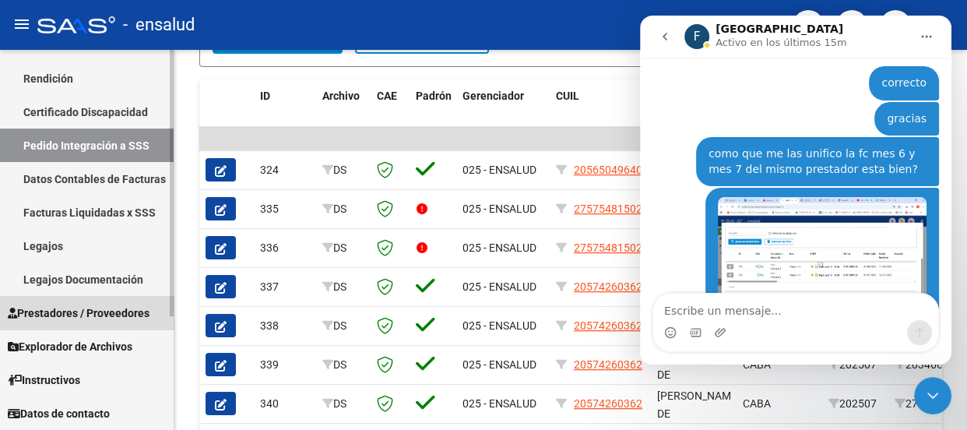
click at [87, 314] on span "Prestadores / Proveedores" at bounding box center [79, 312] width 142 height 17
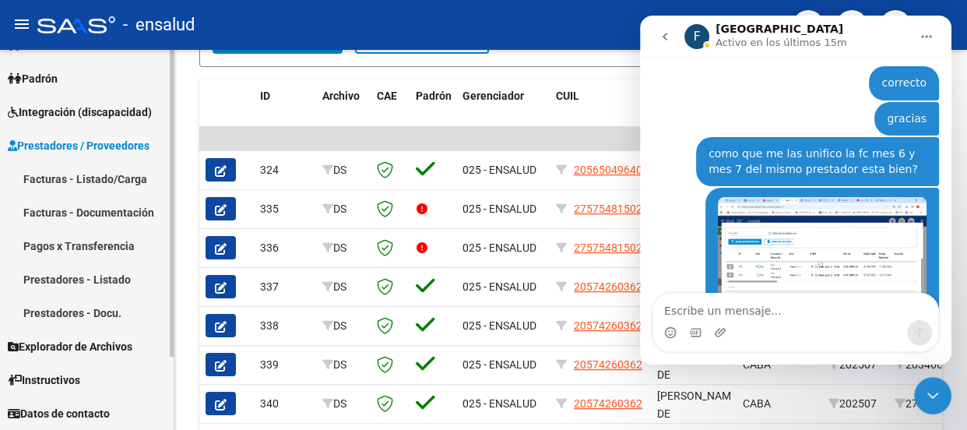
scroll to position [61, 0]
click at [107, 179] on link "Facturas - Listado/Carga" at bounding box center [87, 178] width 174 height 33
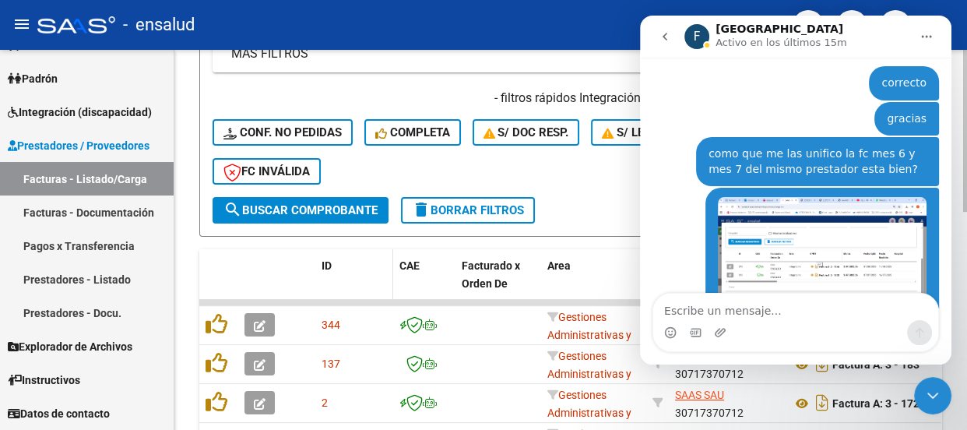
scroll to position [371, 0]
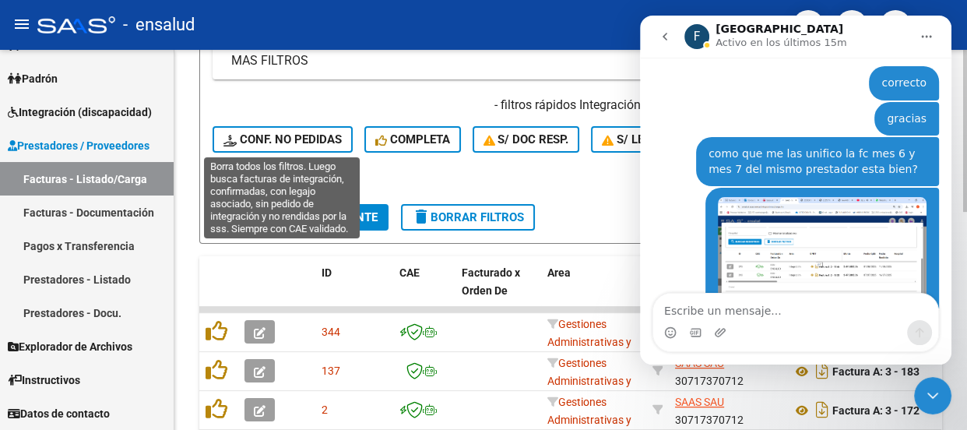
click at [301, 135] on span "Conf. no pedidas" at bounding box center [282, 139] width 118 height 14
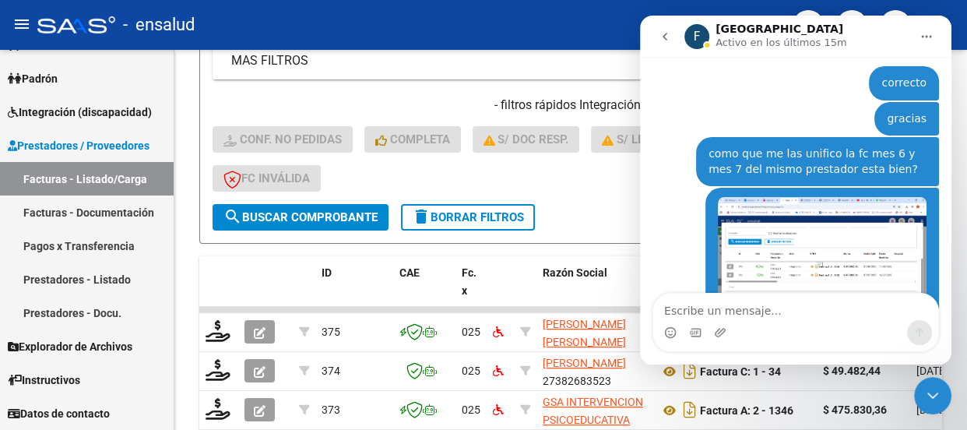
drag, startPoint x: 928, startPoint y: 392, endPoint x: 940, endPoint y: 388, distance: 12.8
click at [938, 389] on icon "Cerrar Intercom Messenger" at bounding box center [932, 395] width 19 height 19
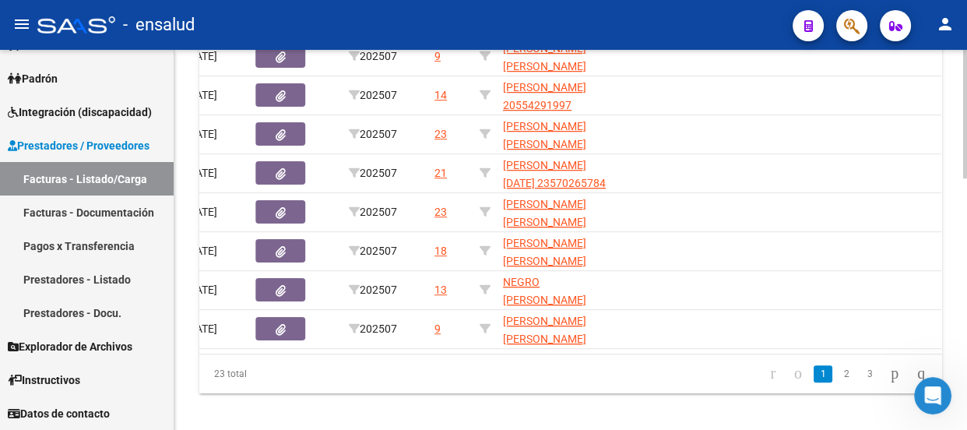
scroll to position [0, 879]
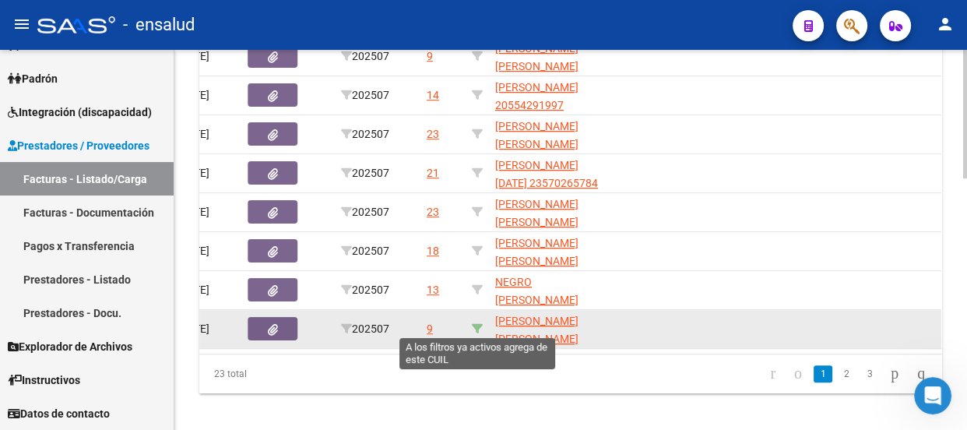
click at [476, 326] on icon at bounding box center [477, 328] width 11 height 11
type input "20578882244"
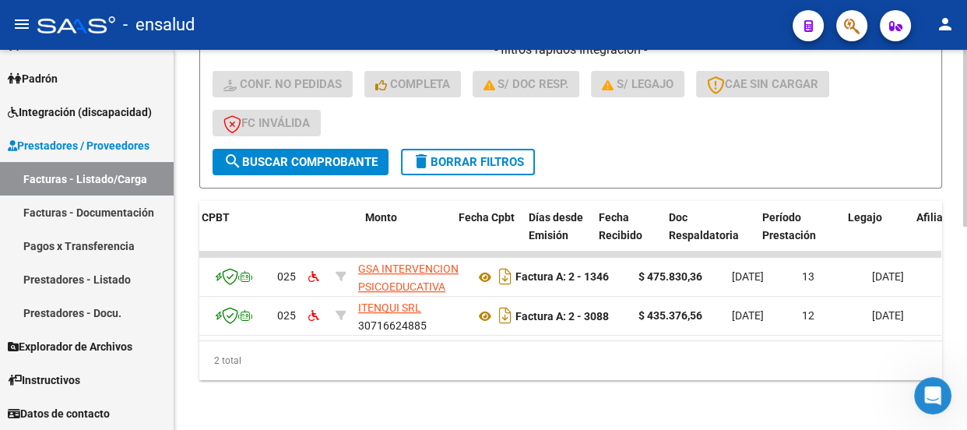
scroll to position [0, 0]
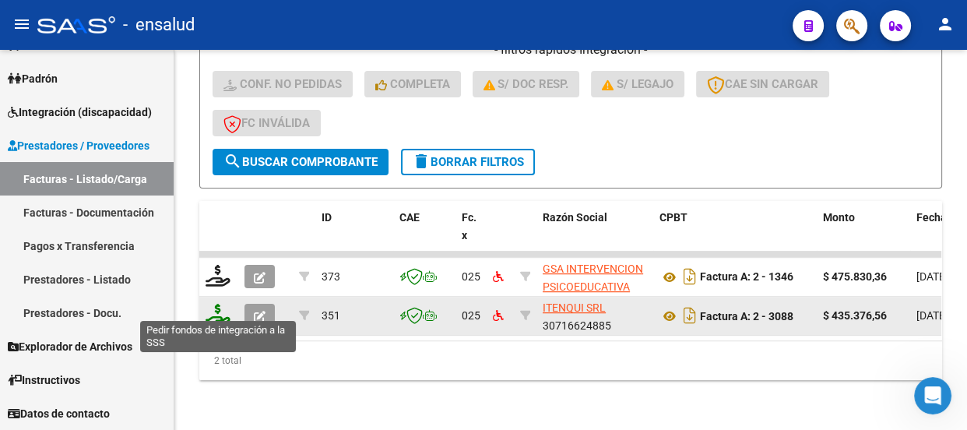
click at [215, 304] on icon at bounding box center [217, 315] width 25 height 22
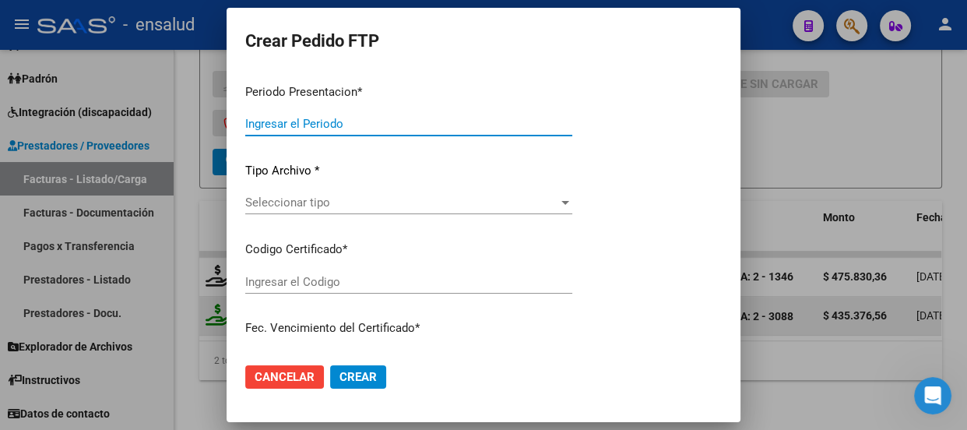
type input "202507"
type input "$ 435.376,56"
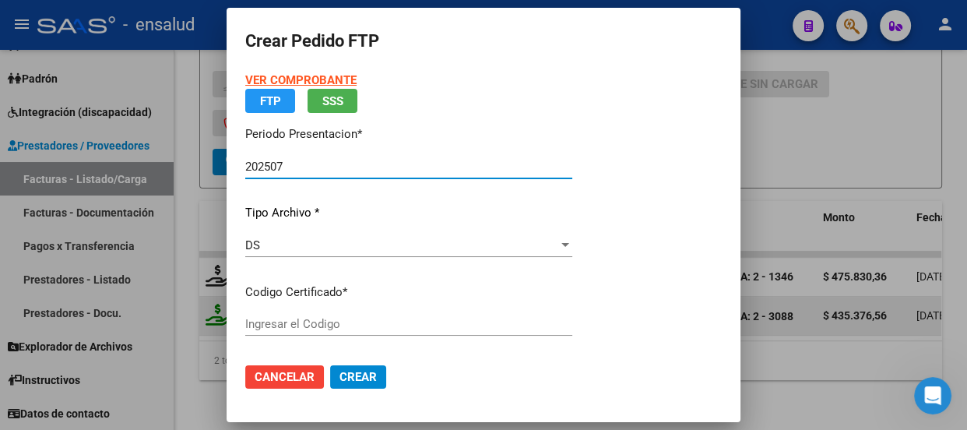
type input "ARG02000578882242021123120261231BS AS370"
type input "2026-12-31"
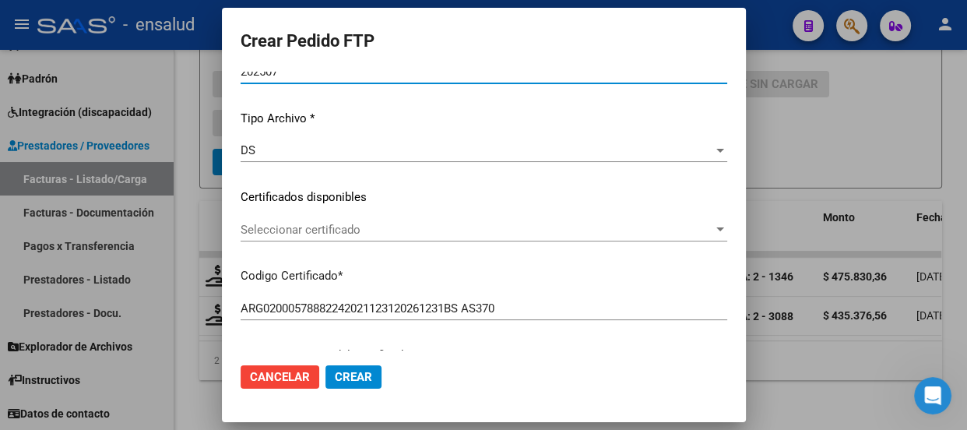
scroll to position [141, 0]
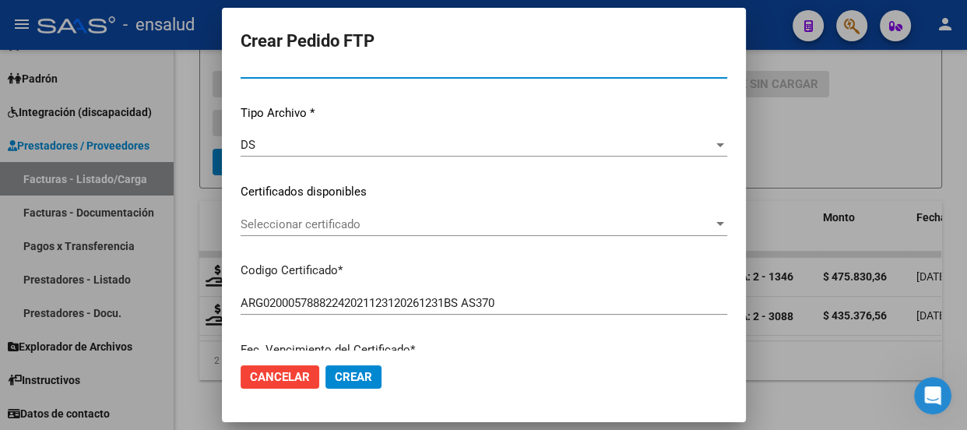
click at [451, 223] on span "Seleccionar certificado" at bounding box center [477, 224] width 472 height 14
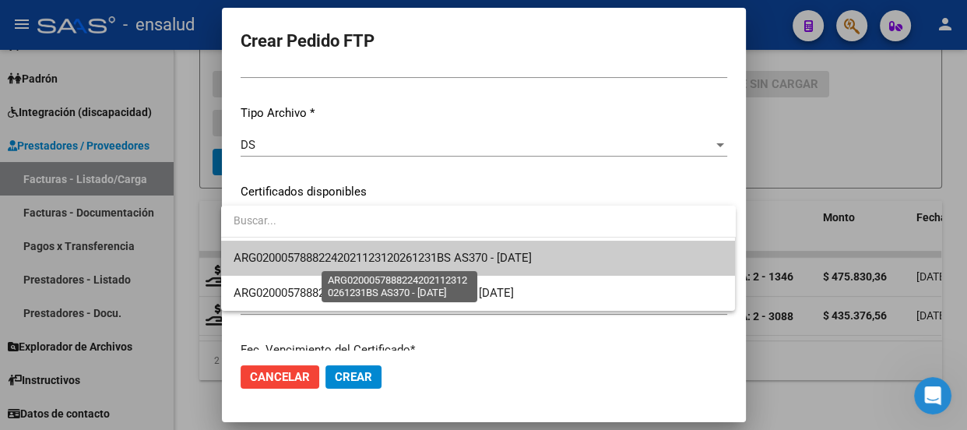
click at [421, 251] on span "ARG02000578882242021123120261231BS AS370 - 2026-12-31" at bounding box center [383, 258] width 298 height 14
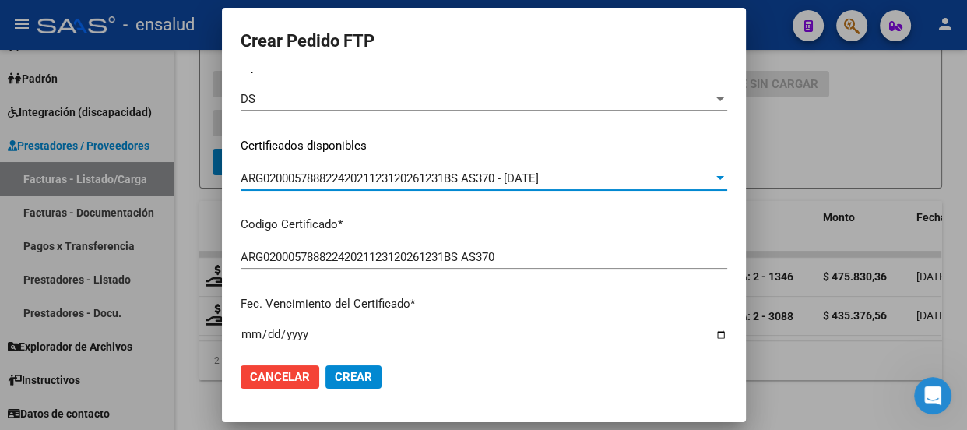
scroll to position [212, 0]
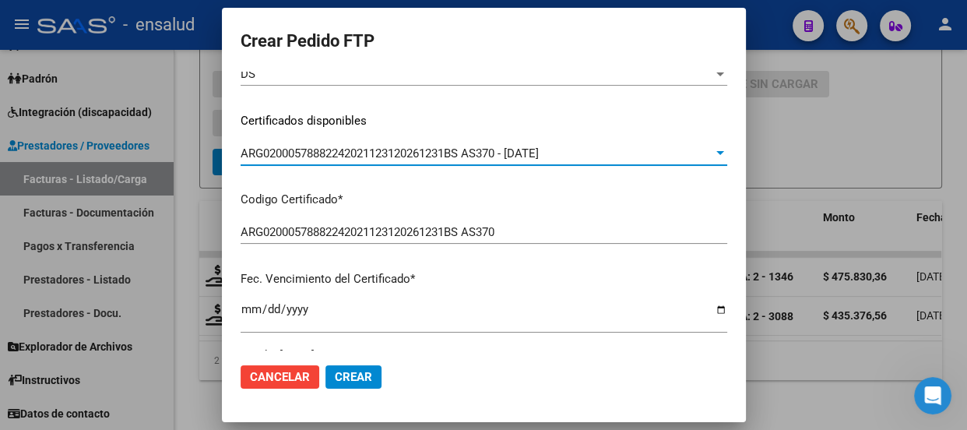
click at [594, 149] on div "ARG02000578882242021123120261231BS AS370 - 2026-12-31" at bounding box center [477, 153] width 472 height 14
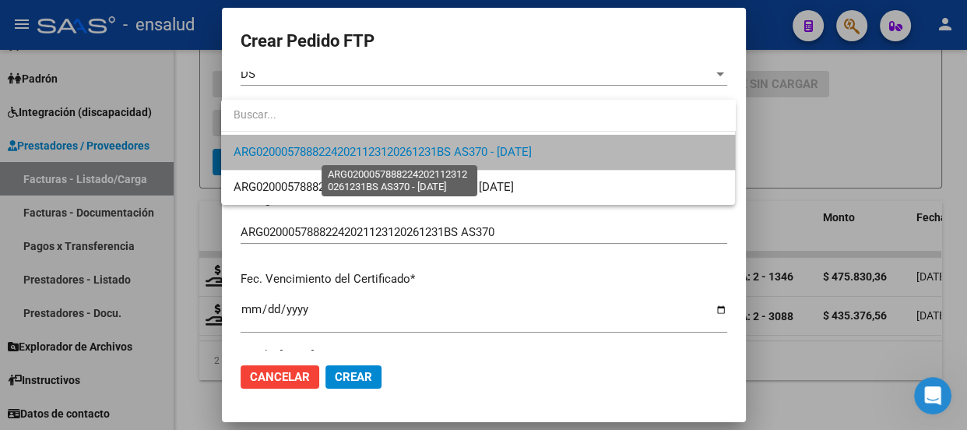
click at [532, 151] on span "ARG02000578882242021123120261231BS AS370 - 2026-12-31" at bounding box center [383, 152] width 298 height 14
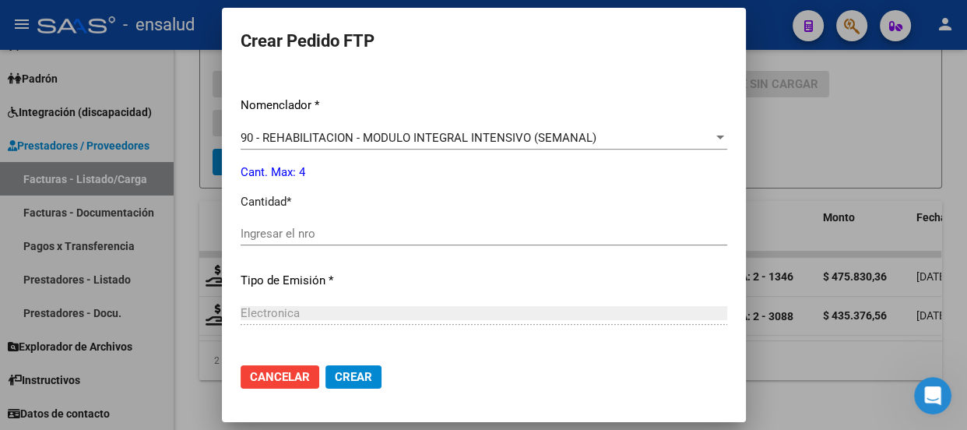
scroll to position [637, 0]
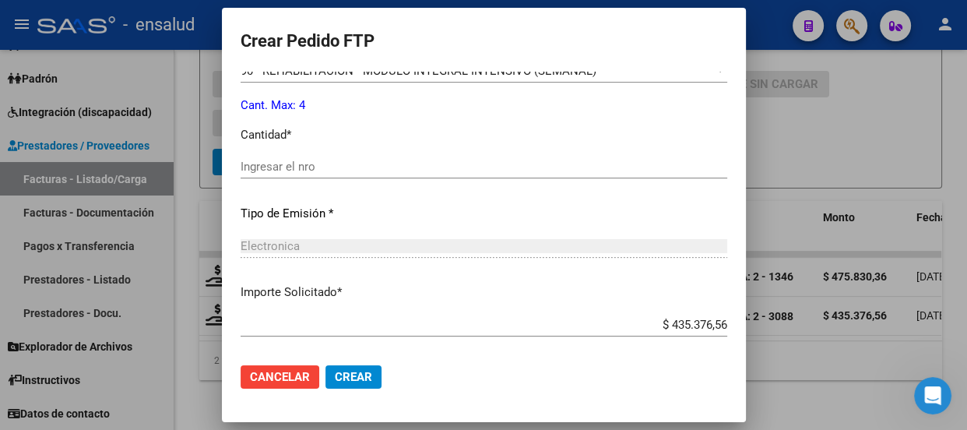
click at [281, 160] on input "Ingresar el nro" at bounding box center [484, 167] width 486 height 14
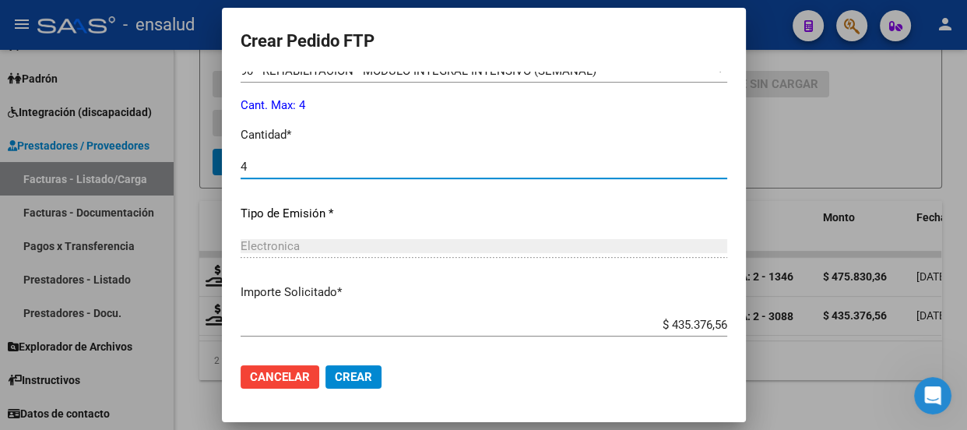
type input "4"
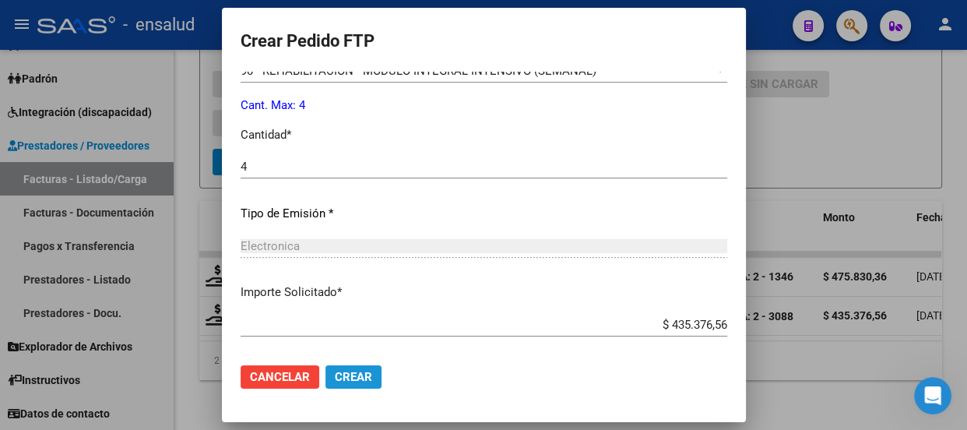
click at [342, 376] on span "Crear" at bounding box center [353, 377] width 37 height 14
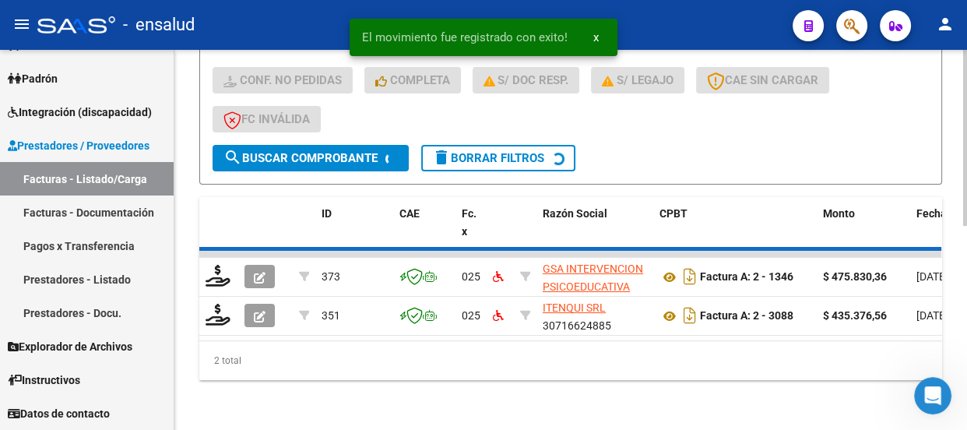
scroll to position [396, 0]
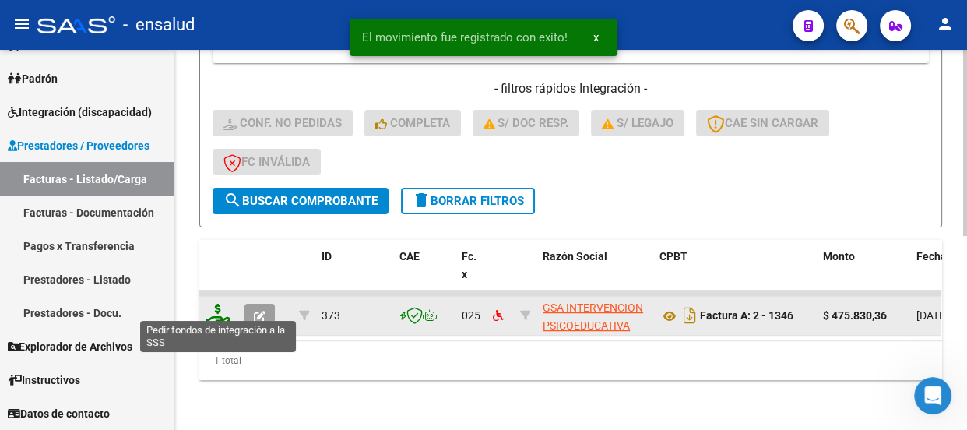
click at [213, 311] on icon at bounding box center [217, 315] width 25 height 22
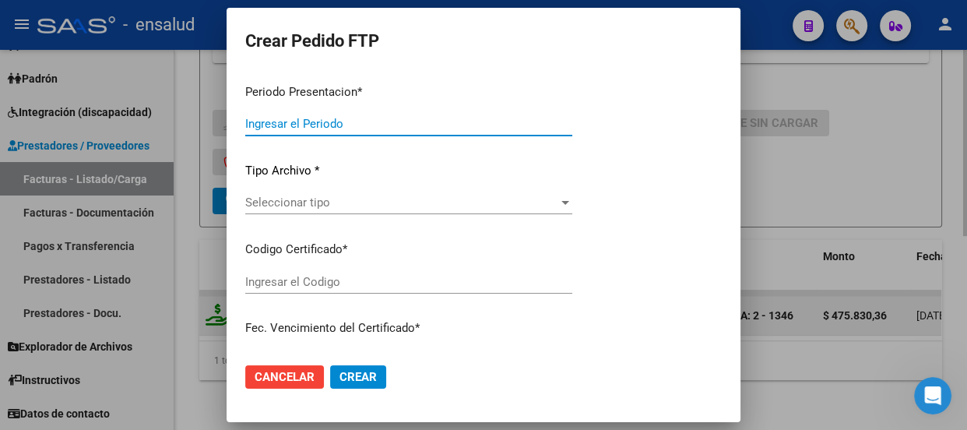
type input "202507"
type input "$ 475.830,36"
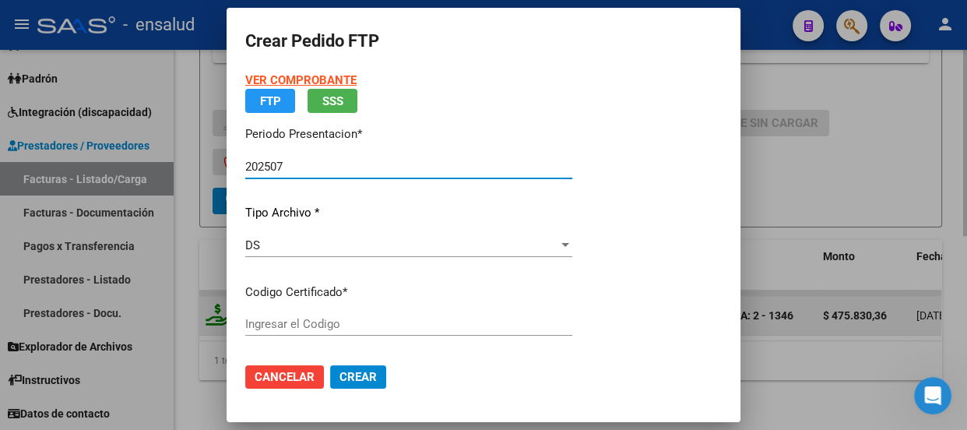
type input "ARG02000578882242021123120261231BS AS370"
type input "2026-12-31"
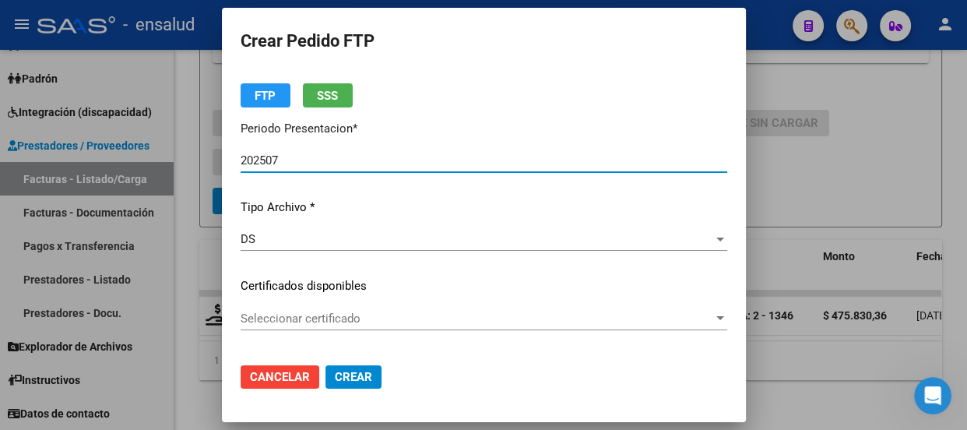
scroll to position [212, 0]
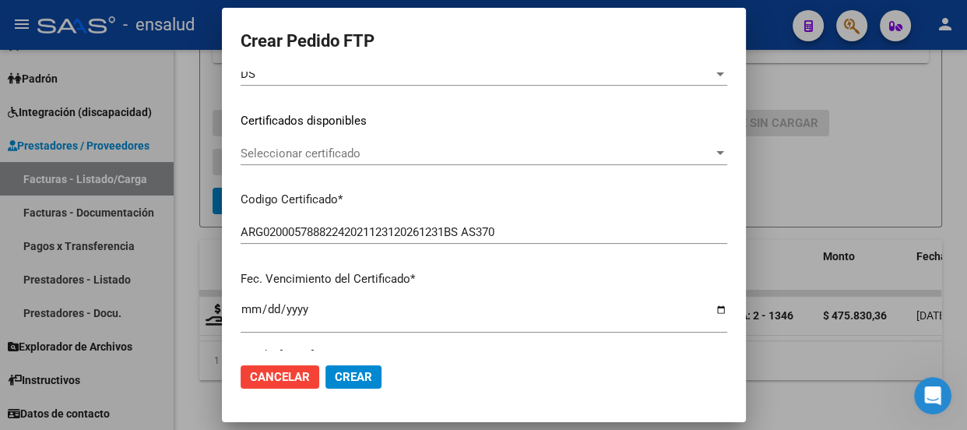
click at [522, 160] on div "Seleccionar certificado Seleccionar certificado" at bounding box center [484, 153] width 486 height 23
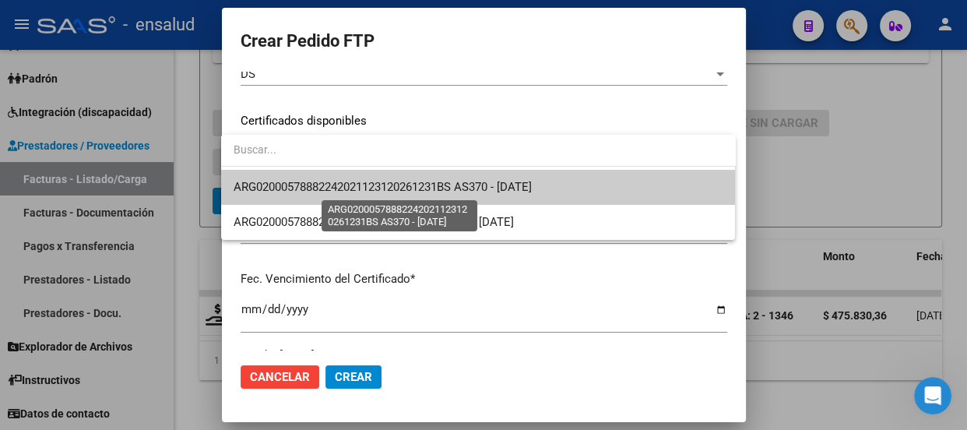
click at [505, 183] on span "ARG02000578882242021123120261231BS AS370 - 2026-12-31" at bounding box center [383, 187] width 298 height 14
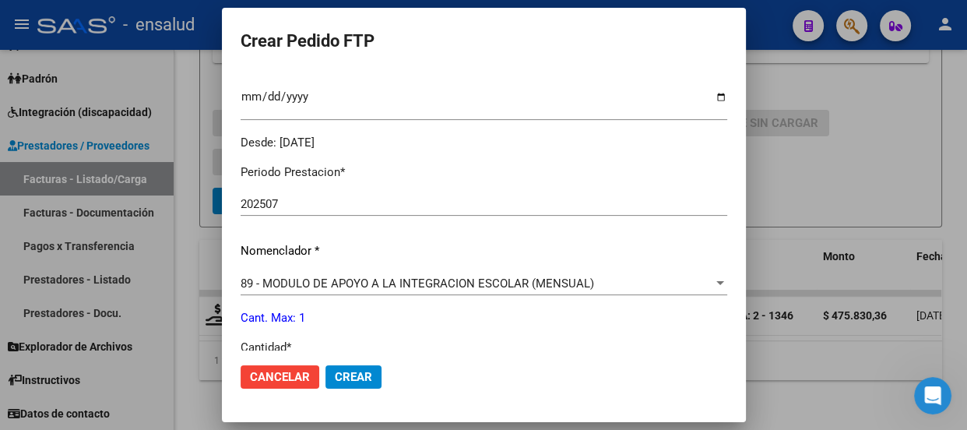
scroll to position [566, 0]
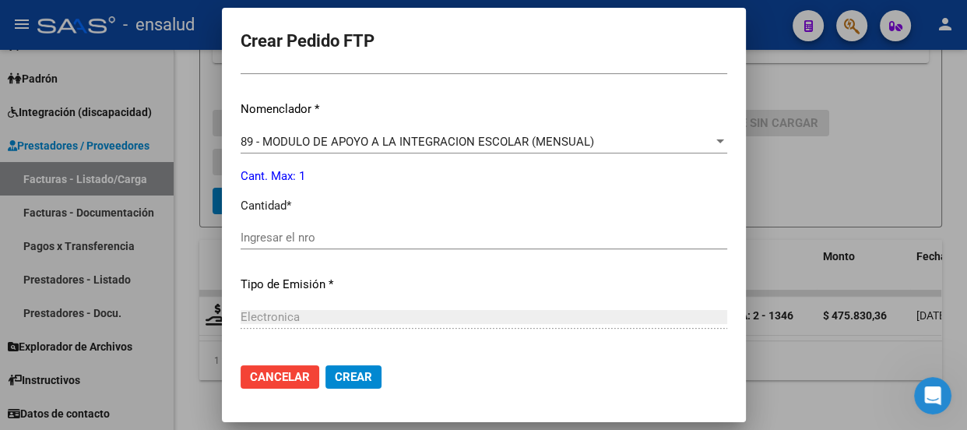
click at [246, 233] on input "Ingresar el nro" at bounding box center [484, 237] width 486 height 14
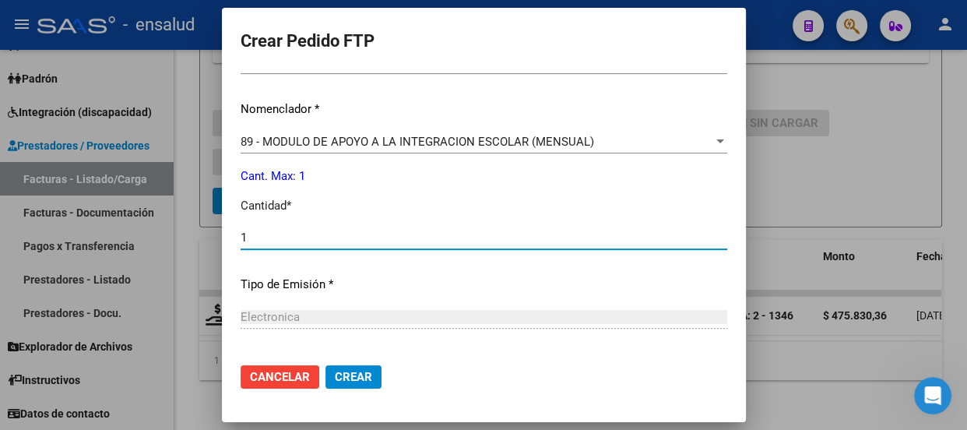
type input "1"
click at [366, 375] on button "Crear" at bounding box center [353, 376] width 56 height 23
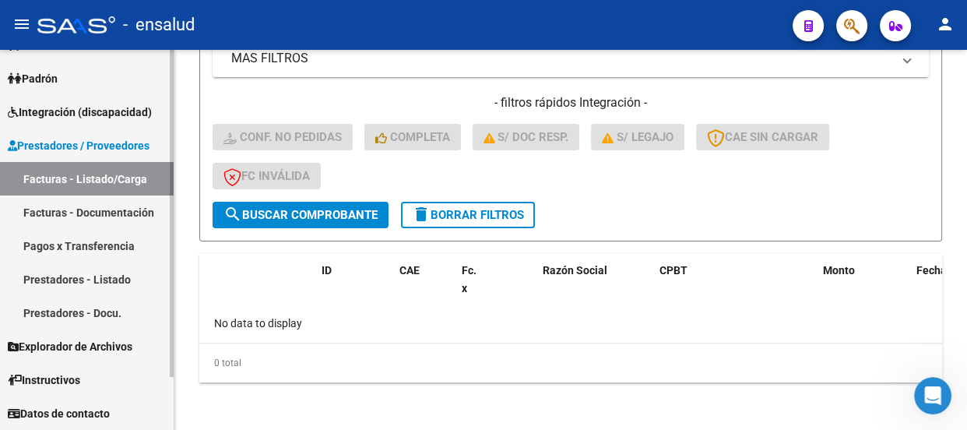
scroll to position [0, 0]
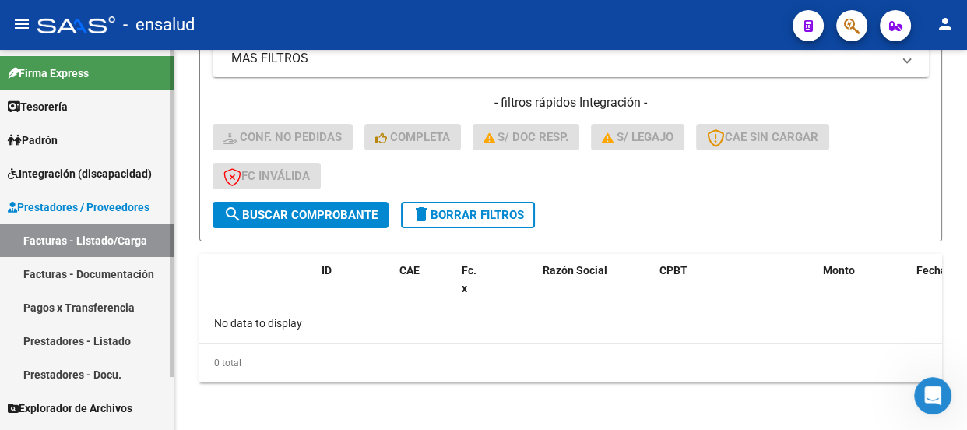
click at [79, 165] on span "Integración (discapacidad)" at bounding box center [80, 173] width 144 height 17
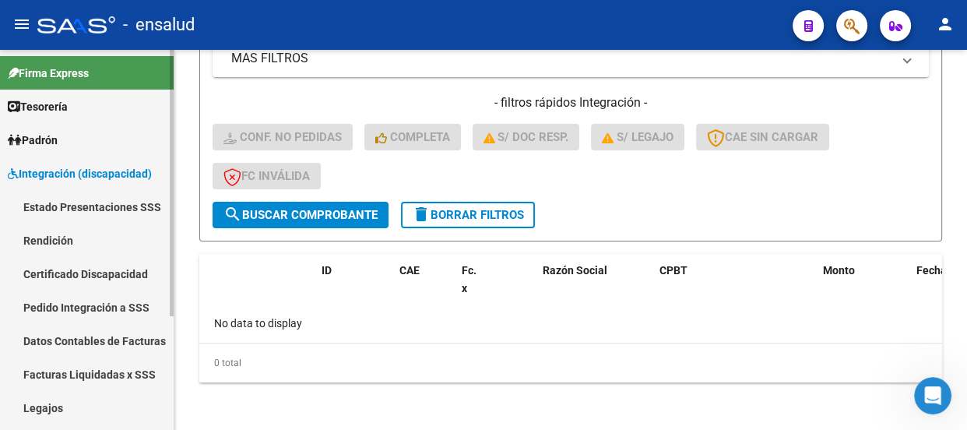
click at [123, 304] on link "Pedido Integración a SSS" at bounding box center [87, 306] width 174 height 33
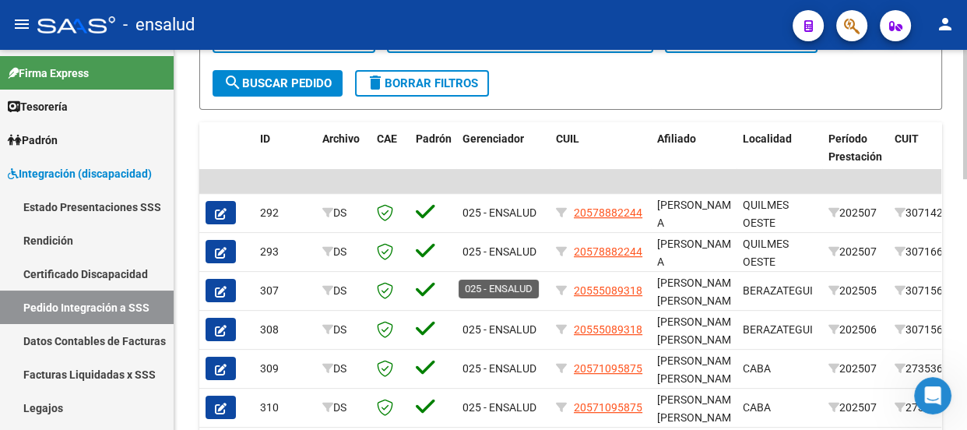
scroll to position [495, 0]
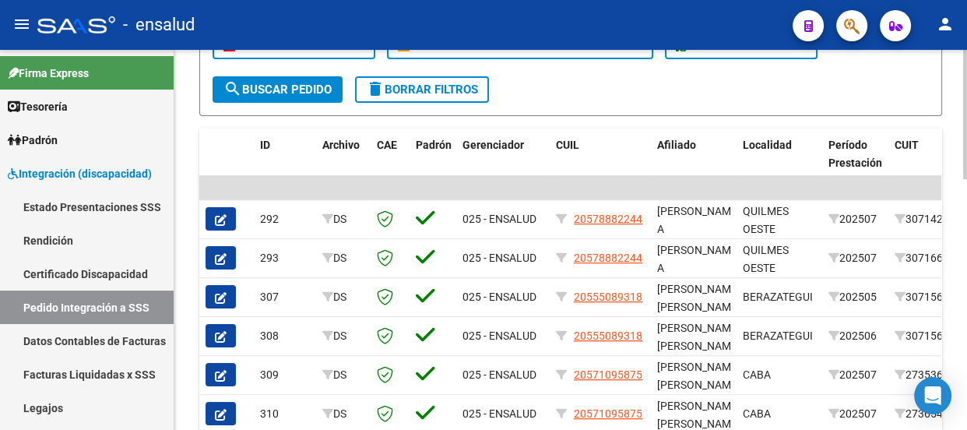
scroll to position [495, 0]
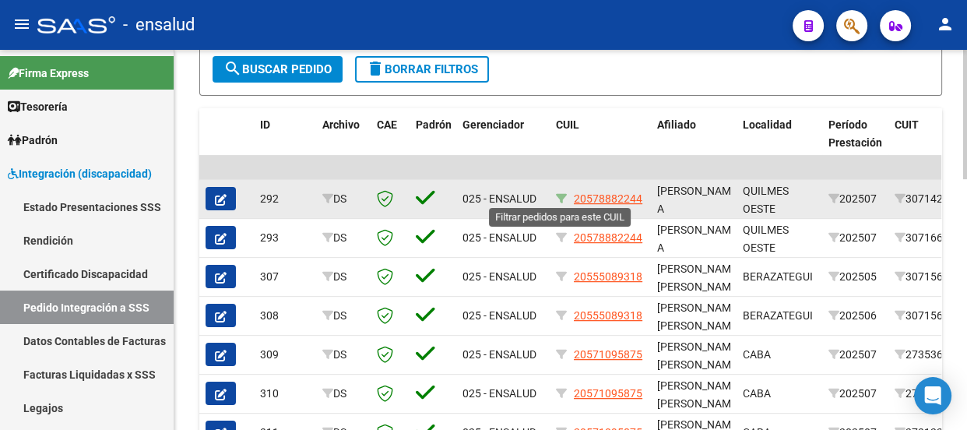
click at [557, 196] on icon at bounding box center [561, 198] width 11 height 11
type input "20578882244"
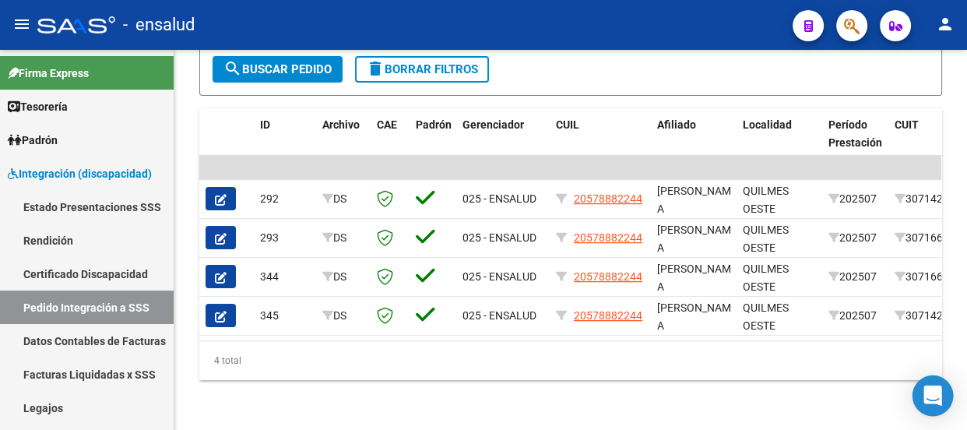
click at [936, 392] on icon "Open Intercom Messenger" at bounding box center [932, 395] width 18 height 20
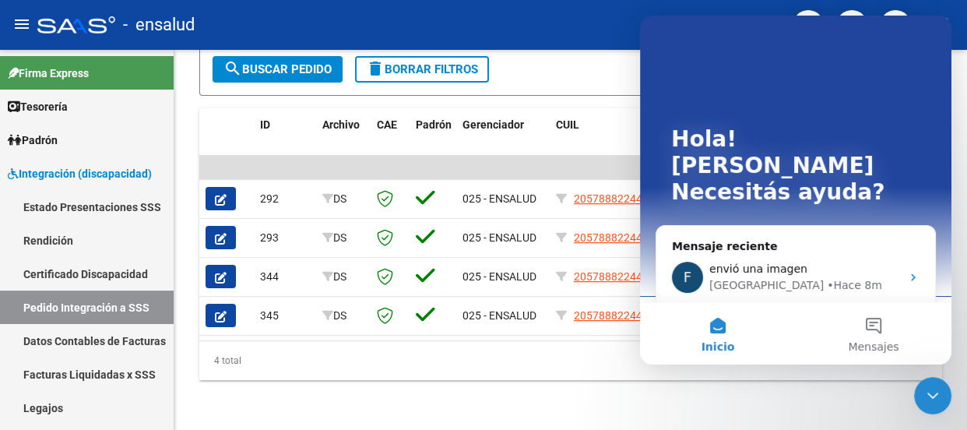
scroll to position [0, 0]
click at [877, 327] on button "Mensajes" at bounding box center [874, 333] width 156 height 62
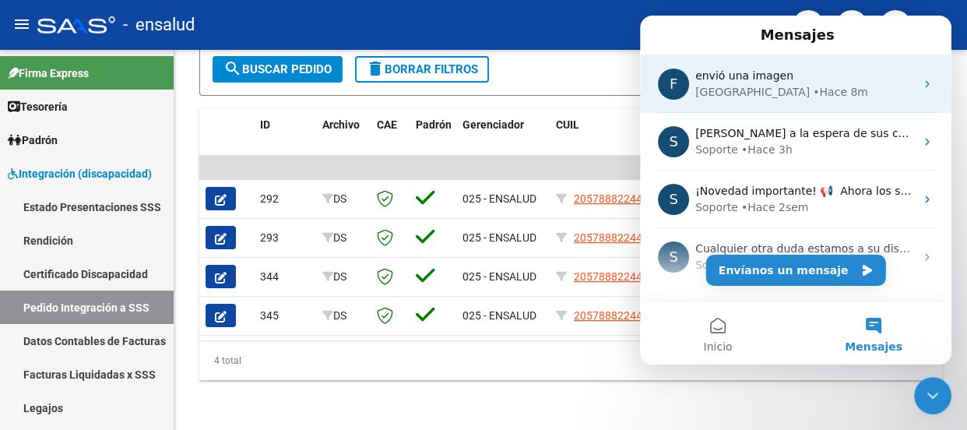
click at [813, 90] on div "• Hace 8m" at bounding box center [840, 92] width 55 height 16
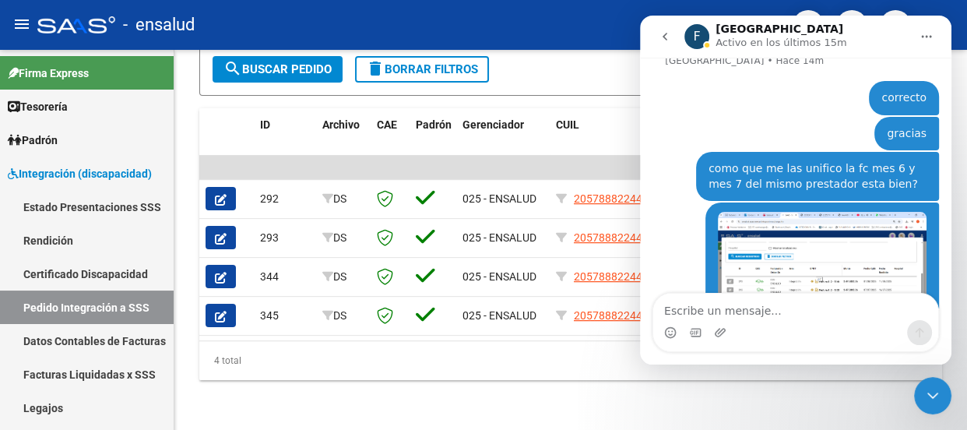
scroll to position [1277, 0]
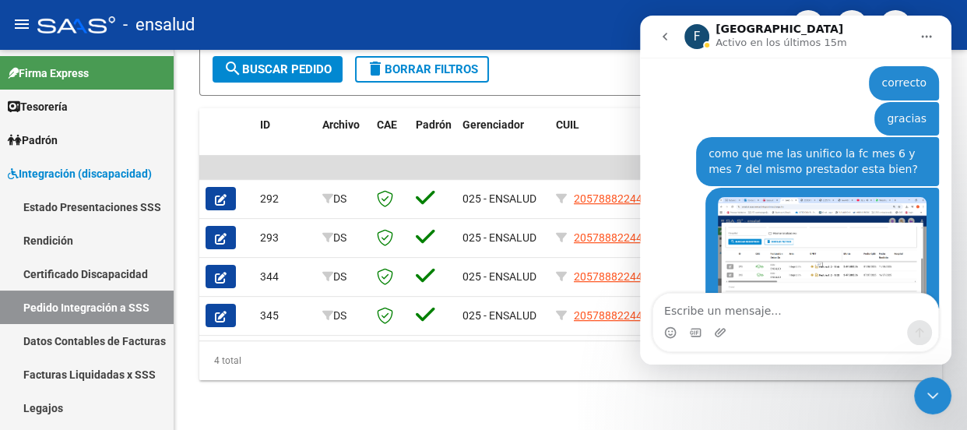
click at [697, 313] on textarea "Escribe un mensaje..." at bounding box center [795, 306] width 285 height 26
type textarea "ya esta aparecen todas gracias"
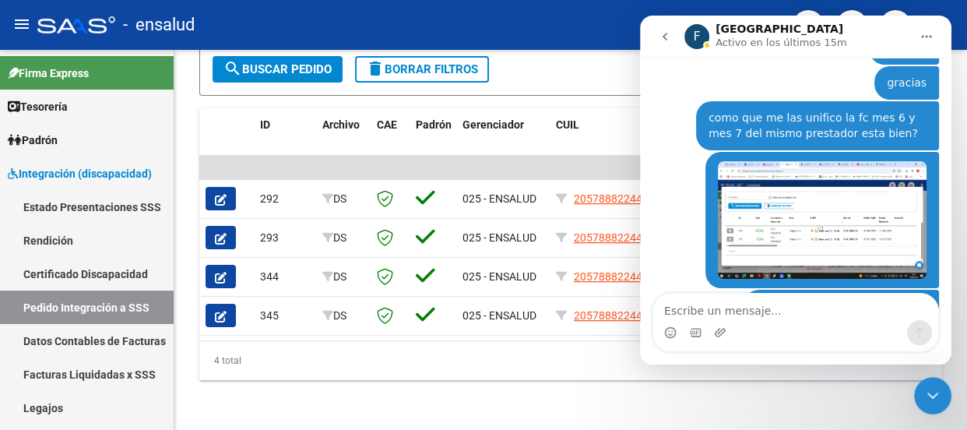
click at [930, 398] on icon "Cerrar Intercom Messenger" at bounding box center [932, 395] width 19 height 19
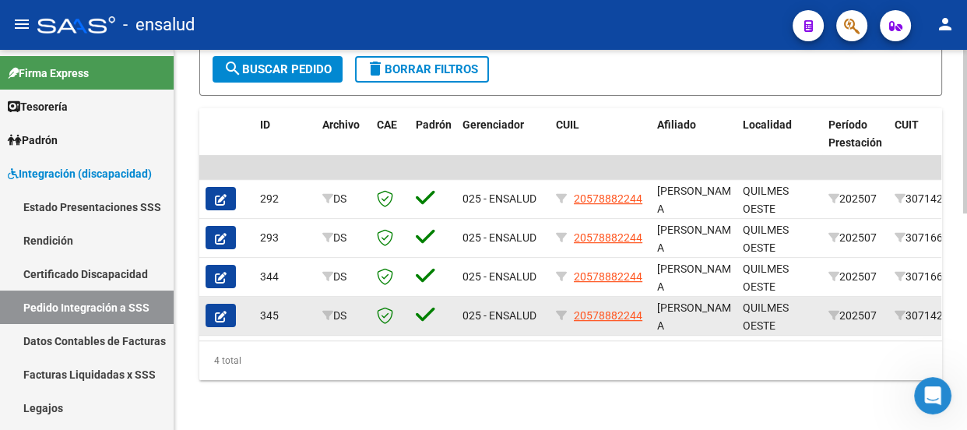
scroll to position [283, 0]
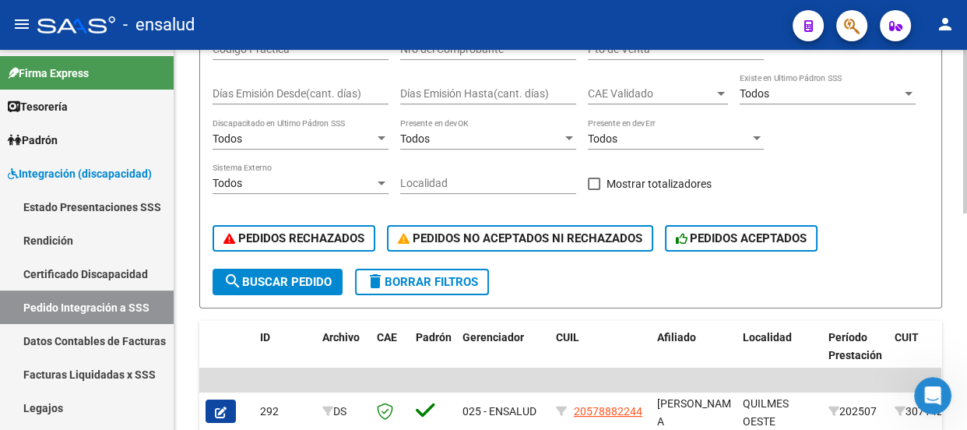
click at [444, 279] on span "delete Borrar Filtros" at bounding box center [422, 282] width 112 height 14
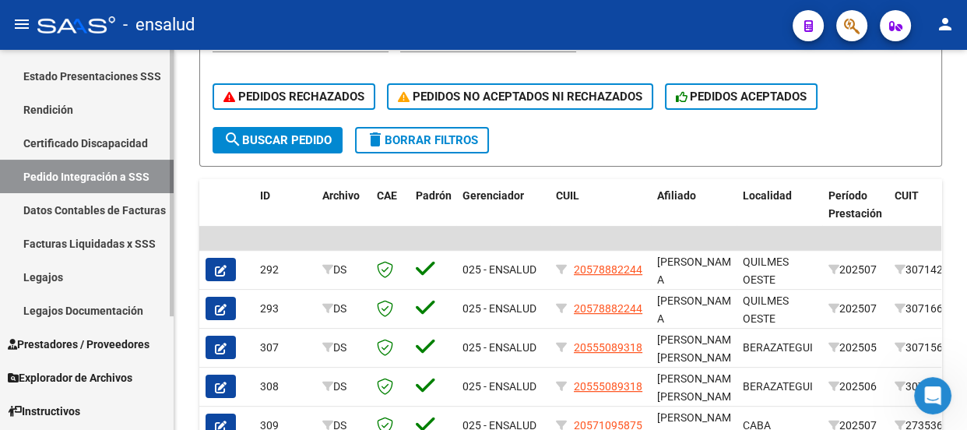
scroll to position [141, 0]
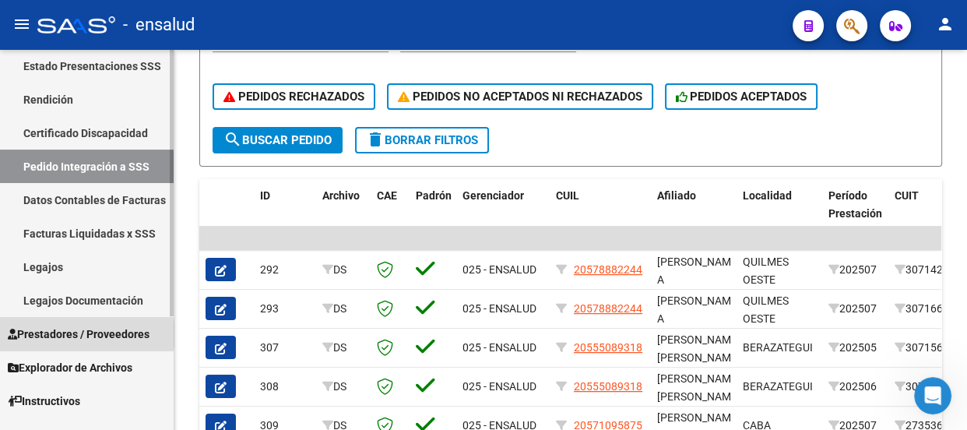
click at [85, 333] on span "Prestadores / Proveedores" at bounding box center [79, 333] width 142 height 17
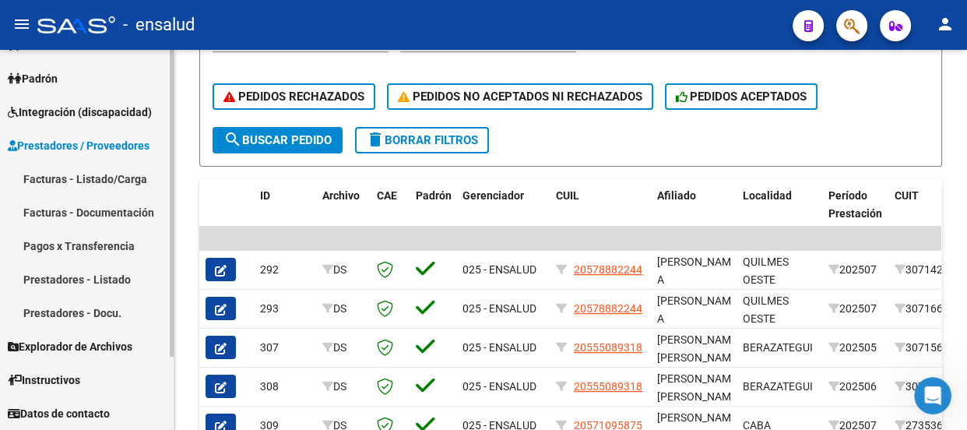
scroll to position [61, 0]
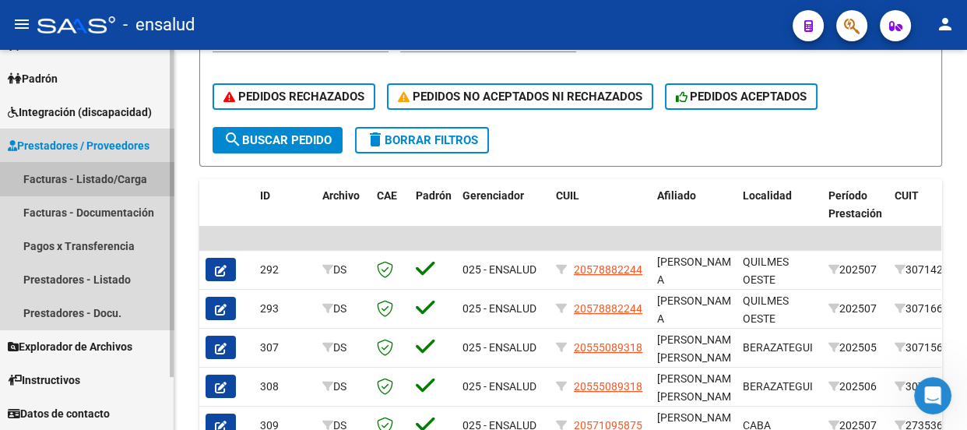
click at [101, 178] on link "Facturas - Listado/Carga" at bounding box center [87, 178] width 174 height 33
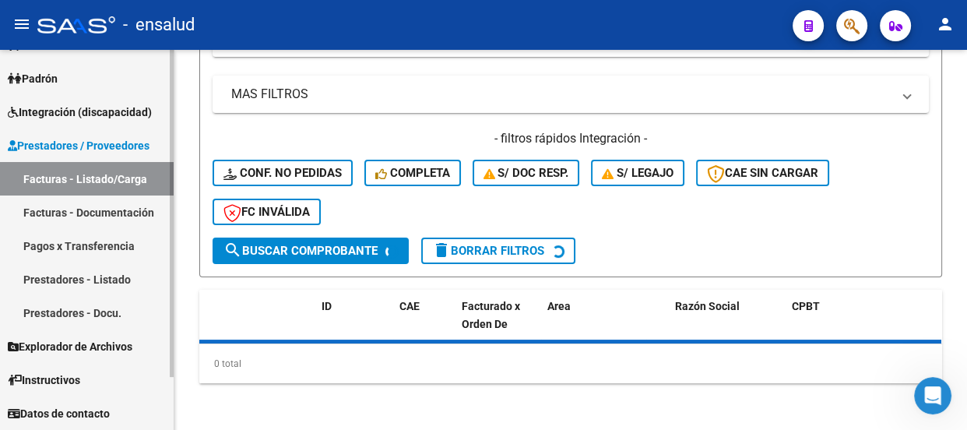
scroll to position [424, 0]
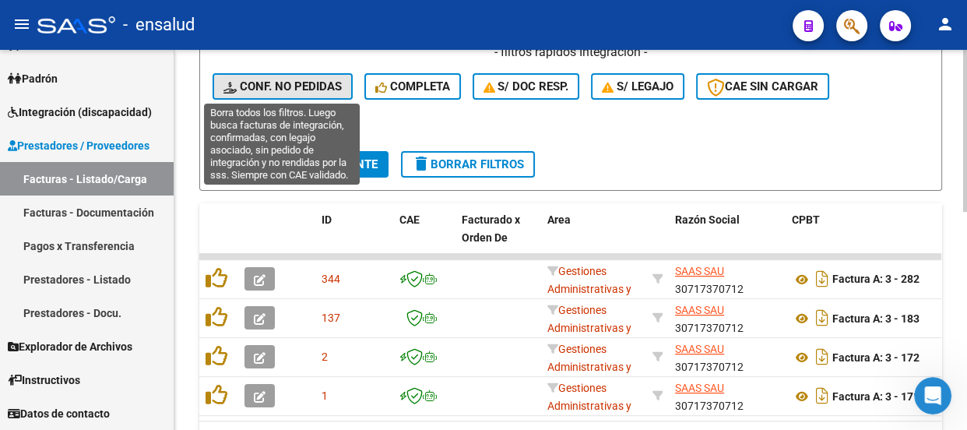
click at [285, 81] on span "Conf. no pedidas" at bounding box center [282, 86] width 118 height 14
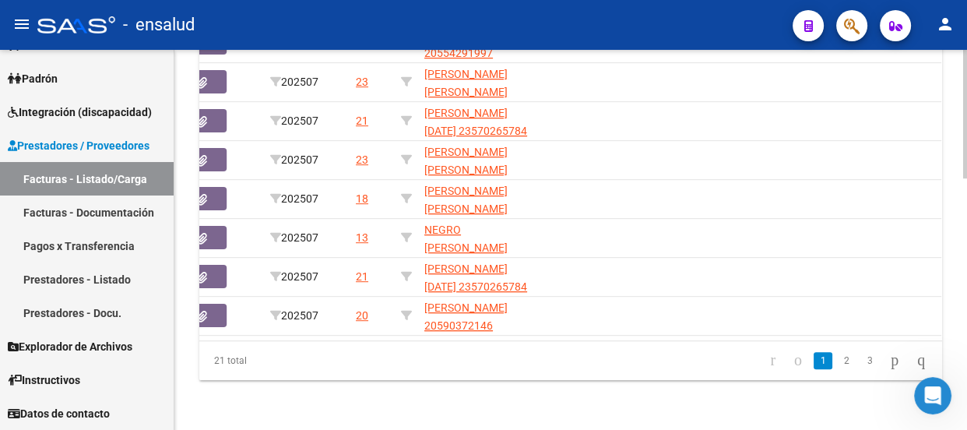
scroll to position [676, 0]
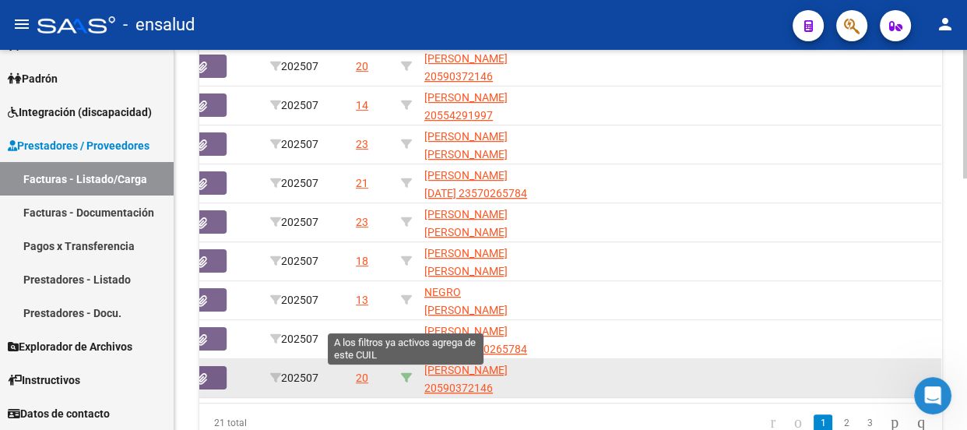
click at [402, 374] on icon at bounding box center [406, 377] width 11 height 11
type input "20590372146"
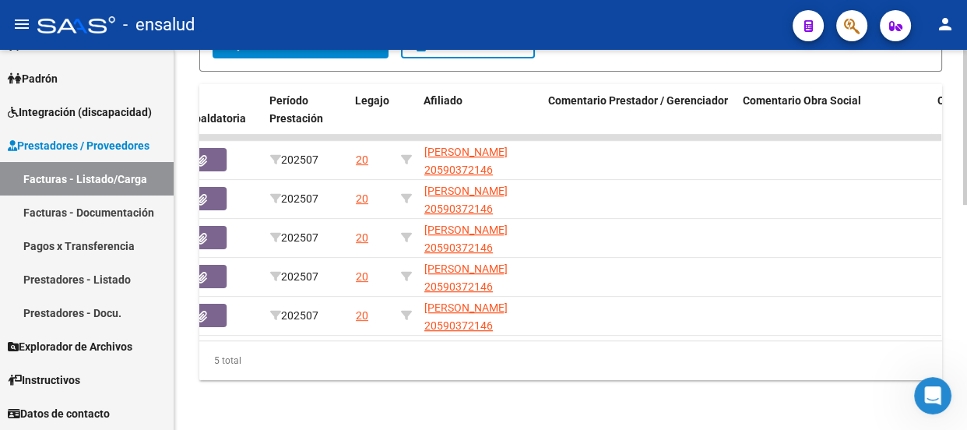
scroll to position [552, 0]
drag, startPoint x: 671, startPoint y: 327, endPoint x: 451, endPoint y: 341, distance: 219.9
click at [451, 341] on div "ID CAE Fc. x Razón Social CPBT Monto Fecha Cpbt Días desde Emisión Fecha Recibi…" at bounding box center [570, 232] width 743 height 296
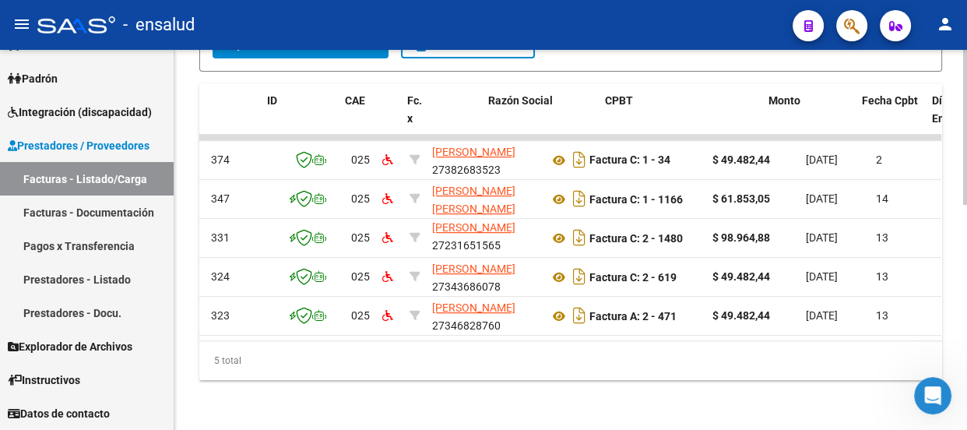
scroll to position [0, 0]
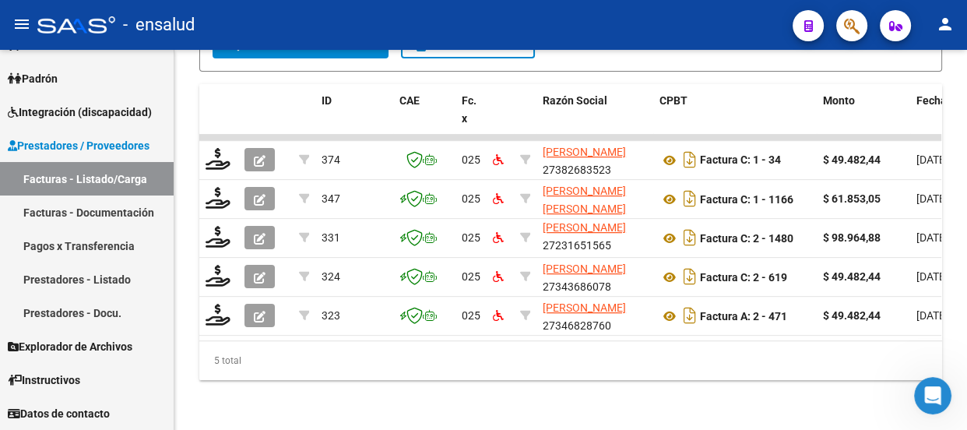
click at [934, 396] on icon "Abrir Intercom Messenger" at bounding box center [932, 395] width 11 height 12
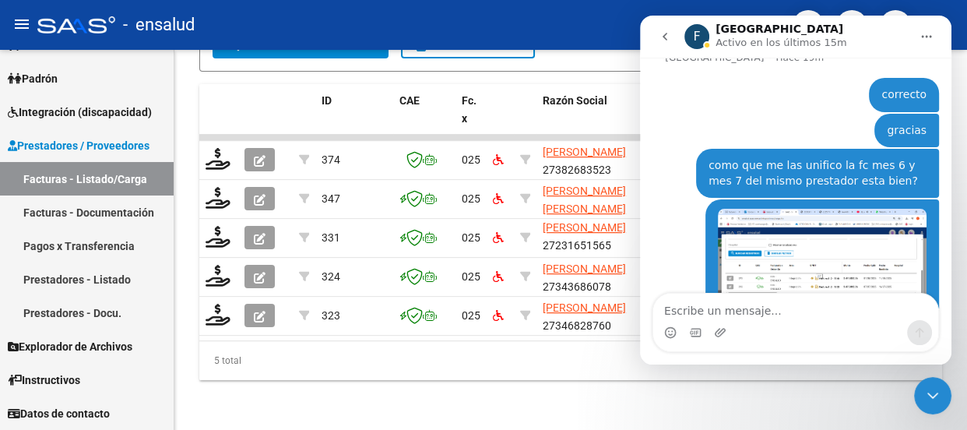
scroll to position [1312, 0]
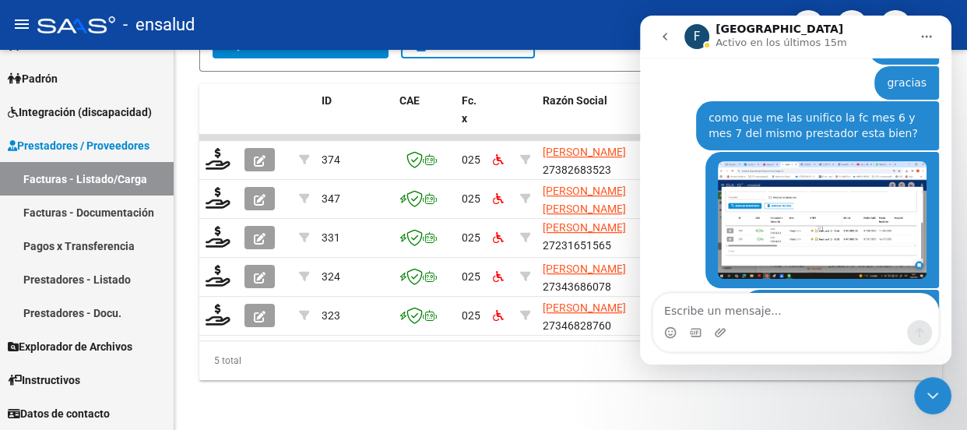
click at [556, 37] on div "- ensalud" at bounding box center [408, 25] width 743 height 34
click at [934, 396] on icon "Cerrar Intercom Messenger" at bounding box center [932, 395] width 11 height 6
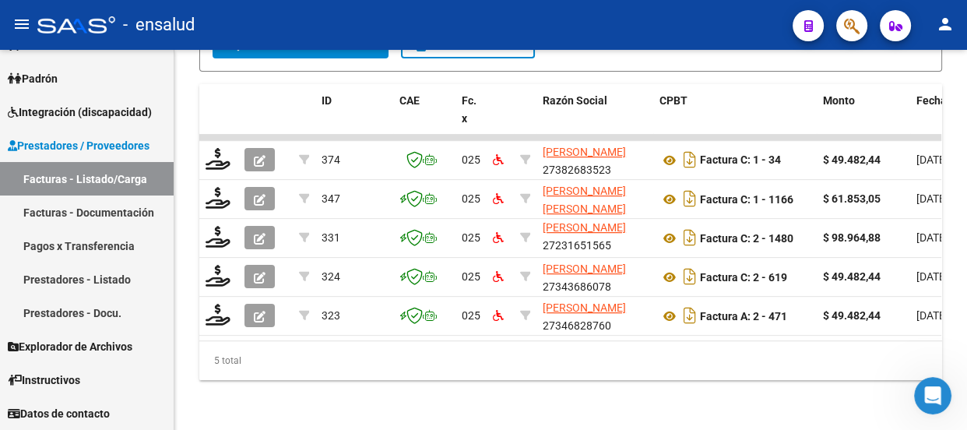
click at [932, 395] on icon "Abrir Intercom Messenger" at bounding box center [933, 396] width 26 height 26
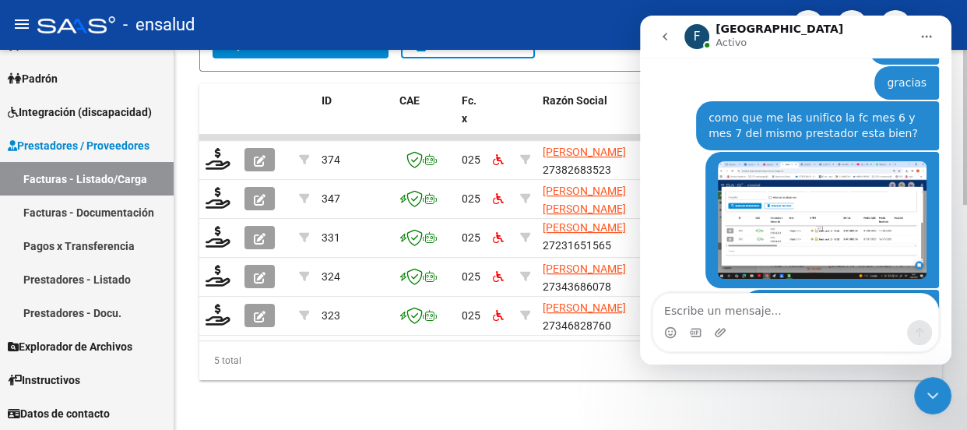
click at [493, 359] on div "5 total" at bounding box center [570, 360] width 743 height 39
drag, startPoint x: 927, startPoint y: 406, endPoint x: 1735, endPoint y: 765, distance: 884.1
click at [927, 406] on div "Cerrar Intercom Messenger" at bounding box center [932, 395] width 37 height 37
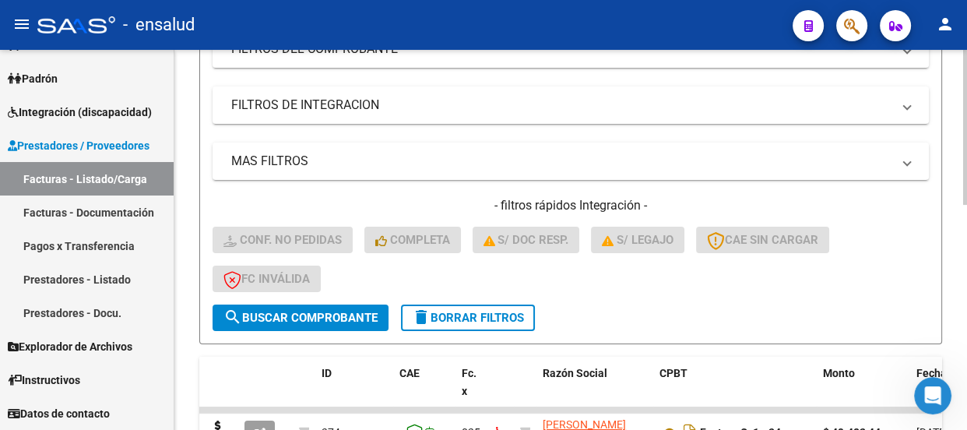
scroll to position [269, 0]
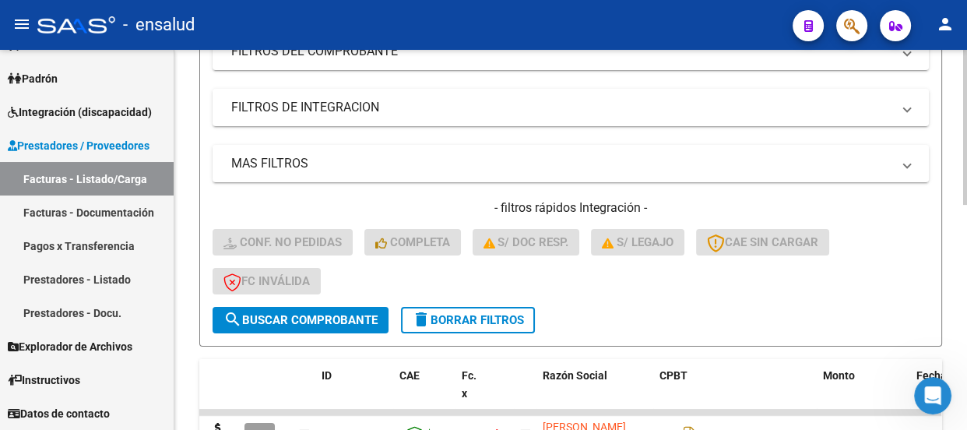
click at [489, 316] on span "delete Borrar Filtros" at bounding box center [468, 320] width 112 height 14
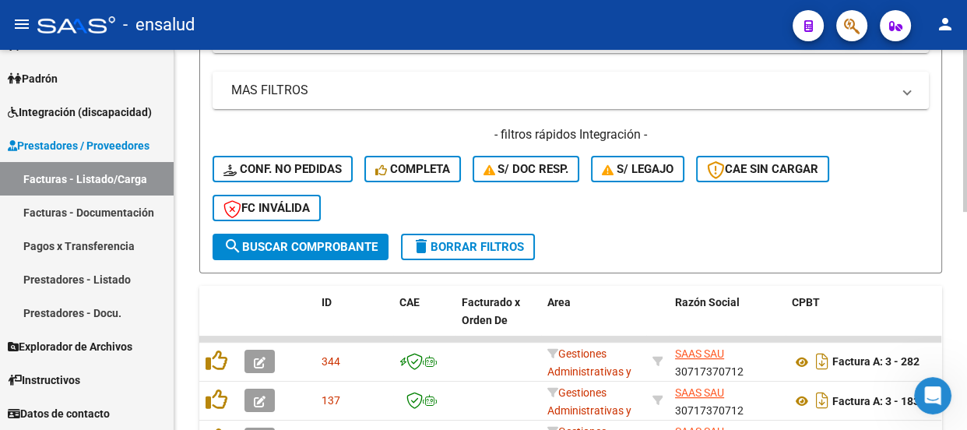
scroll to position [300, 0]
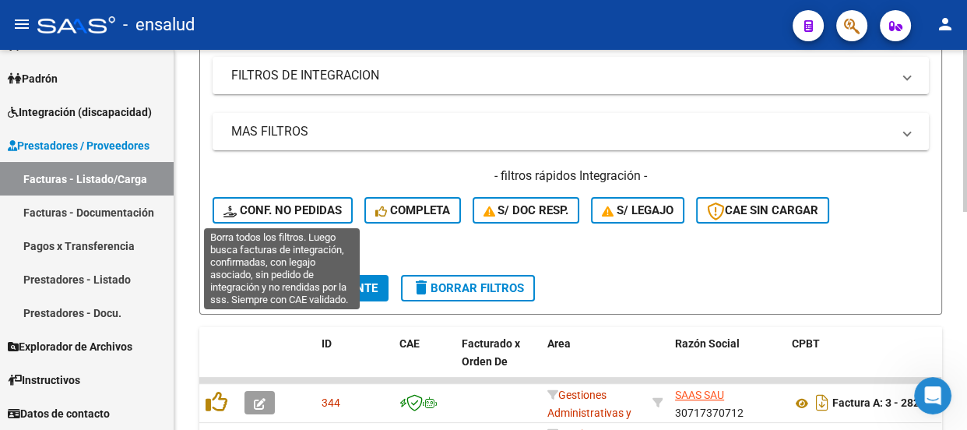
click at [307, 207] on span "Conf. no pedidas" at bounding box center [282, 210] width 118 height 14
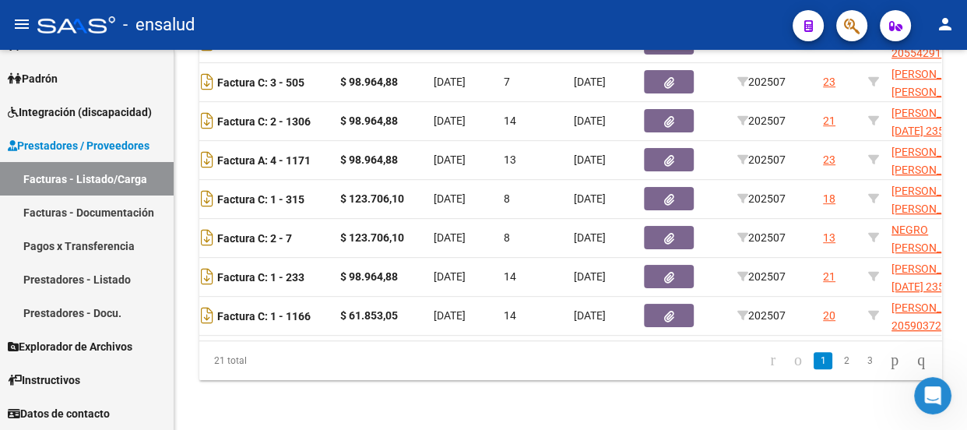
scroll to position [0, 627]
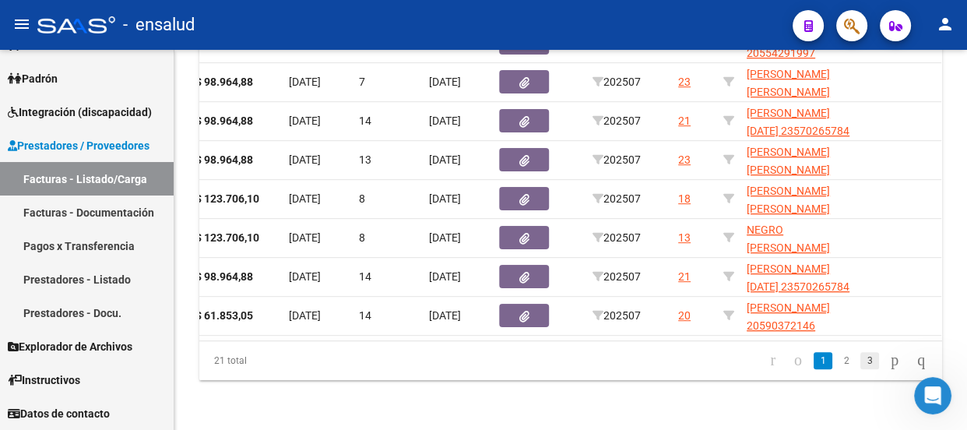
click at [860, 360] on link "3" at bounding box center [869, 360] width 19 height 17
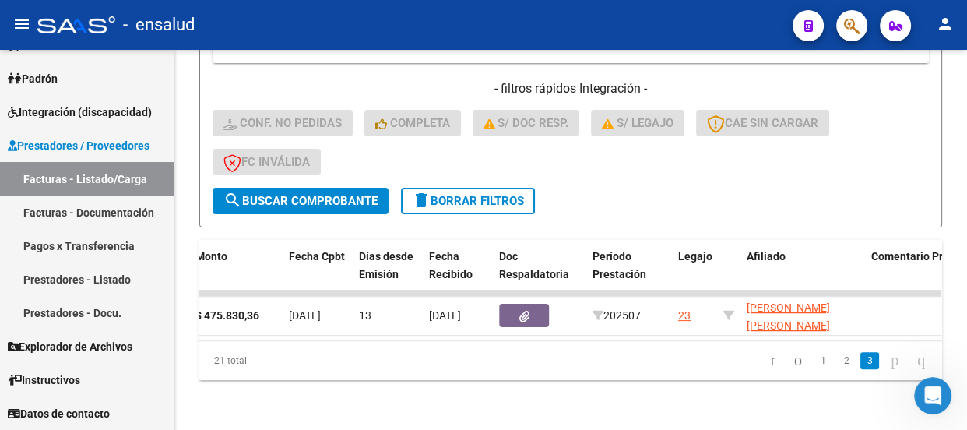
scroll to position [396, 0]
click at [837, 359] on link "2" at bounding box center [846, 360] width 19 height 17
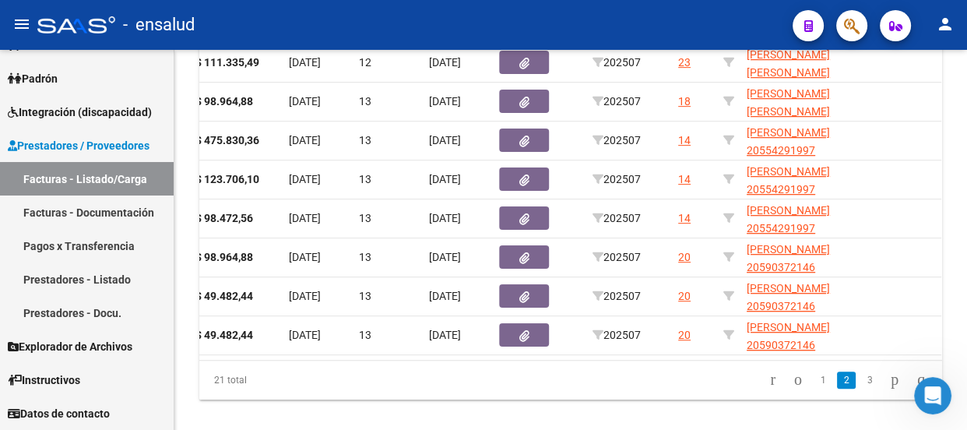
scroll to position [746, 0]
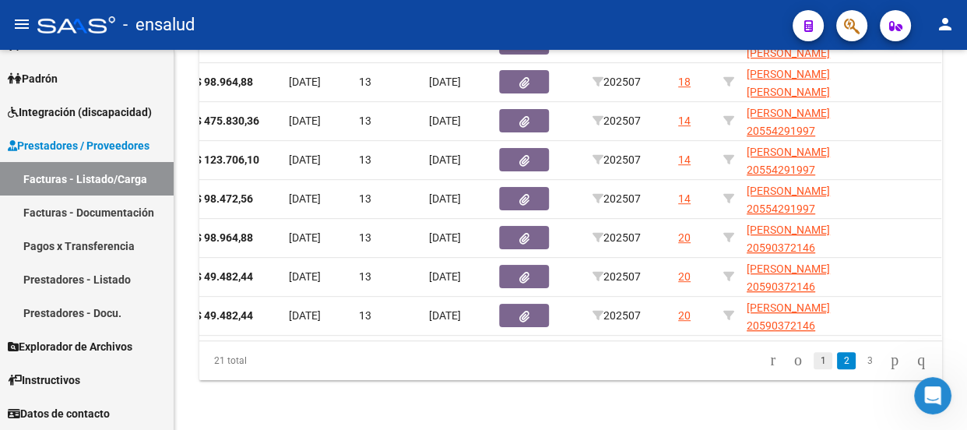
click at [813, 364] on link "1" at bounding box center [822, 360] width 19 height 17
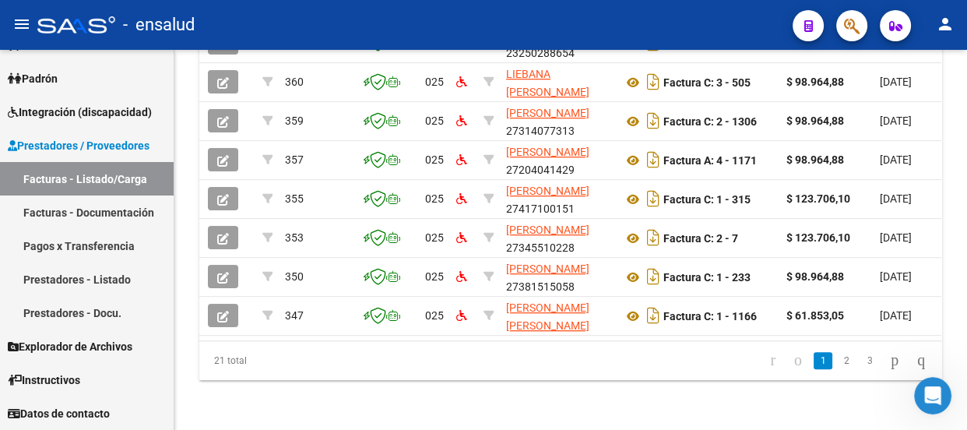
scroll to position [0, 0]
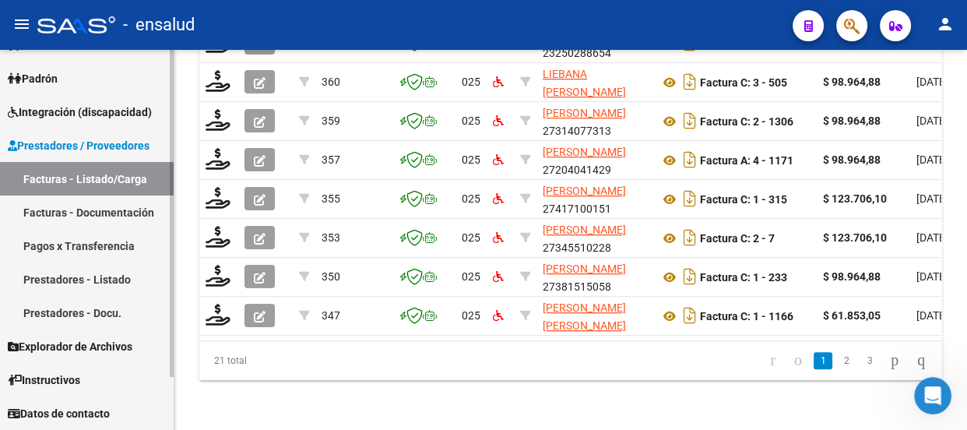
click at [74, 105] on span "Integración (discapacidad)" at bounding box center [80, 112] width 144 height 17
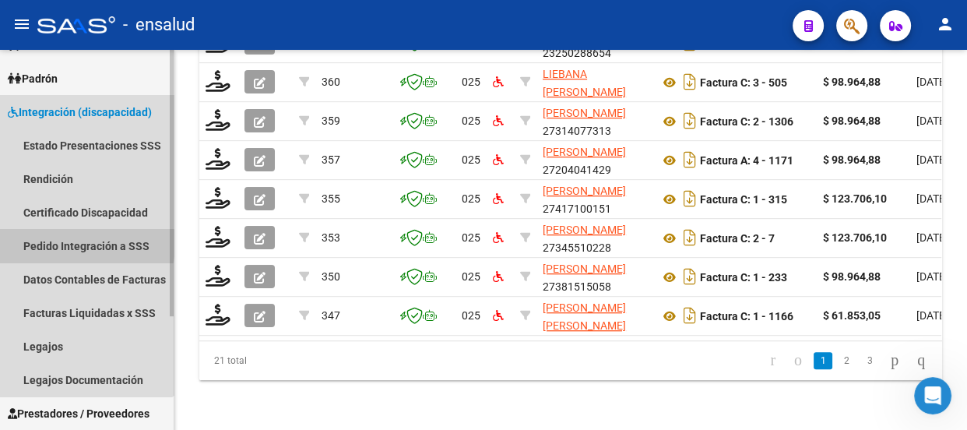
click at [58, 243] on link "Pedido Integración a SSS" at bounding box center [87, 245] width 174 height 33
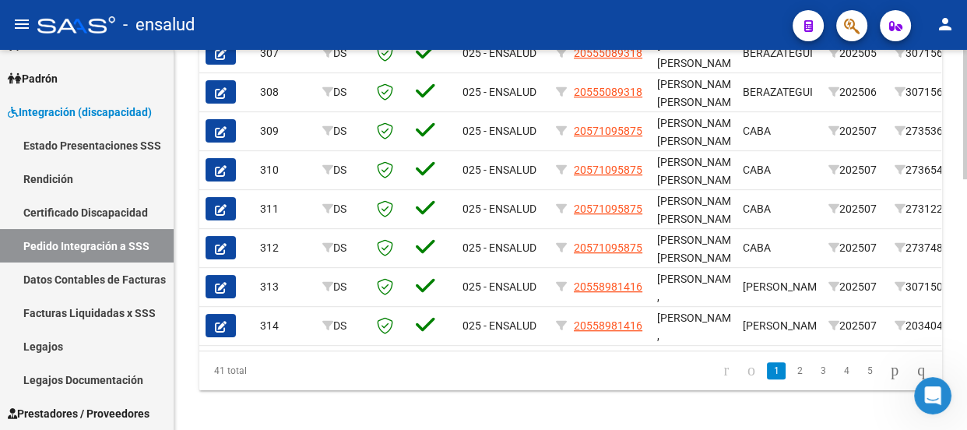
scroll to position [736, 0]
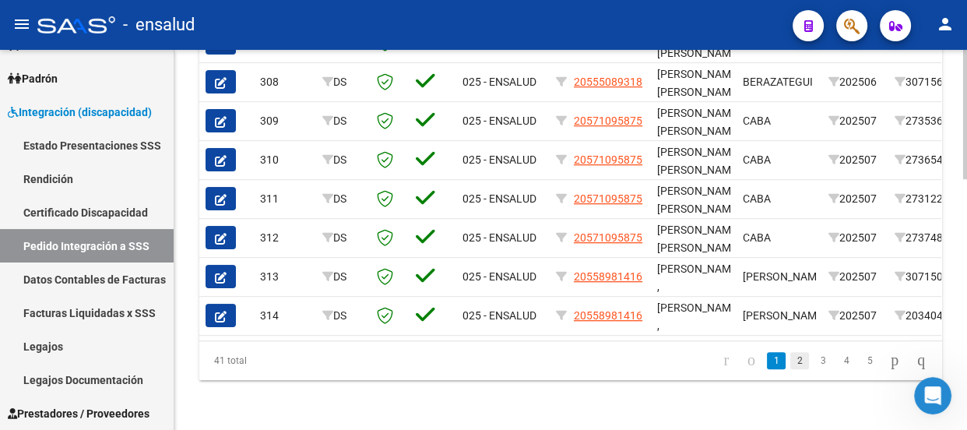
click at [790, 357] on link "2" at bounding box center [799, 360] width 19 height 17
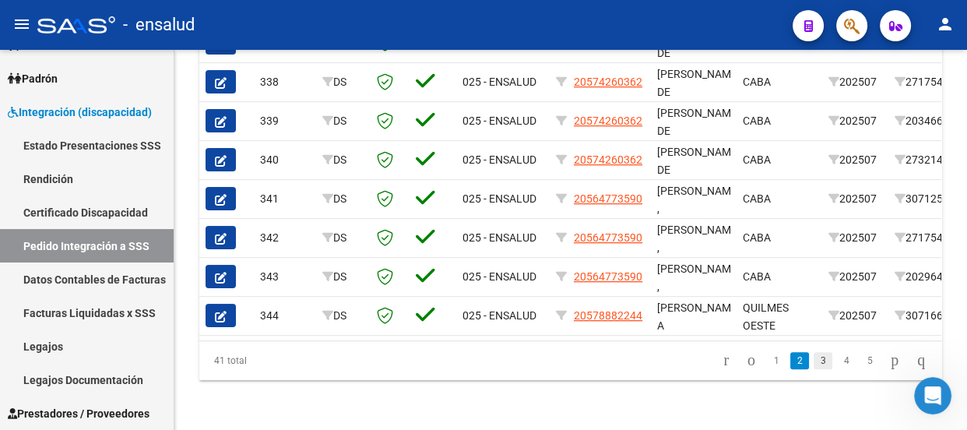
click at [813, 364] on link "3" at bounding box center [822, 360] width 19 height 17
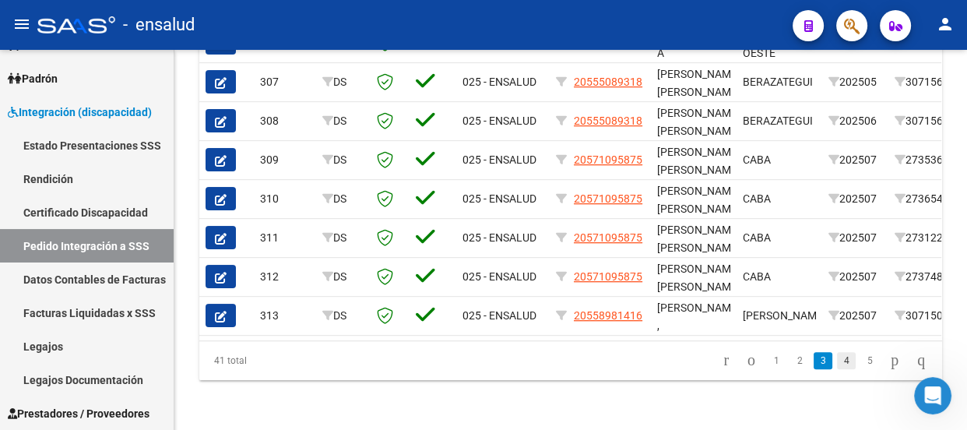
click at [837, 360] on link "4" at bounding box center [846, 360] width 19 height 17
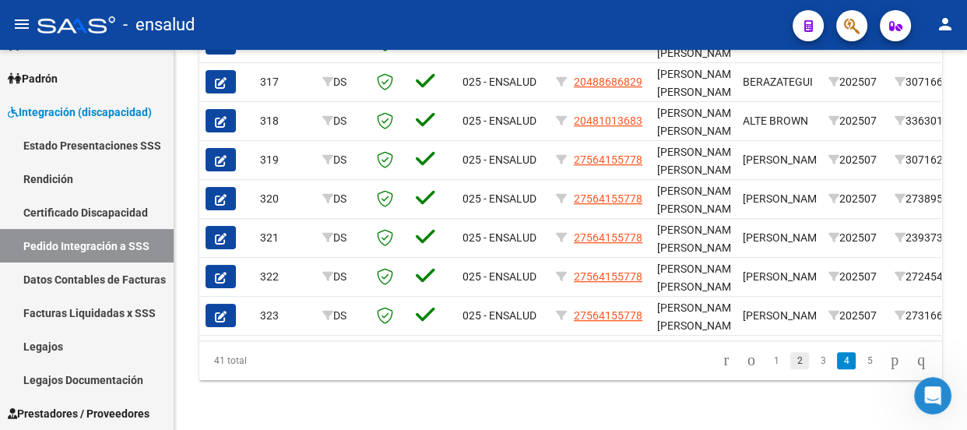
click at [790, 359] on link "2" at bounding box center [799, 360] width 19 height 17
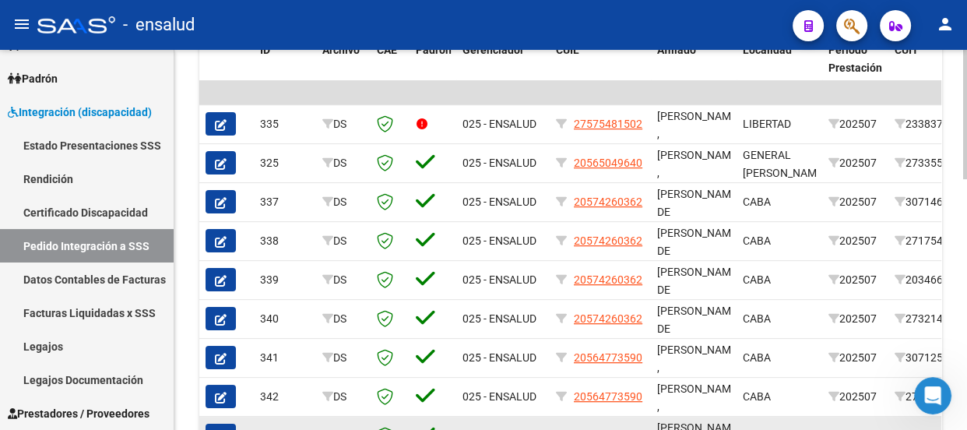
scroll to position [524, 0]
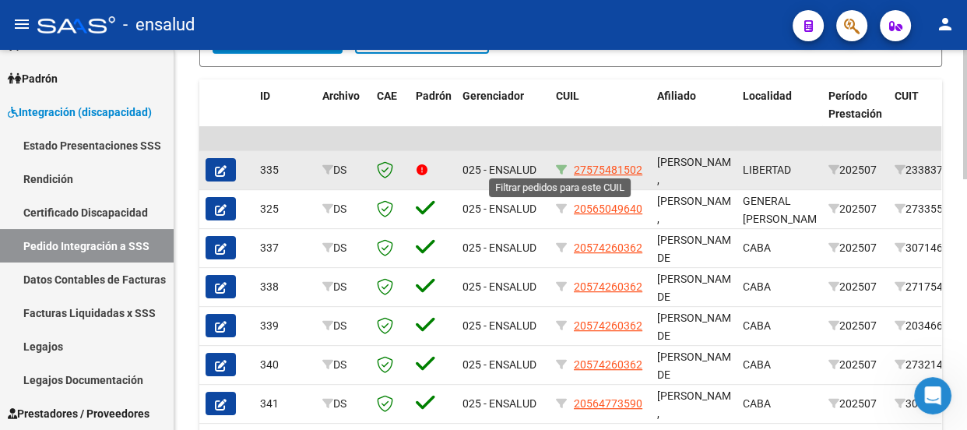
click at [563, 164] on icon at bounding box center [561, 169] width 11 height 11
type input "27575481502"
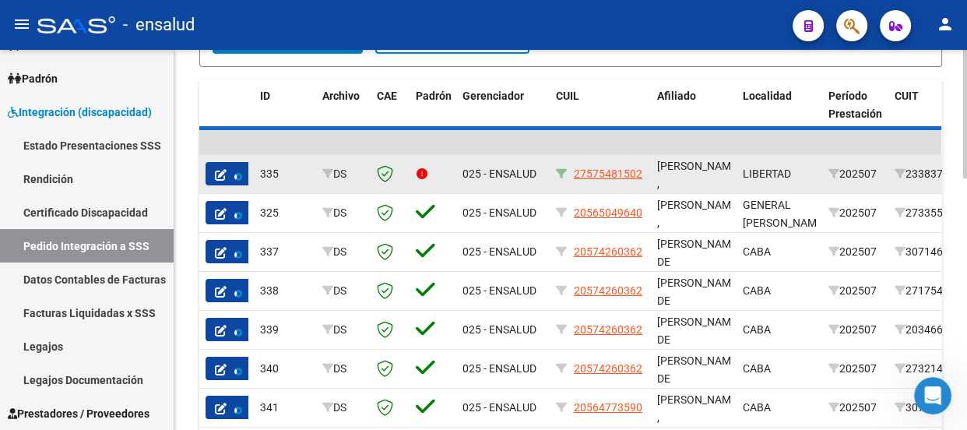
scroll to position [464, 0]
